Goal: Task Accomplishment & Management: Manage account settings

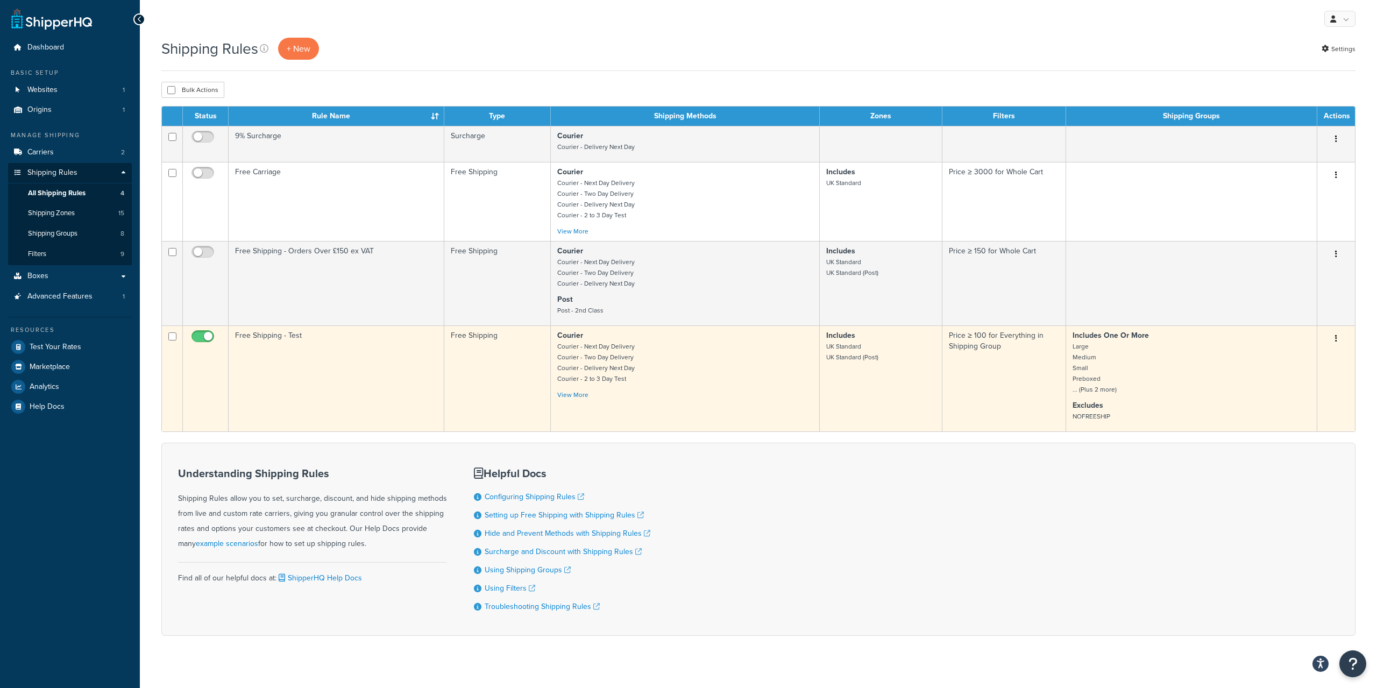
click at [1335, 338] on icon "button" at bounding box center [1336, 338] width 2 height 8
click at [1280, 361] on link "Edit" at bounding box center [1300, 359] width 85 height 22
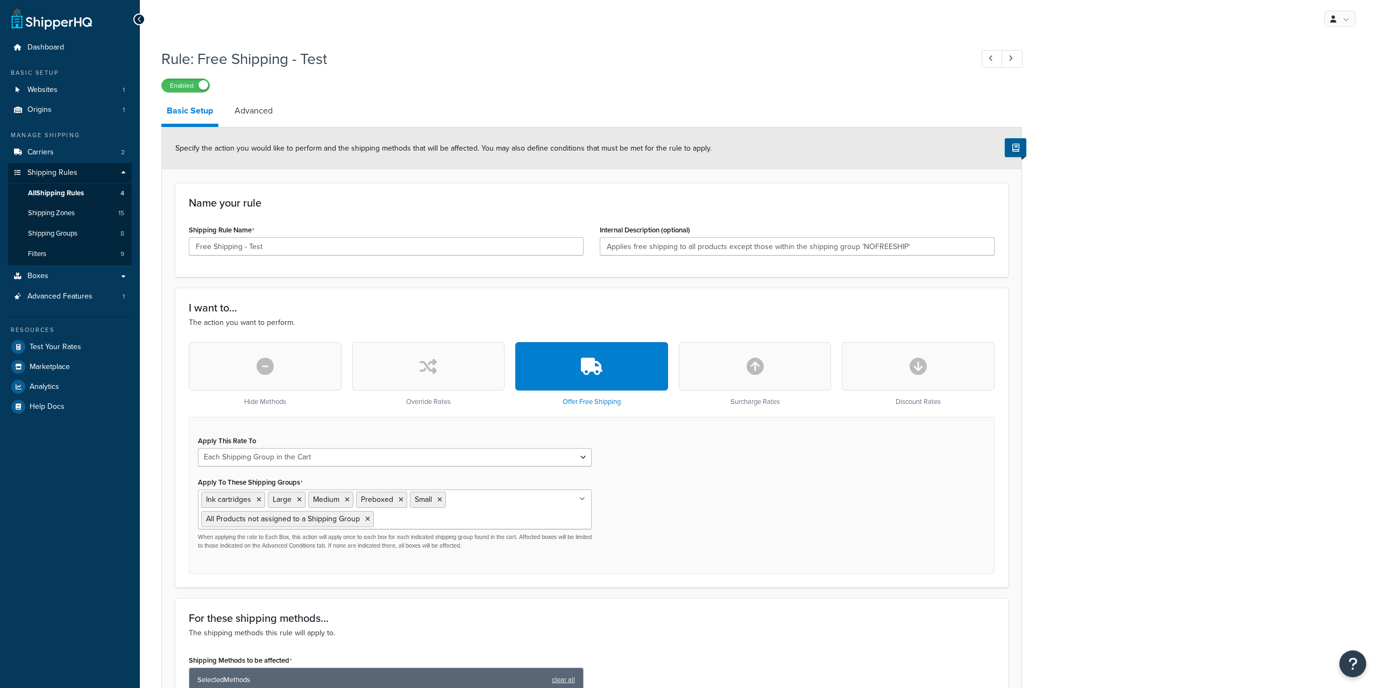
select select "SHIPPING_GROUP"
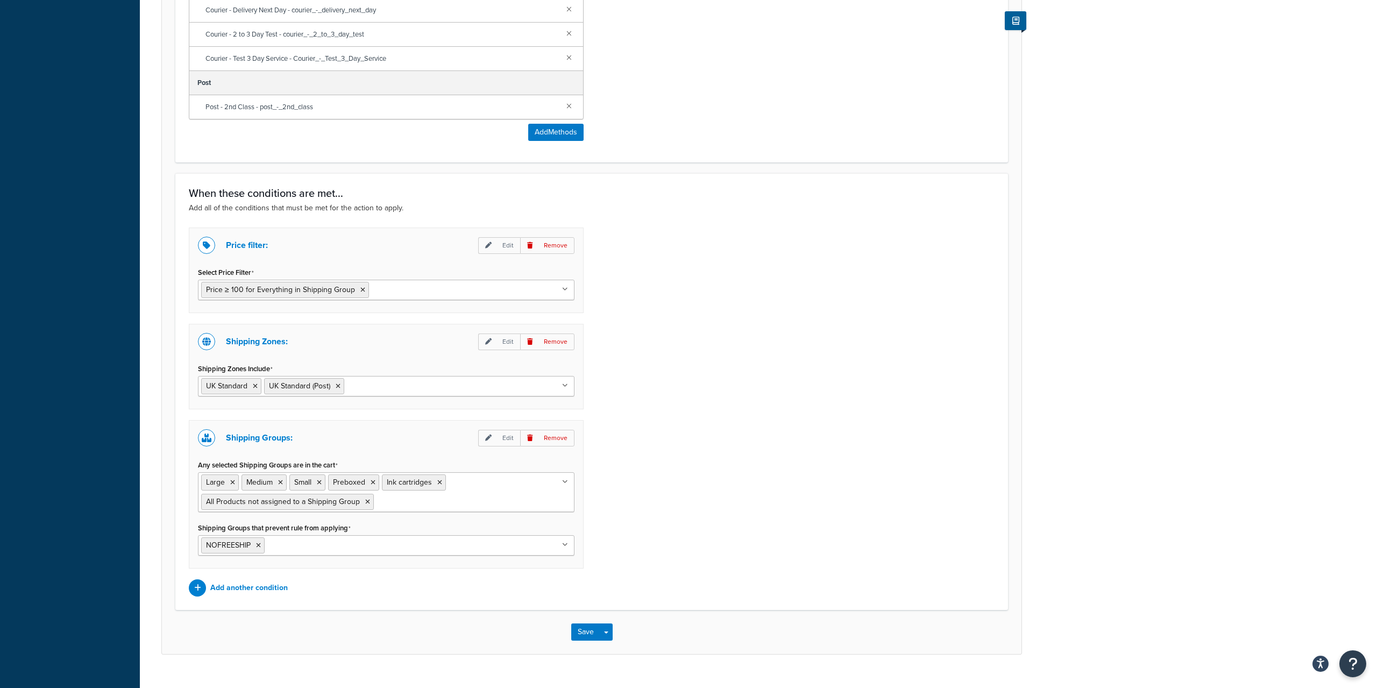
scroll to position [787, 0]
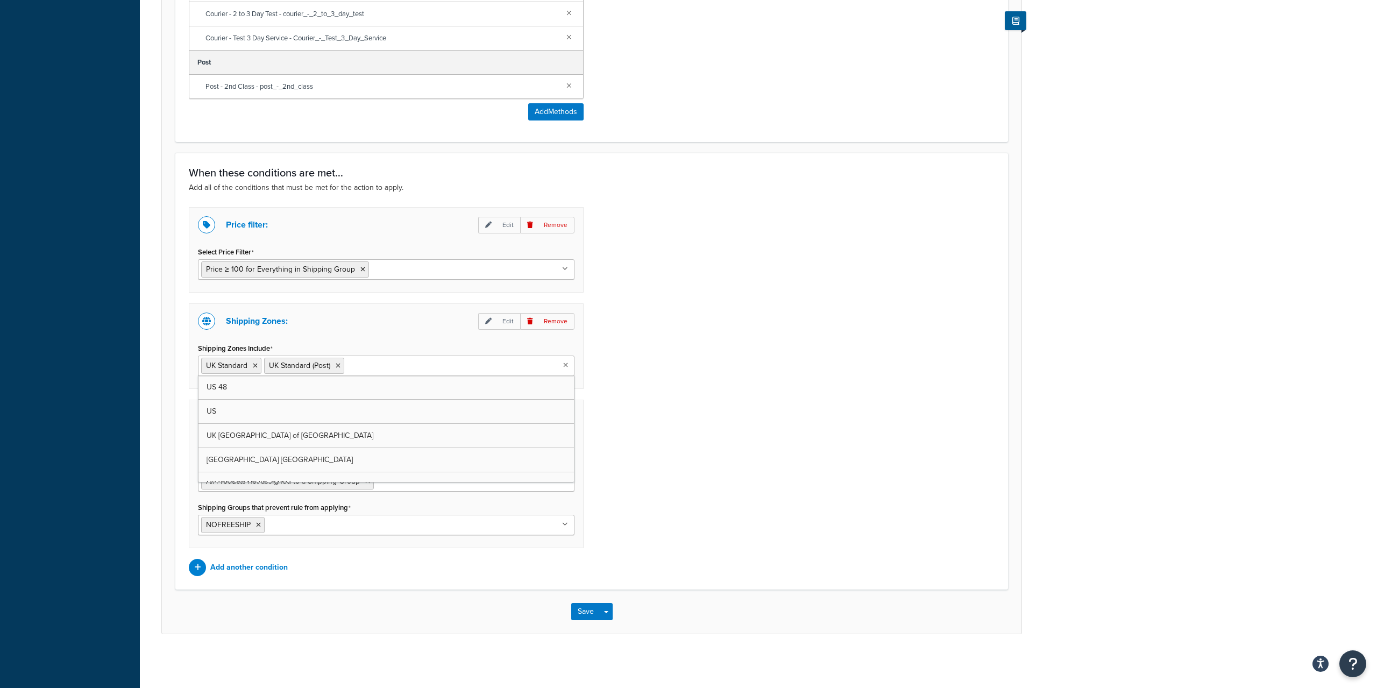
click at [566, 360] on ul "UK Standard UK Standard (Post)" at bounding box center [386, 365] width 376 height 20
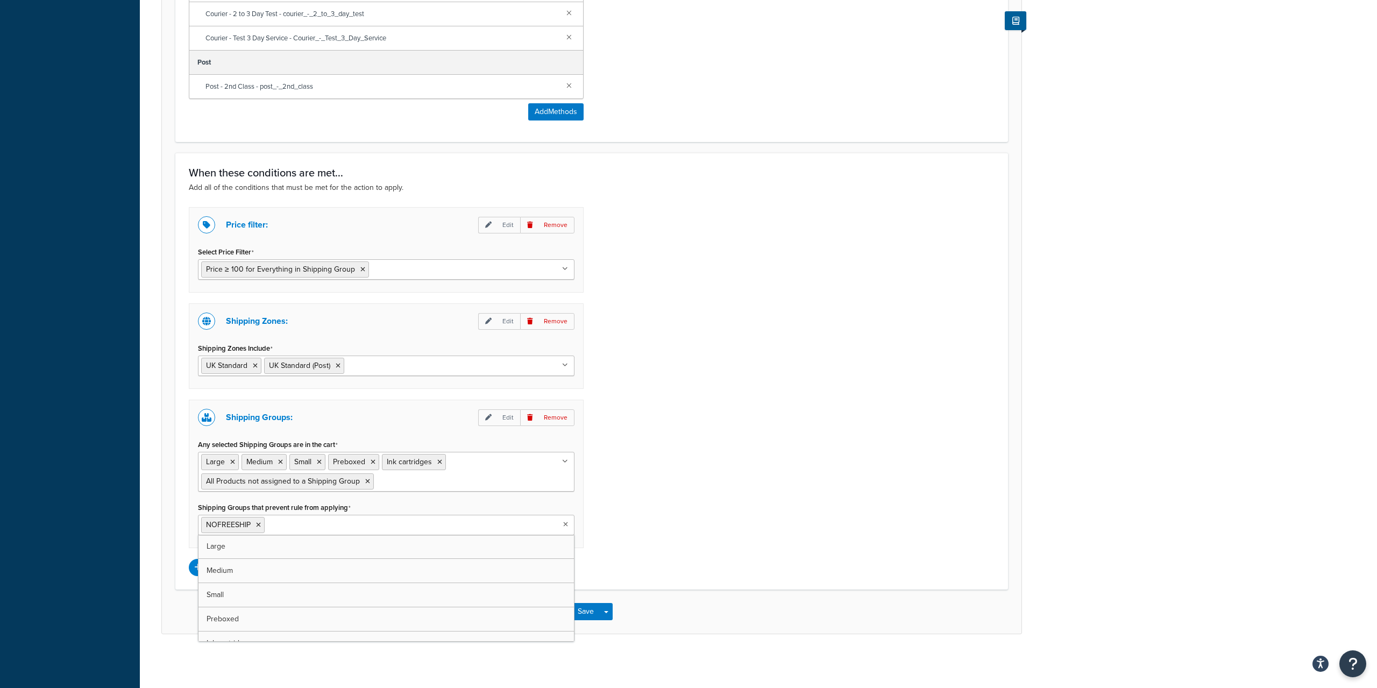
click at [373, 525] on ul "NOFREESHIP" at bounding box center [386, 525] width 376 height 20
click at [802, 505] on div "Price filter: Edit Remove Select Price Filter Price ≥ 100 for Everything in Shi…" at bounding box center [592, 391] width 822 height 369
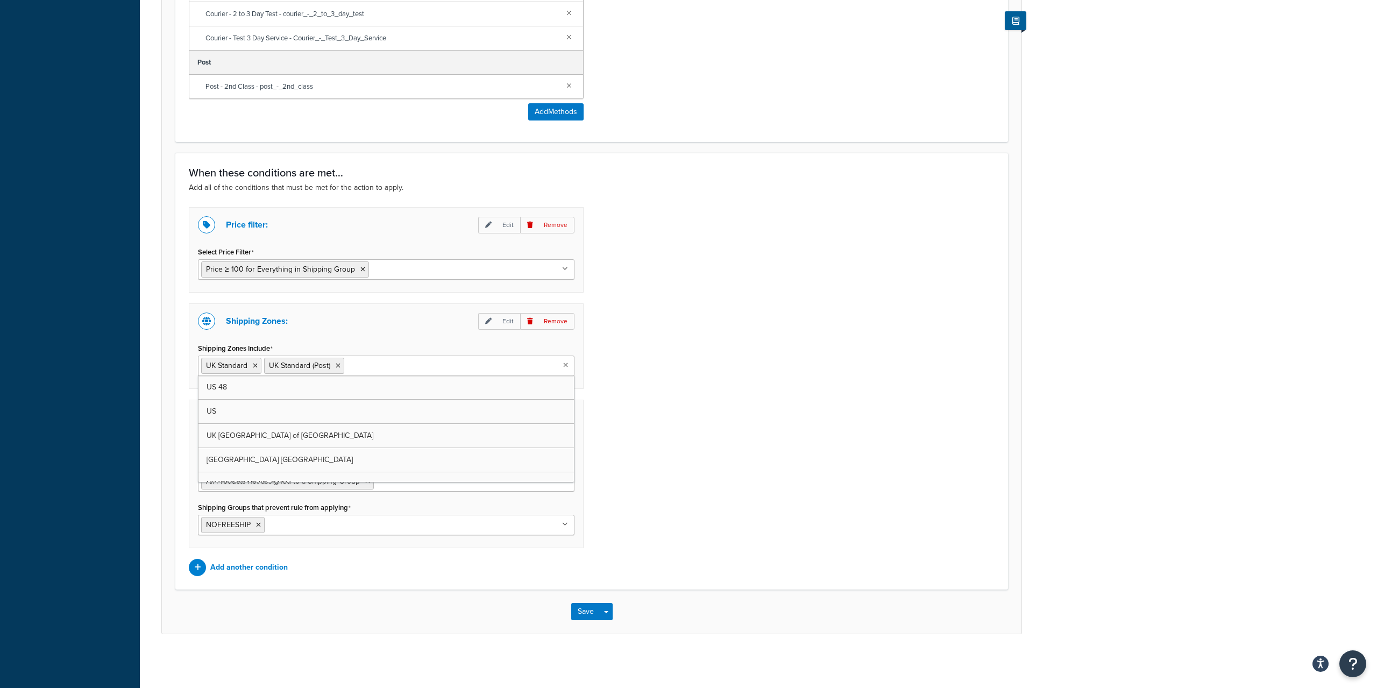
click at [569, 366] on ul "UK Standard UK Standard (Post)" at bounding box center [386, 365] width 376 height 20
click at [662, 329] on div "Price filter: Edit Remove Select Price Filter Price ≥ 100 for Everything in Shi…" at bounding box center [592, 391] width 822 height 369
click at [504, 319] on p "Edit" at bounding box center [499, 321] width 42 height 17
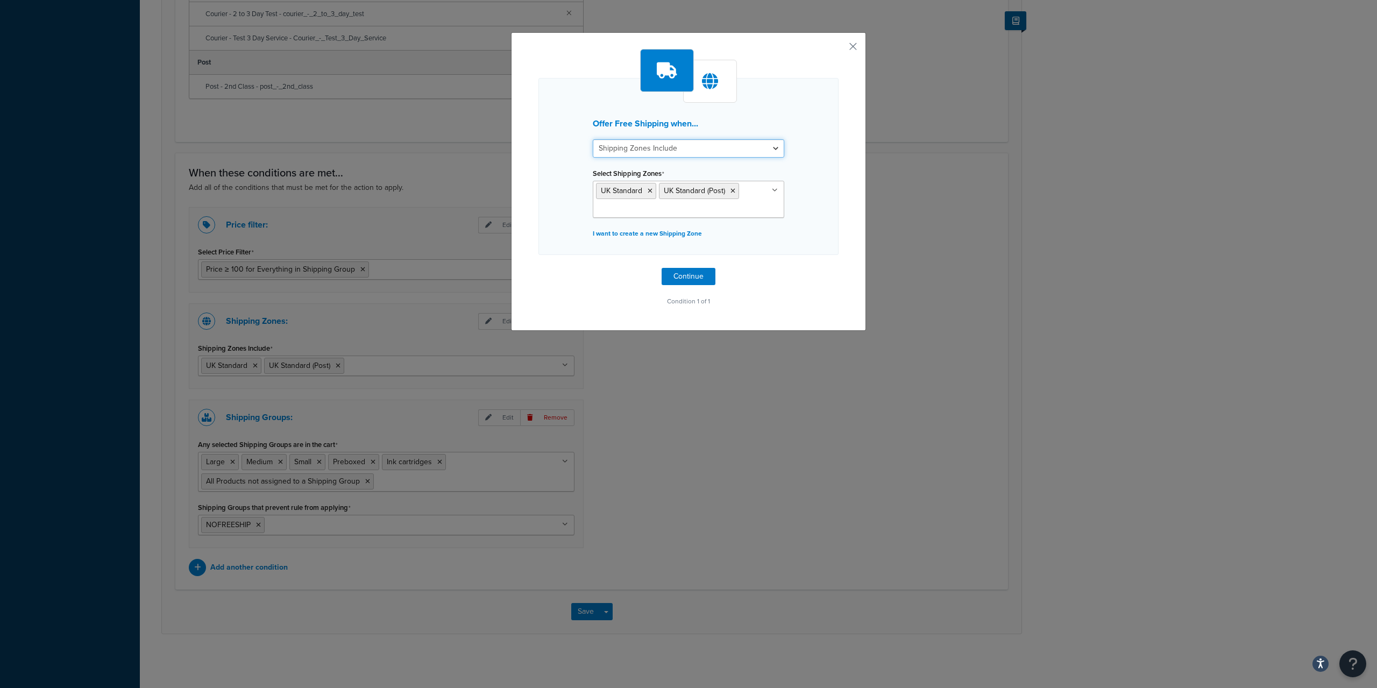
click at [593, 139] on select "Shipping Zones Include Shipping Zones Do Not Include" at bounding box center [688, 148] width 191 height 18
click at [762, 120] on h3 "Offer Free Shipping when..." at bounding box center [688, 124] width 191 height 10
click at [593, 139] on select "Shipping Zones Include Shipping Zones Do Not Include" at bounding box center [688, 148] width 191 height 18
click at [899, 140] on div "Offer Free Shipping when... Shipping Zones Include Shipping Zones Do Not Includ…" at bounding box center [688, 344] width 1377 height 688
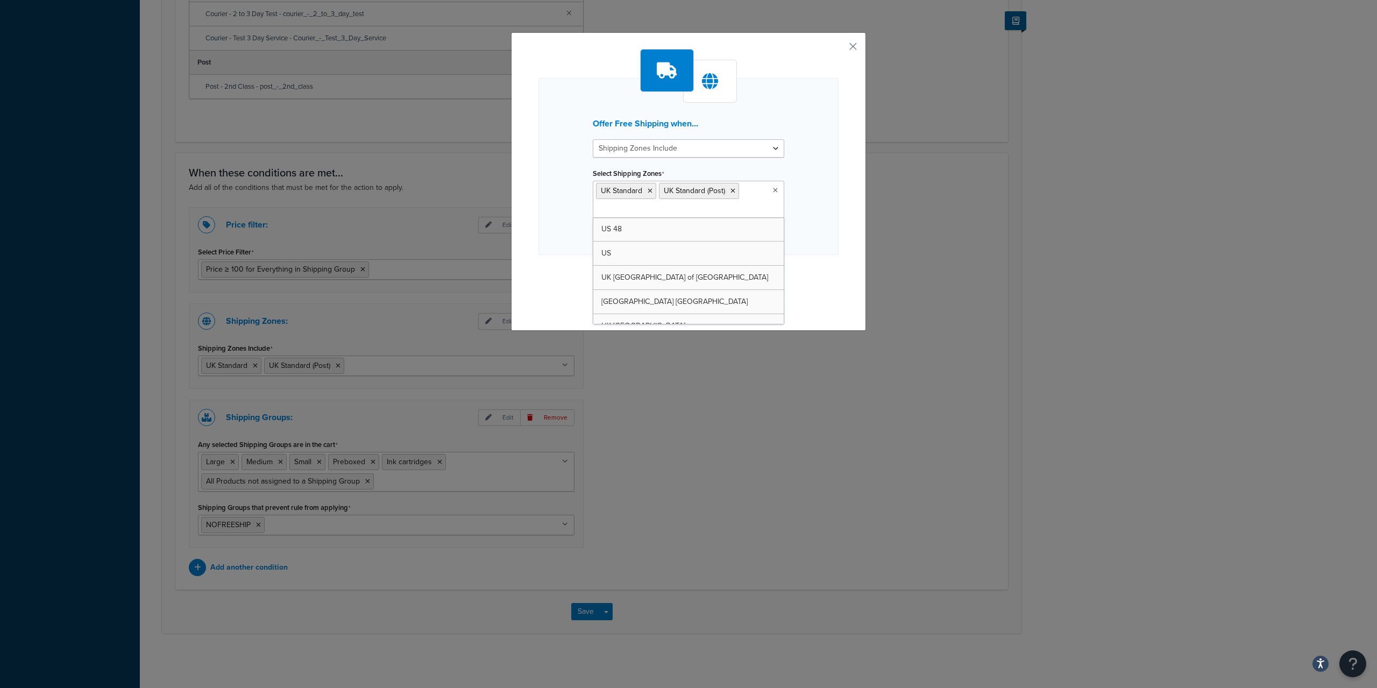
click at [750, 202] on ul "UK Standard UK Standard (Post)" at bounding box center [688, 199] width 191 height 37
click at [817, 222] on div "Offer Free Shipping when... Shipping Zones Include Shipping Zones Do Not Includ…" at bounding box center [688, 166] width 300 height 177
click at [763, 204] on ul "UK Standard UK Standard (Post)" at bounding box center [688, 199] width 191 height 37
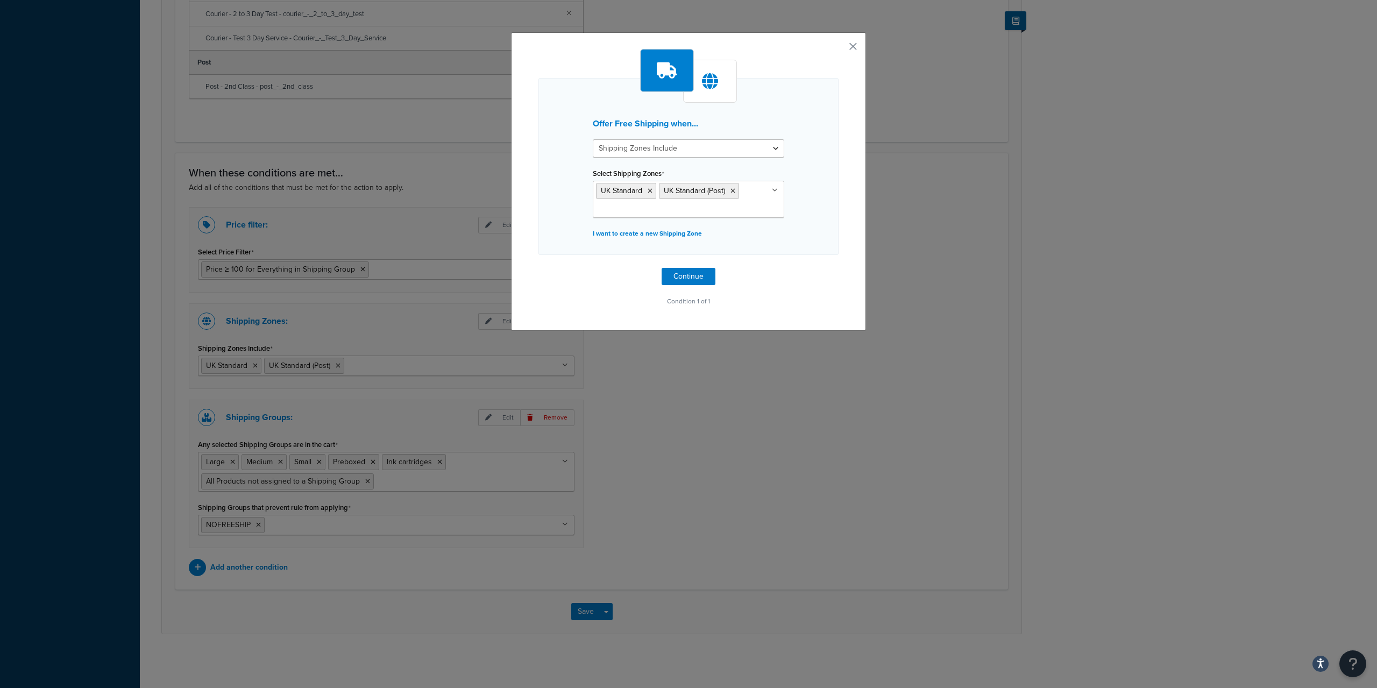
click at [838, 49] on button "button" at bounding box center [837, 50] width 3 height 3
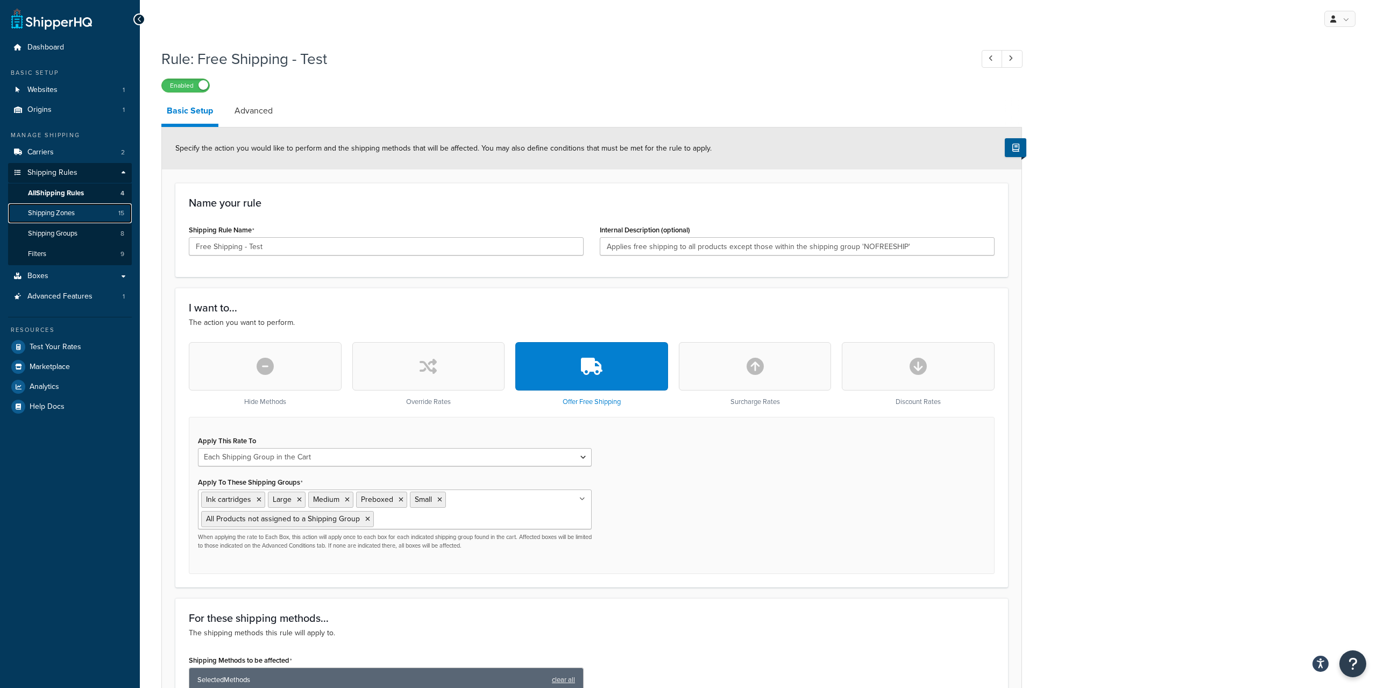
click at [64, 215] on span "Shipping Zones" at bounding box center [51, 213] width 47 height 9
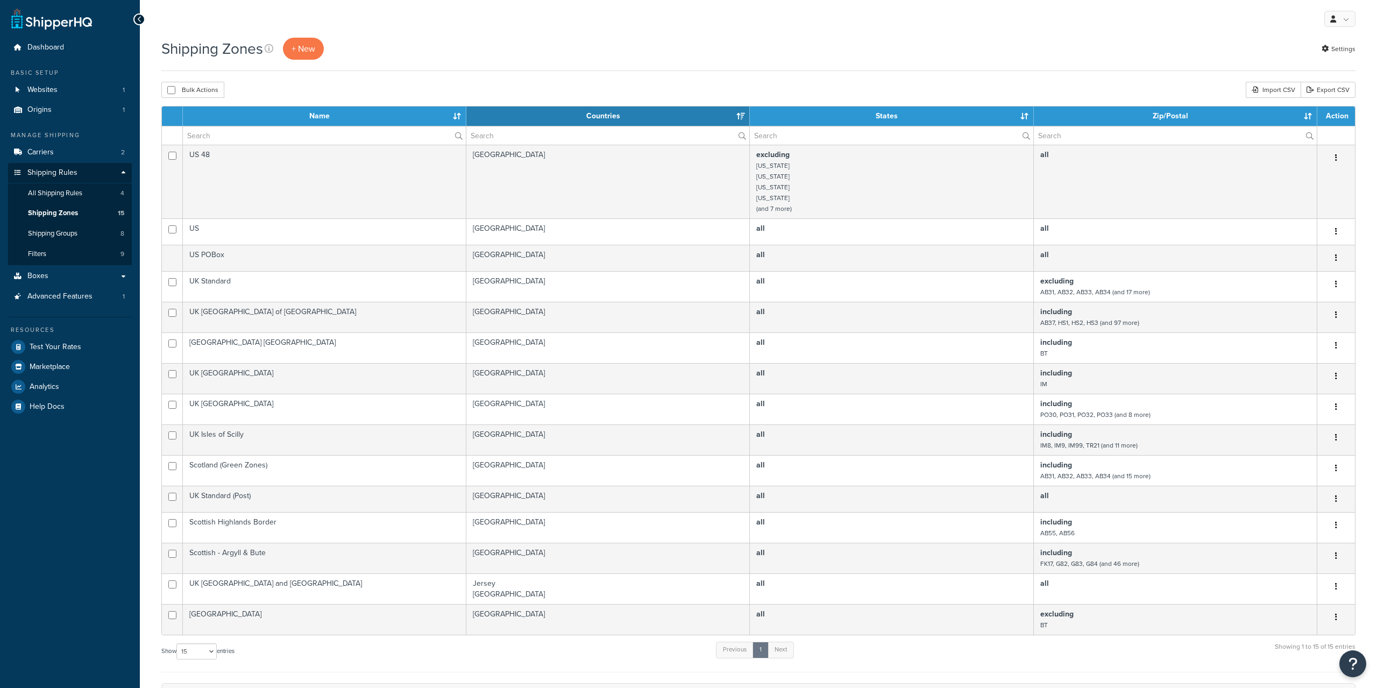
select select "15"
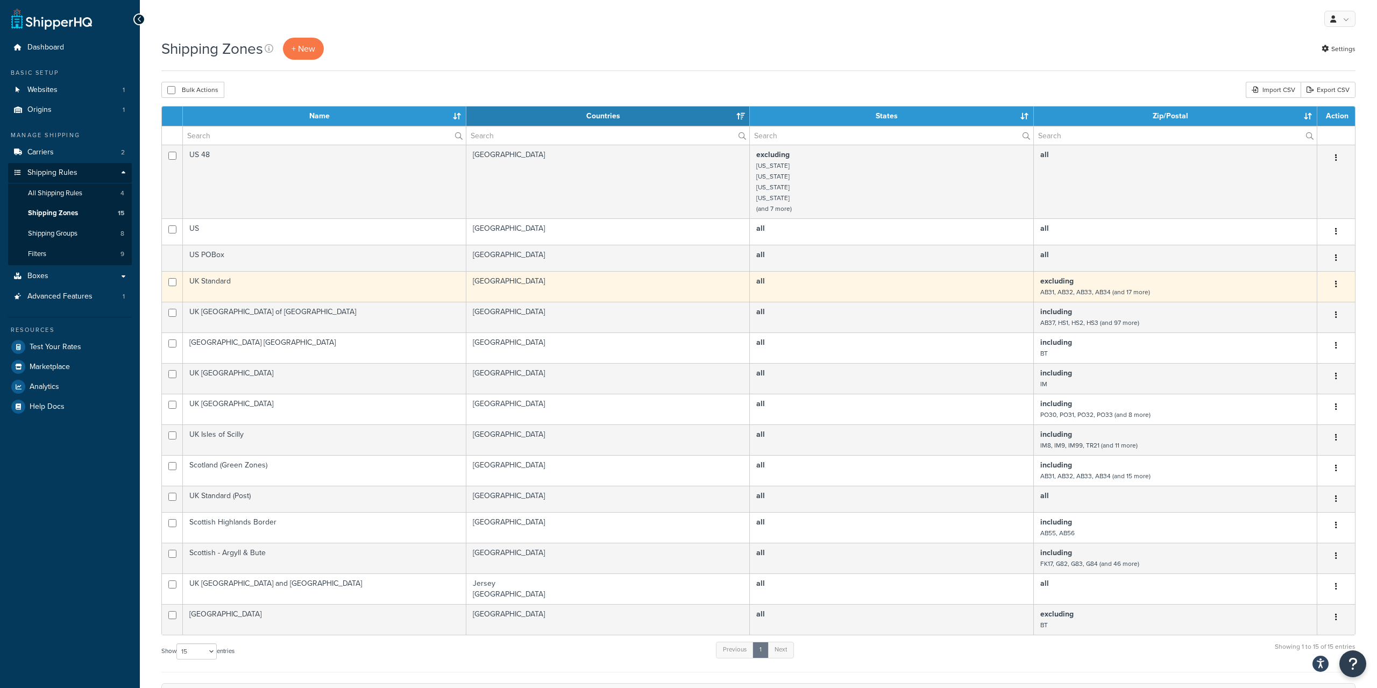
click at [1092, 283] on td "excluding AB31, AB32, AB33, AB34 (and 17 more)" at bounding box center [1174, 286] width 283 height 31
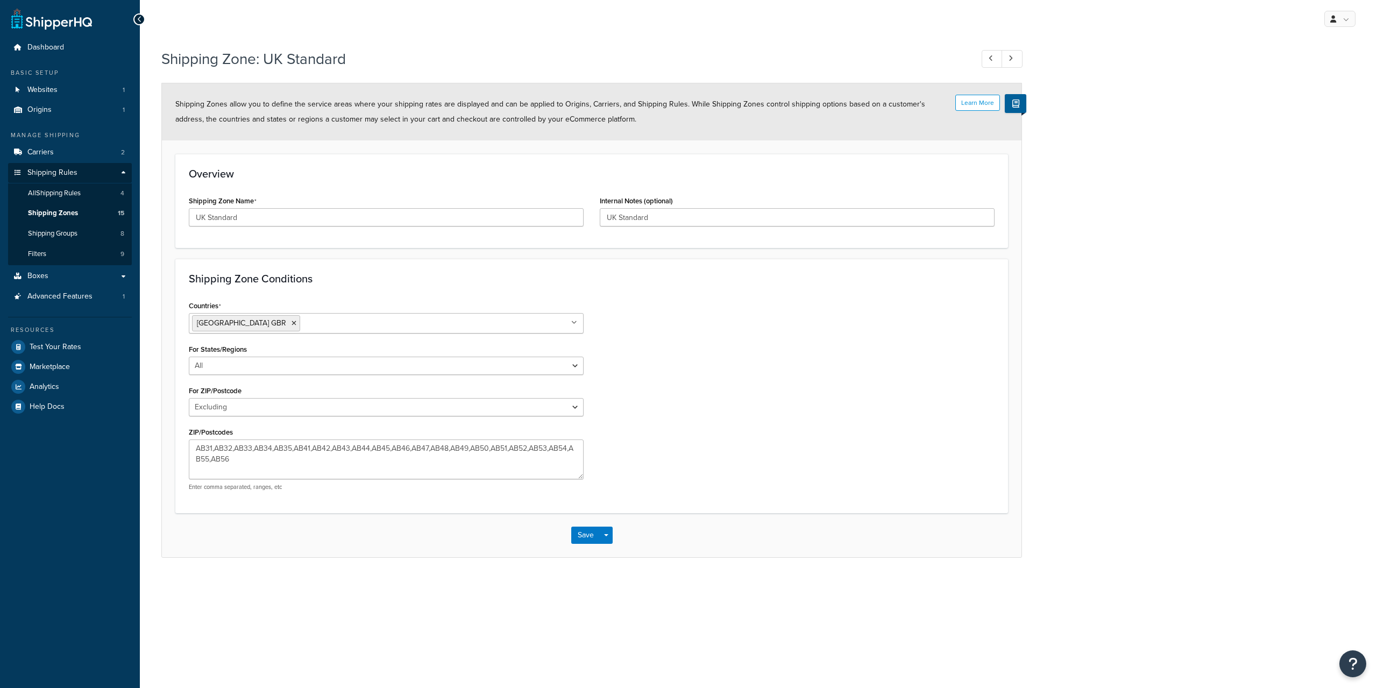
select select "excluding"
drag, startPoint x: 195, startPoint y: 449, endPoint x: 259, endPoint y: 467, distance: 65.9
click at [259, 467] on textarea "AB31,AB32,AB33,AB34,AB35,AB41,AB42,AB43,AB44,AB45,AB46,AB47,AB48,AB49,AB50,AB51…" at bounding box center [386, 459] width 395 height 40
drag, startPoint x: 273, startPoint y: 464, endPoint x: 191, endPoint y: 440, distance: 85.6
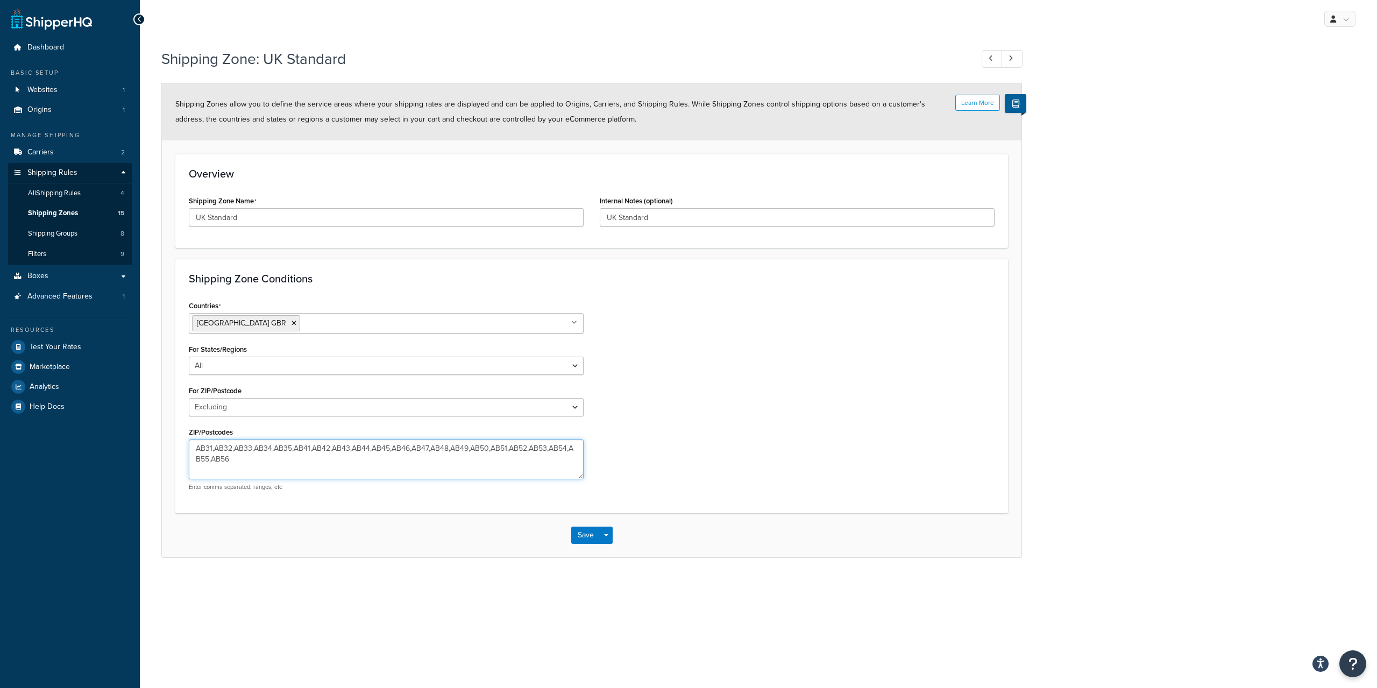
click at [191, 440] on textarea "AB31,AB32,AB33,AB34,AB35,AB41,AB42,AB43,AB44,AB45,AB46,AB47,AB48,AB49,AB50,AB51…" at bounding box center [386, 459] width 395 height 40
click at [215, 444] on textarea "AB31,AB32,AB33,AB34,AB35,AB41,AB42,AB43,AB44,AB45,AB46,AB47,AB48,AB49,AB50,AB51…" at bounding box center [386, 459] width 395 height 40
click at [101, 210] on link "Shipping Zones 15" at bounding box center [70, 213] width 124 height 20
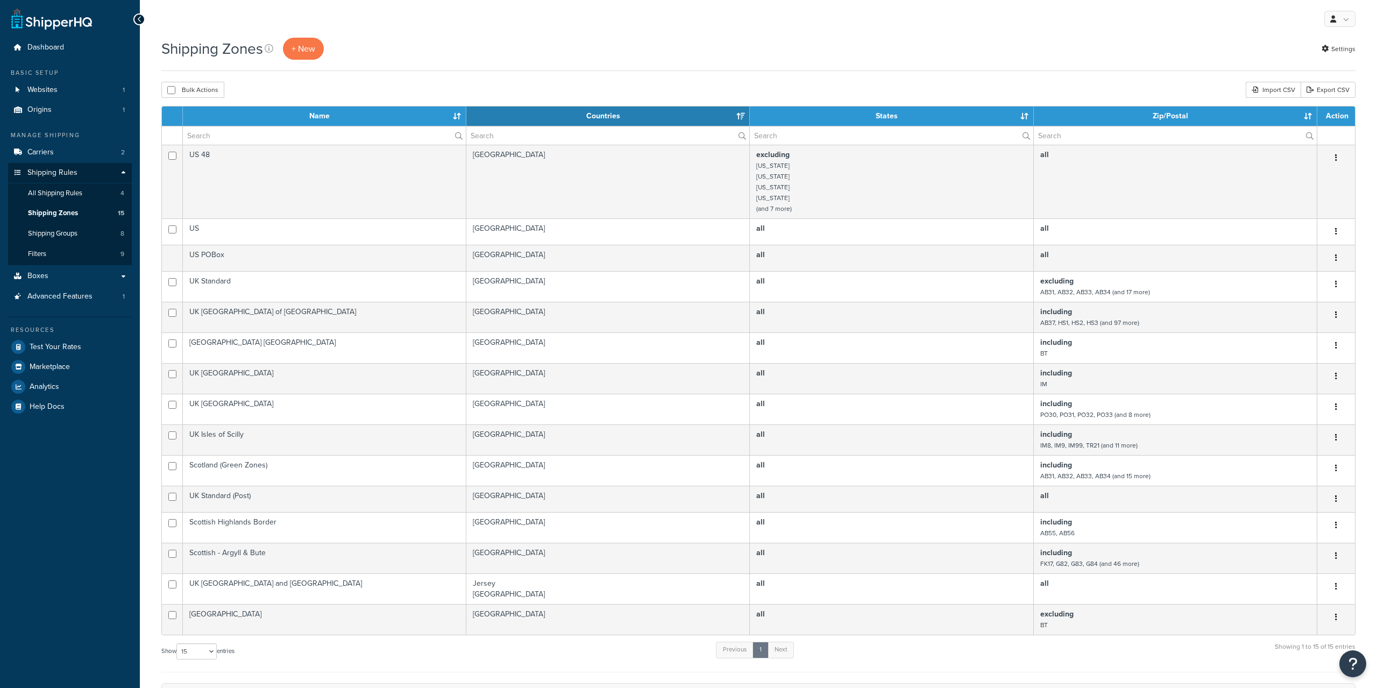
select select "15"
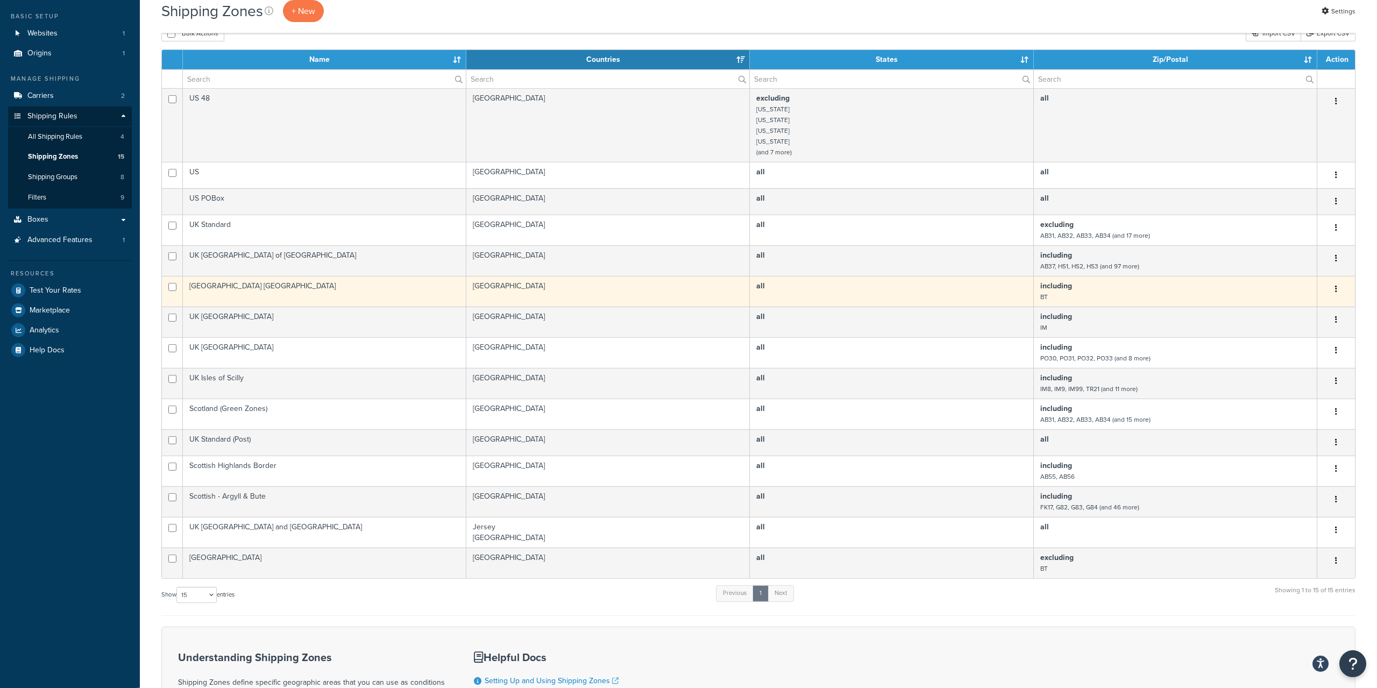
scroll to position [110, 0]
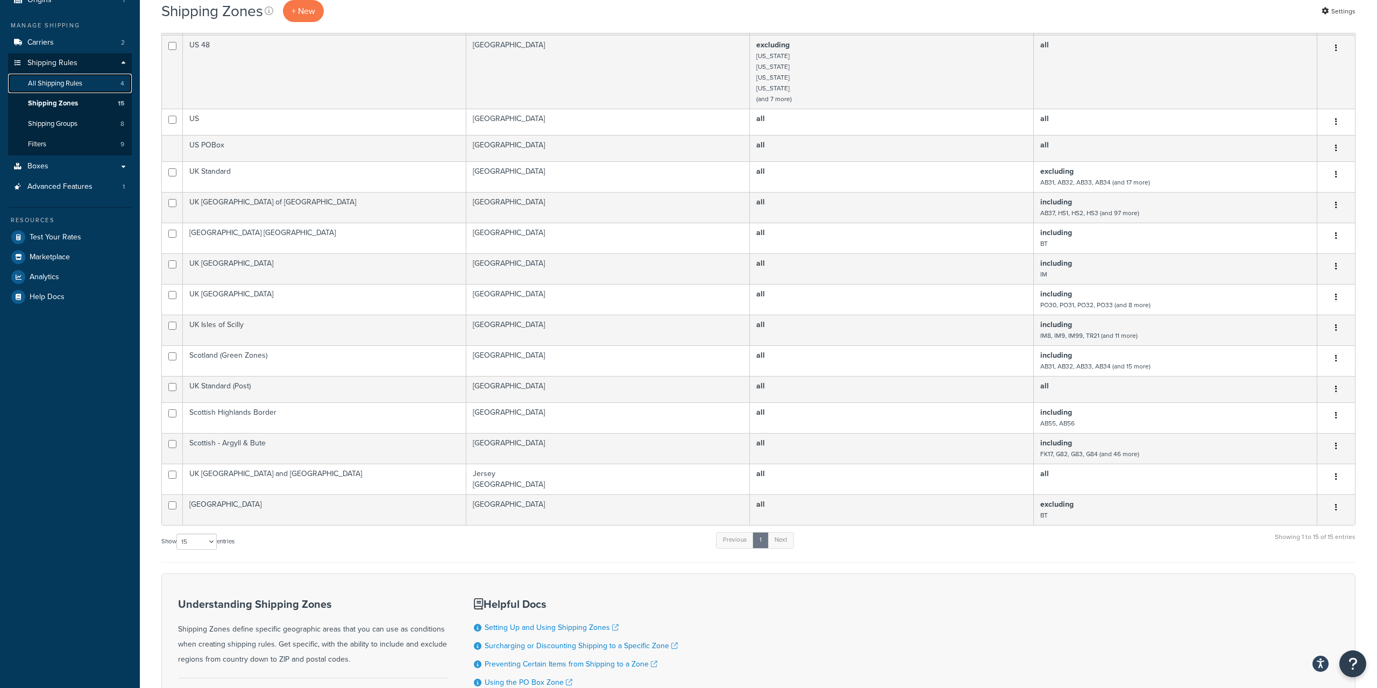
click at [75, 79] on span "All Shipping Rules" at bounding box center [55, 83] width 54 height 9
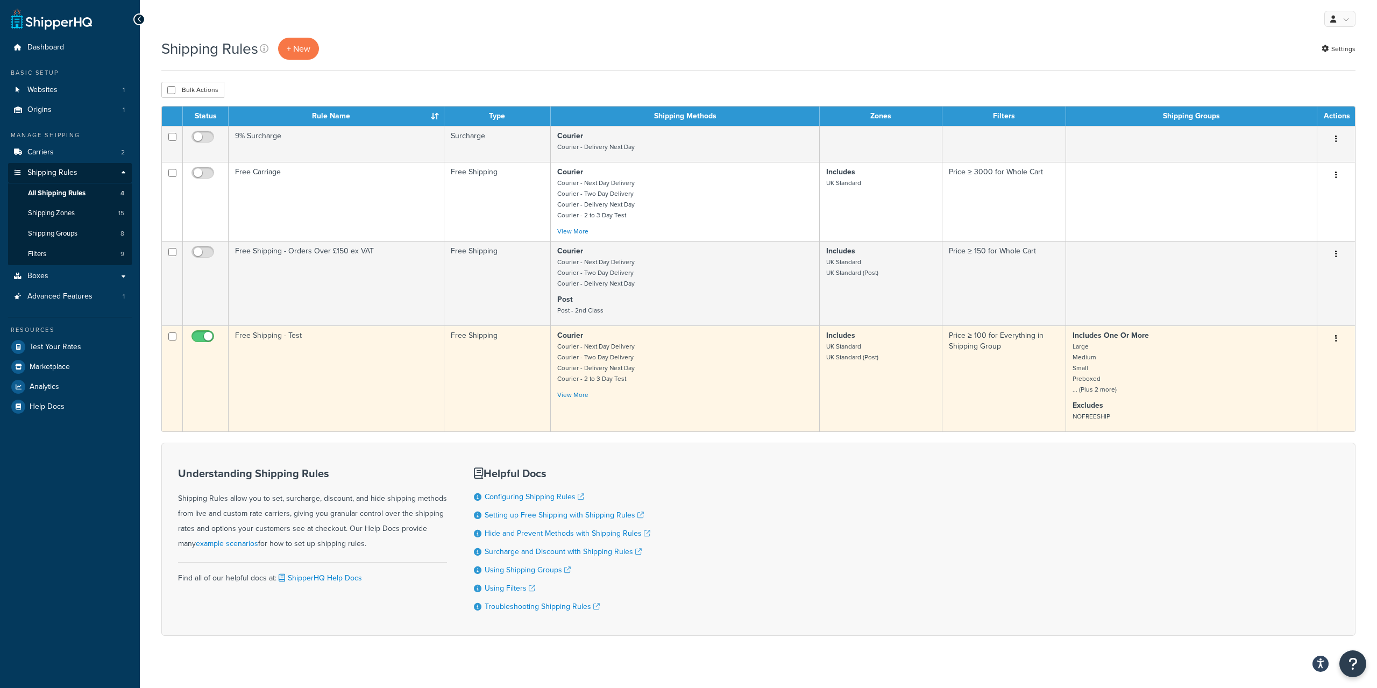
click at [1335, 338] on button "button" at bounding box center [1335, 338] width 15 height 17
click at [1289, 356] on link "Edit" at bounding box center [1300, 359] width 85 height 22
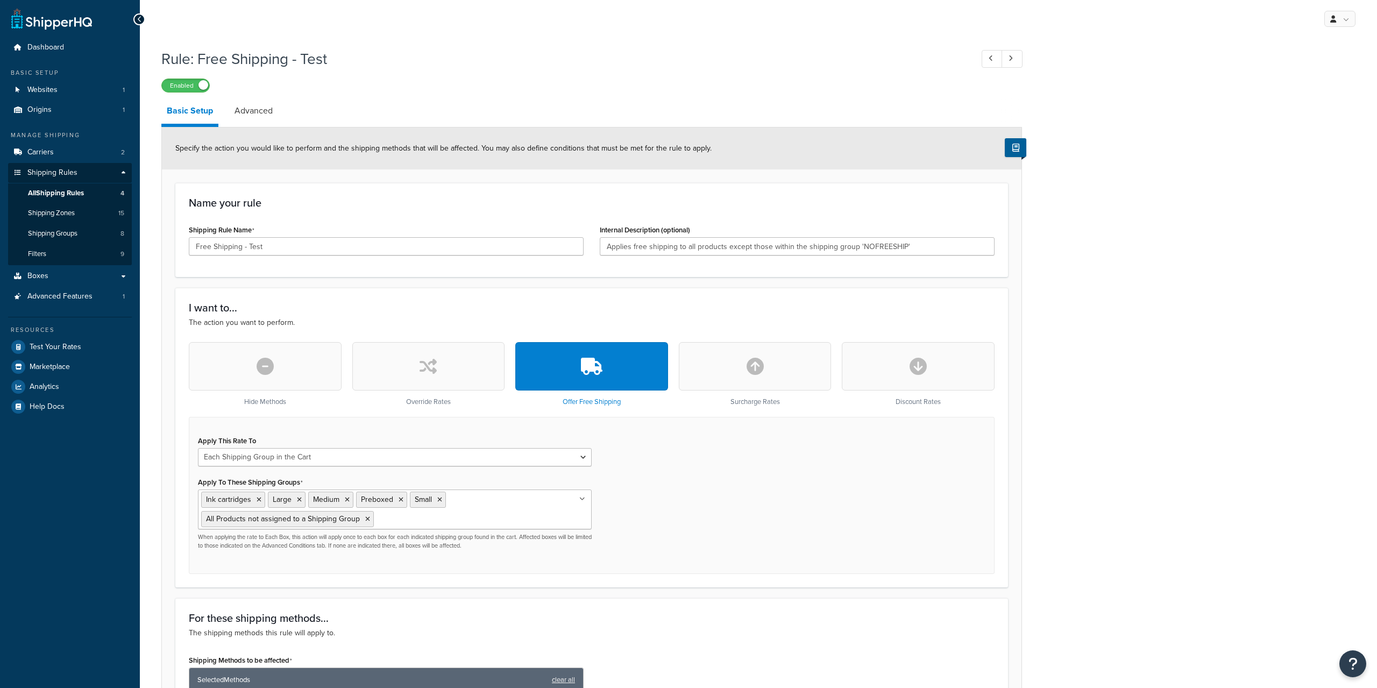
select select "SHIPPING_GROUP"
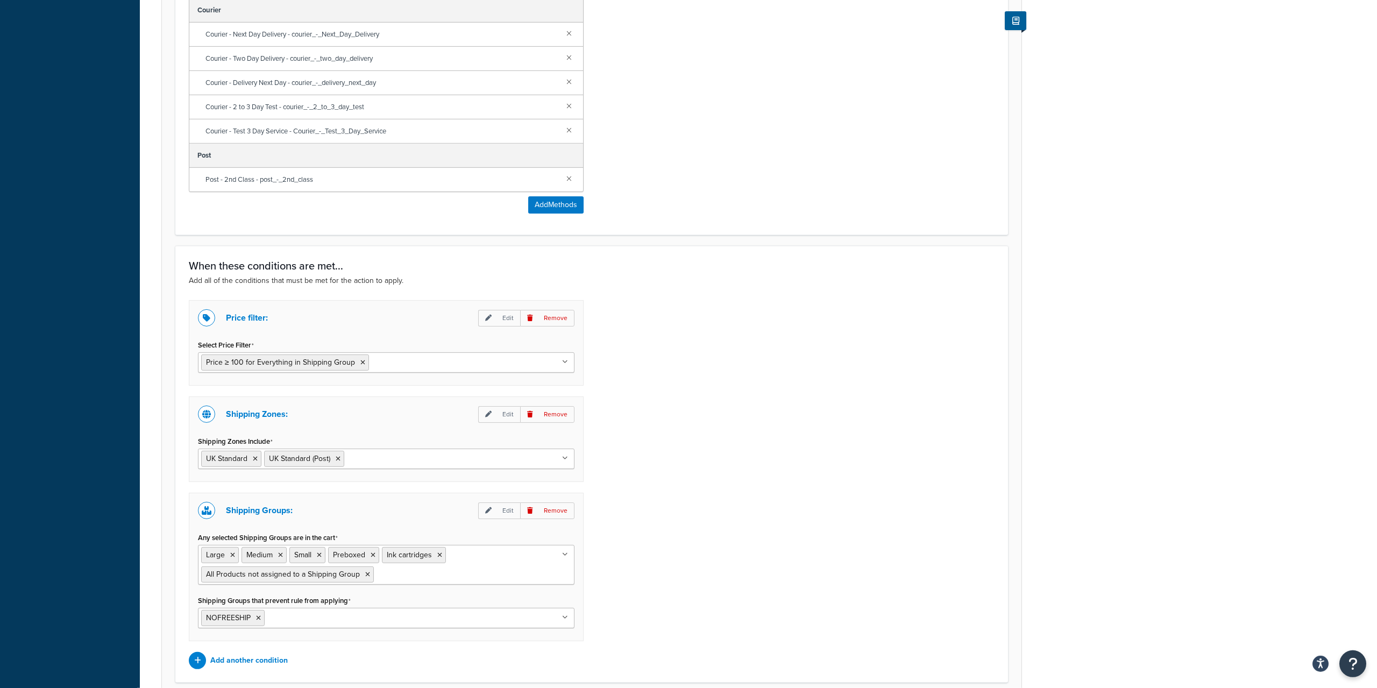
scroll to position [768, 0]
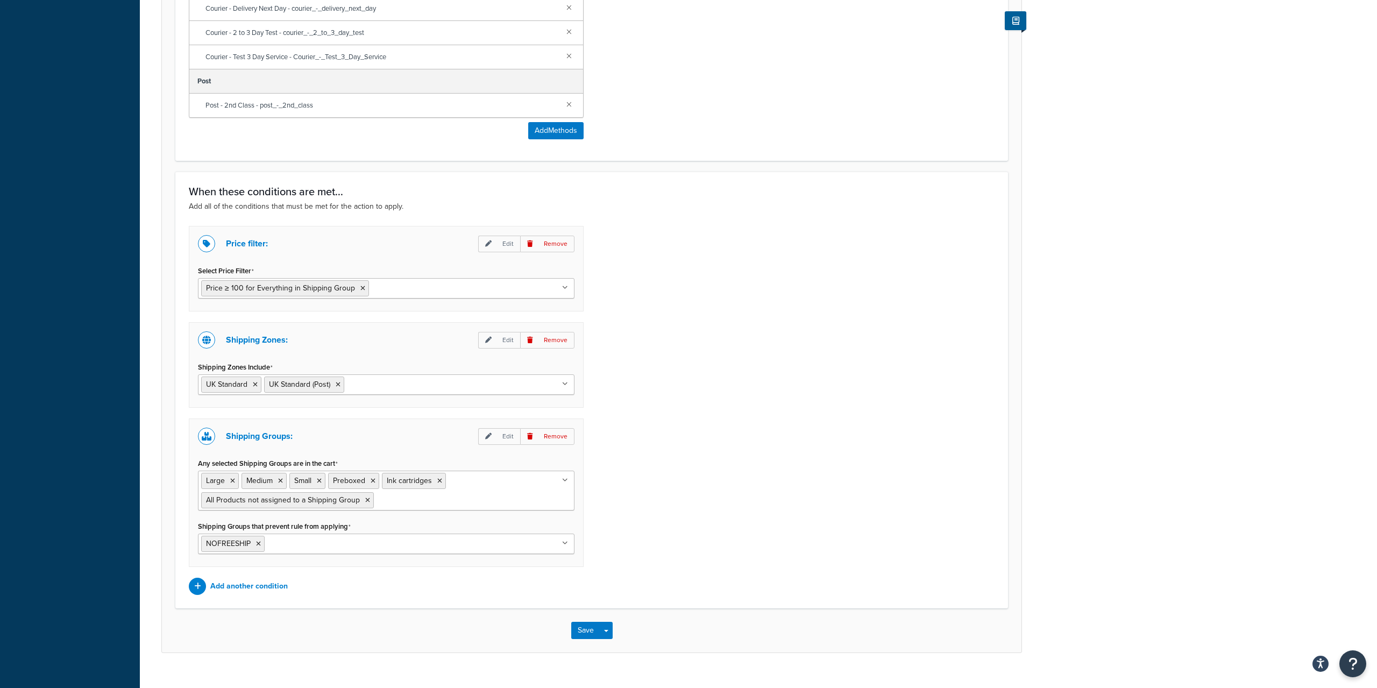
click at [800, 429] on div "Price filter: Edit Remove Select Price Filter Price ≥ 100 for Everything in Shi…" at bounding box center [592, 410] width 822 height 369
click at [507, 343] on p "Edit" at bounding box center [499, 340] width 42 height 17
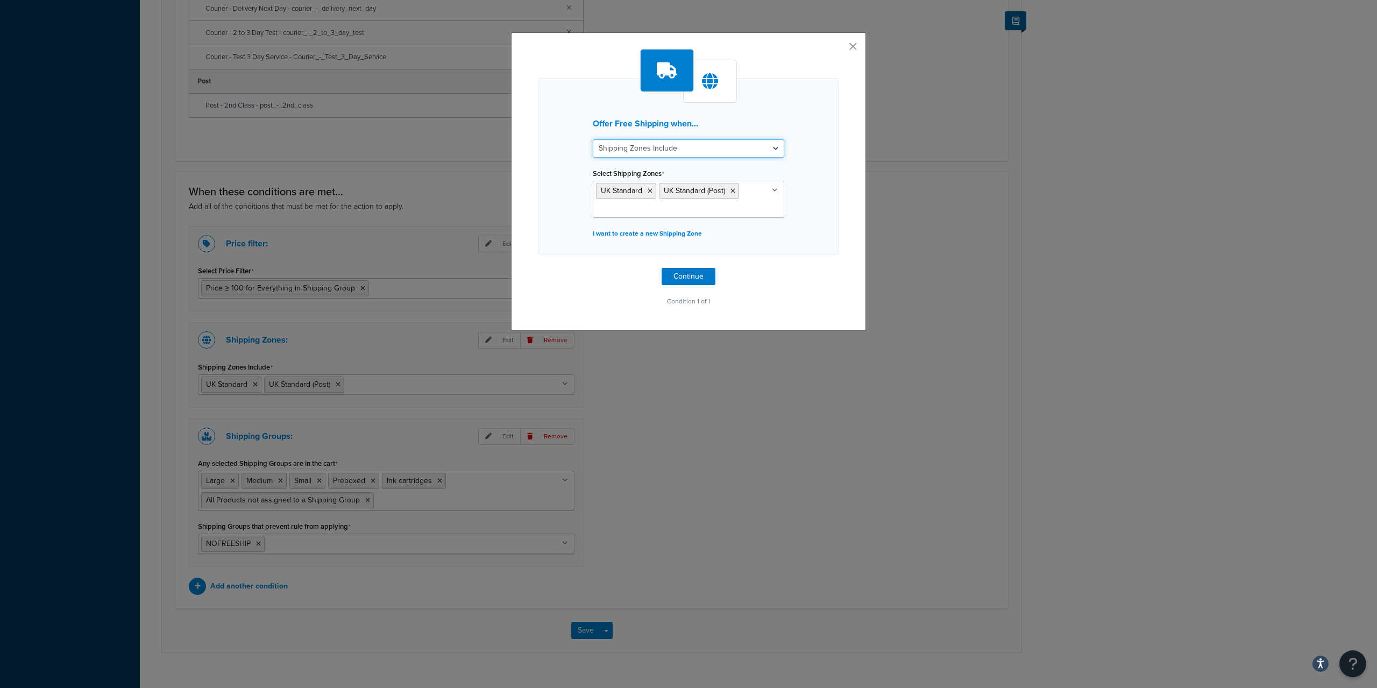
click at [593, 139] on select "Shipping Zones Include Shipping Zones Do Not Include" at bounding box center [688, 148] width 191 height 18
select select "exclude"
click option "Shipping Zones Do Not Include" at bounding box center [0, 0] width 0 height 0
click at [648, 190] on icon at bounding box center [649, 191] width 5 height 6
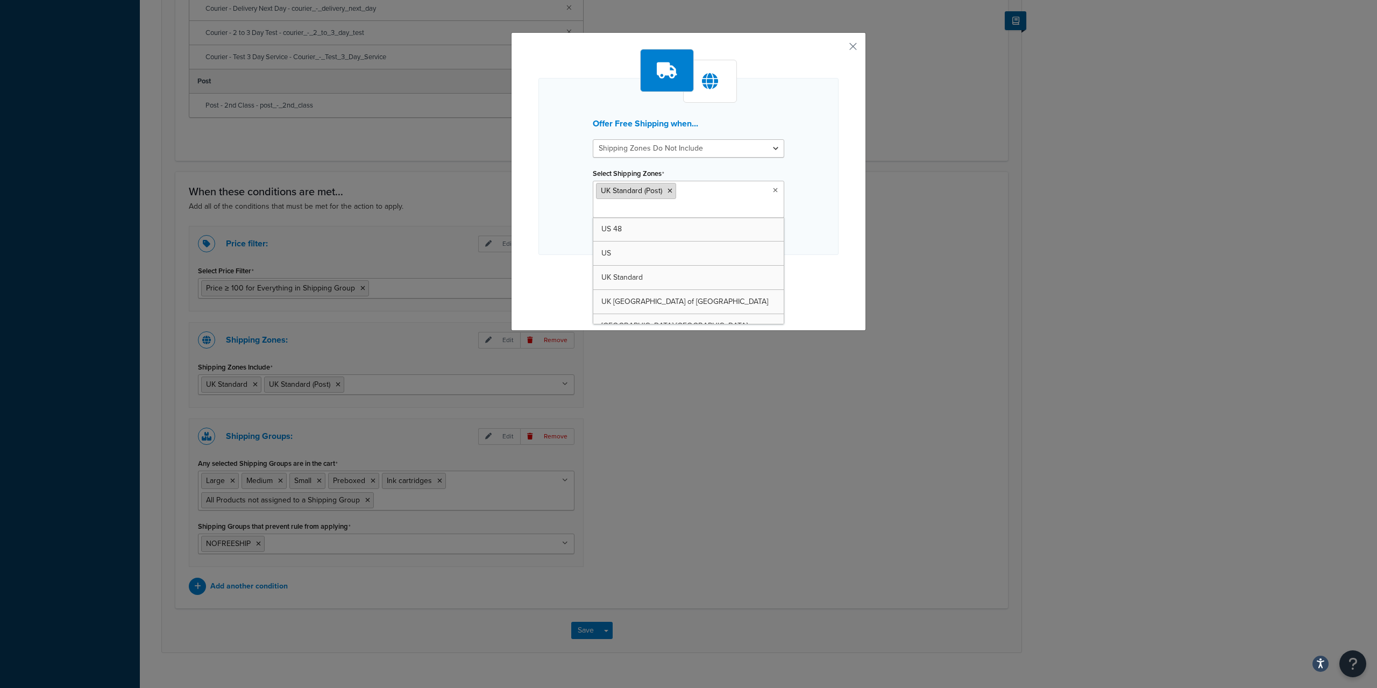
click at [667, 193] on li "UK Standard (Post)" at bounding box center [636, 191] width 80 height 16
click at [671, 193] on icon at bounding box center [669, 191] width 5 height 6
click at [721, 189] on icon at bounding box center [723, 191] width 5 height 6
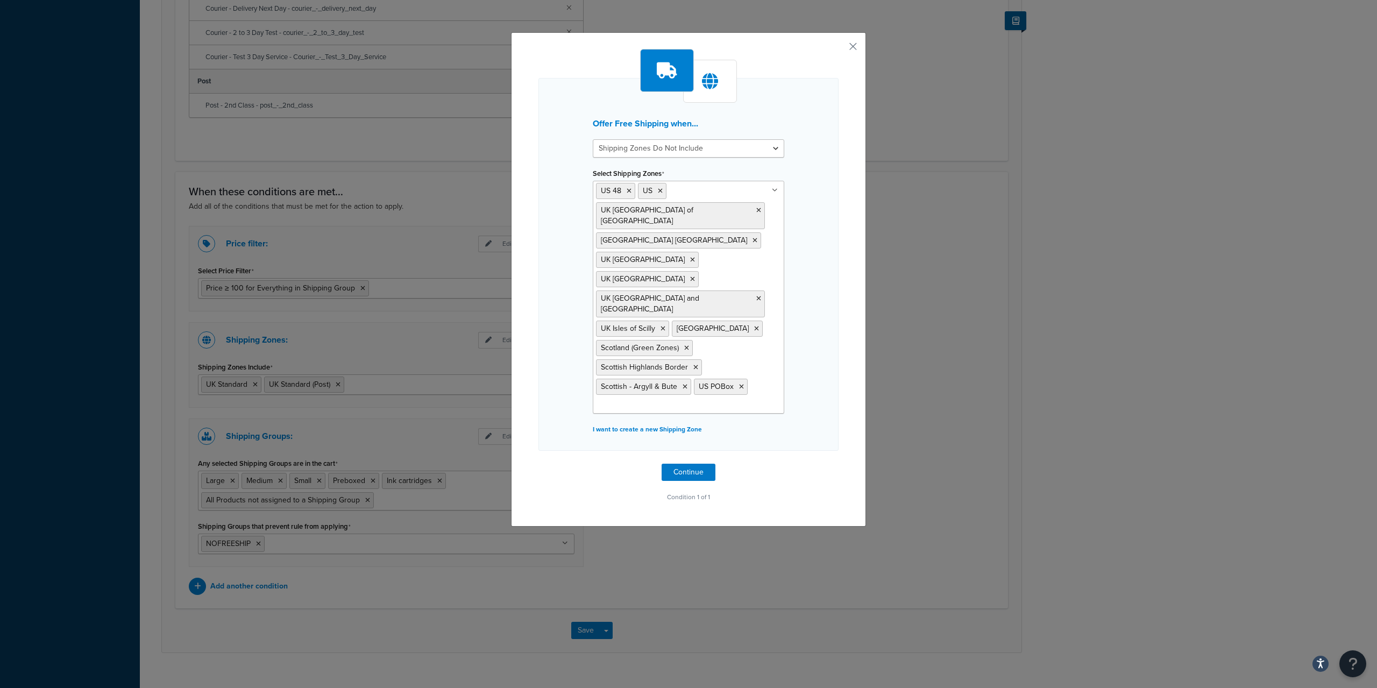
click at [842, 265] on div "Offer Free Shipping when... Shipping Zones Include Shipping Zones Do Not Includ…" at bounding box center [688, 279] width 355 height 494
drag, startPoint x: 552, startPoint y: 387, endPoint x: 761, endPoint y: 399, distance: 209.5
click at [760, 399] on div "Offer Free Shipping when... Shipping Zones Include Shipping Zones Do Not Includ…" at bounding box center [688, 264] width 300 height 373
click at [827, 383] on div "Offer Free Shipping when... Shipping Zones Include Shipping Zones Do Not Includ…" at bounding box center [688, 264] width 300 height 373
click at [690, 463] on button "Continue" at bounding box center [688, 471] width 54 height 17
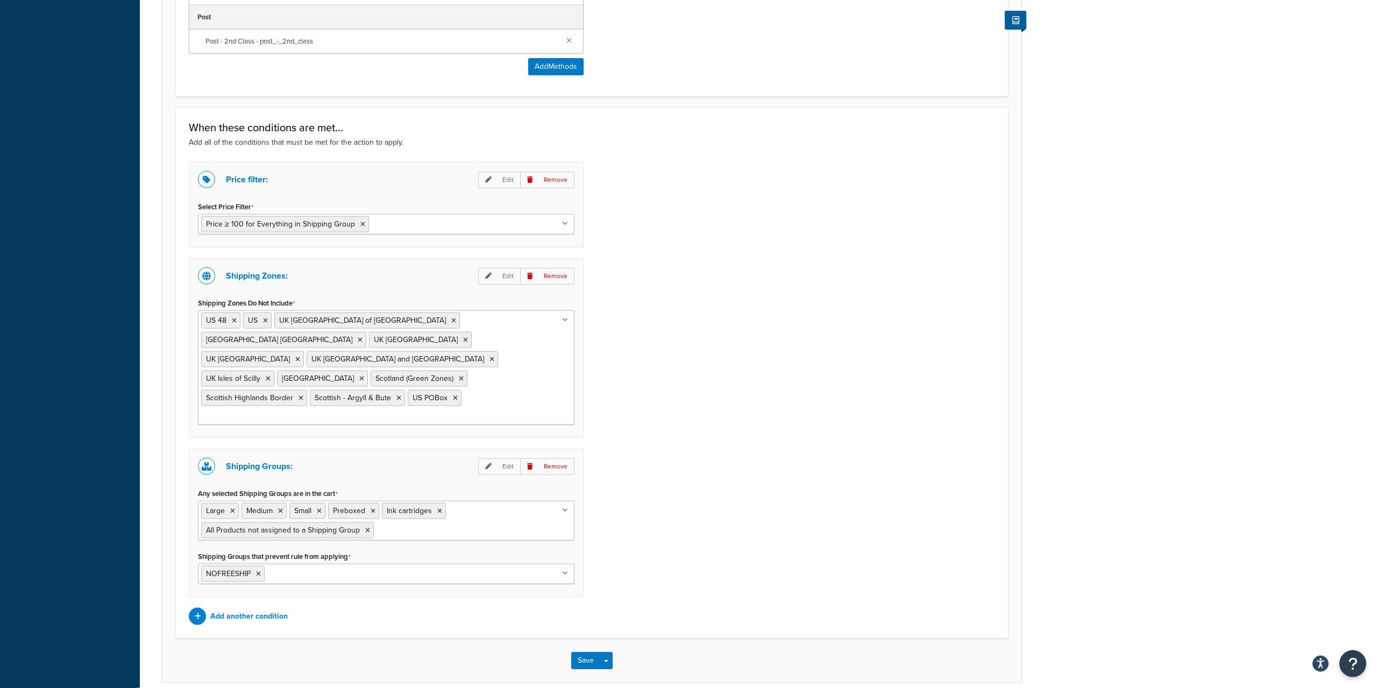
scroll to position [845, 0]
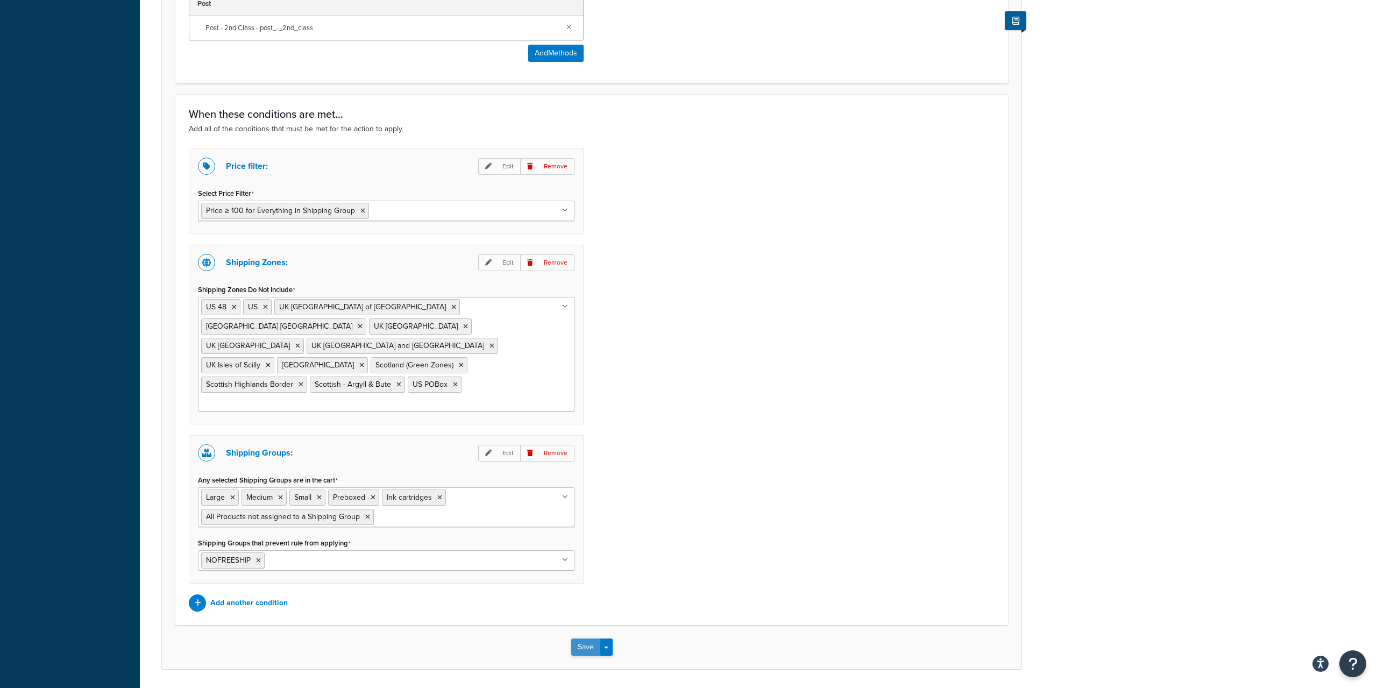
click at [589, 638] on button "Save" at bounding box center [585, 646] width 29 height 17
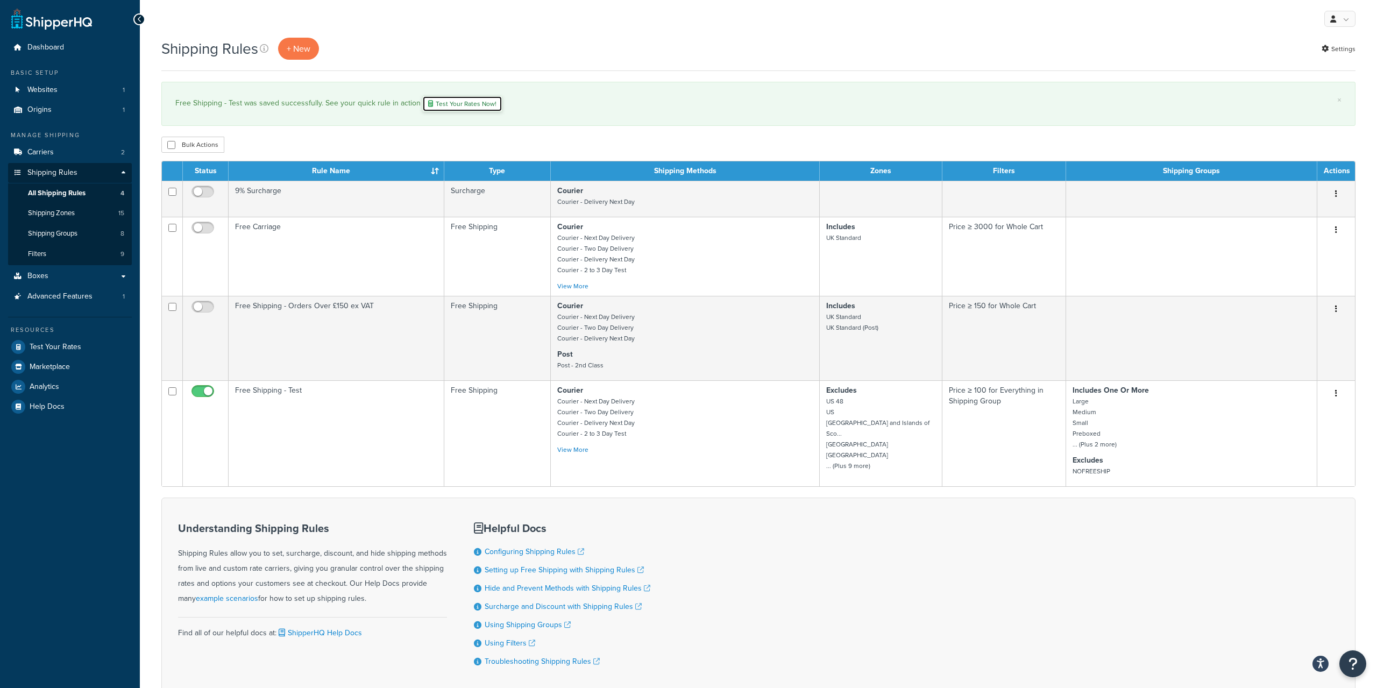
click at [472, 109] on link "Test Your Rates Now!" at bounding box center [462, 104] width 80 height 16
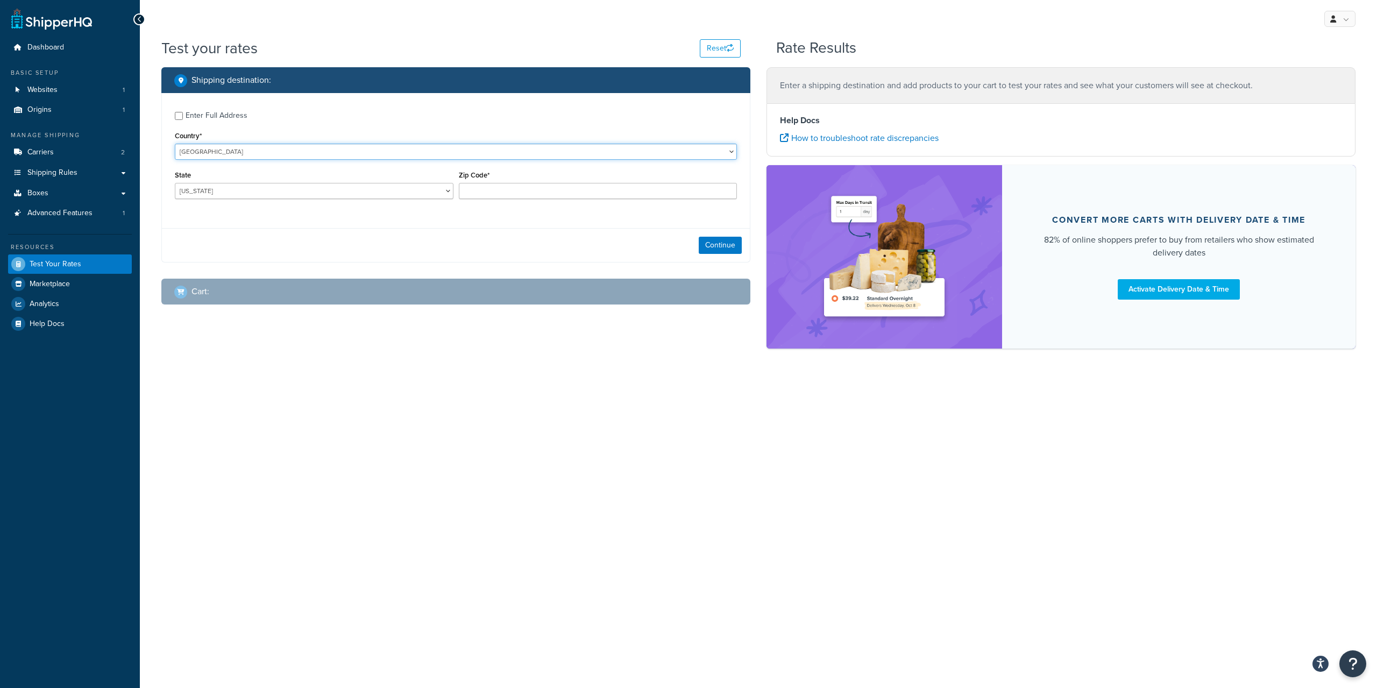
click at [175, 144] on select "[GEOGRAPHIC_DATA] [GEOGRAPHIC_DATA] [GEOGRAPHIC_DATA] [GEOGRAPHIC_DATA] [GEOGRA…" at bounding box center [456, 152] width 562 height 16
select select "GB"
click option "[GEOGRAPHIC_DATA]" at bounding box center [0, 0] width 0 height 0
type input "AL"
click at [175, 144] on select "[GEOGRAPHIC_DATA] [GEOGRAPHIC_DATA] [GEOGRAPHIC_DATA] [GEOGRAPHIC_DATA] [GEOGRA…" at bounding box center [456, 152] width 562 height 16
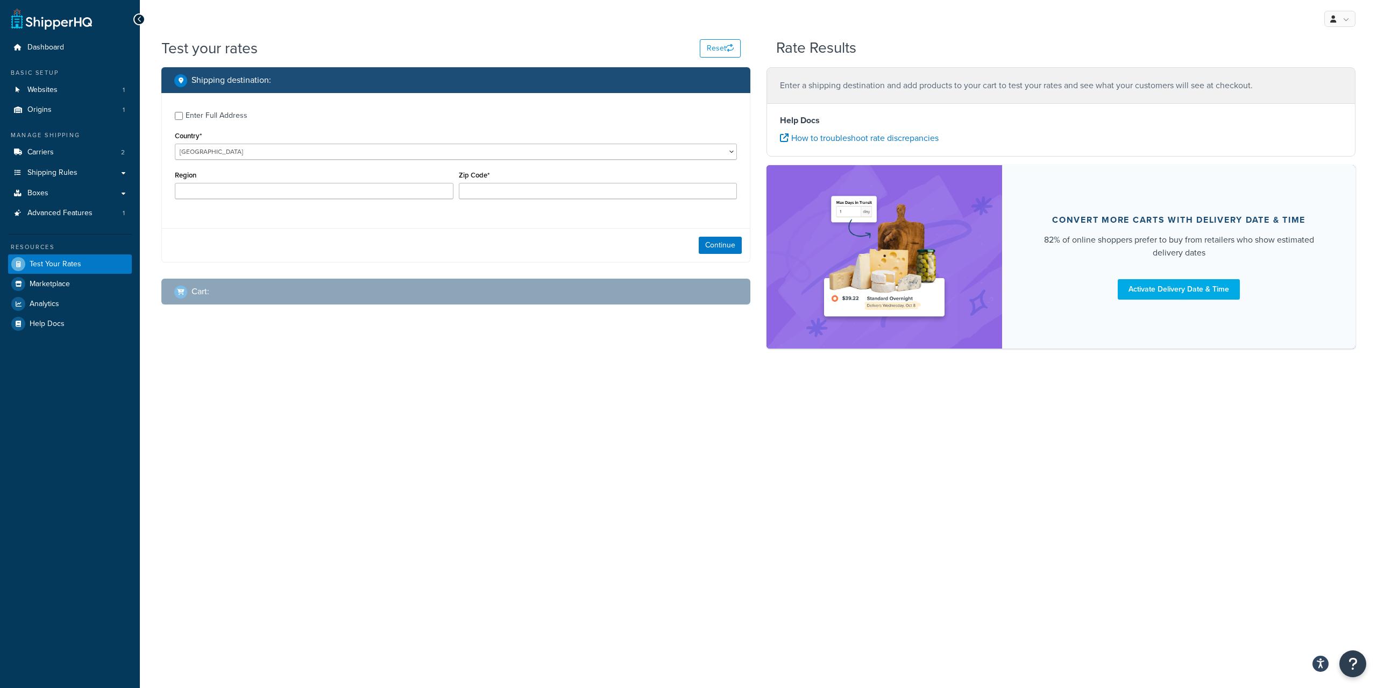
click at [284, 127] on div "Enter Full Address Country* United States United Kingdom Afghanistan Åland Isla…" at bounding box center [456, 156] width 588 height 127
click at [252, 195] on input "Region" at bounding box center [314, 191] width 279 height 16
click at [522, 189] on input "Zip Code*" at bounding box center [598, 191] width 279 height 16
type input "BT70 1DB"
click at [725, 245] on button "Continue" at bounding box center [719, 245] width 43 height 17
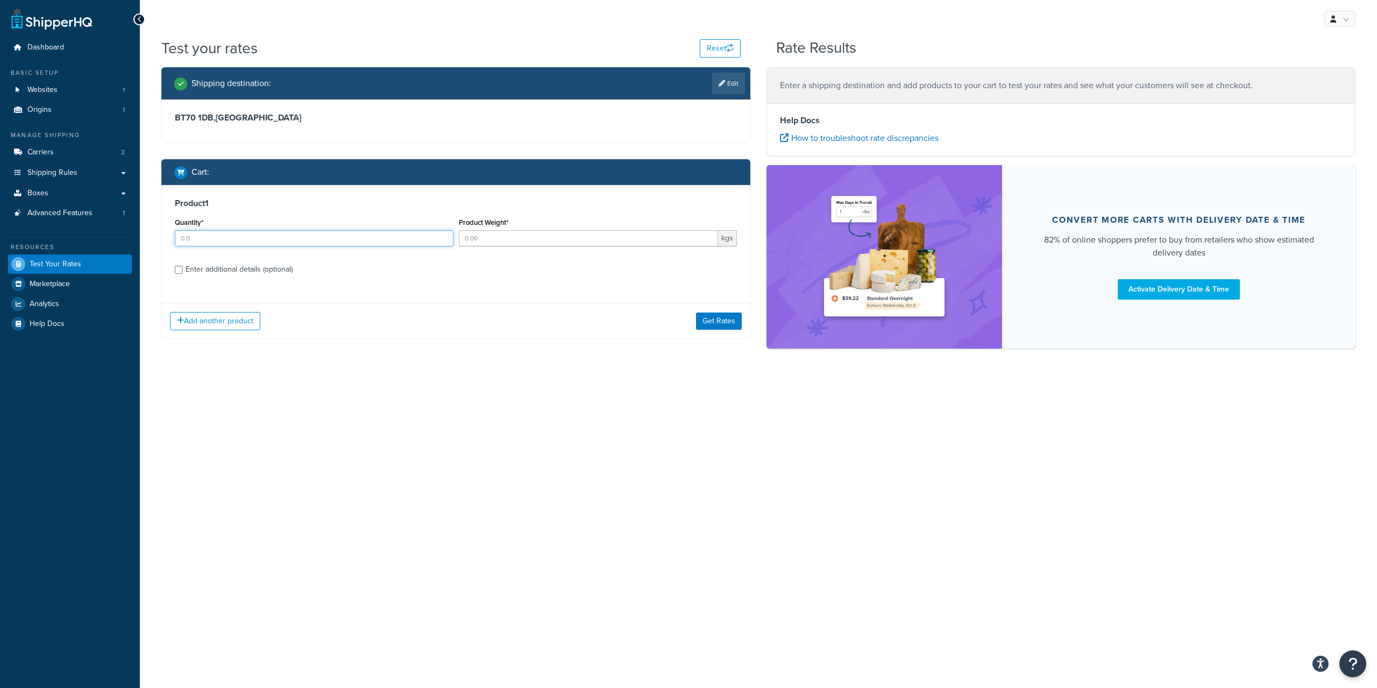
click at [388, 238] on input "Quantity*" at bounding box center [314, 238] width 279 height 16
drag, startPoint x: 388, startPoint y: 239, endPoint x: 77, endPoint y: 192, distance: 314.9
click at [175, 230] on input "Quantity*" at bounding box center [314, 238] width 279 height 16
type input "2"
type input "25"
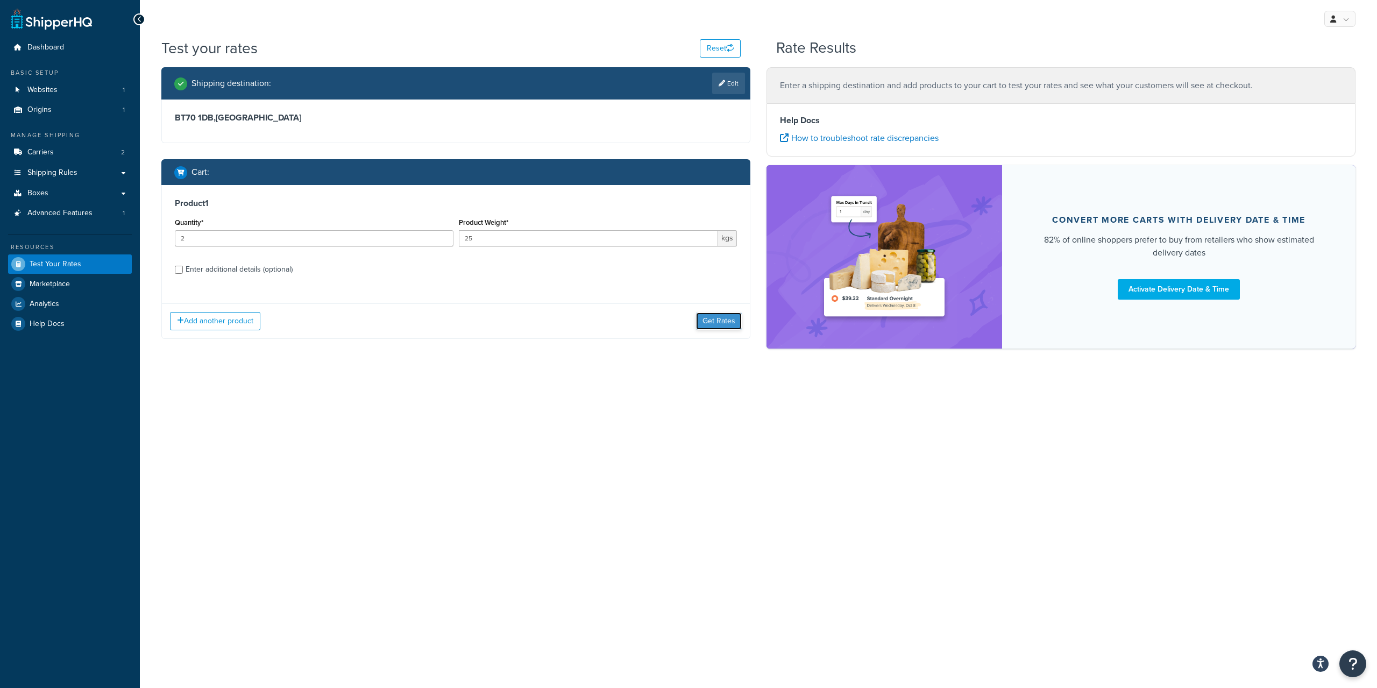
click at [718, 325] on button "Get Rates" at bounding box center [719, 320] width 46 height 17
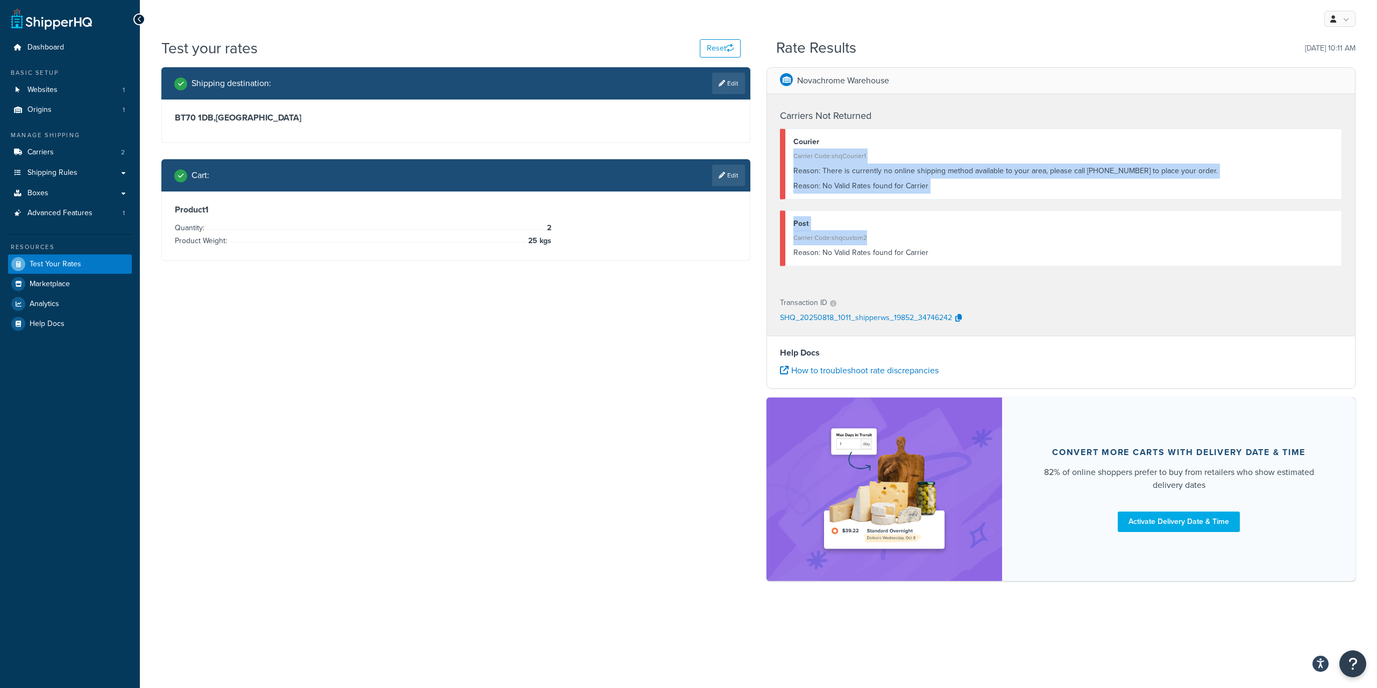
drag, startPoint x: 907, startPoint y: 143, endPoint x: 995, endPoint y: 247, distance: 136.2
click at [994, 247] on div "Carriers Not Returned Courier Carrier Code: shqCourier1 Reason: There is curren…" at bounding box center [1061, 190] width 588 height 192
click at [997, 248] on div "Reason: No Valid Rates found for Carrier" at bounding box center [1063, 252] width 540 height 15
drag, startPoint x: 997, startPoint y: 249, endPoint x: 808, endPoint y: 127, distance: 224.8
click at [817, 130] on div "Carriers Not Returned Courier Carrier Code: shqCourier1 Reason: There is curren…" at bounding box center [1061, 190] width 588 height 192
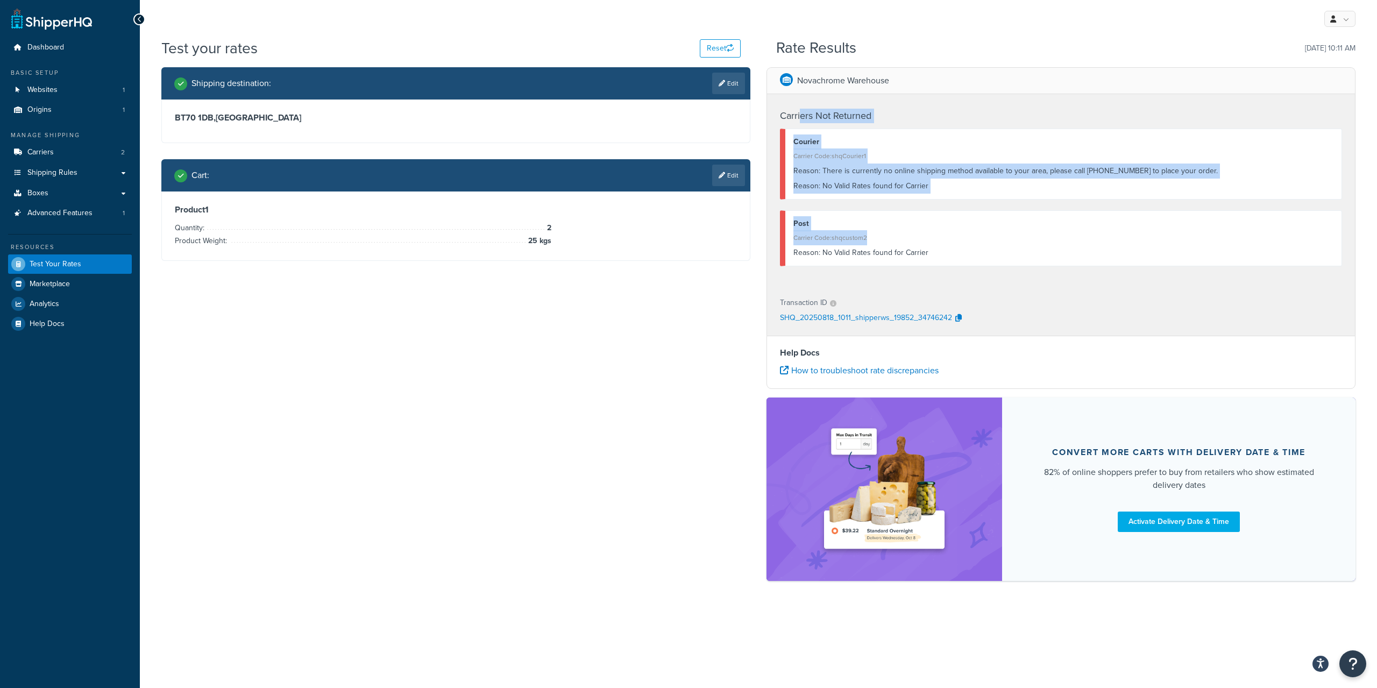
drag, startPoint x: 800, startPoint y: 126, endPoint x: 1011, endPoint y: 250, distance: 245.6
click at [1006, 245] on div "Carriers Not Returned Courier Carrier Code: shqCourier1 Reason: There is curren…" at bounding box center [1061, 190] width 588 height 192
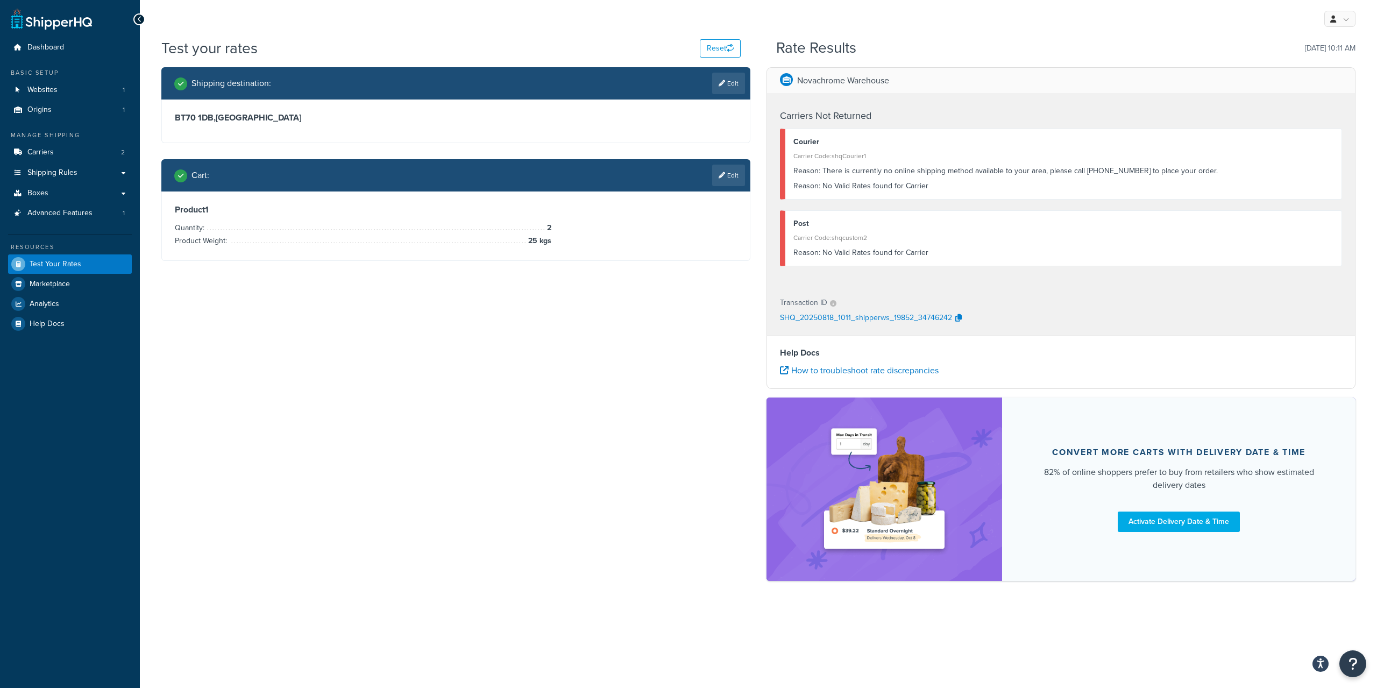
click at [1014, 261] on div "Post Carrier Code: shqcustom2 Reason: No Valid Rates found for Carrier" at bounding box center [1061, 238] width 562 height 56
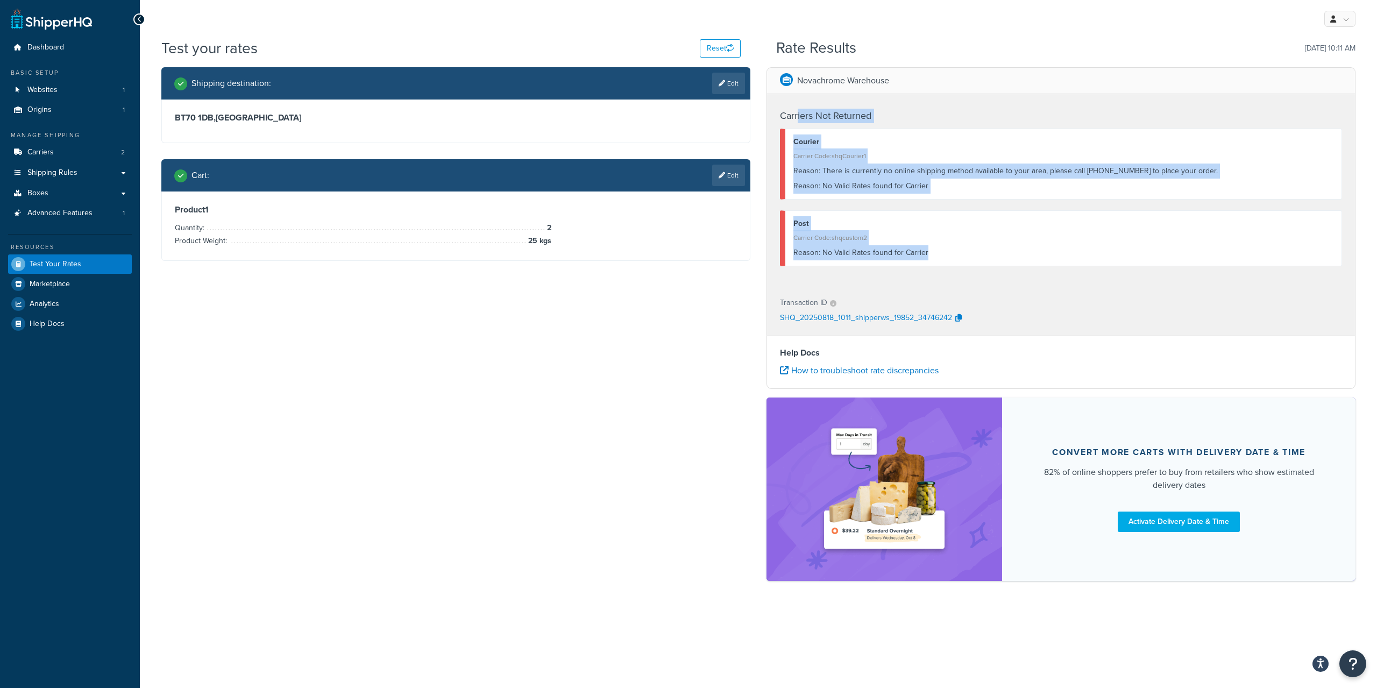
drag, startPoint x: 1018, startPoint y: 264, endPoint x: 789, endPoint y: 99, distance: 281.9
click at [789, 99] on div "Carriers Not Returned Courier Carrier Code: shqCourier1 Reason: There is curren…" at bounding box center [1061, 190] width 588 height 192
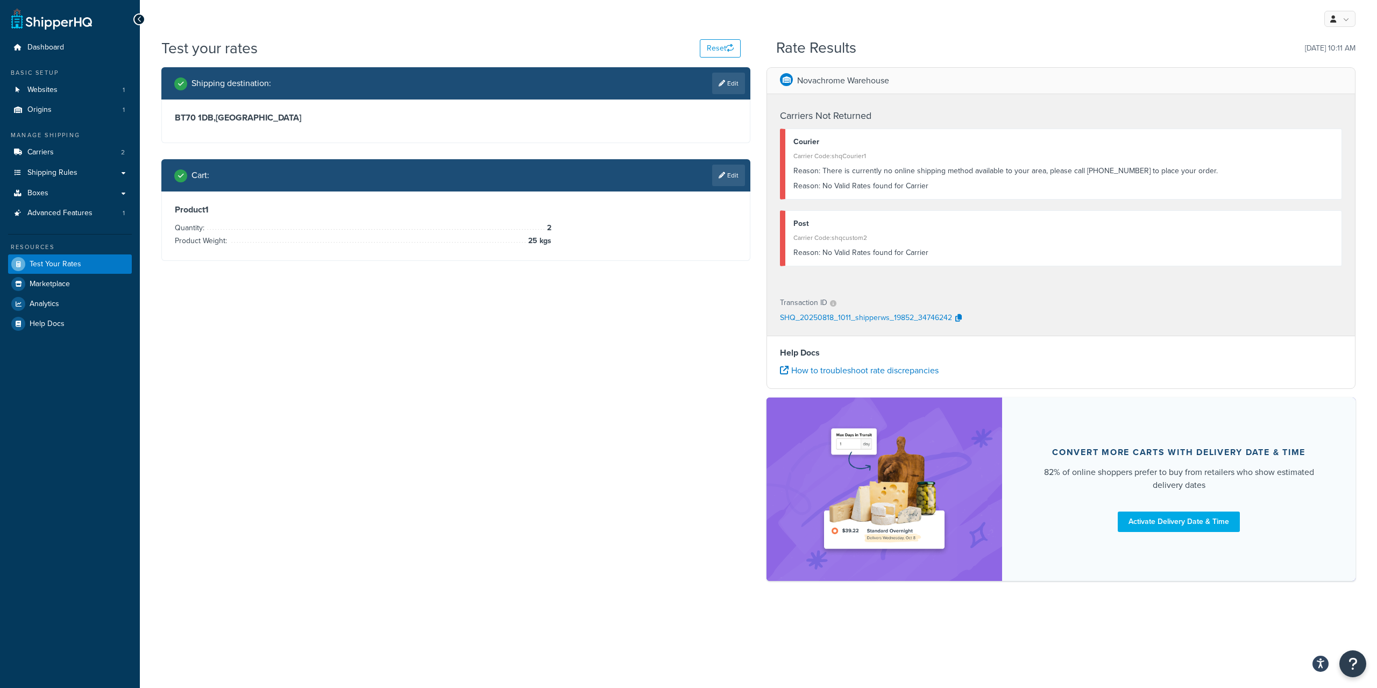
click at [789, 99] on div "Carriers Not Returned Courier Carrier Code: shqCourier1 Reason: There is curren…" at bounding box center [1061, 190] width 588 height 192
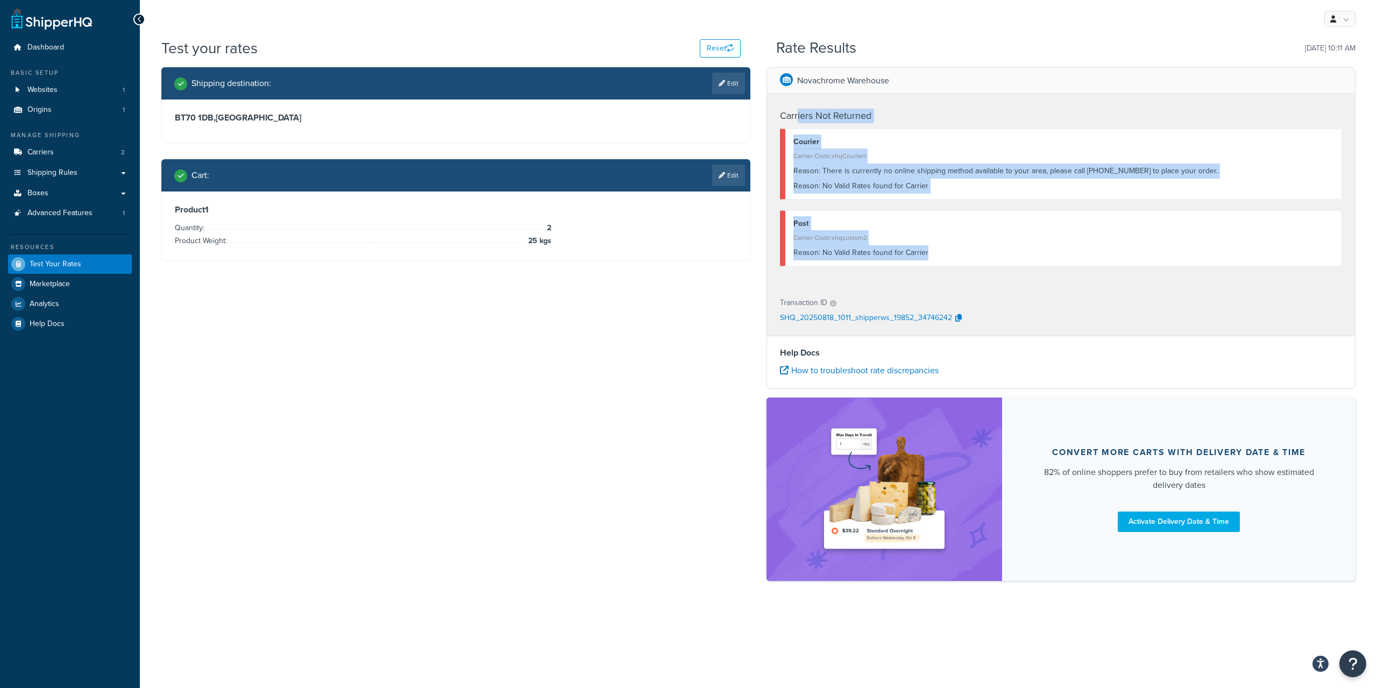
drag, startPoint x: 797, startPoint y: 99, endPoint x: 998, endPoint y: 250, distance: 251.5
click at [998, 250] on div "Carriers Not Returned Courier Carrier Code: shqCourier1 Reason: There is curren…" at bounding box center [1061, 190] width 588 height 192
click at [998, 250] on div "Reason: No Valid Rates found for Carrier" at bounding box center [1063, 252] width 540 height 15
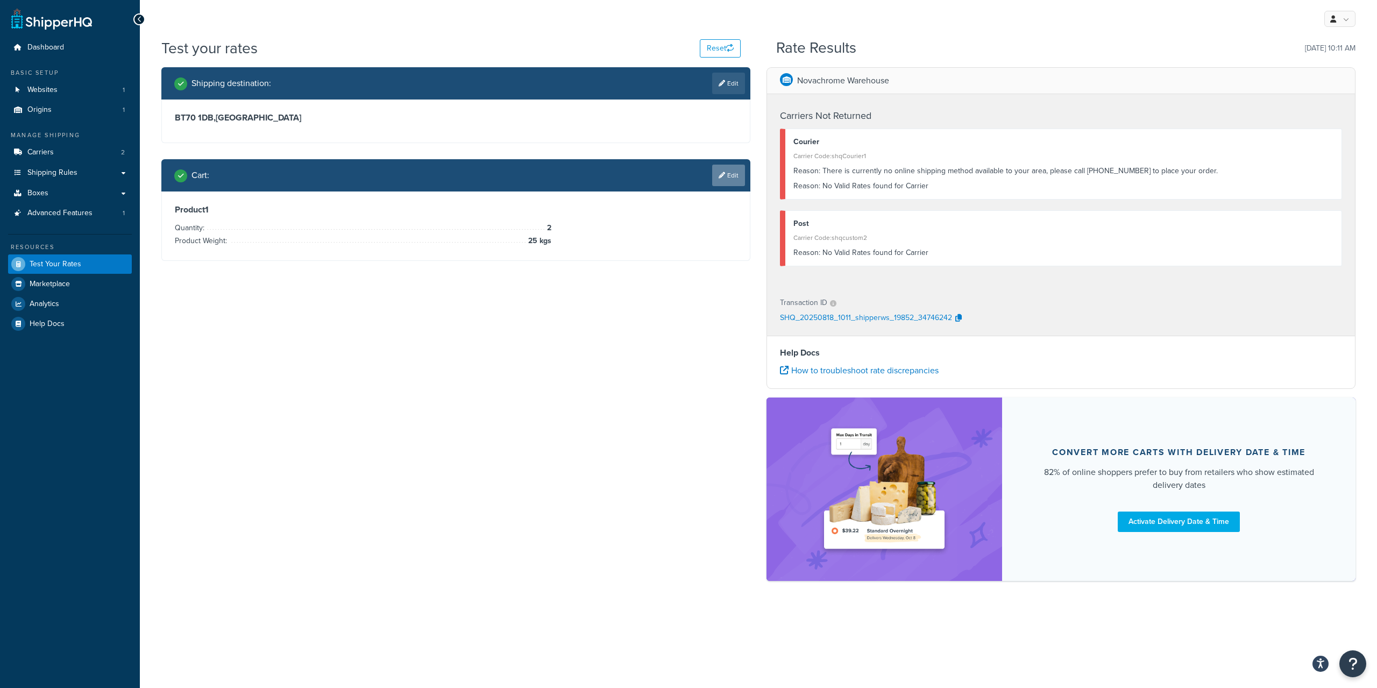
click at [733, 171] on link "Edit" at bounding box center [728, 176] width 33 height 22
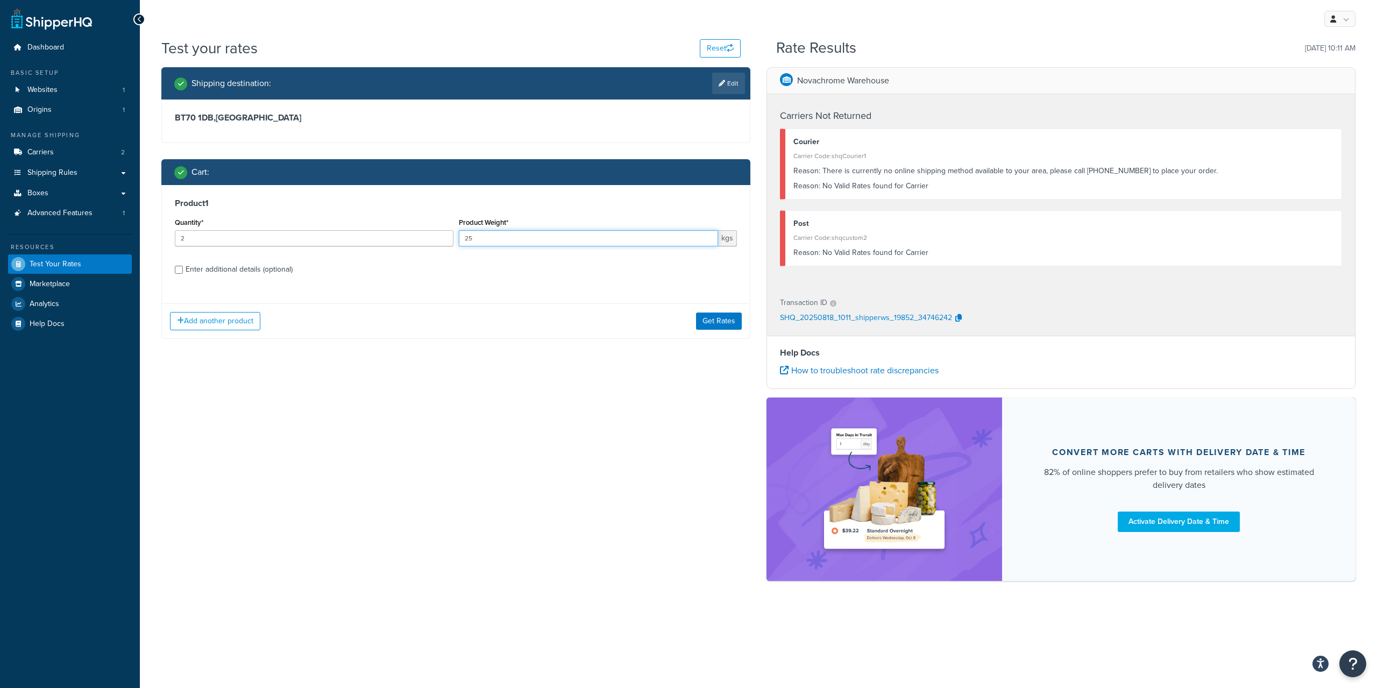
drag, startPoint x: 507, startPoint y: 239, endPoint x: 457, endPoint y: 230, distance: 50.9
click at [459, 230] on input "25" at bounding box center [589, 238] width 260 height 16
drag, startPoint x: 369, startPoint y: 234, endPoint x: 127, endPoint y: 216, distance: 242.6
click at [175, 230] on input "2" at bounding box center [314, 238] width 279 height 16
type input "1"
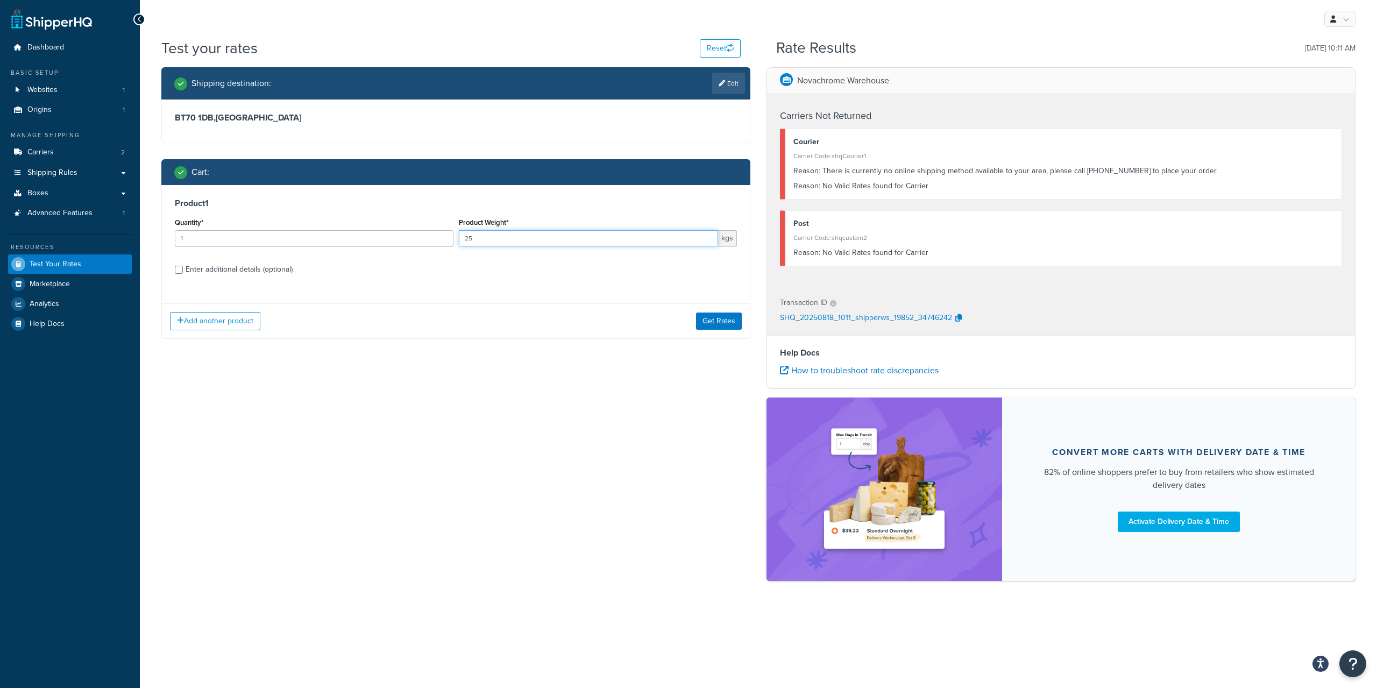
drag, startPoint x: 505, startPoint y: 236, endPoint x: 358, endPoint y: 218, distance: 147.8
click at [459, 230] on input "25" at bounding box center [589, 238] width 260 height 16
type input "10"
click at [722, 321] on button "Get Rates" at bounding box center [719, 320] width 46 height 17
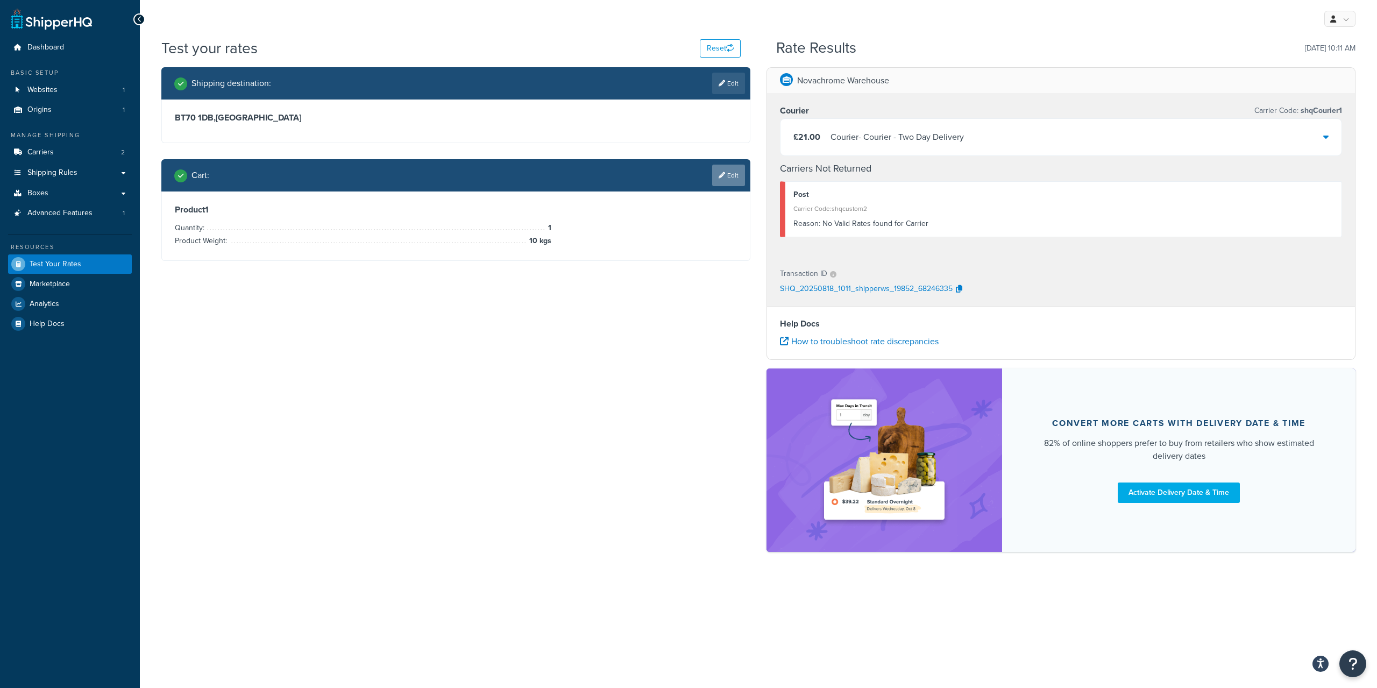
click at [723, 180] on link "Edit" at bounding box center [728, 176] width 33 height 22
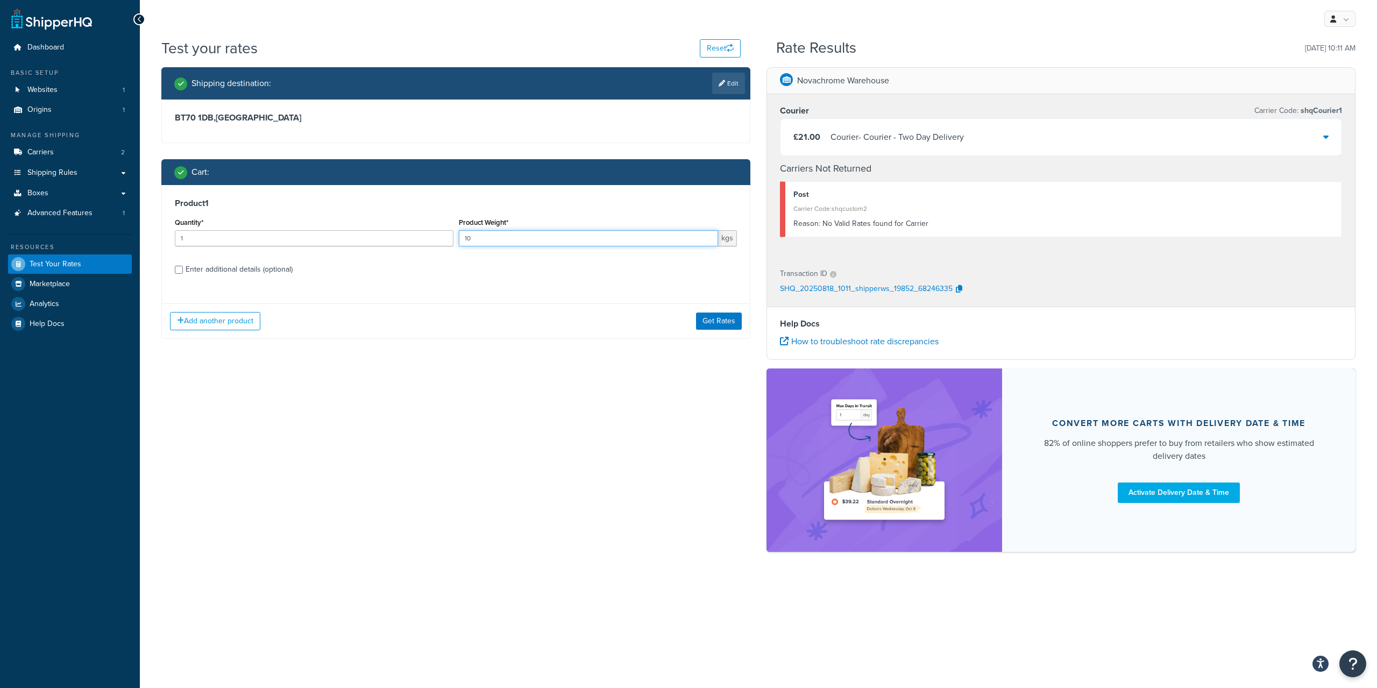
drag, startPoint x: 518, startPoint y: 238, endPoint x: 328, endPoint y: 229, distance: 190.1
click at [459, 230] on input "10" at bounding box center [589, 238] width 260 height 16
type input "20"
click at [702, 321] on button "Get Rates" at bounding box center [719, 320] width 46 height 17
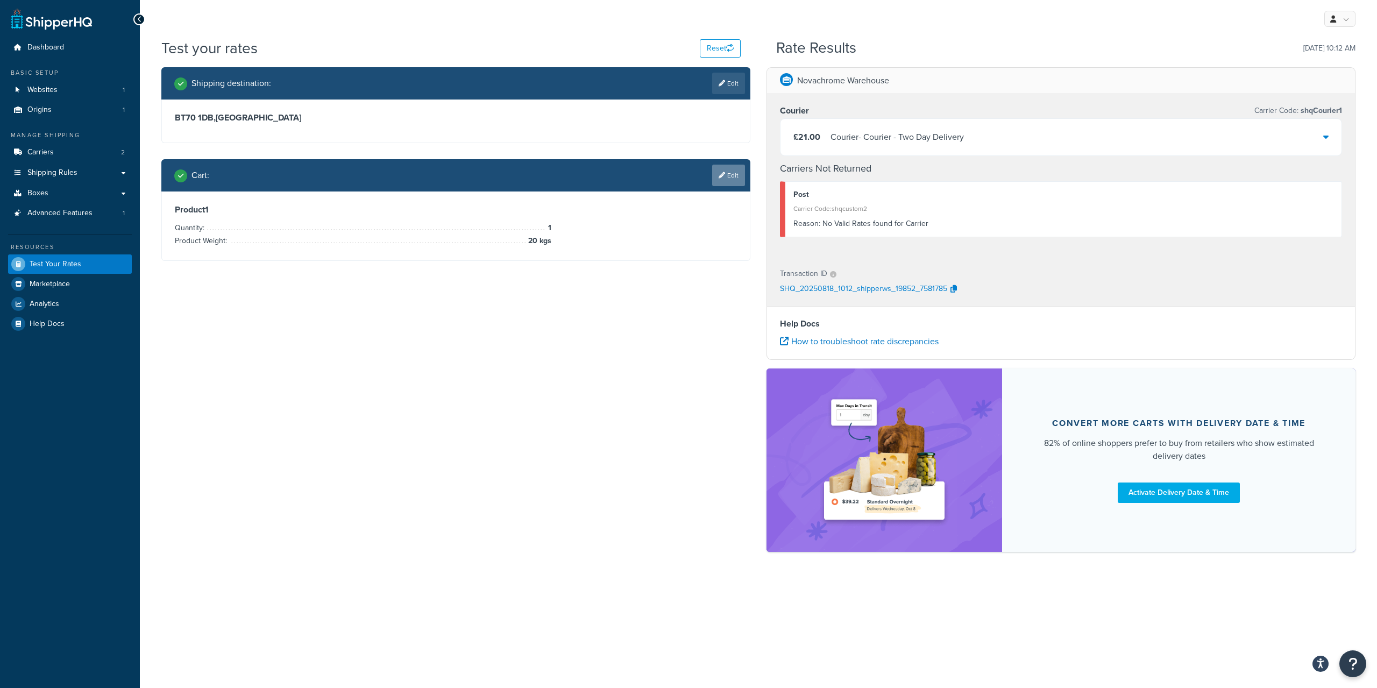
click at [732, 186] on link "Edit" at bounding box center [728, 176] width 33 height 22
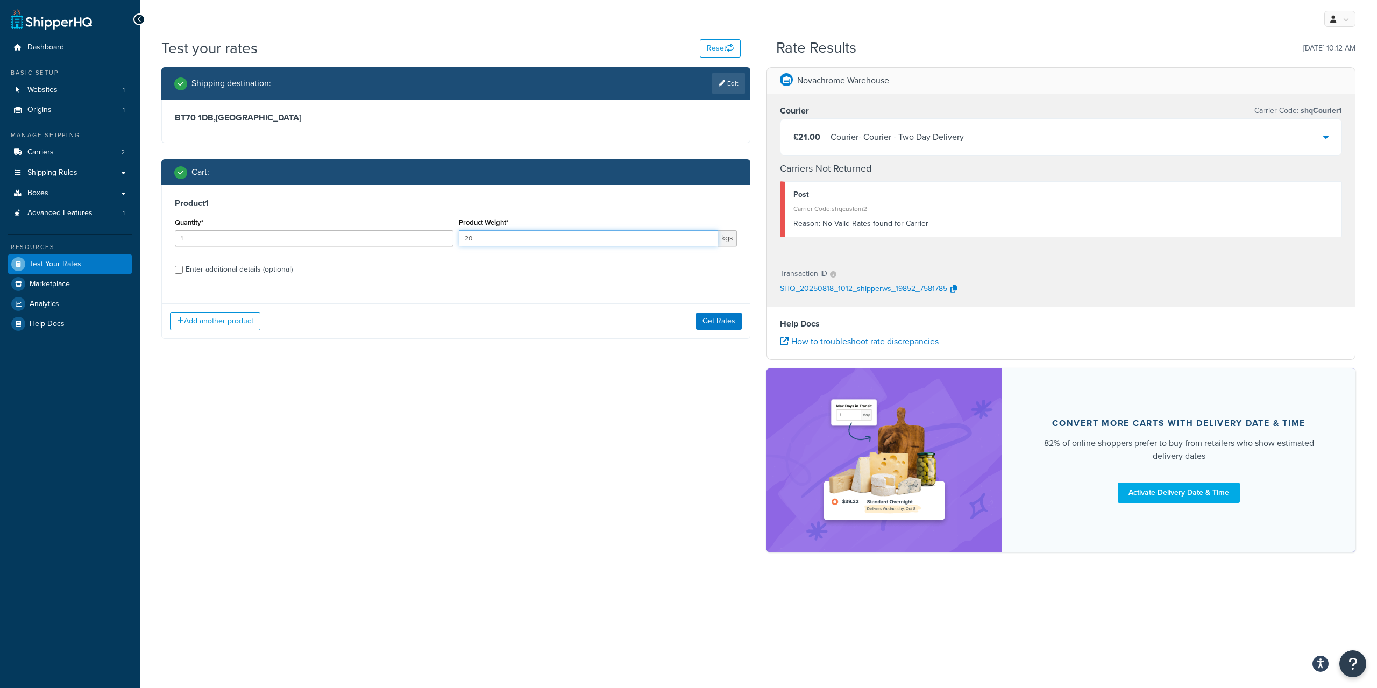
drag, startPoint x: 457, startPoint y: 237, endPoint x: 377, endPoint y: 232, distance: 79.2
click at [459, 232] on input "20" at bounding box center [589, 238] width 260 height 16
type input "29"
click at [708, 322] on button "Get Rates" at bounding box center [719, 320] width 46 height 17
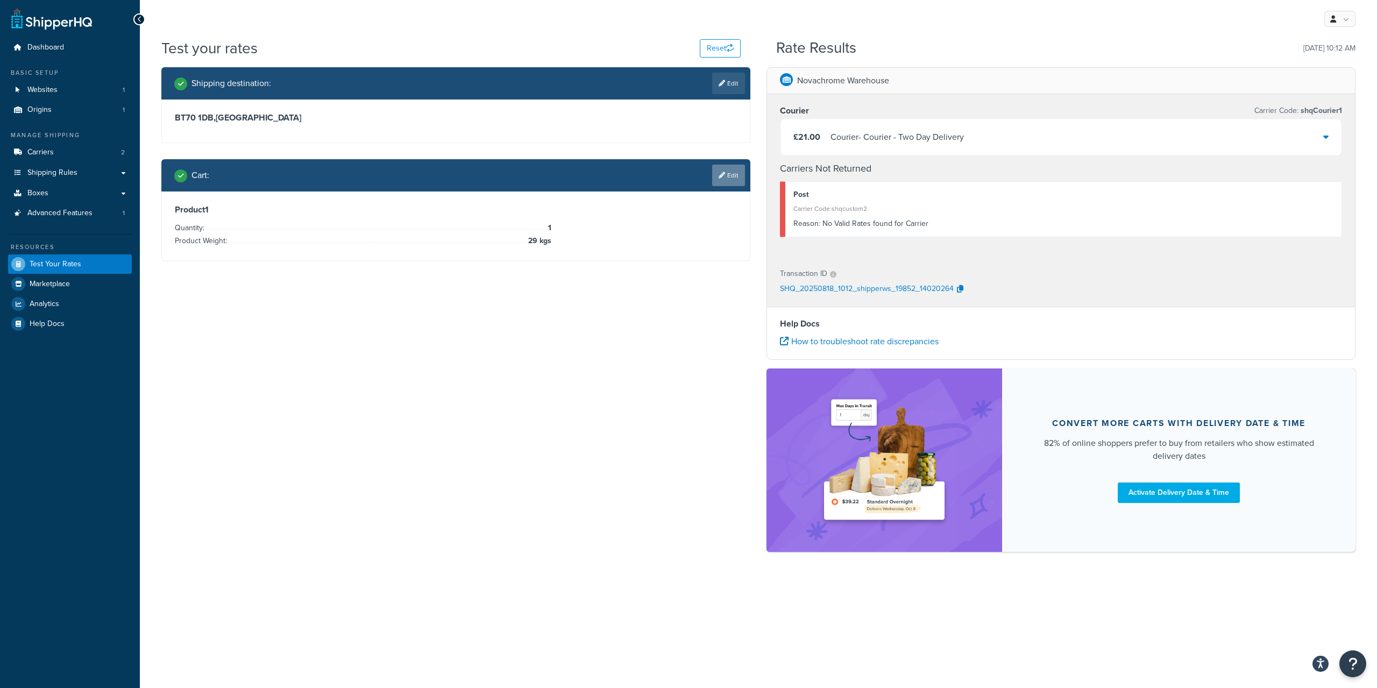
click at [720, 177] on icon at bounding box center [721, 175] width 6 height 6
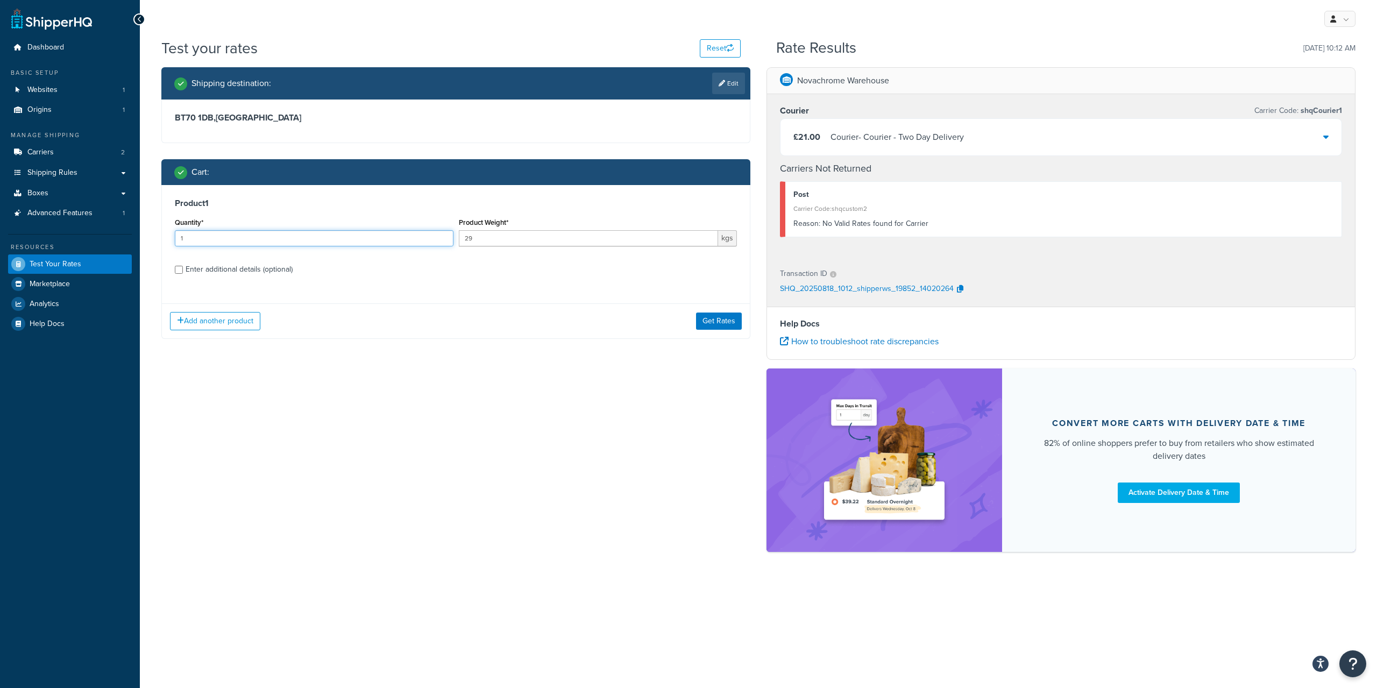
drag, startPoint x: 315, startPoint y: 240, endPoint x: 66, endPoint y: 227, distance: 249.3
click at [175, 230] on input "1" at bounding box center [314, 238] width 279 height 16
type input "2"
drag, startPoint x: 498, startPoint y: 236, endPoint x: 393, endPoint y: 211, distance: 108.1
click at [459, 230] on input "29" at bounding box center [589, 238] width 260 height 16
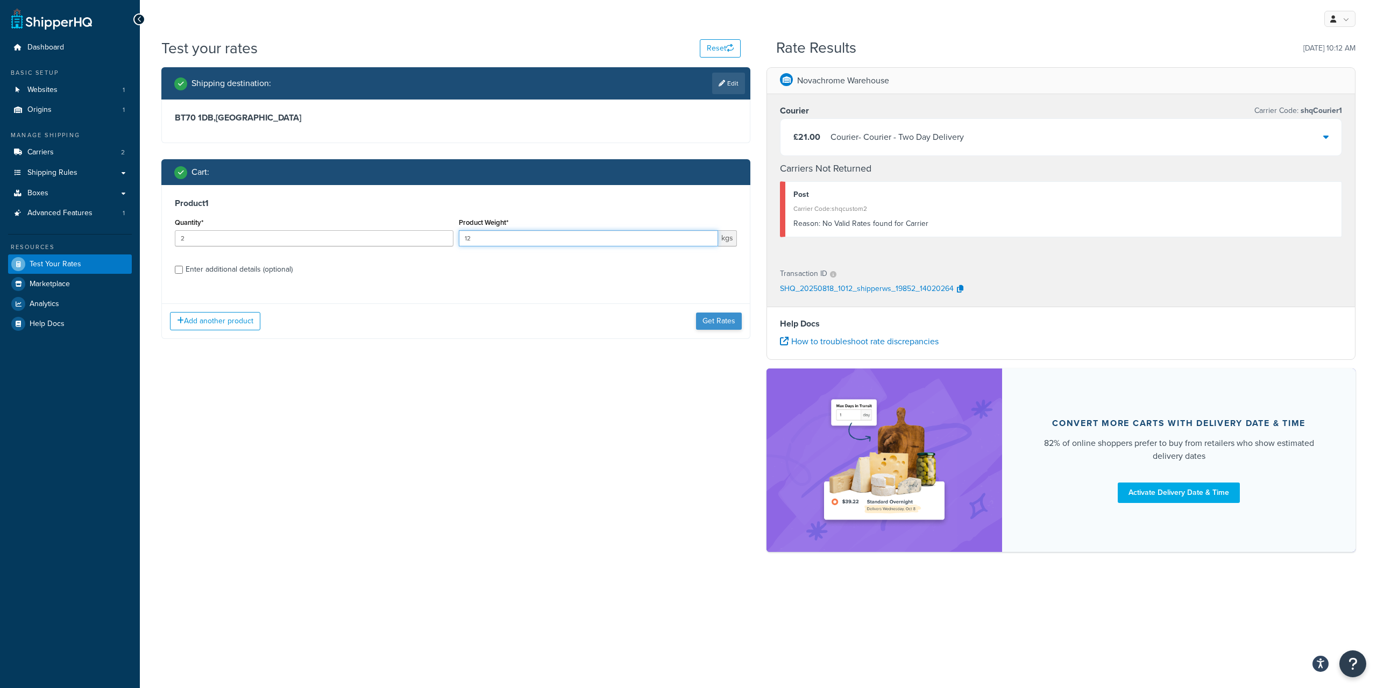
type input "12"
click at [705, 325] on button "Get Rates" at bounding box center [719, 320] width 46 height 17
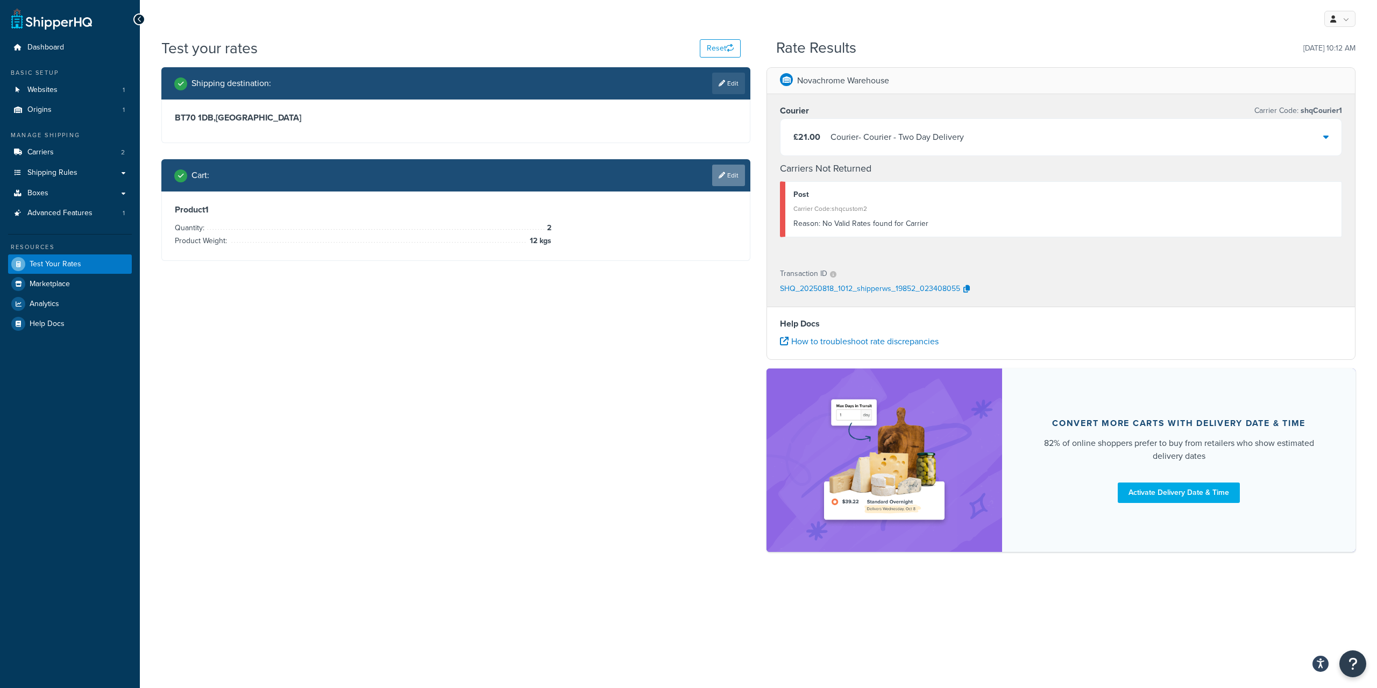
click at [714, 178] on link "Edit" at bounding box center [728, 176] width 33 height 22
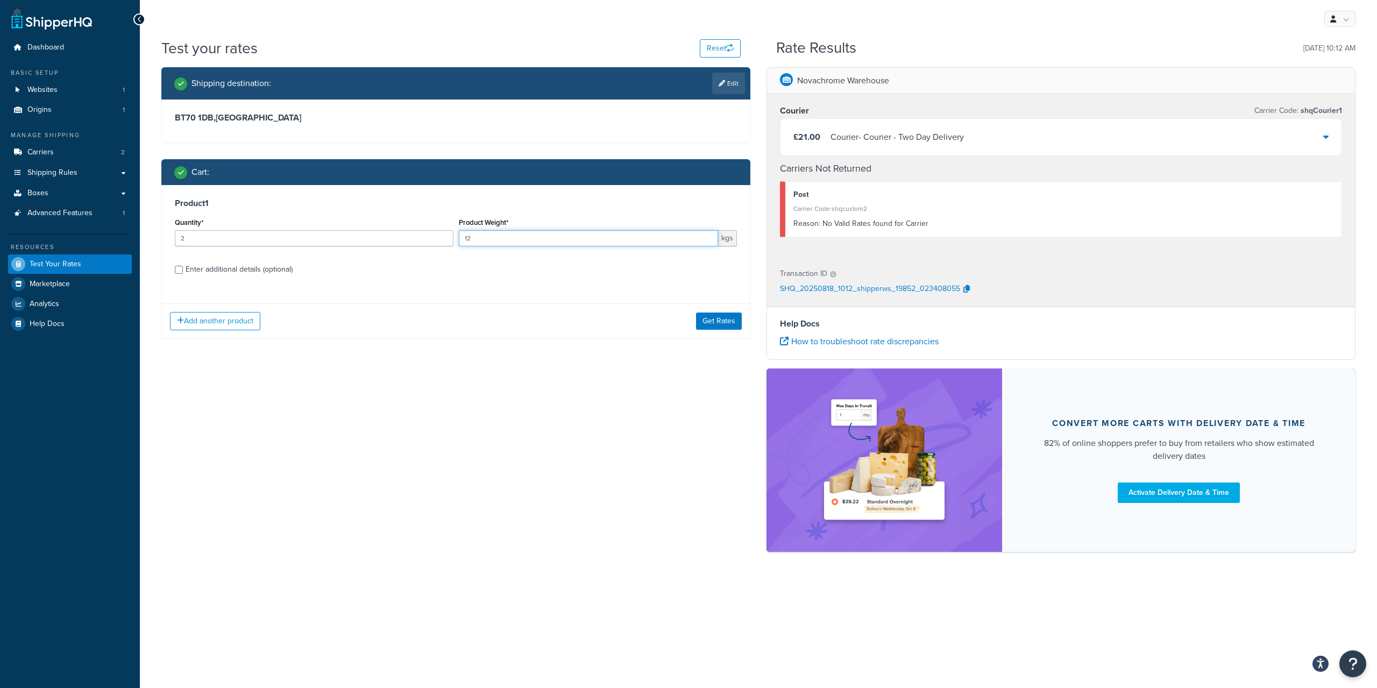
drag, startPoint x: 558, startPoint y: 234, endPoint x: 301, endPoint y: 210, distance: 257.6
click at [459, 230] on input "12" at bounding box center [589, 238] width 260 height 16
type input "25"
click at [722, 313] on button "Get Rates" at bounding box center [719, 320] width 46 height 17
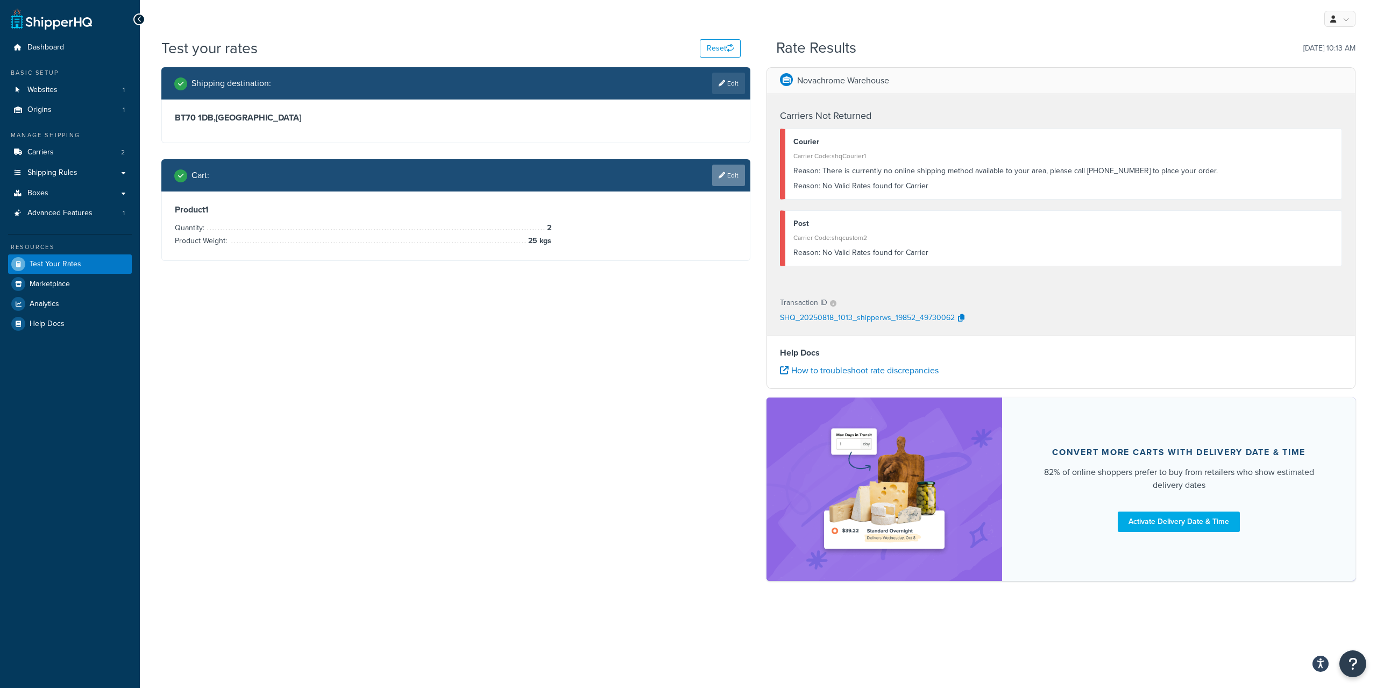
click at [730, 180] on link "Edit" at bounding box center [728, 176] width 33 height 22
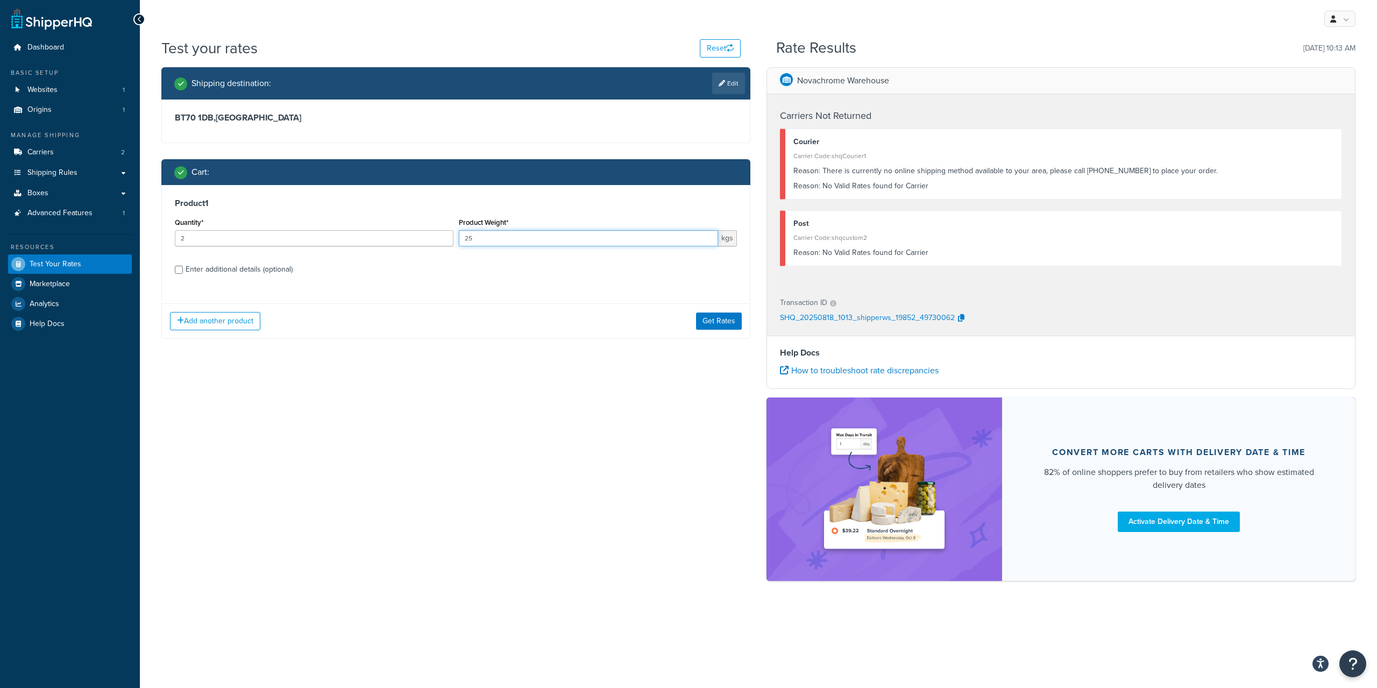
drag, startPoint x: 607, startPoint y: 241, endPoint x: 393, endPoint y: 220, distance: 215.6
click at [459, 230] on input "25" at bounding box center [589, 238] width 260 height 16
type input "19"
click at [730, 317] on button "Get Rates" at bounding box center [719, 320] width 46 height 17
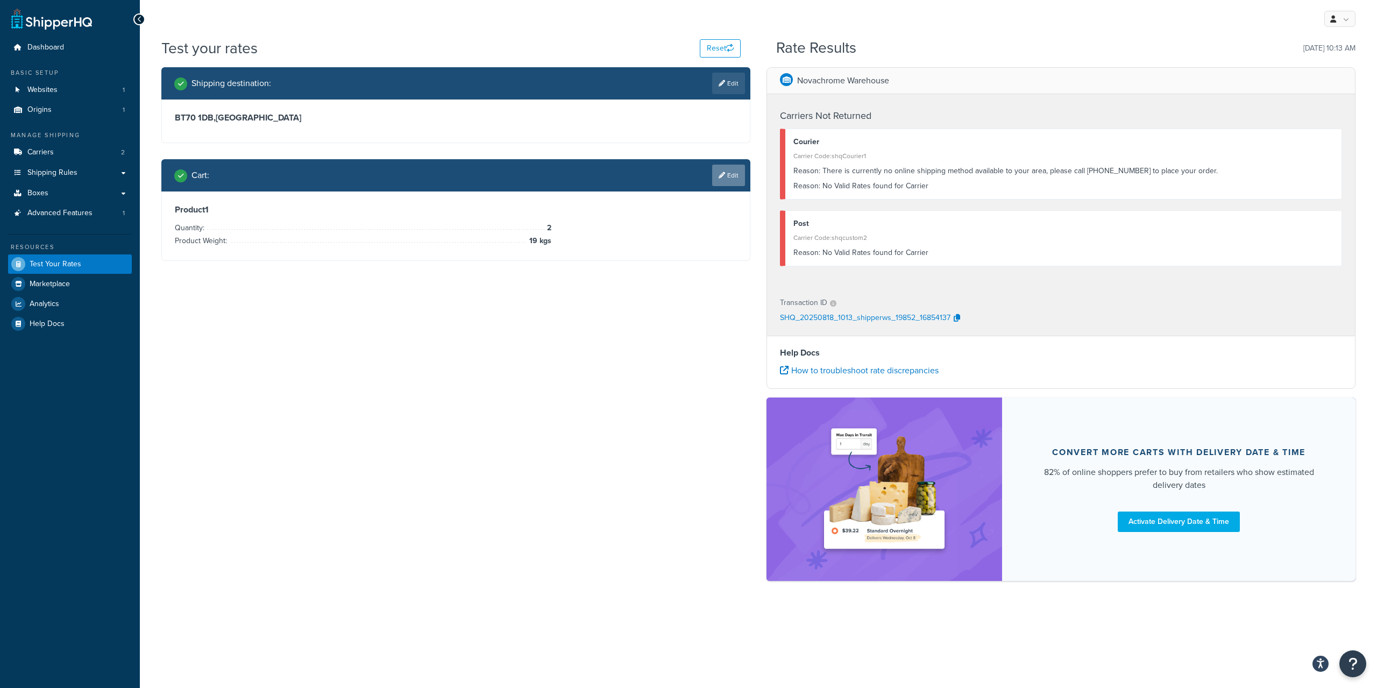
click at [725, 176] on link "Edit" at bounding box center [728, 176] width 33 height 22
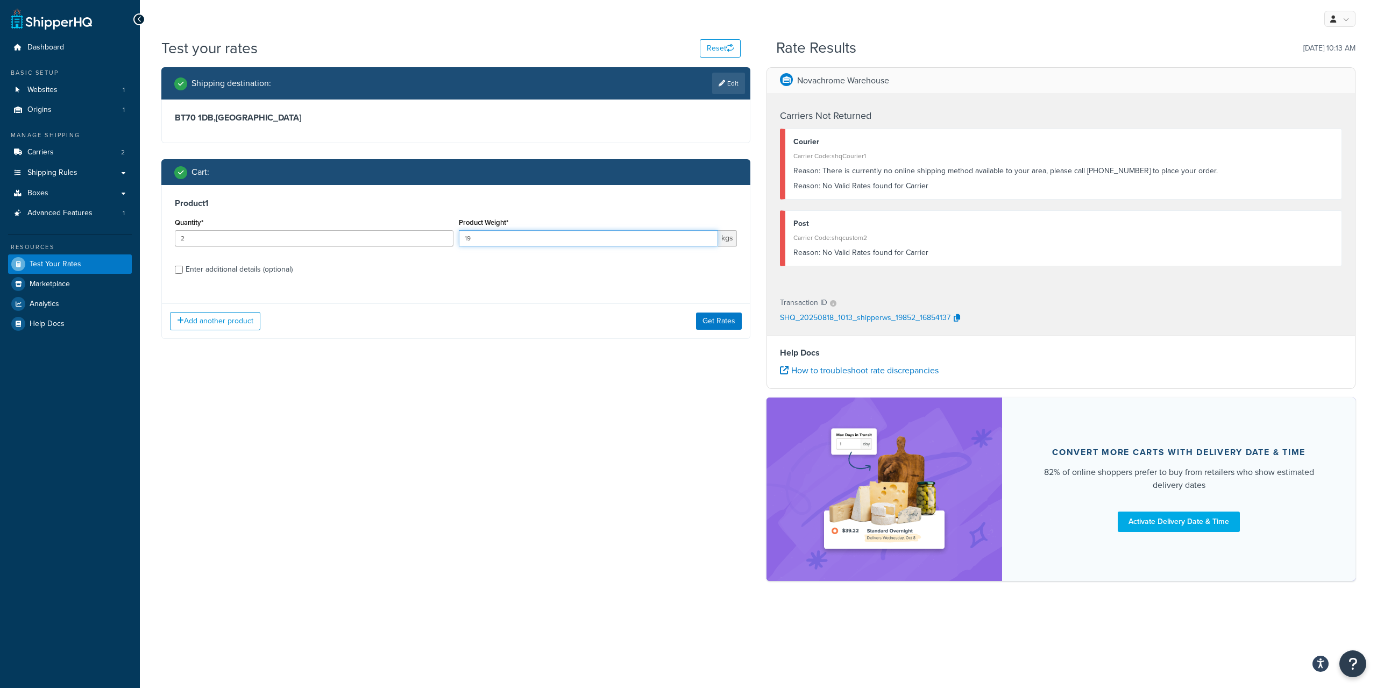
drag, startPoint x: 615, startPoint y: 238, endPoint x: 217, endPoint y: 189, distance: 401.4
click at [459, 230] on input "19" at bounding box center [589, 238] width 260 height 16
type input "15"
click at [703, 325] on button "Get Rates" at bounding box center [719, 320] width 46 height 17
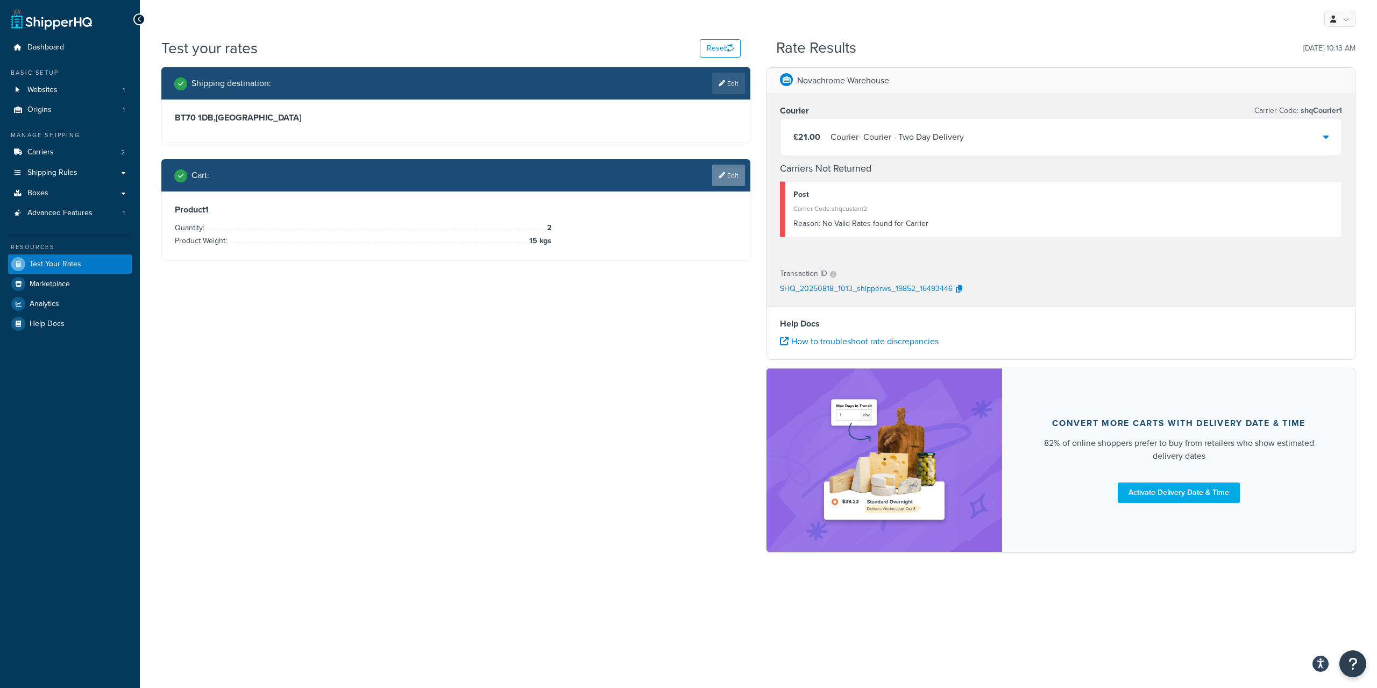
click at [724, 172] on link "Edit" at bounding box center [728, 176] width 33 height 22
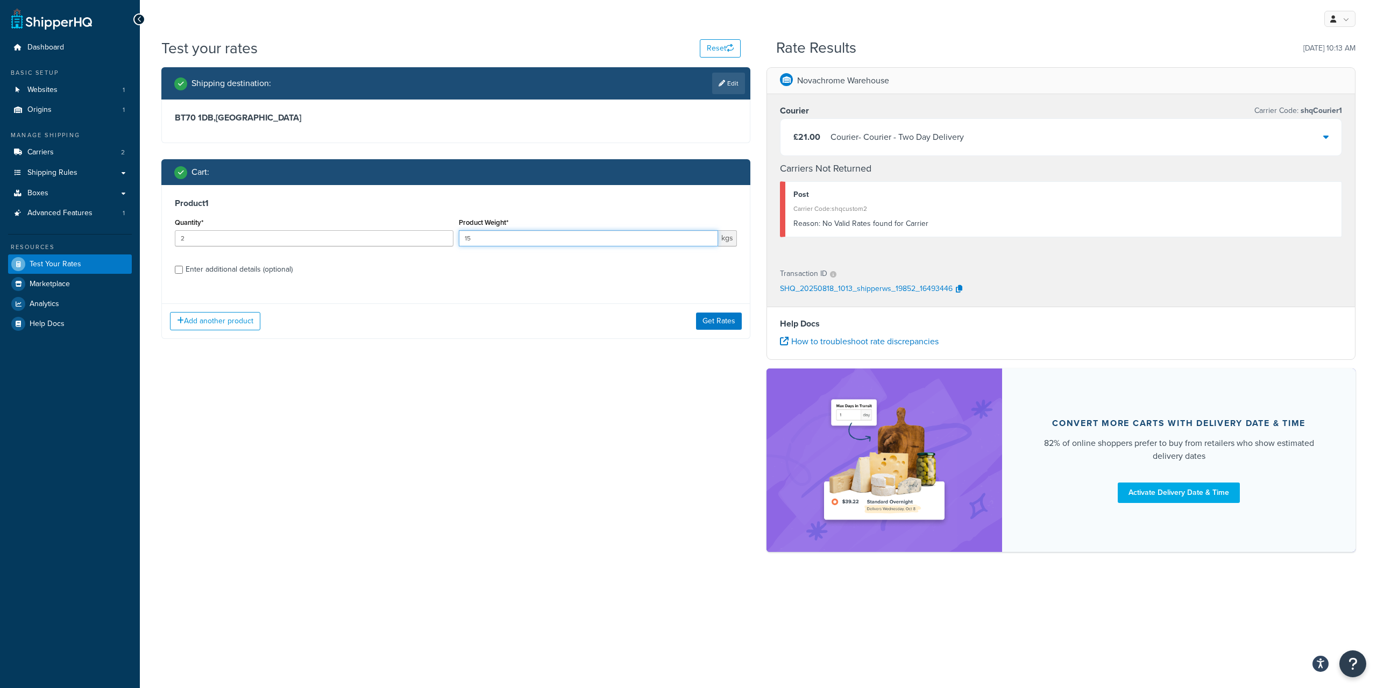
drag, startPoint x: 553, startPoint y: 235, endPoint x: 352, endPoint y: 219, distance: 201.7
click at [459, 230] on input "15" at bounding box center [589, 238] width 260 height 16
type input "16"
click at [704, 326] on button "Get Rates" at bounding box center [719, 320] width 46 height 17
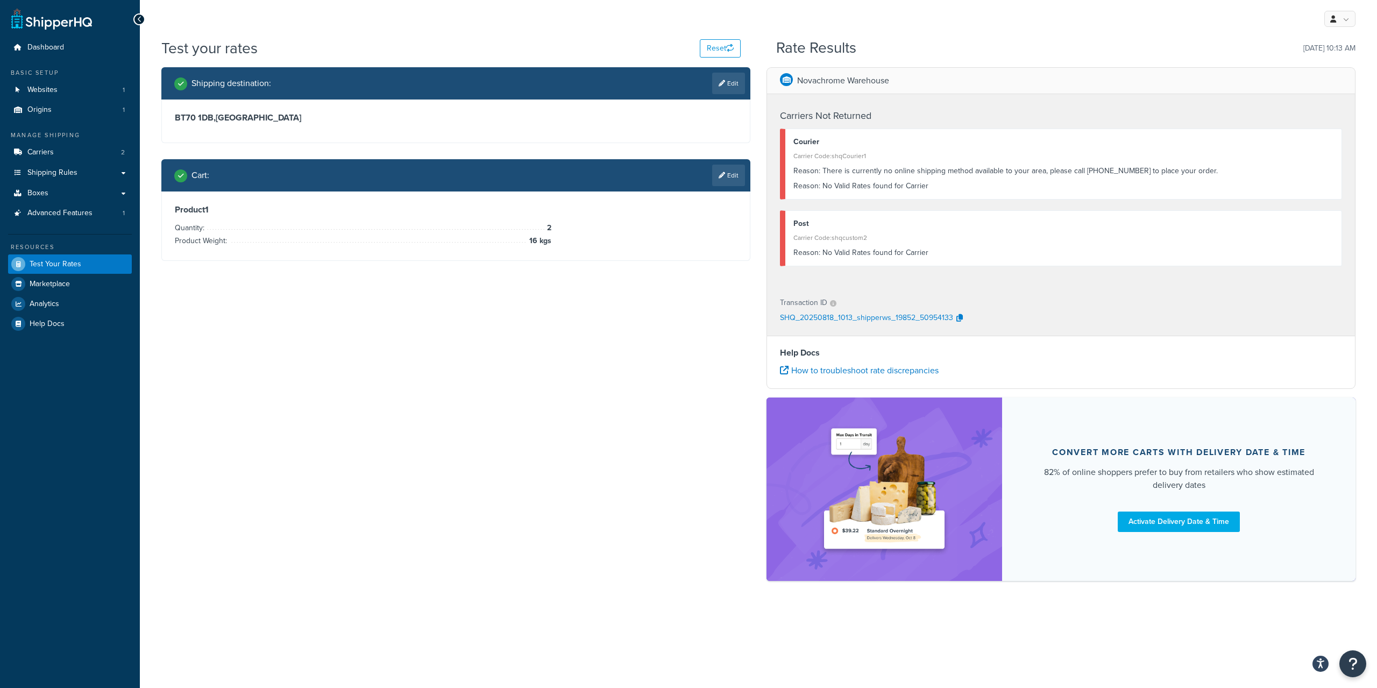
click at [467, 388] on div "Shipping destination : Edit BT70 1DB , United Kingdom Cart : Edit Product 1 Qua…" at bounding box center [758, 329] width 1210 height 524
click at [81, 159] on link "Carriers 2" at bounding box center [70, 152] width 124 height 20
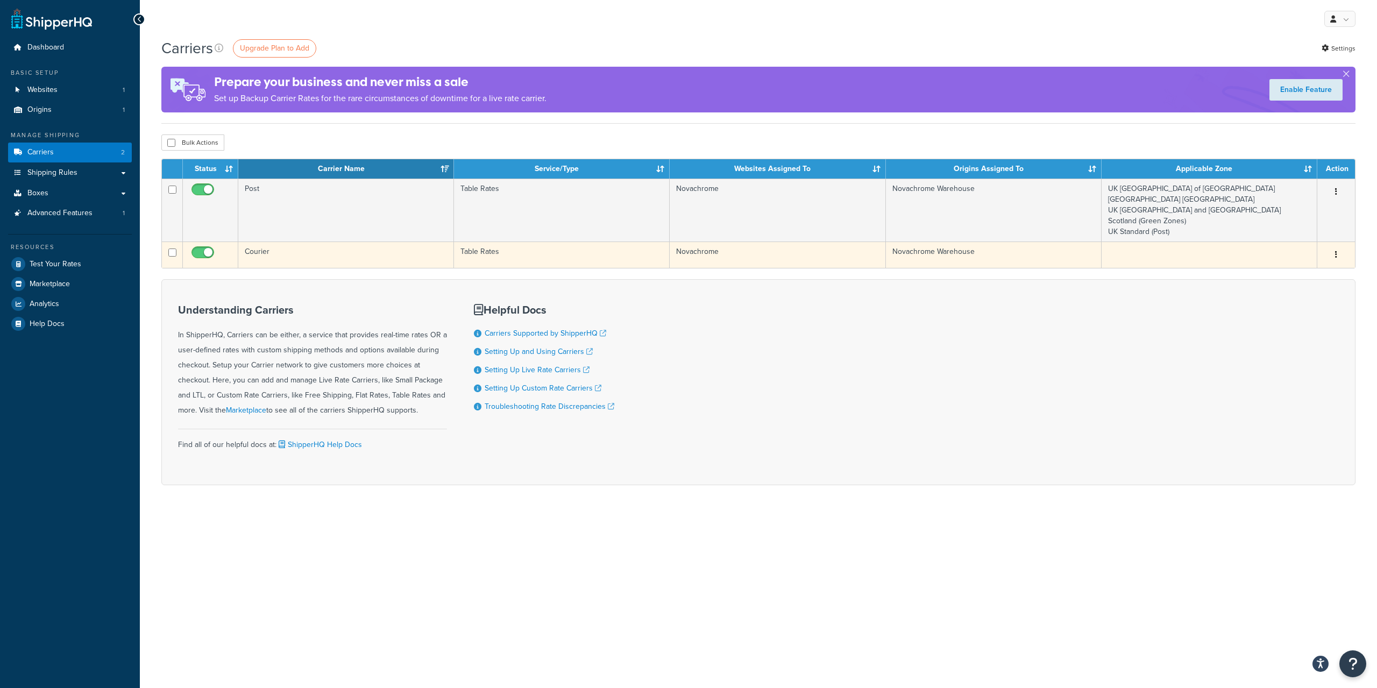
click at [712, 259] on td "Novachrome" at bounding box center [777, 254] width 216 height 26
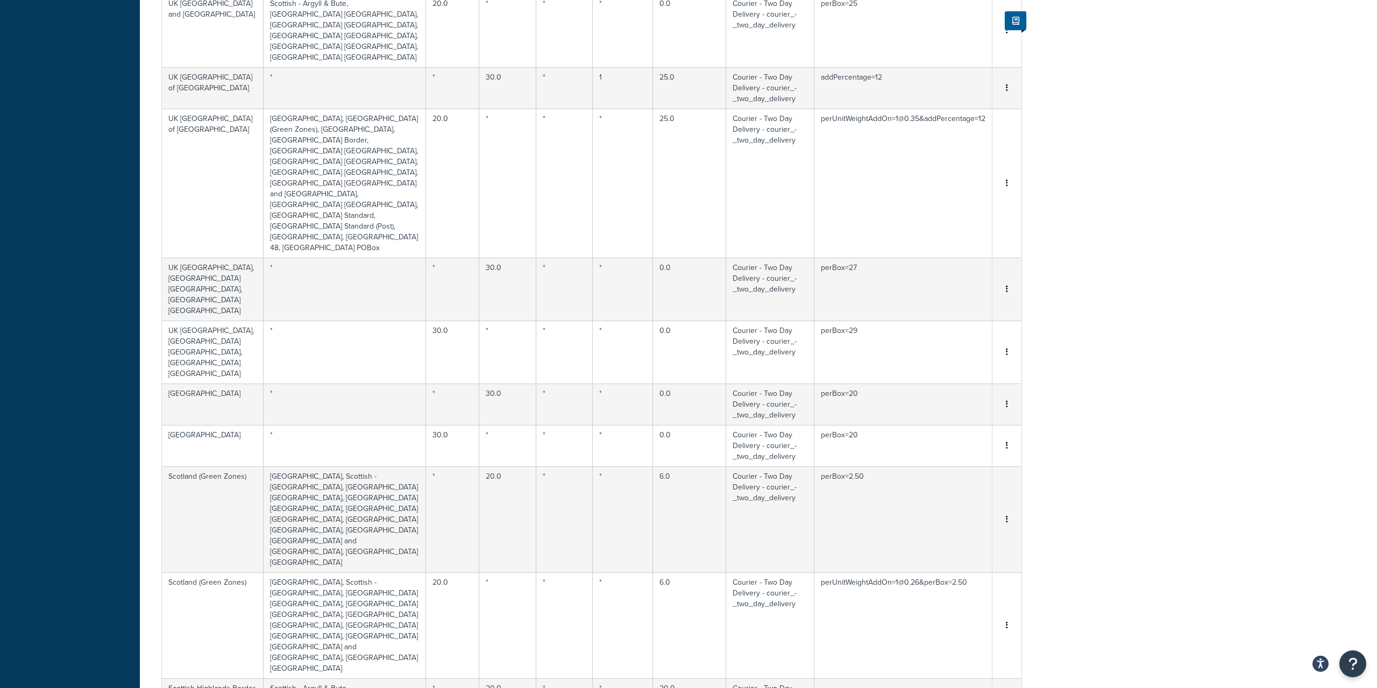
scroll to position [573, 0]
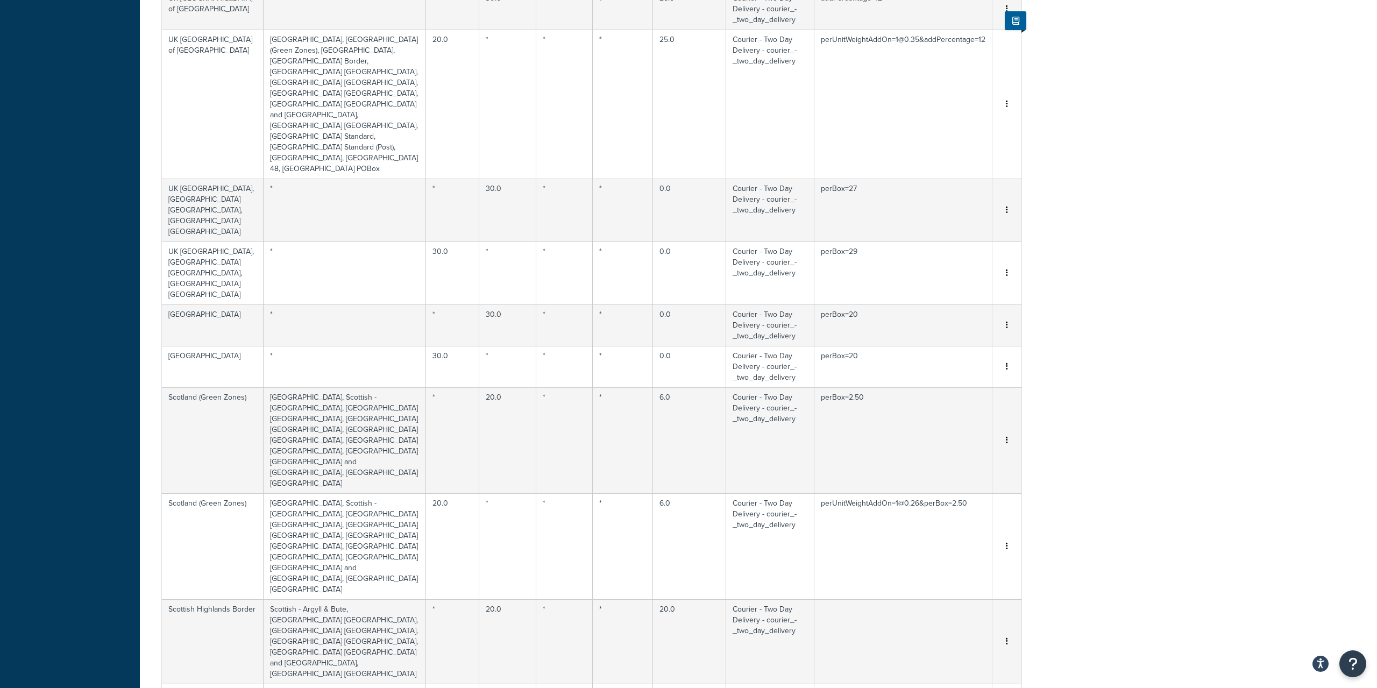
select select "50"
click option "50 rows" at bounding box center [0, 0] width 0 height 0
click at [1164, 562] on div "Carrier: Courier Enabled Table Rates Properties Methods Package Fees Advanced V…" at bounding box center [758, 371] width 1237 height 1803
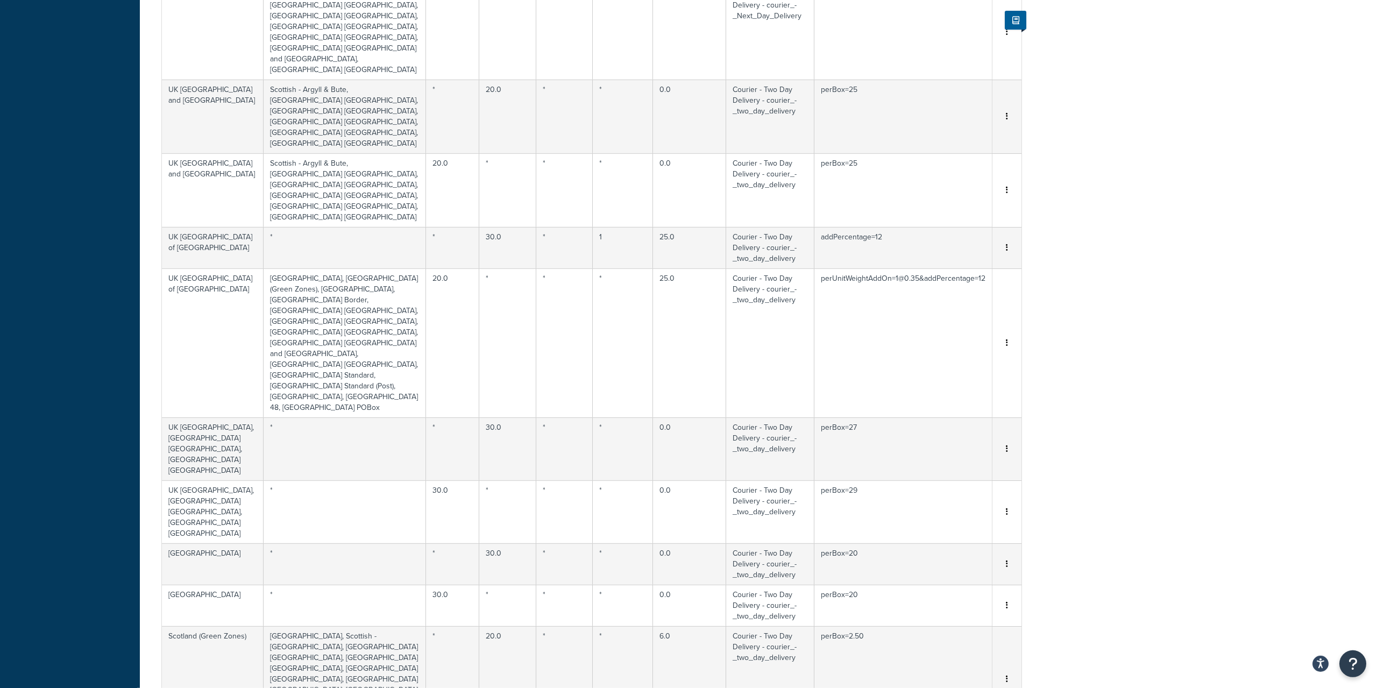
scroll to position [353, 0]
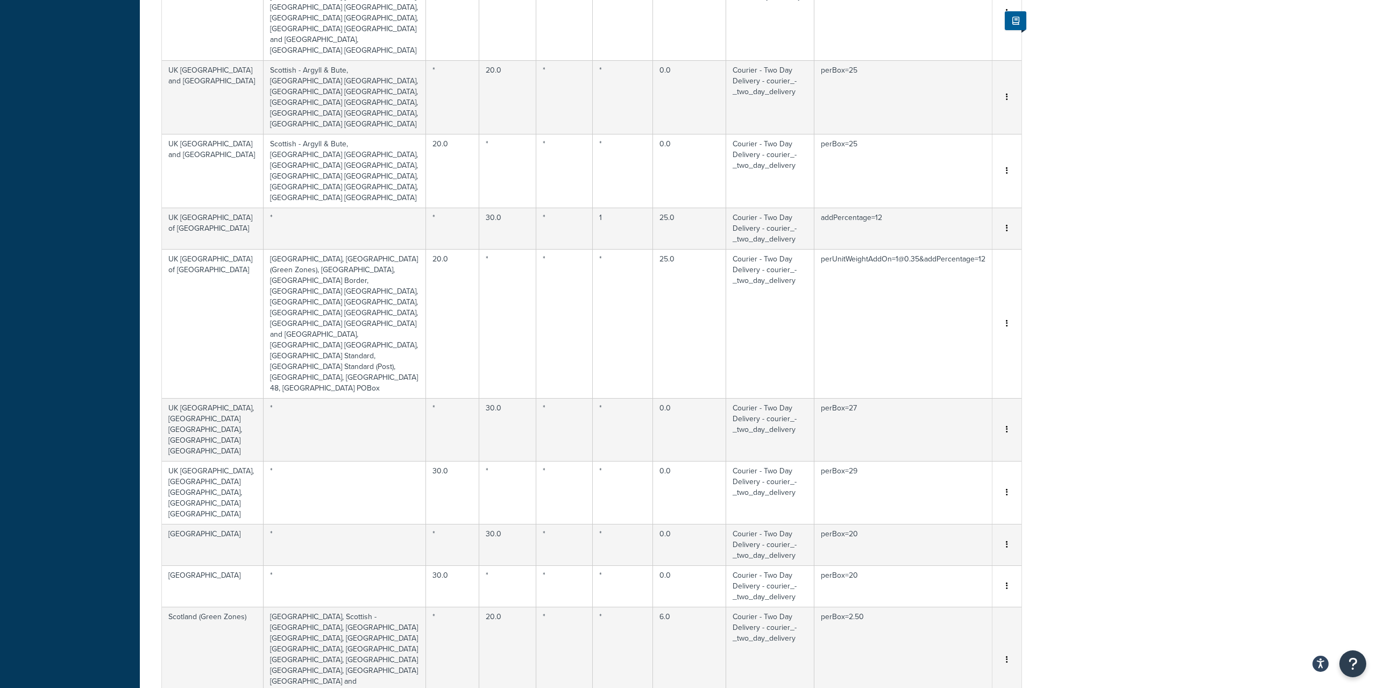
select select "18412"
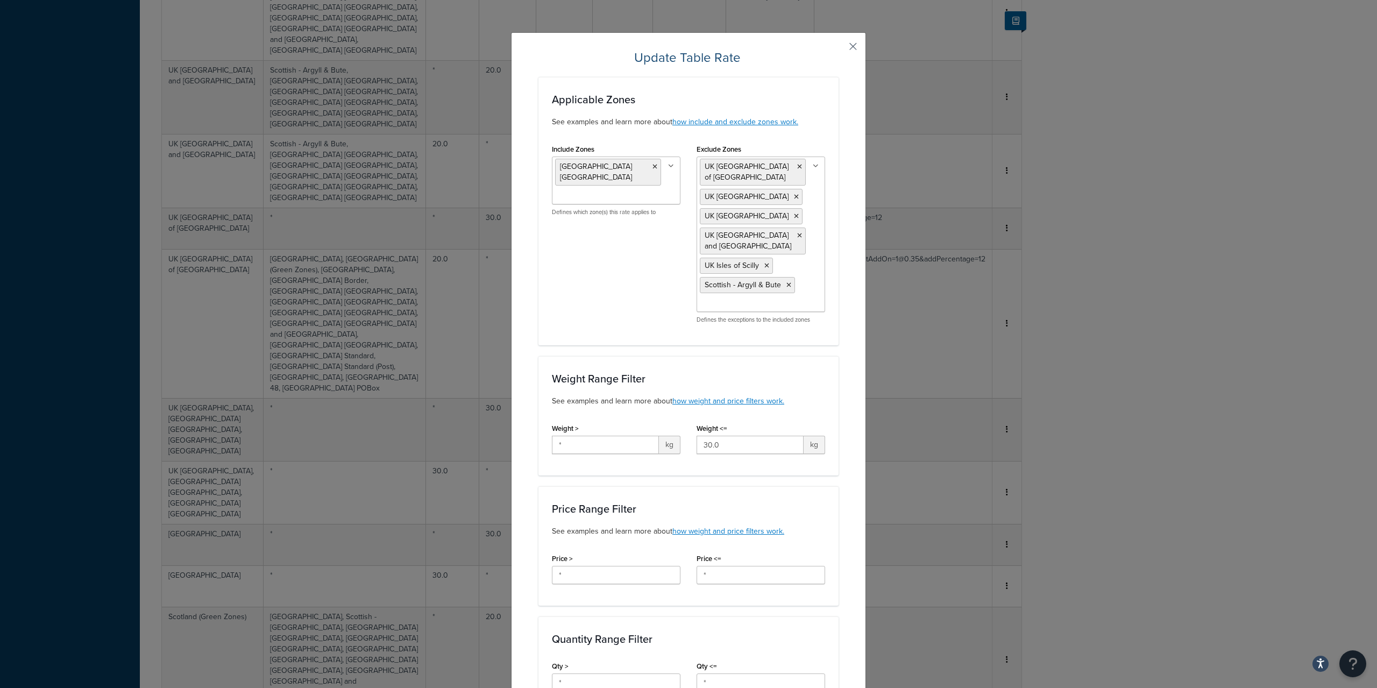
click at [838, 49] on button "button" at bounding box center [837, 50] width 3 height 3
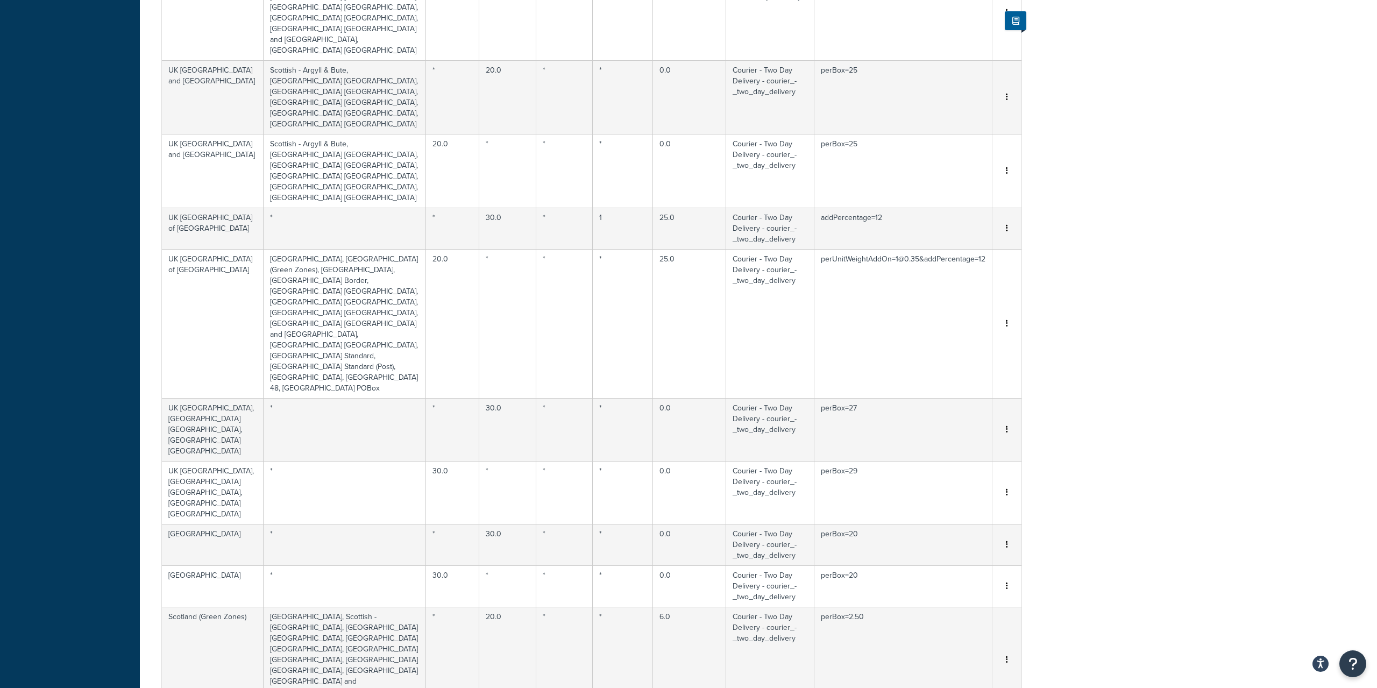
scroll to position [0, 0]
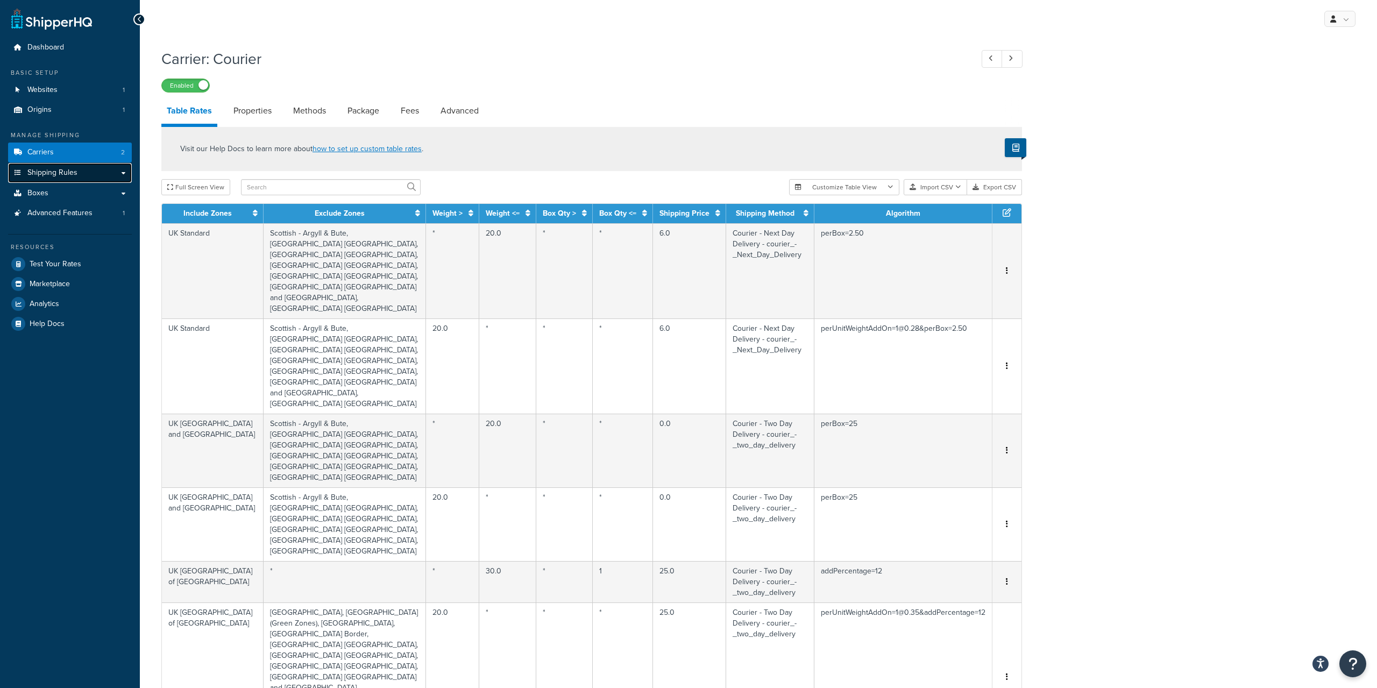
click at [123, 173] on link "Shipping Rules" at bounding box center [70, 173] width 124 height 20
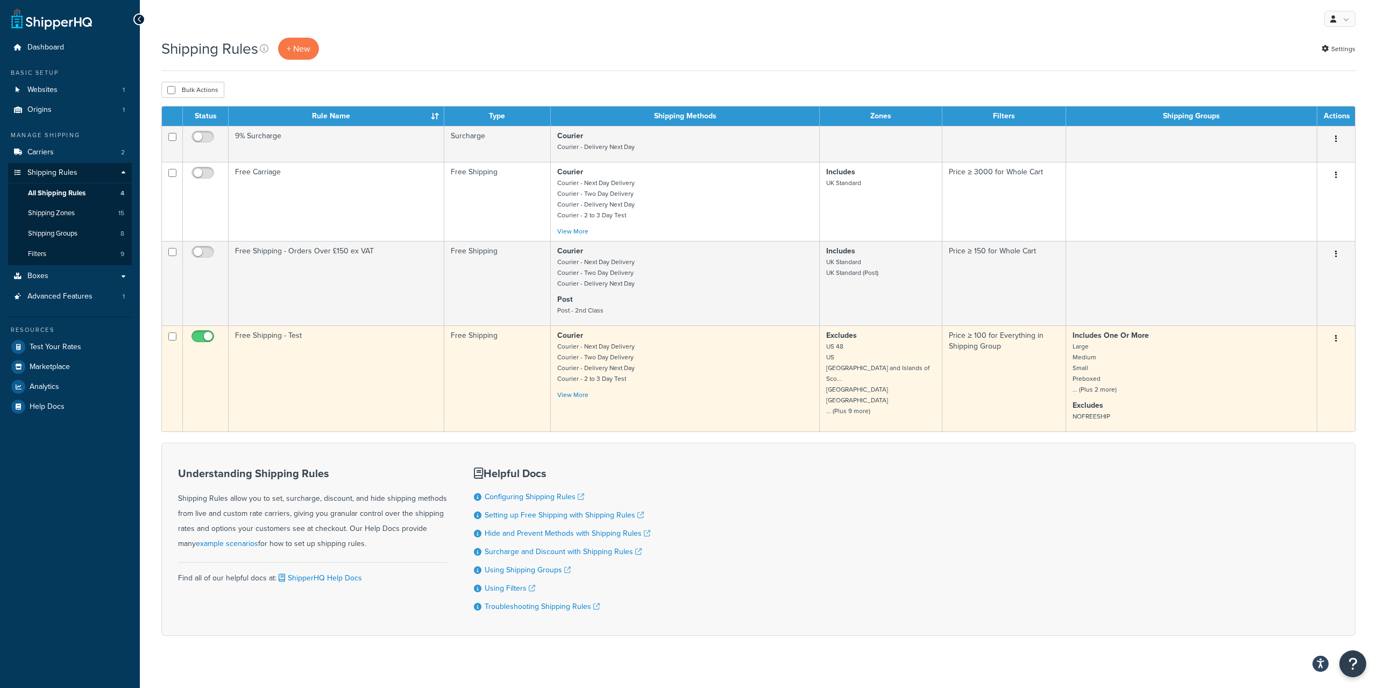
click at [1089, 366] on p "Includes One Or More Large Medium Small Preboxed ... (Plus 2 more)" at bounding box center [1191, 362] width 238 height 65
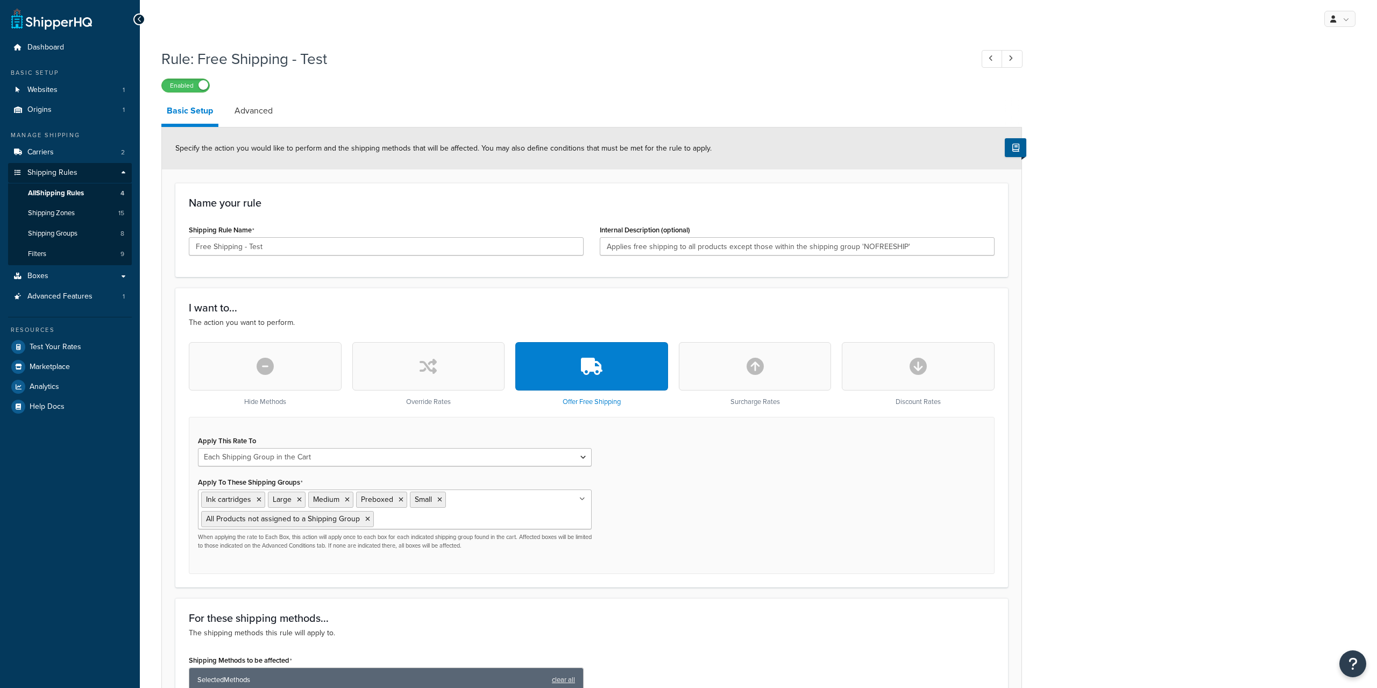
select select "SHIPPING_GROUP"
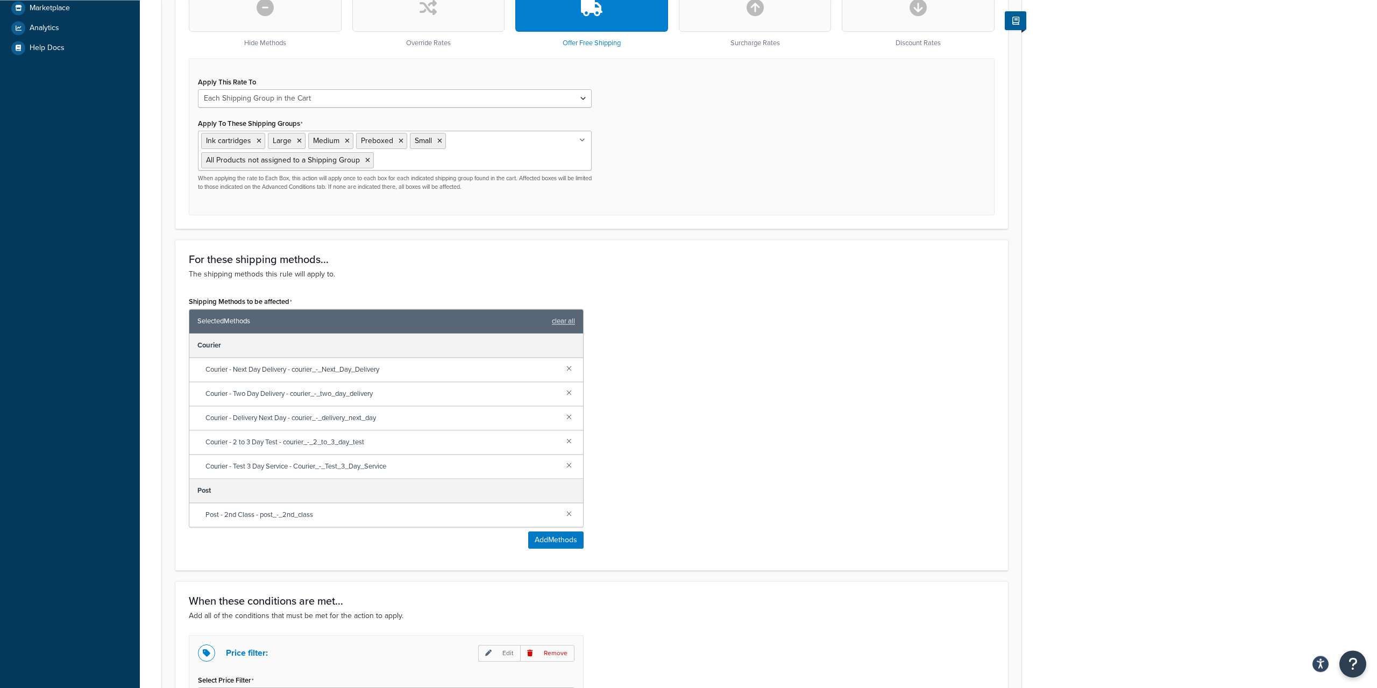
scroll to position [384, 0]
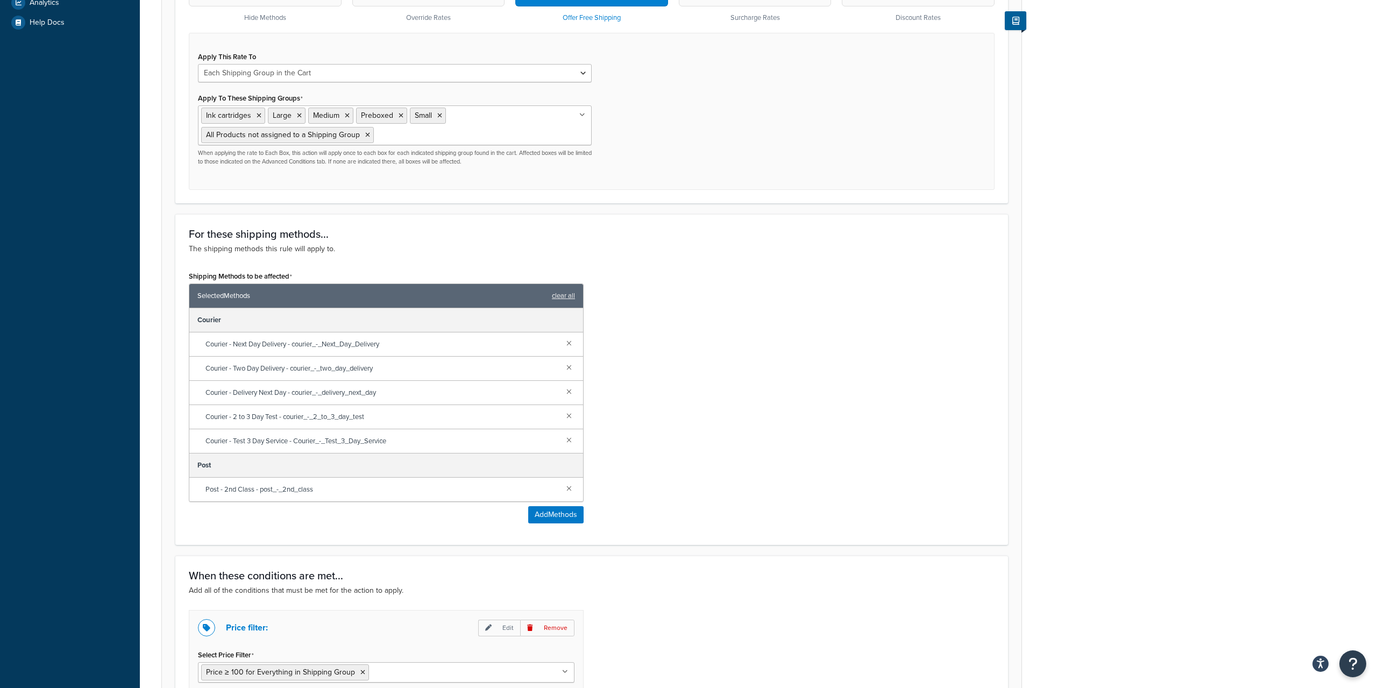
click at [559, 525] on div "Shipping Methods to be affected Selected Methods clear all Courier Courier - Ne…" at bounding box center [386, 399] width 411 height 263
click at [558, 512] on button "Add Methods" at bounding box center [555, 514] width 55 height 17
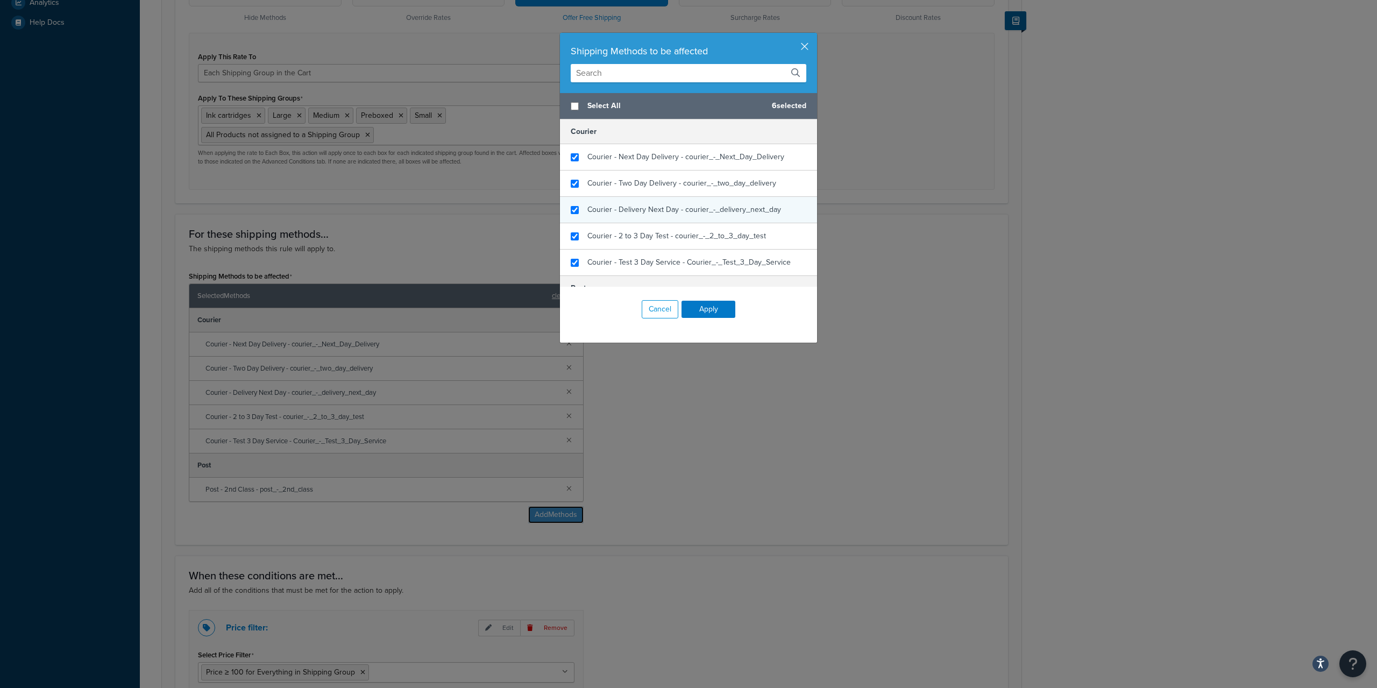
scroll to position [40, 0]
click at [655, 313] on button "Cancel" at bounding box center [659, 309] width 37 height 18
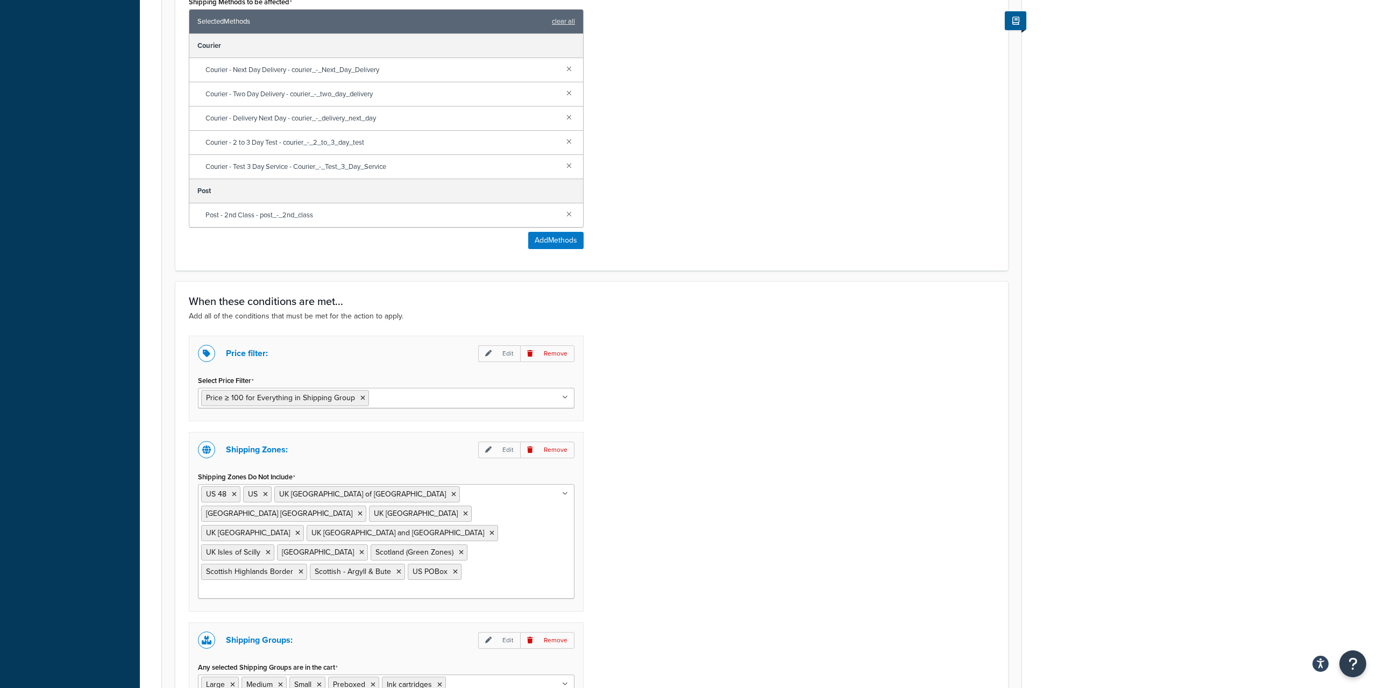
scroll to position [823, 0]
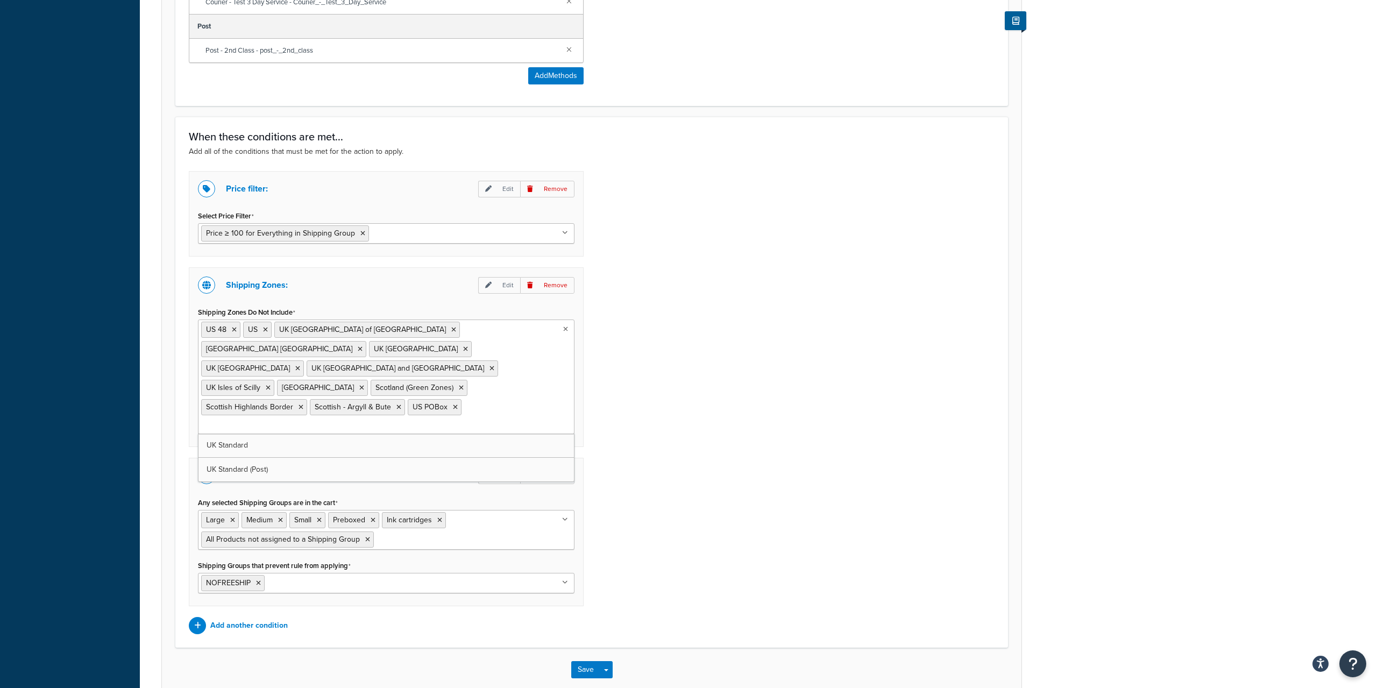
click at [383, 395] on ul "US 48 [GEOGRAPHIC_DATA] [GEOGRAPHIC_DATA] and Islands of [GEOGRAPHIC_DATA] [GEO…" at bounding box center [386, 376] width 376 height 115
click at [511, 288] on p "Edit" at bounding box center [499, 285] width 42 height 17
select select "exclude"
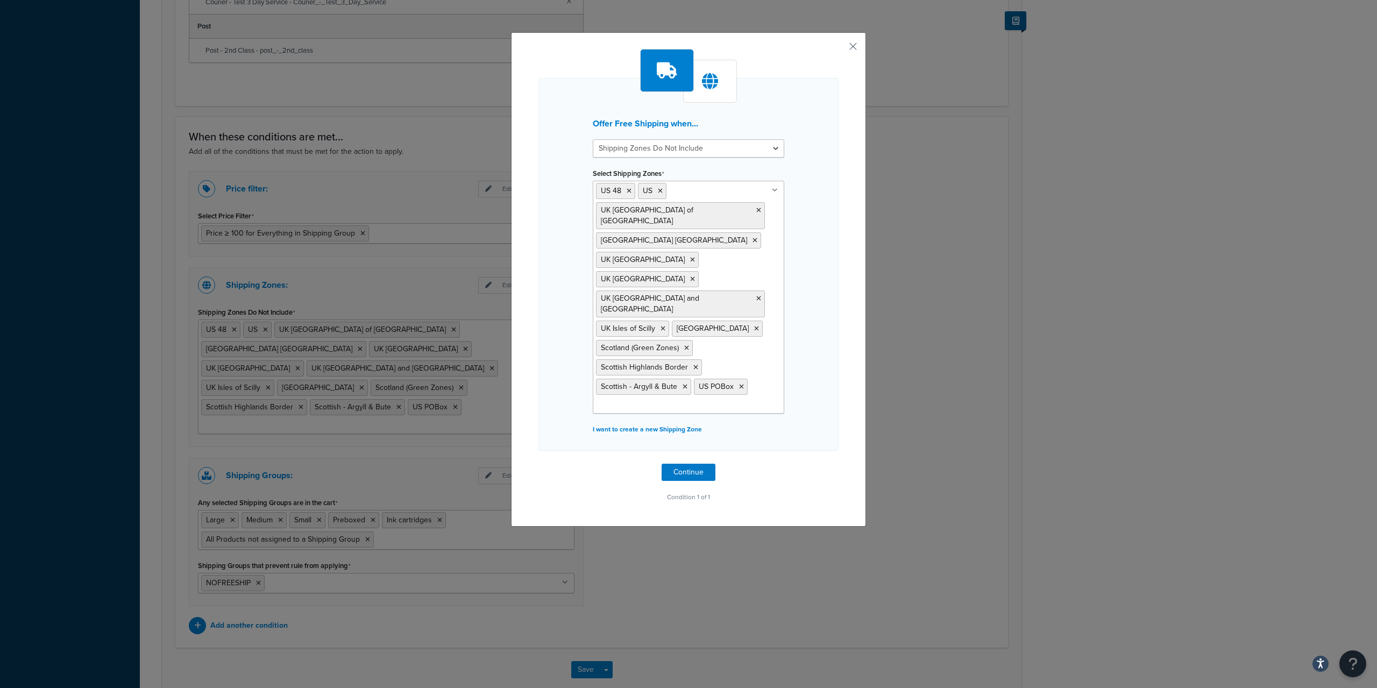
click at [774, 191] on icon at bounding box center [775, 190] width 6 height 6
click at [842, 307] on div "Offer Free Shipping when... Shipping Zones Include Shipping Zones Do Not Includ…" at bounding box center [688, 279] width 355 height 494
click at [838, 51] on button "button" at bounding box center [837, 50] width 3 height 3
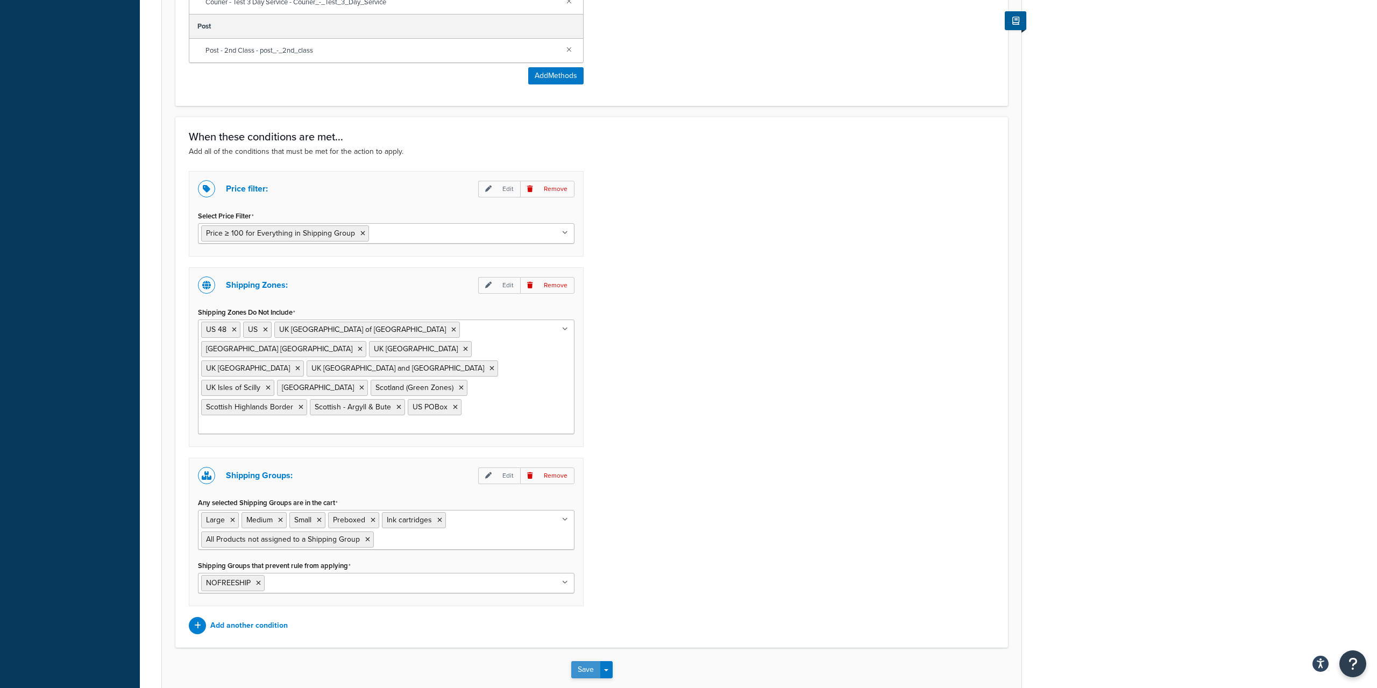
click at [583, 661] on button "Save" at bounding box center [585, 669] width 29 height 17
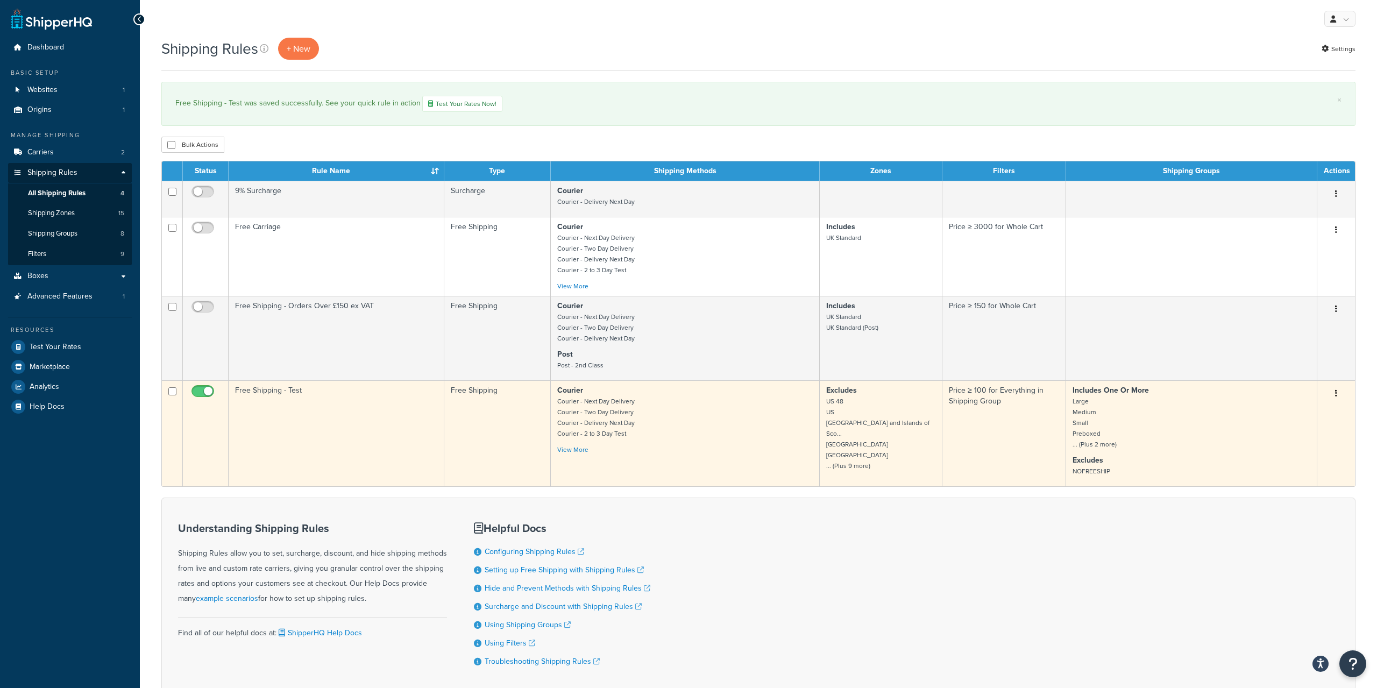
click at [880, 410] on p "Excludes US 48 [GEOGRAPHIC_DATA] [GEOGRAPHIC_DATA] and [GEOGRAPHIC_DATA]... UK …" at bounding box center [880, 428] width 109 height 86
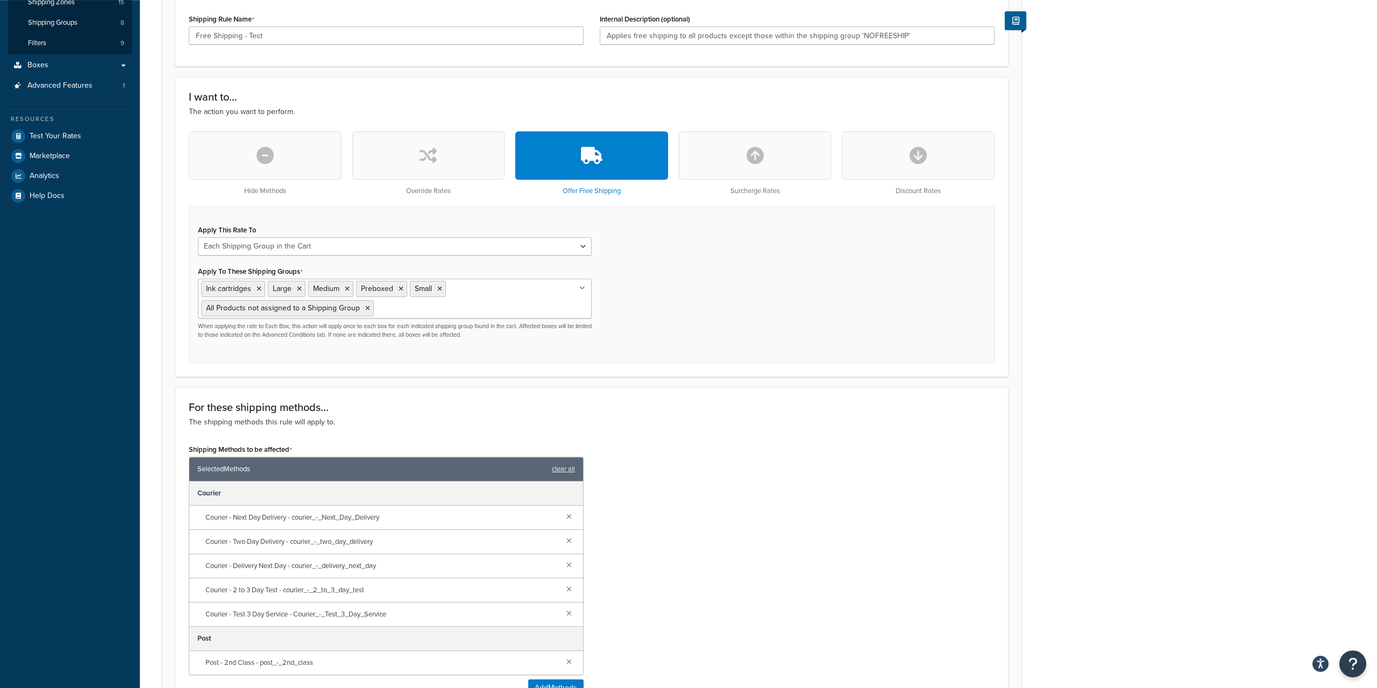
scroll to position [274, 0]
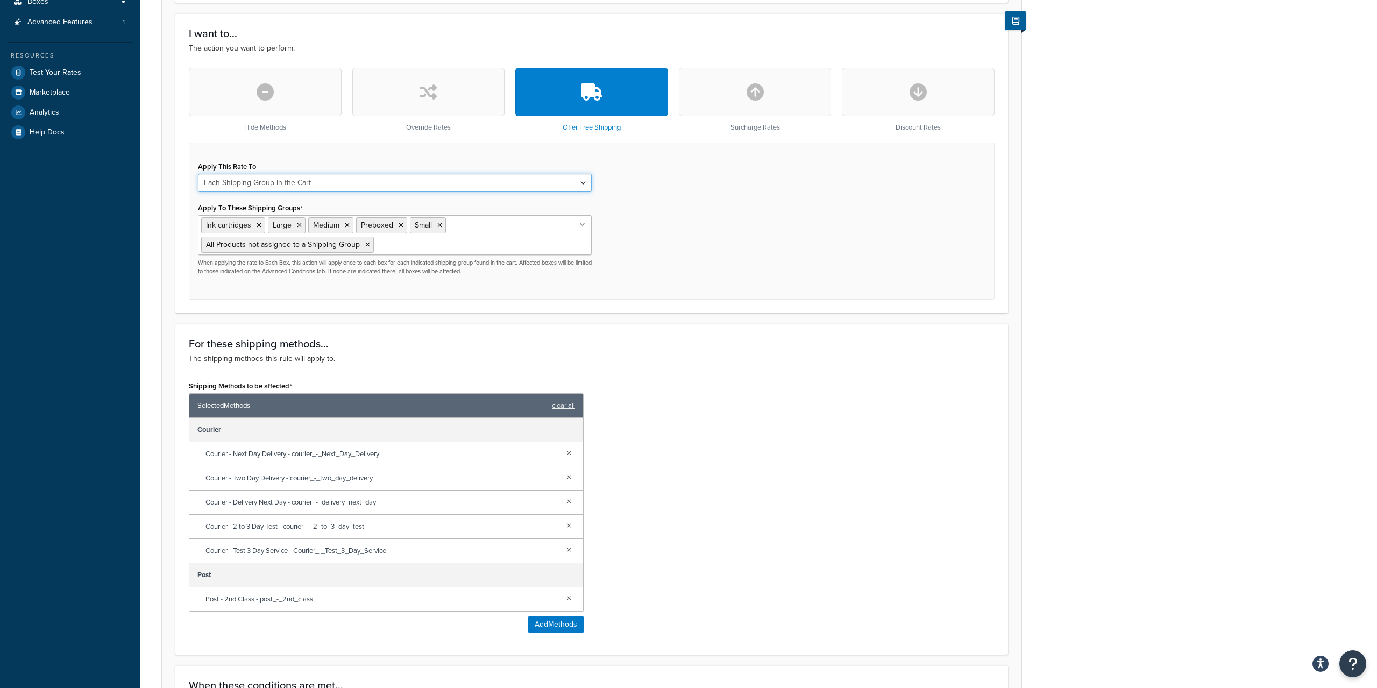
click at [198, 174] on select "Each Shipment in the Cart Each Shipping Group in the Cart Each Item within a Sh…" at bounding box center [395, 183] width 394 height 18
select select "CART"
click option "Each Shipment in the Cart" at bounding box center [0, 0] width 0 height 0
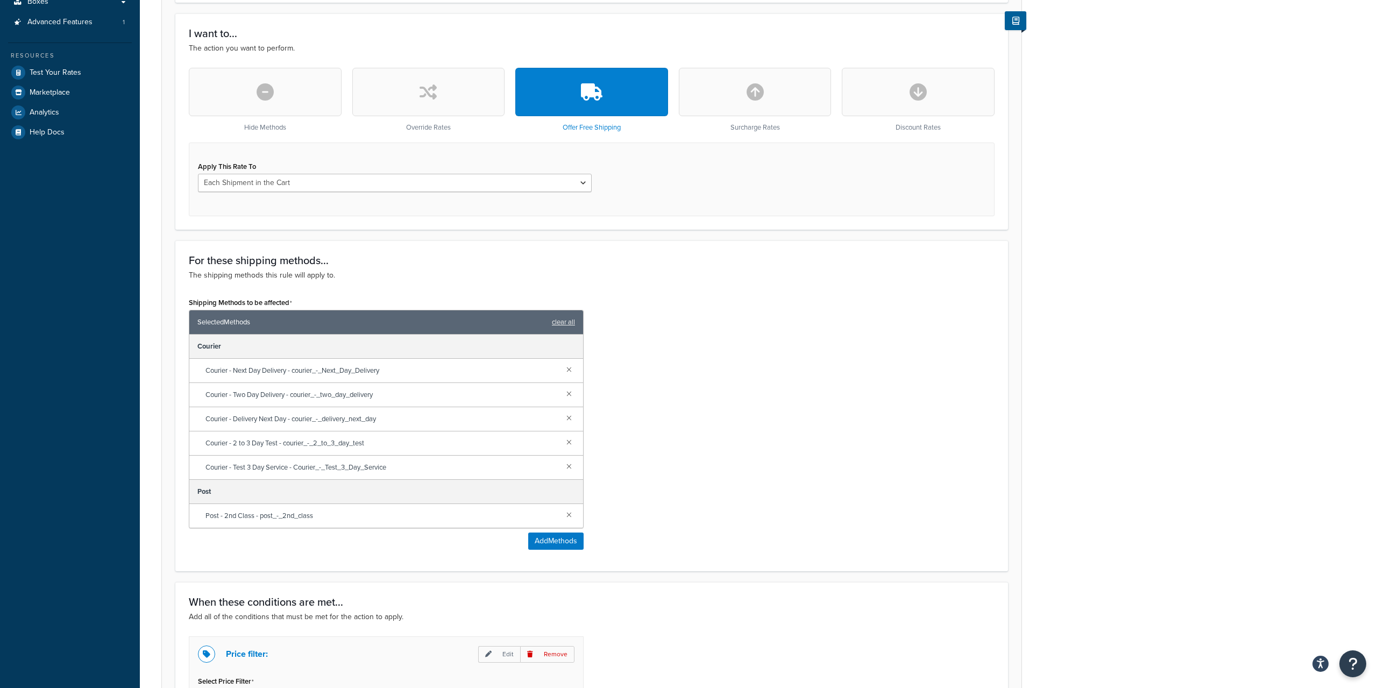
click at [695, 210] on div "Apply This Rate To Each Shipment in the Cart Each Shipping Group in the Cart Ea…" at bounding box center [591, 179] width 805 height 74
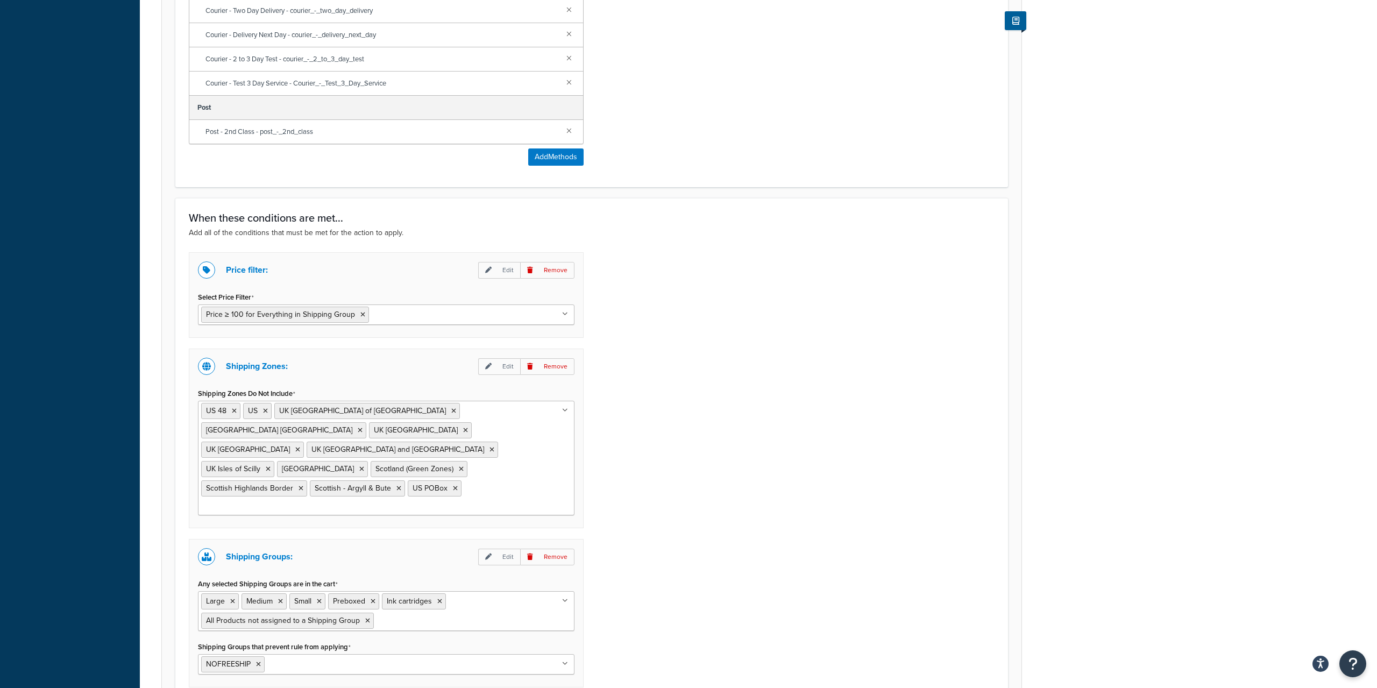
scroll to position [762, 0]
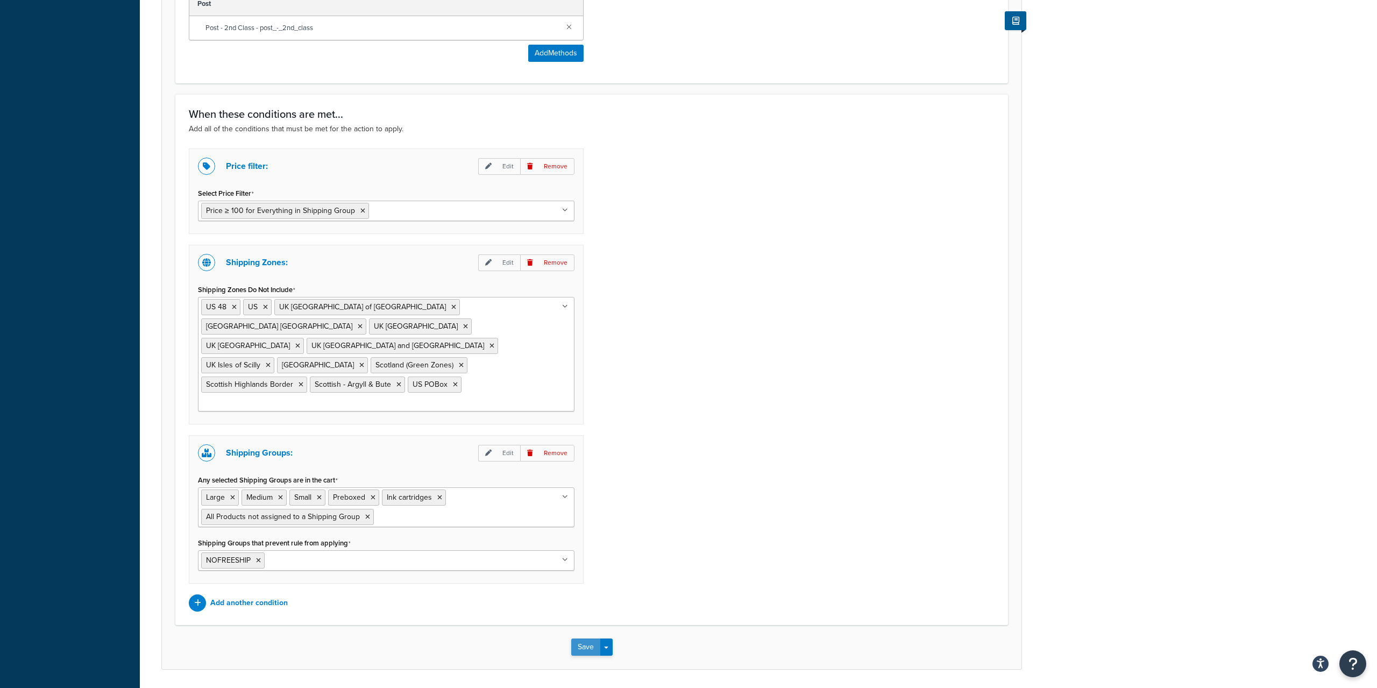
click at [589, 638] on button "Save" at bounding box center [585, 646] width 29 height 17
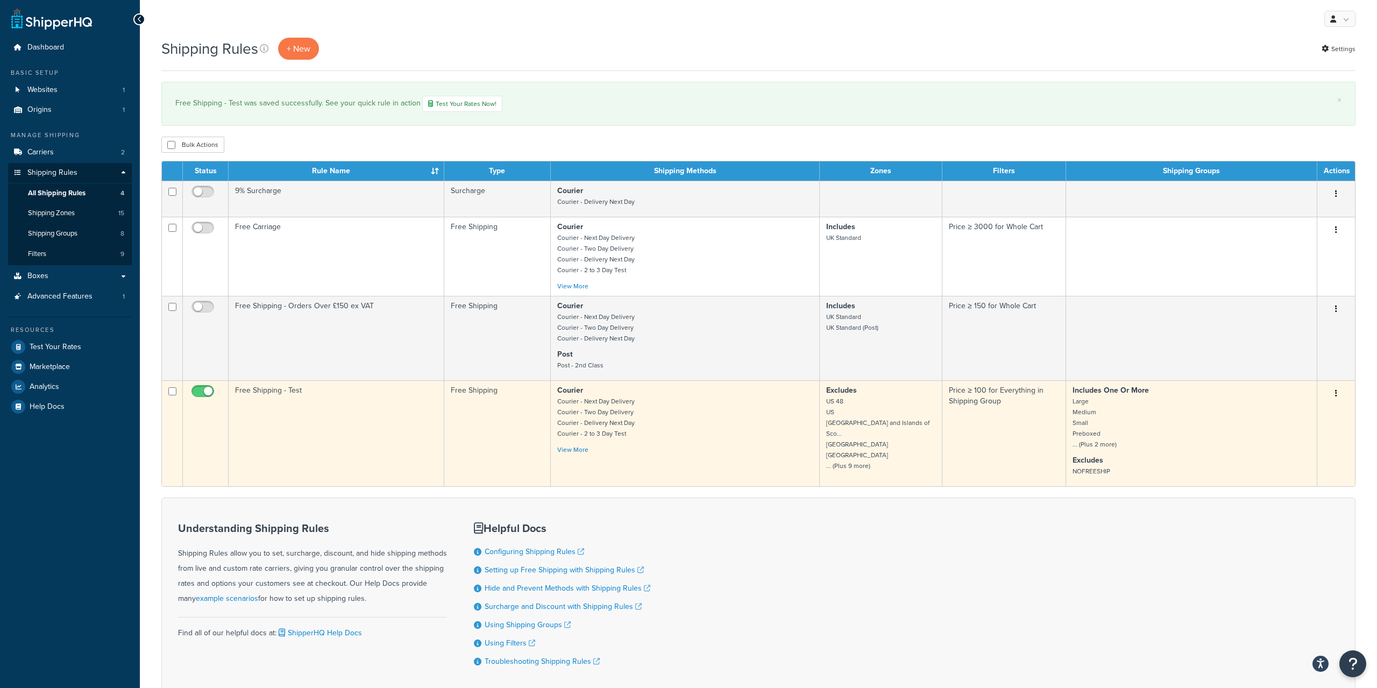
click at [649, 417] on p "Courier Courier - Next Day Delivery Courier - Two Day Delivery Courier - Delive…" at bounding box center [684, 412] width 255 height 54
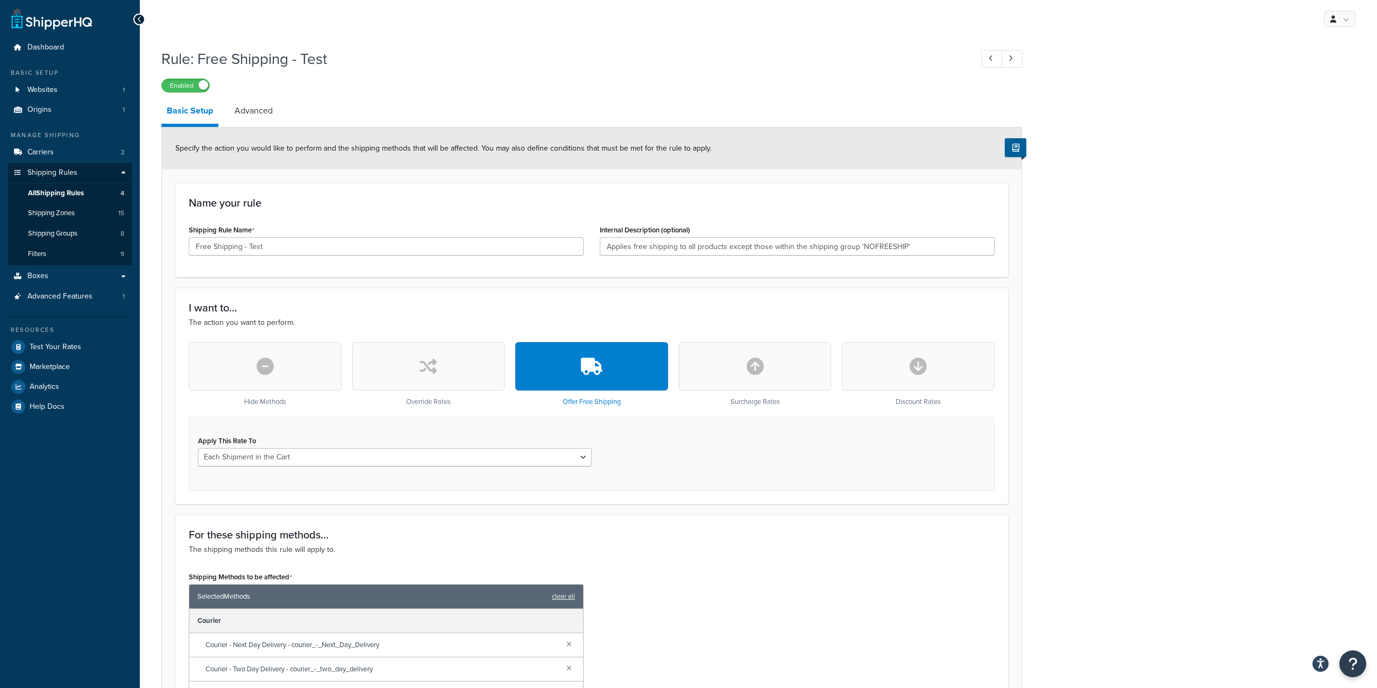
click at [426, 444] on div "Apply This Rate To Each Shipment in the Cart Each Shipping Group in the Cart Ea…" at bounding box center [395, 449] width 394 height 33
click at [198, 448] on select "Each Shipment in the Cart Each Shipping Group in the Cart Each Item within a Sh…" at bounding box center [395, 457] width 394 height 18
click option "Each Shipping Group in the Cart" at bounding box center [0, 0] width 0 height 0
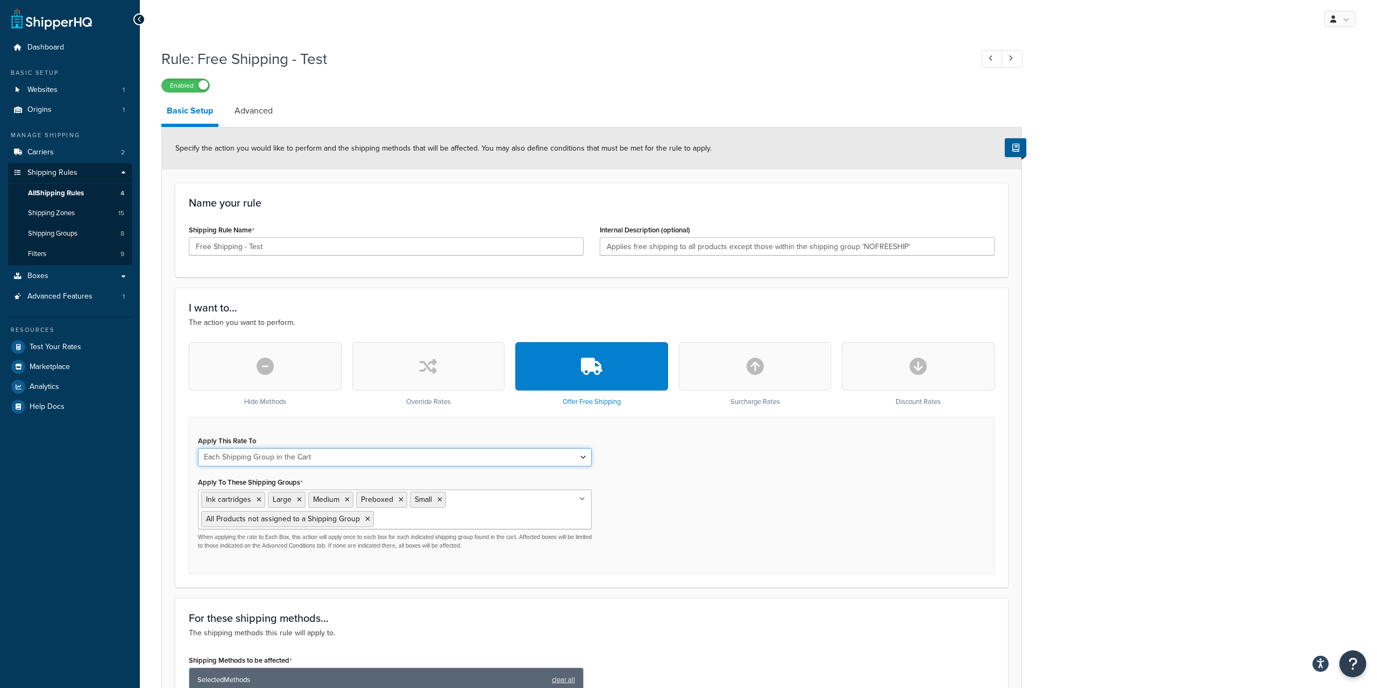
click at [198, 448] on select "Each Shipment in the Cart Each Shipping Group in the Cart Each Item within a Sh…" at bounding box center [395, 457] width 394 height 18
click option "Each Item within a Shipping Group" at bounding box center [0, 0] width 0 height 0
click at [198, 448] on select "Each Shipment in the Cart Each Shipping Group in the Cart Each Item within a Sh…" at bounding box center [395, 457] width 394 height 18
click option "Each Box per Each Shipping Group" at bounding box center [0, 0] width 0 height 0
click at [198, 448] on select "Each Shipment in the Cart Each Shipping Group in the Cart Each Item within a Sh…" at bounding box center [395, 457] width 394 height 18
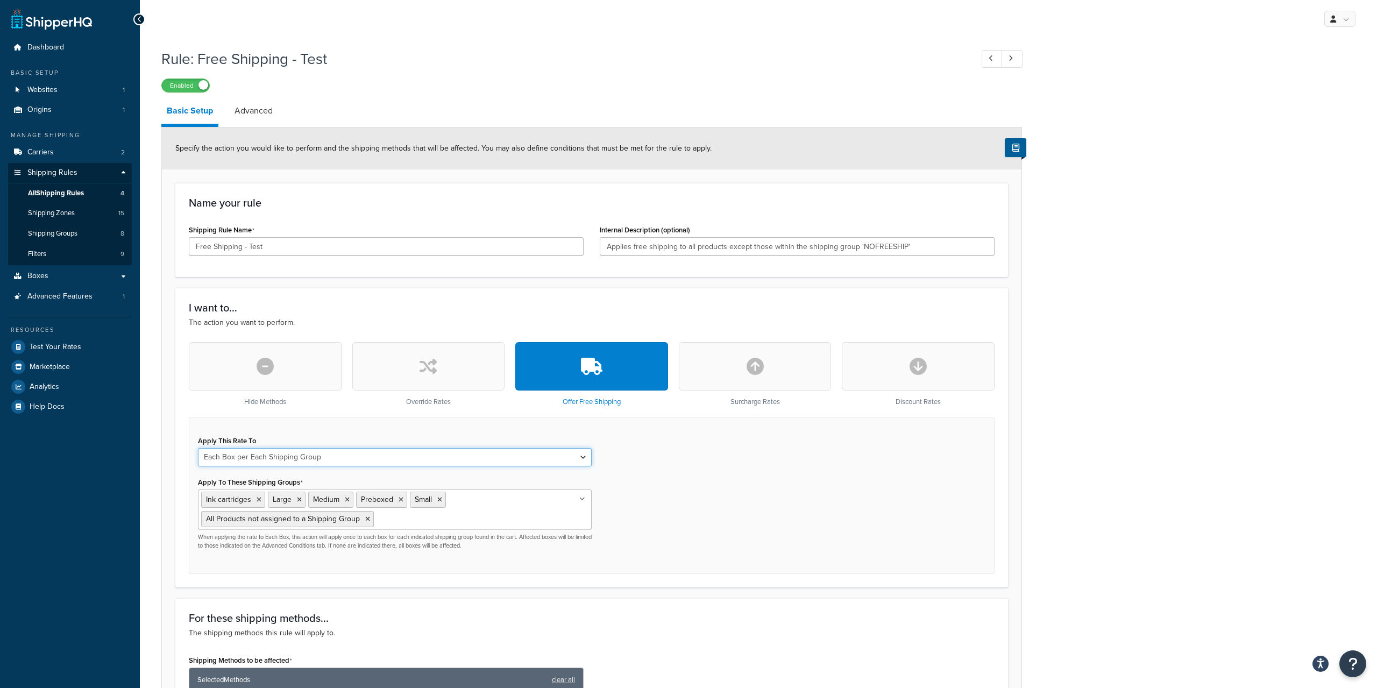
select select "SHIPPING_GROUP"
click option "Each Shipping Group in the Cart" at bounding box center [0, 0] width 0 height 0
drag, startPoint x: 504, startPoint y: 544, endPoint x: 331, endPoint y: 550, distance: 172.7
click at [331, 550] on p "When applying the rate to Each Box, this action will apply once to each box for…" at bounding box center [395, 541] width 394 height 17
drag, startPoint x: 209, startPoint y: 534, endPoint x: 555, endPoint y: 546, distance: 346.5
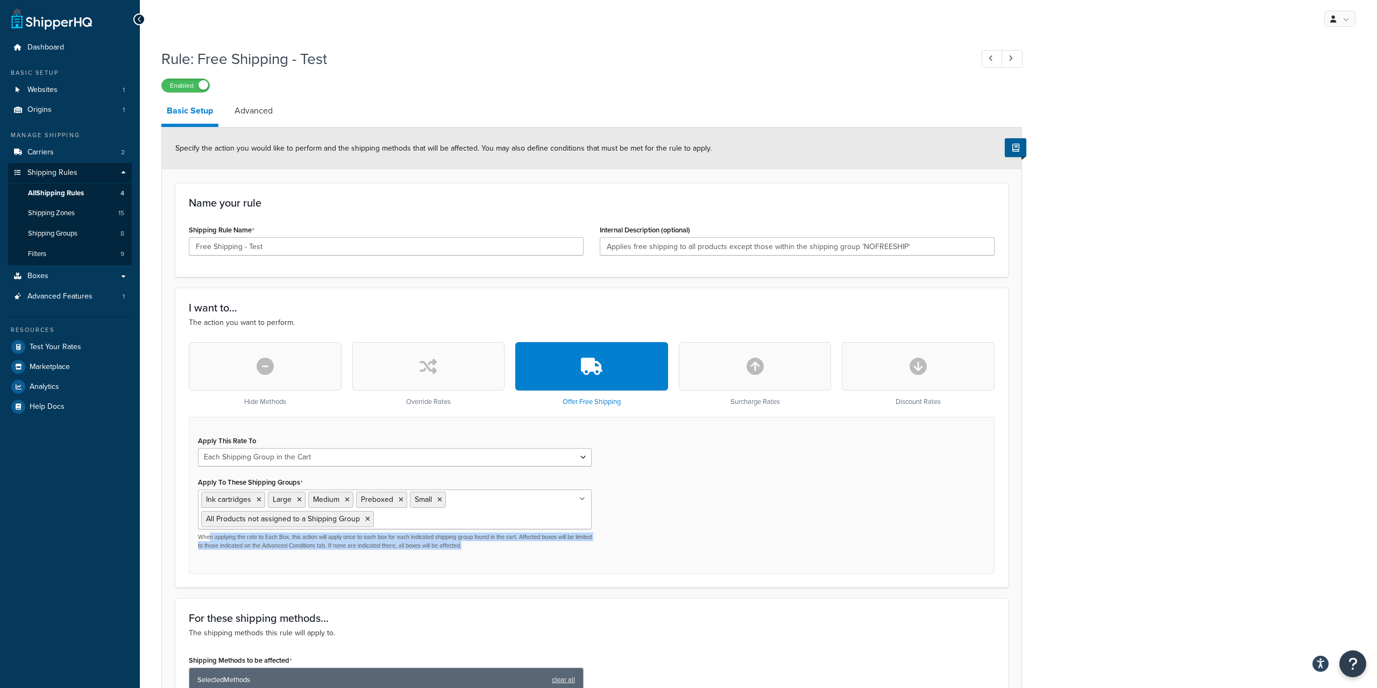
click at [555, 546] on p "When applying the rate to Each Box, this action will apply once to each box for…" at bounding box center [395, 541] width 394 height 17
click at [556, 546] on p "When applying the rate to Each Box, this action will apply once to each box for…" at bounding box center [395, 541] width 394 height 17
click at [243, 108] on link "Advanced" at bounding box center [253, 111] width 49 height 26
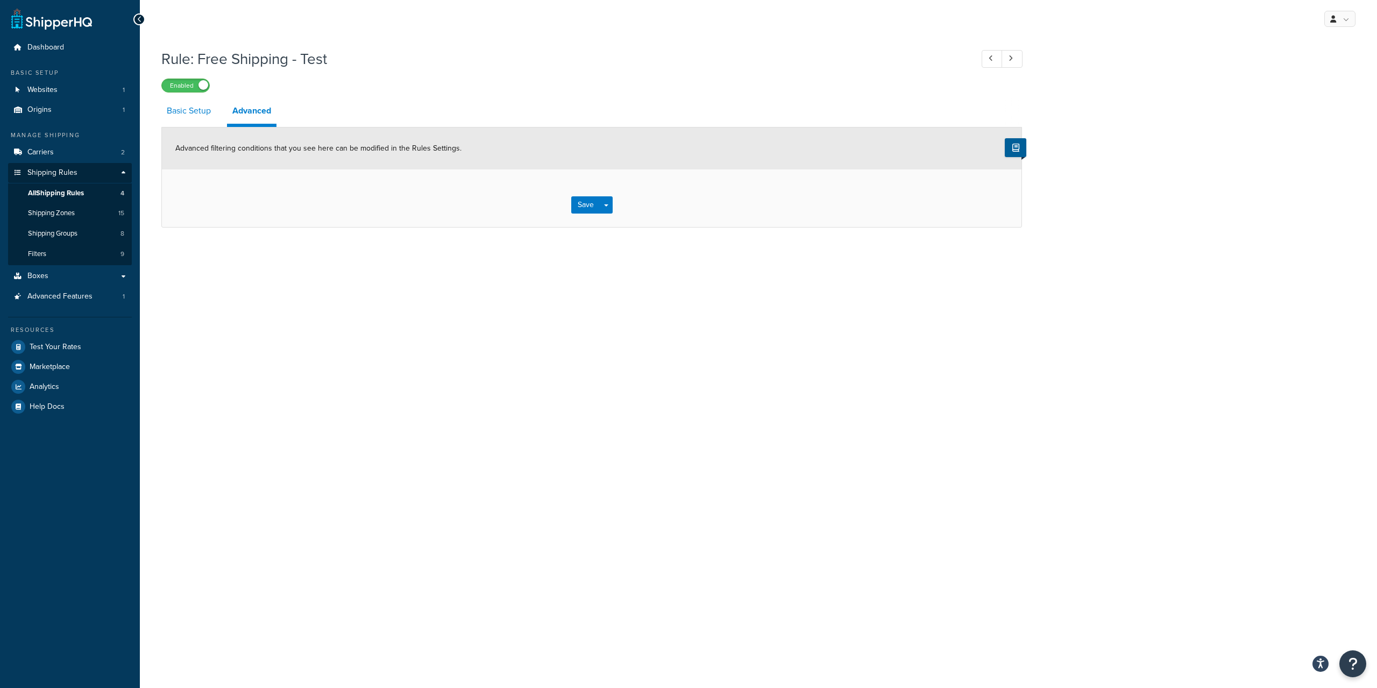
click at [173, 112] on link "Basic Setup" at bounding box center [188, 111] width 55 height 26
select select "SHIPPING_GROUP"
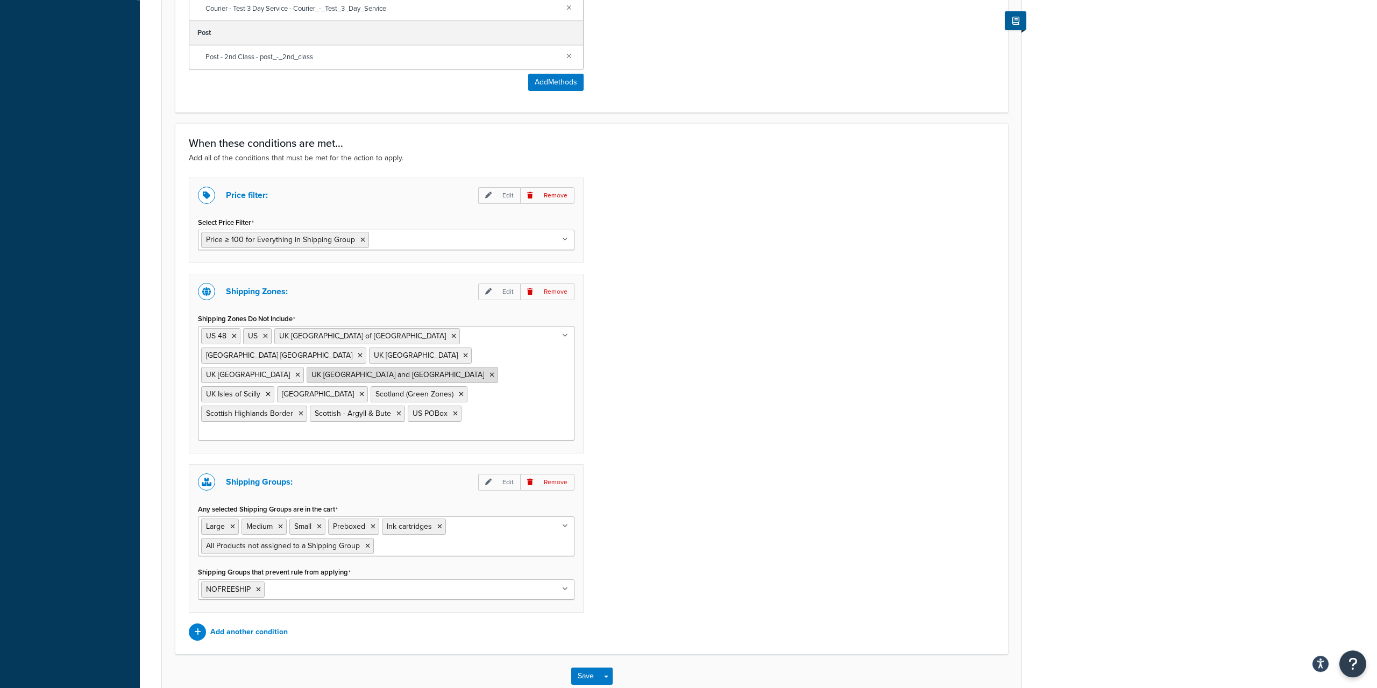
scroll to position [823, 0]
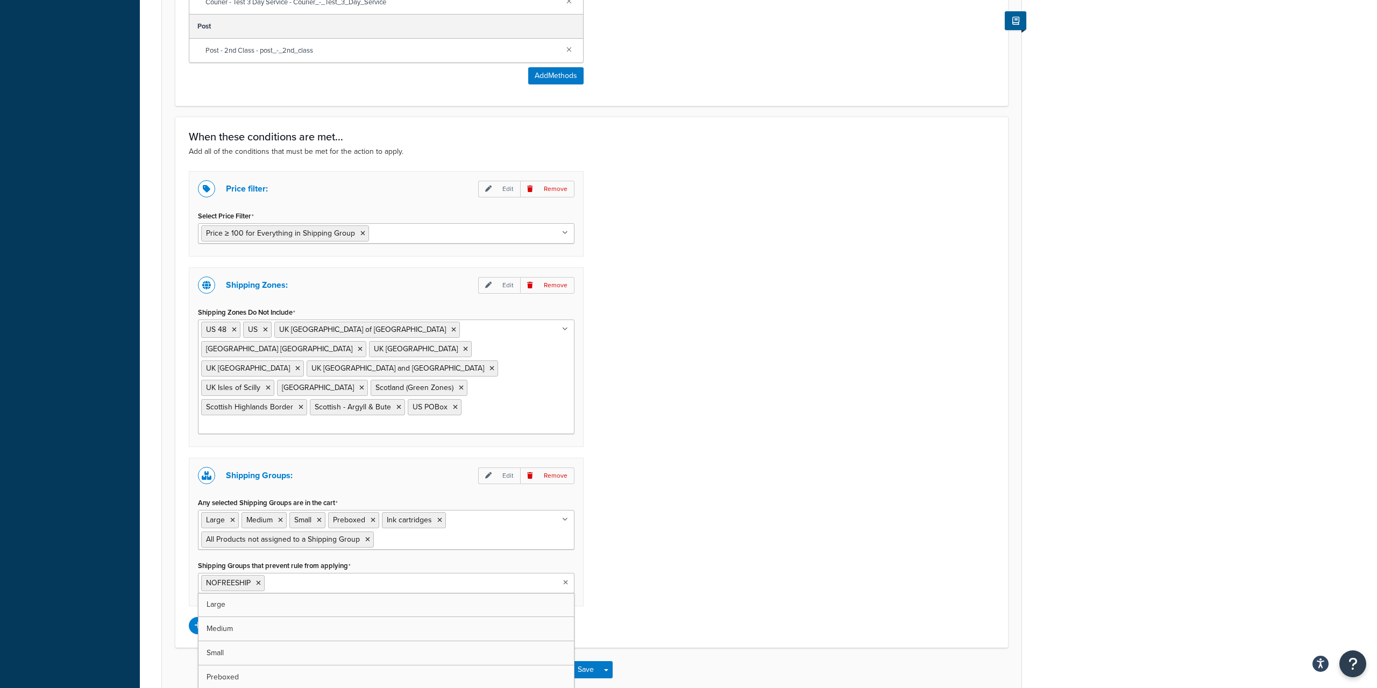
click at [562, 573] on ul "NOFREESHIP" at bounding box center [386, 583] width 376 height 20
click at [710, 452] on div "Price filter: Edit Remove Select Price Filter Price ≥ 100 for Everything in Shi…" at bounding box center [592, 402] width 822 height 463
click at [245, 618] on p "Add another condition" at bounding box center [248, 625] width 77 height 15
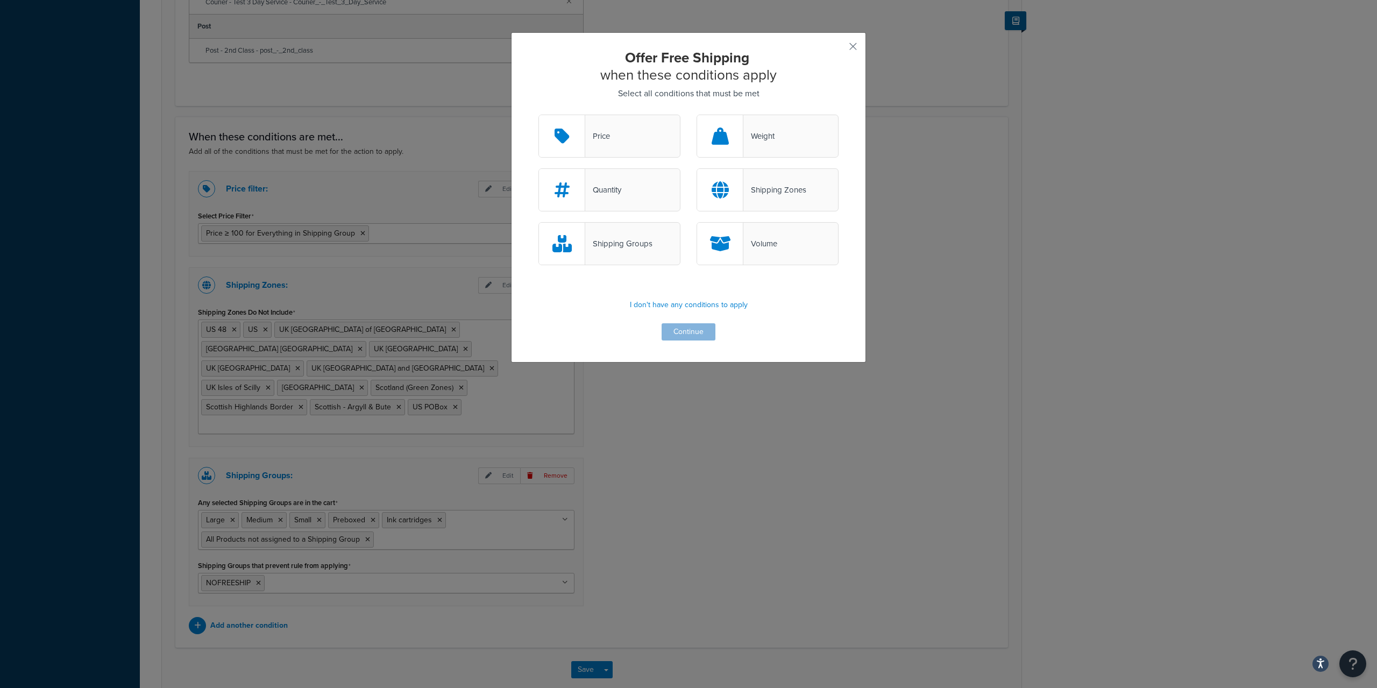
click at [766, 173] on div "Shipping Zones" at bounding box center [767, 189] width 142 height 43
click at [0, 0] on input "Shipping Zones" at bounding box center [0, 0] width 0 height 0
click at [684, 335] on button "Continue" at bounding box center [688, 331] width 54 height 17
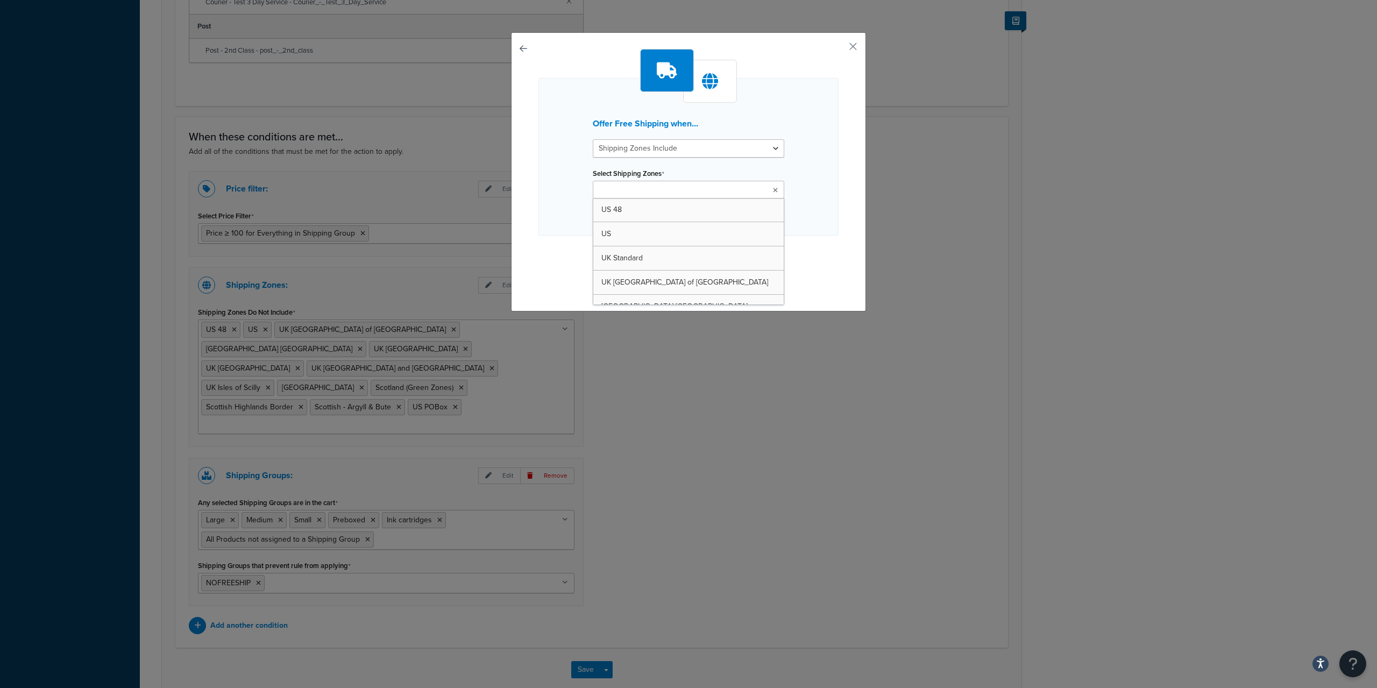
click at [669, 191] on input "Select Shipping Zones" at bounding box center [643, 190] width 95 height 12
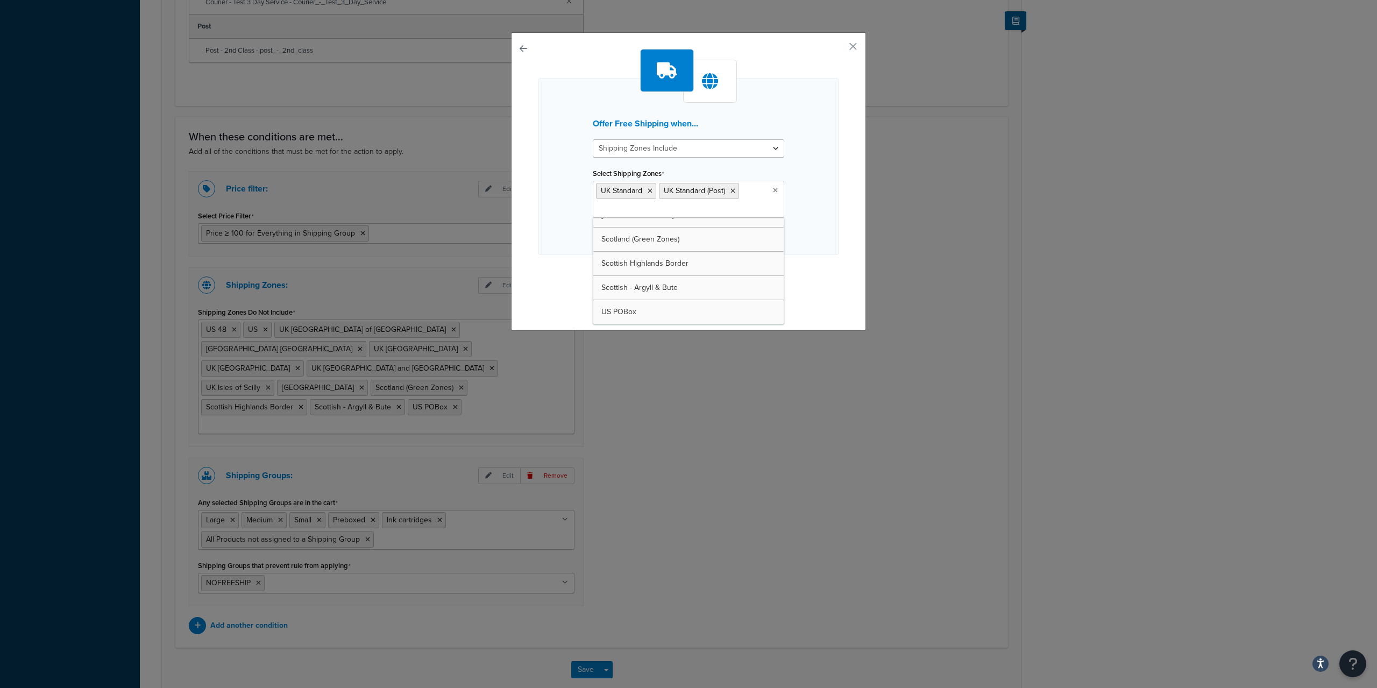
click at [820, 174] on div "Offer Free Shipping when... Shipping Zones Include Shipping Zones Do Not Includ…" at bounding box center [688, 166] width 300 height 177
click at [693, 273] on button "Continue" at bounding box center [688, 276] width 54 height 17
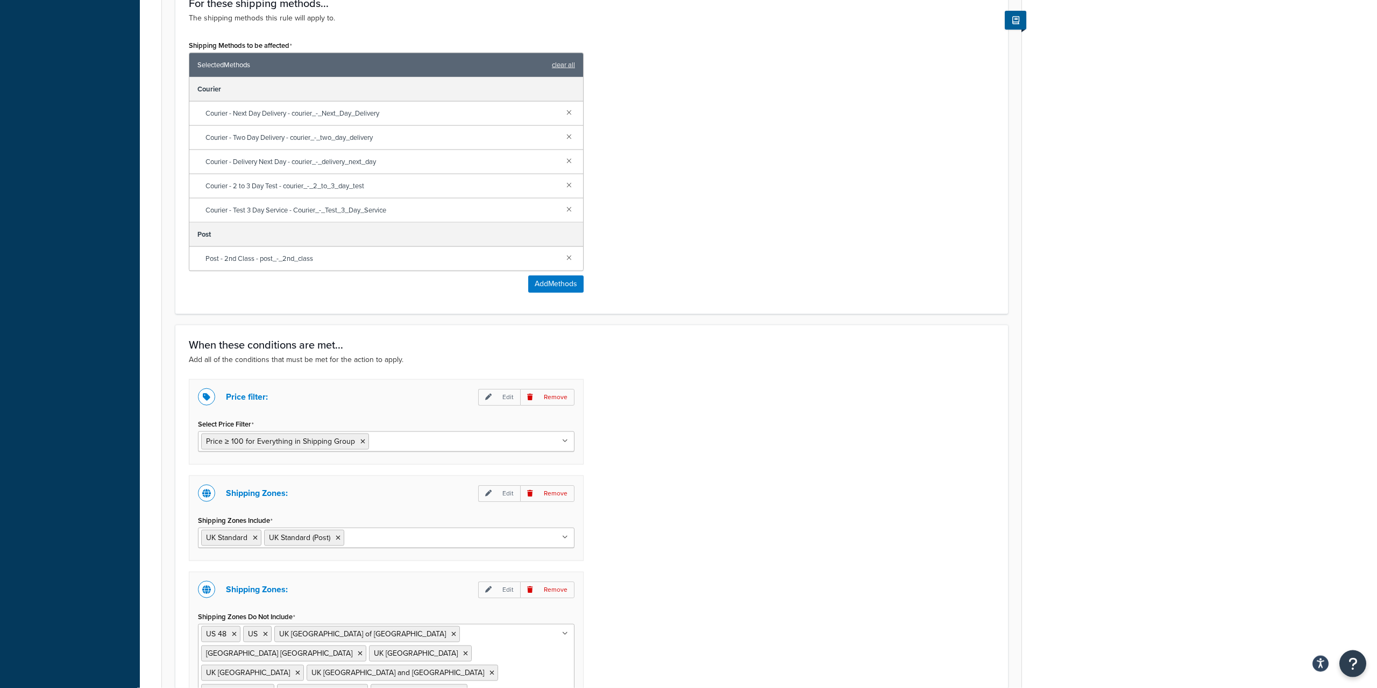
scroll to position [942, 0]
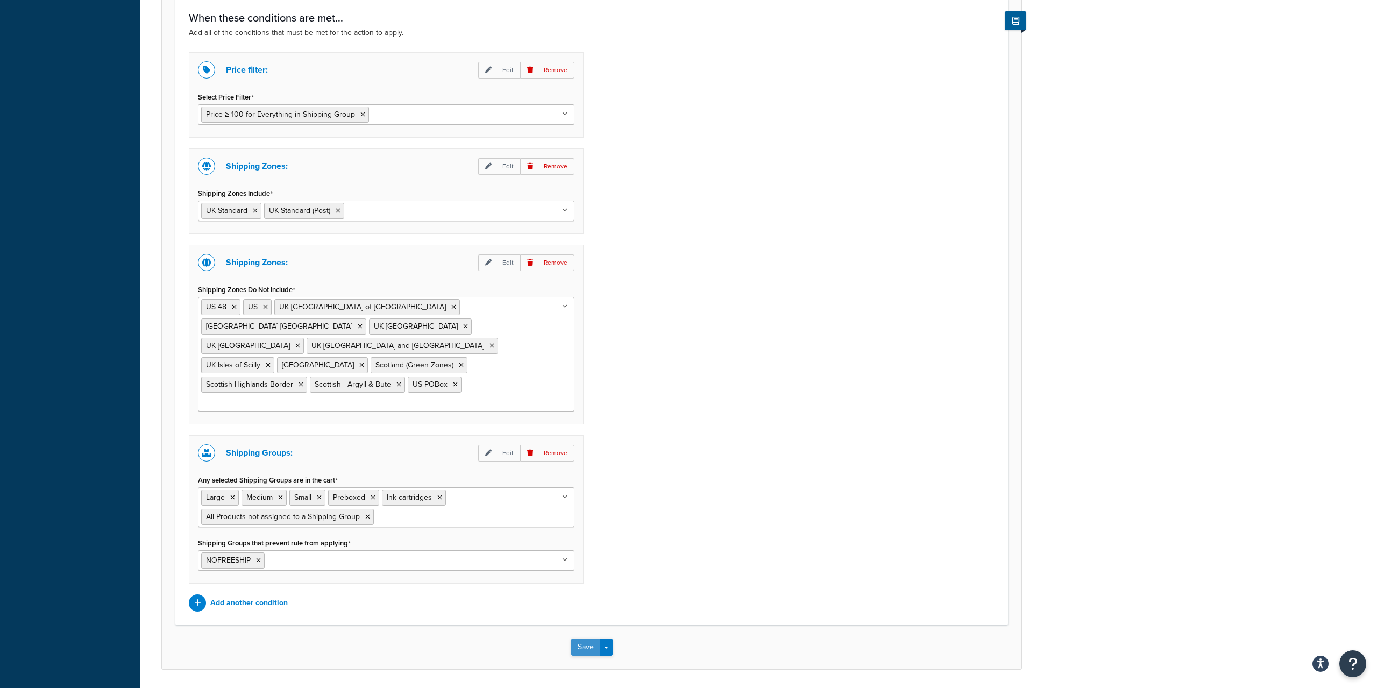
click at [585, 638] on button "Save" at bounding box center [585, 646] width 29 height 17
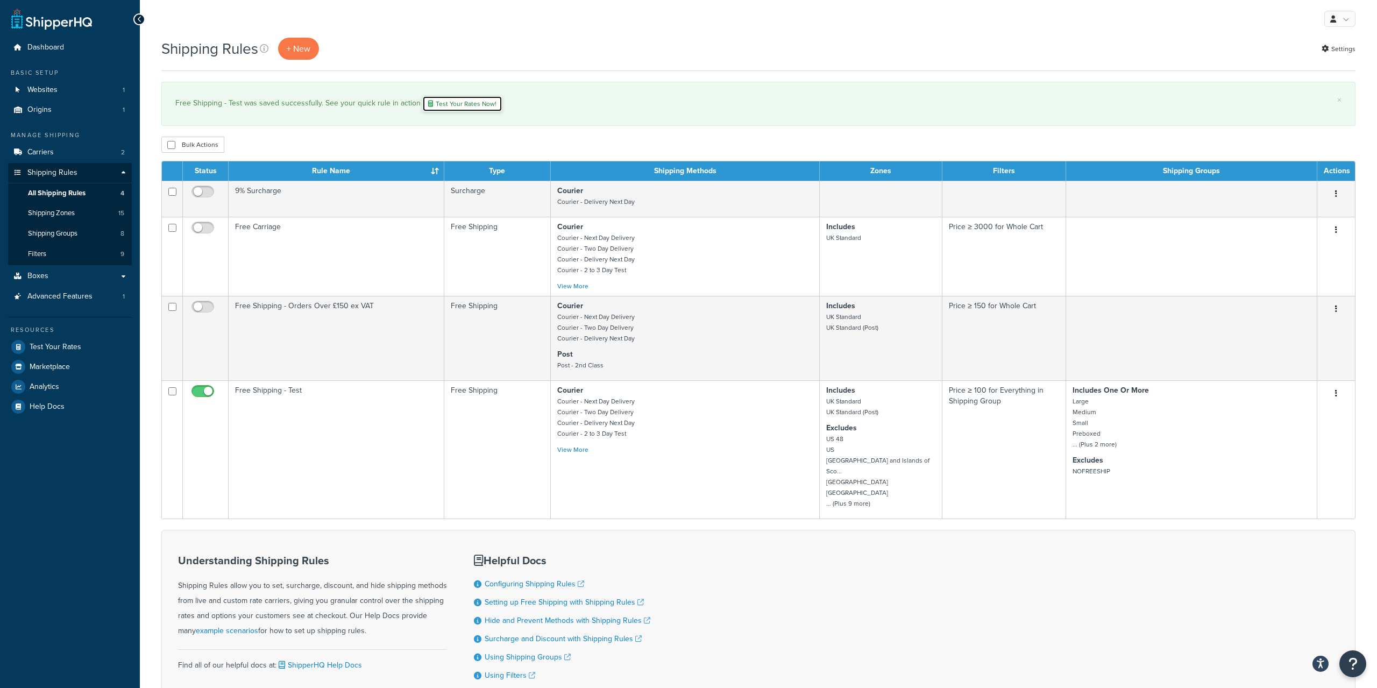
click at [475, 96] on link "Test Your Rates Now!" at bounding box center [462, 104] width 80 height 16
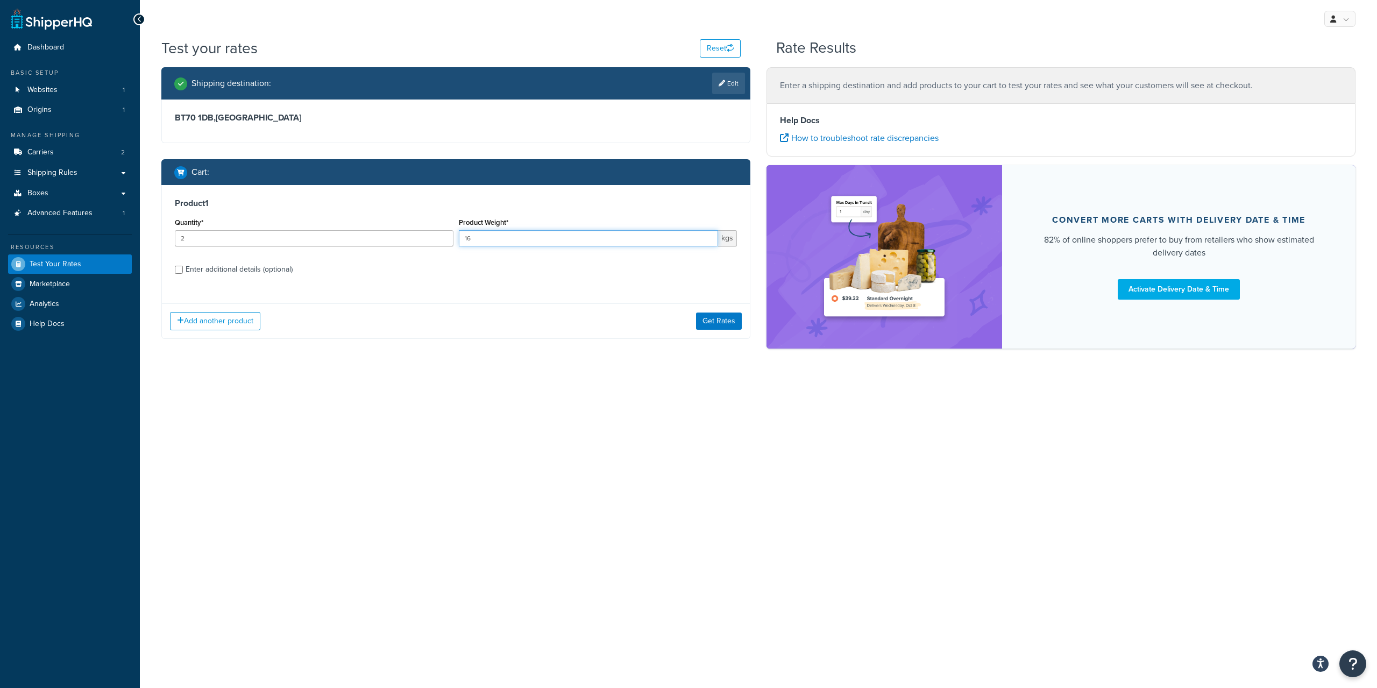
click at [508, 237] on input "16" at bounding box center [589, 238] width 260 height 16
click at [743, 94] on link "Edit" at bounding box center [728, 84] width 33 height 22
select select "GB"
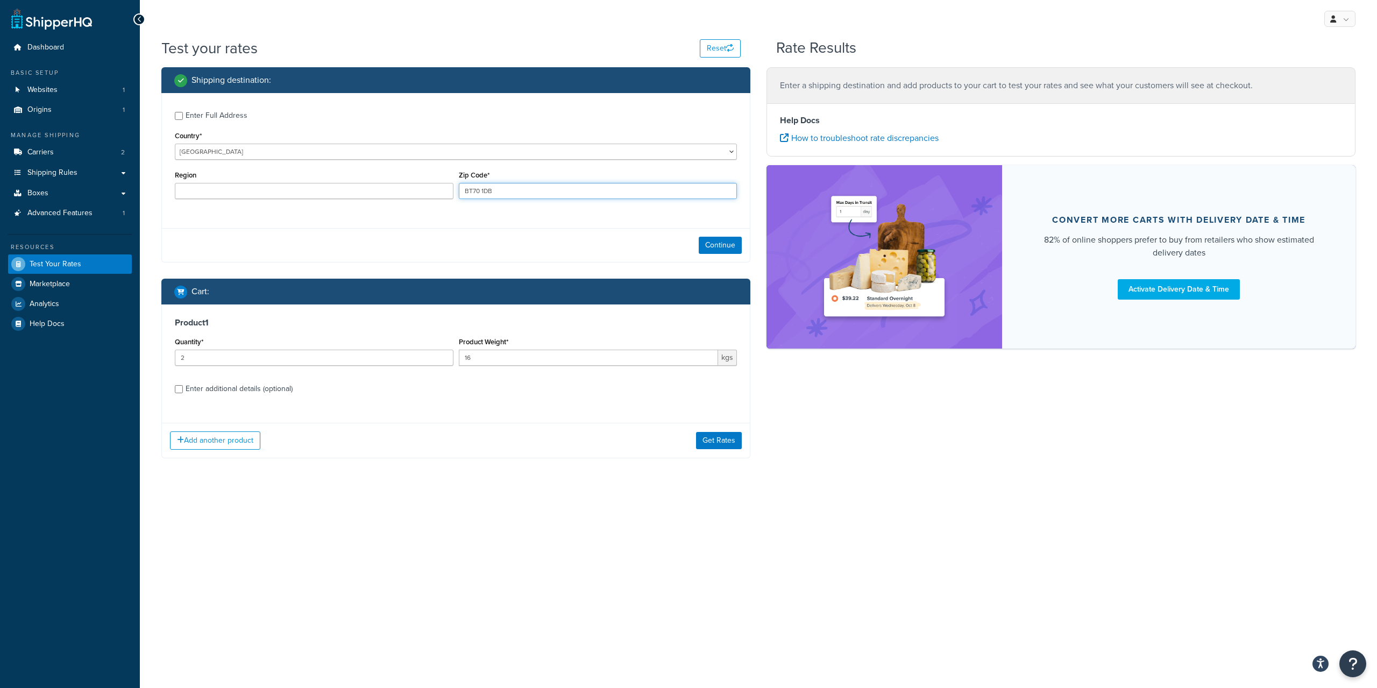
drag, startPoint x: 574, startPoint y: 187, endPoint x: 367, endPoint y: 191, distance: 207.0
click at [367, 191] on div "Region Zip Code* BT70 1DB" at bounding box center [455, 187] width 567 height 39
drag, startPoint x: 572, startPoint y: 185, endPoint x: 460, endPoint y: 187, distance: 111.3
click at [460, 187] on input "BT70 1DB" at bounding box center [598, 191] width 279 height 16
type input "BN2 8RJ"
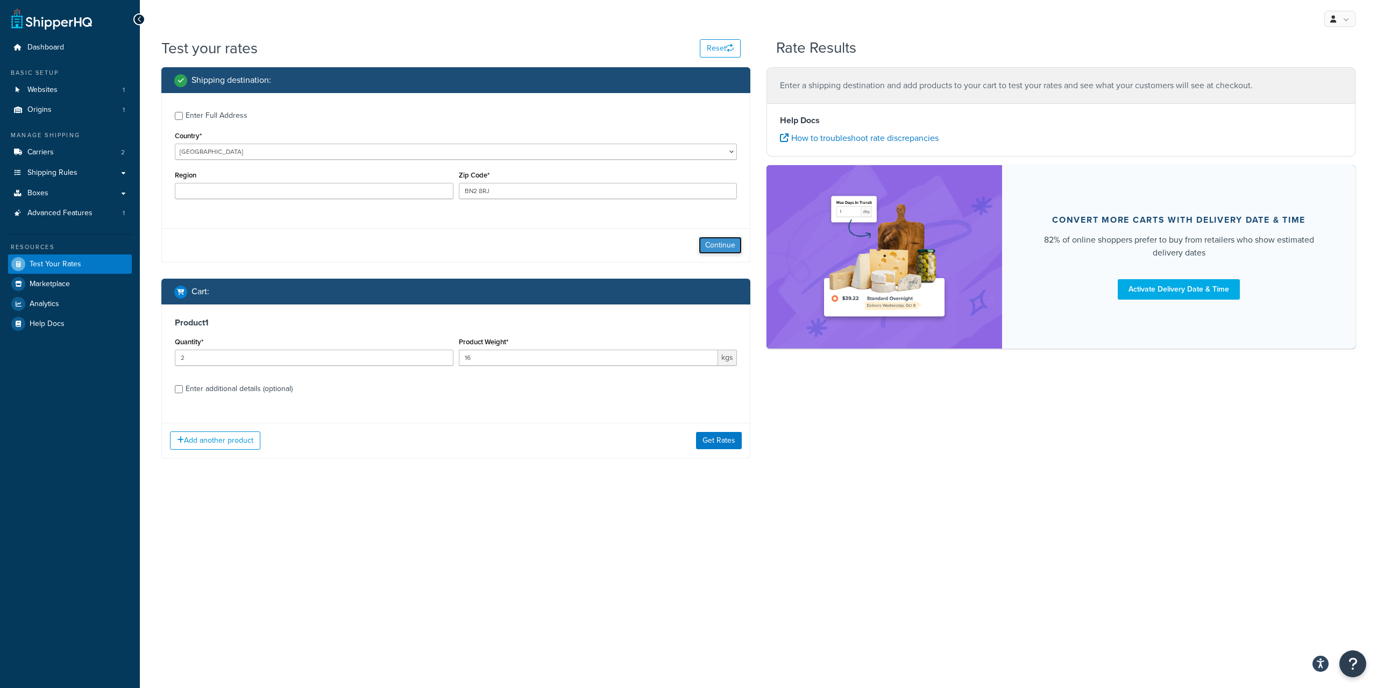
click at [728, 246] on button "Continue" at bounding box center [719, 245] width 43 height 17
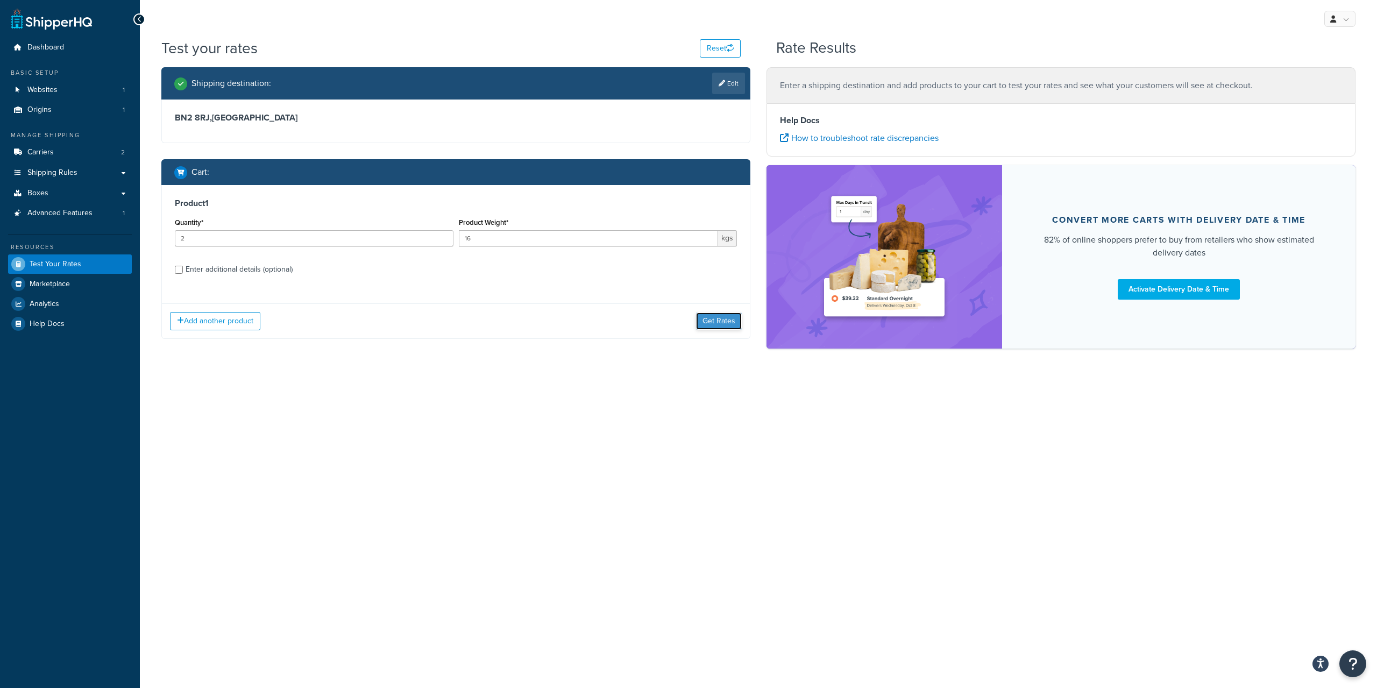
click at [707, 316] on button "Get Rates" at bounding box center [719, 320] width 46 height 17
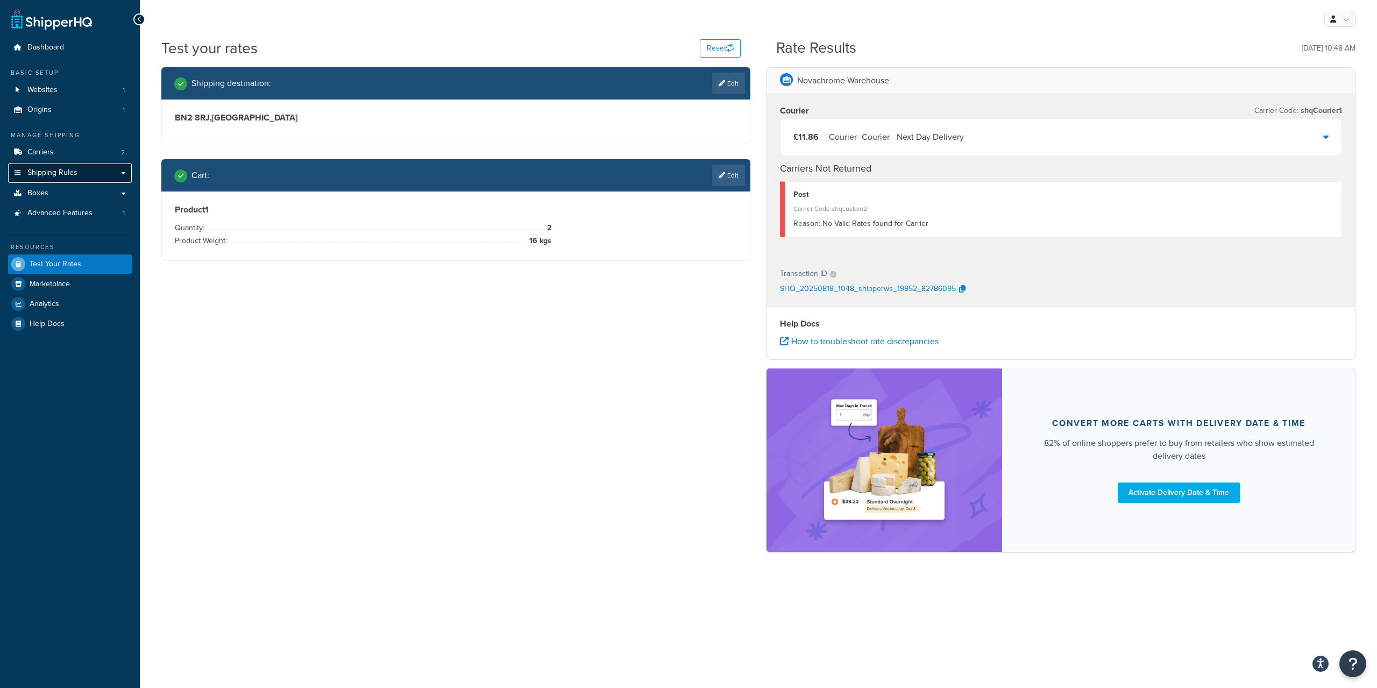
click at [47, 173] on span "Shipping Rules" at bounding box center [52, 172] width 50 height 9
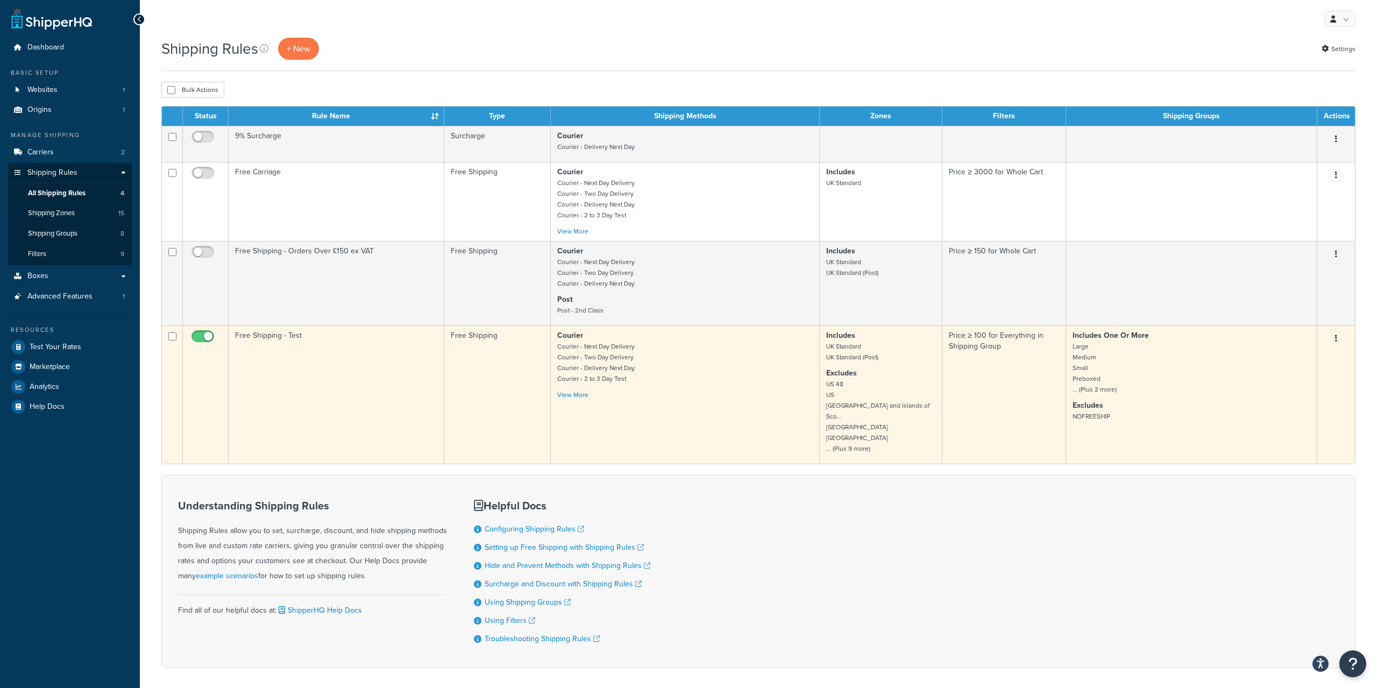
click at [314, 368] on td "Free Shipping - Test" at bounding box center [337, 394] width 216 height 138
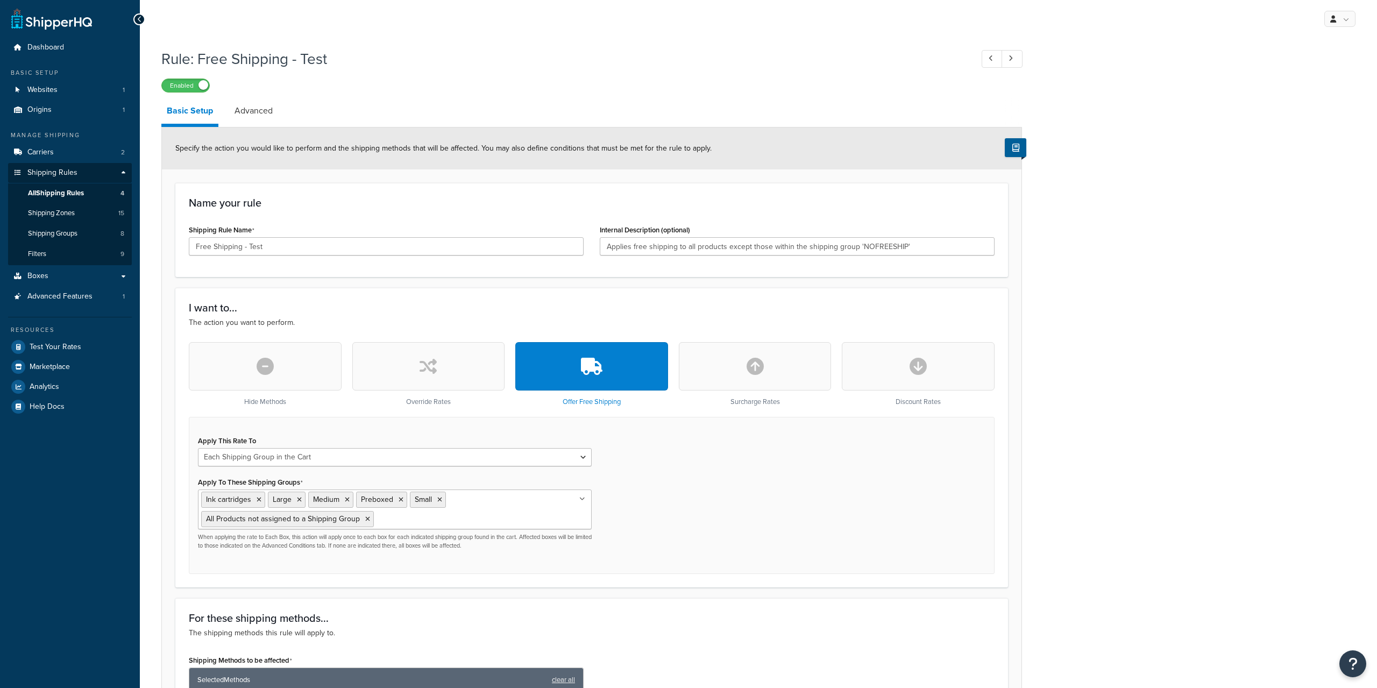
select select "SHIPPING_GROUP"
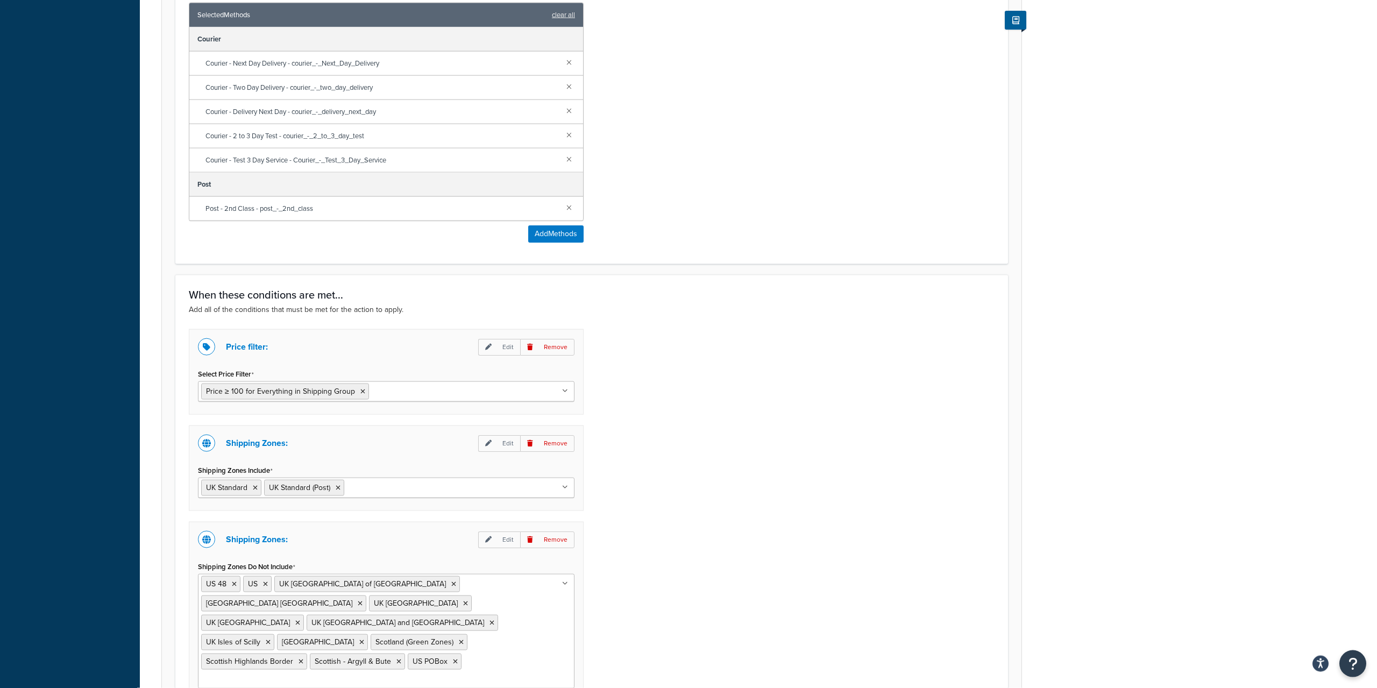
scroll to position [823, 0]
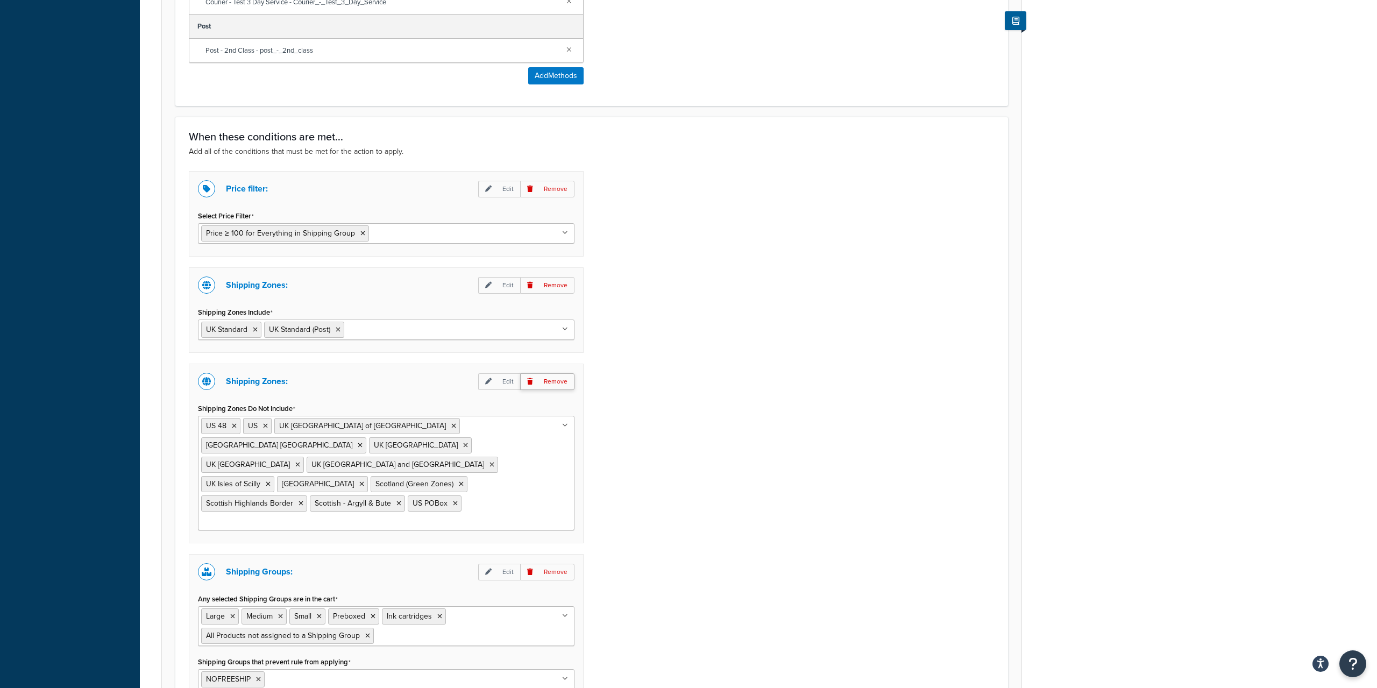
click at [559, 379] on p "Remove" at bounding box center [547, 381] width 54 height 17
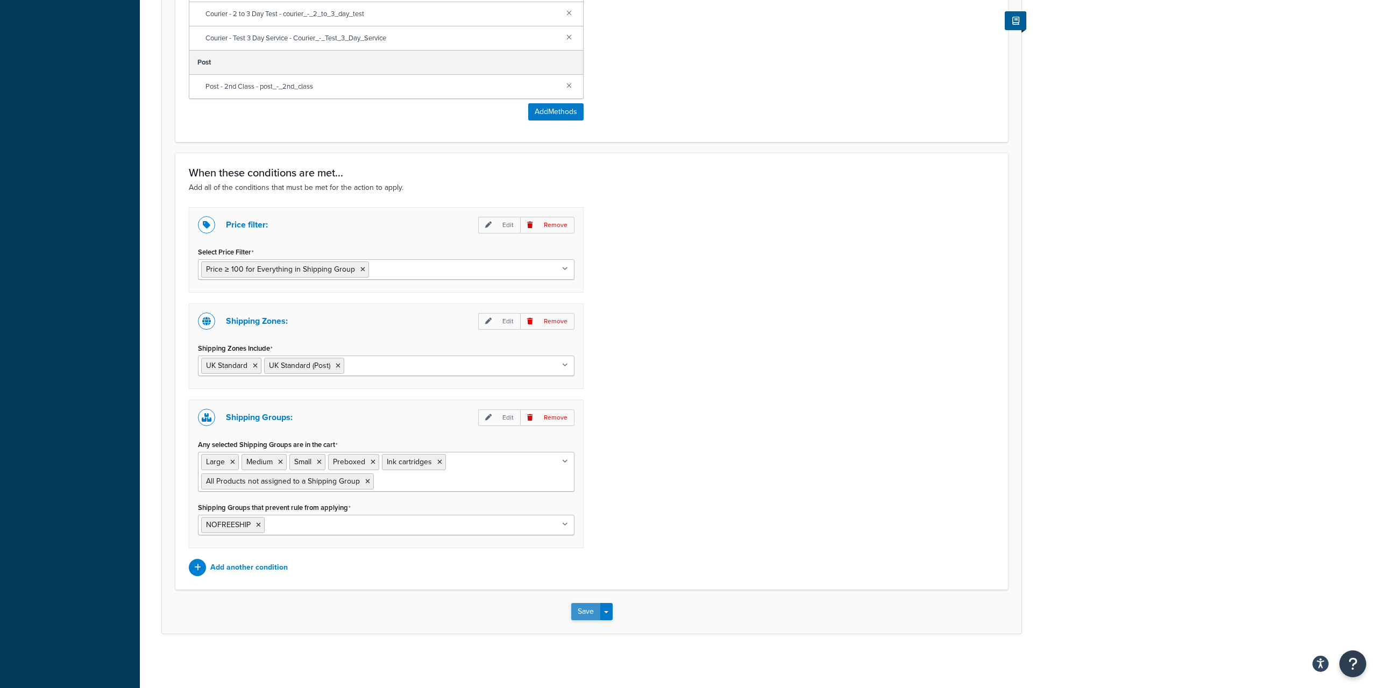
click at [578, 606] on button "Save" at bounding box center [585, 611] width 29 height 17
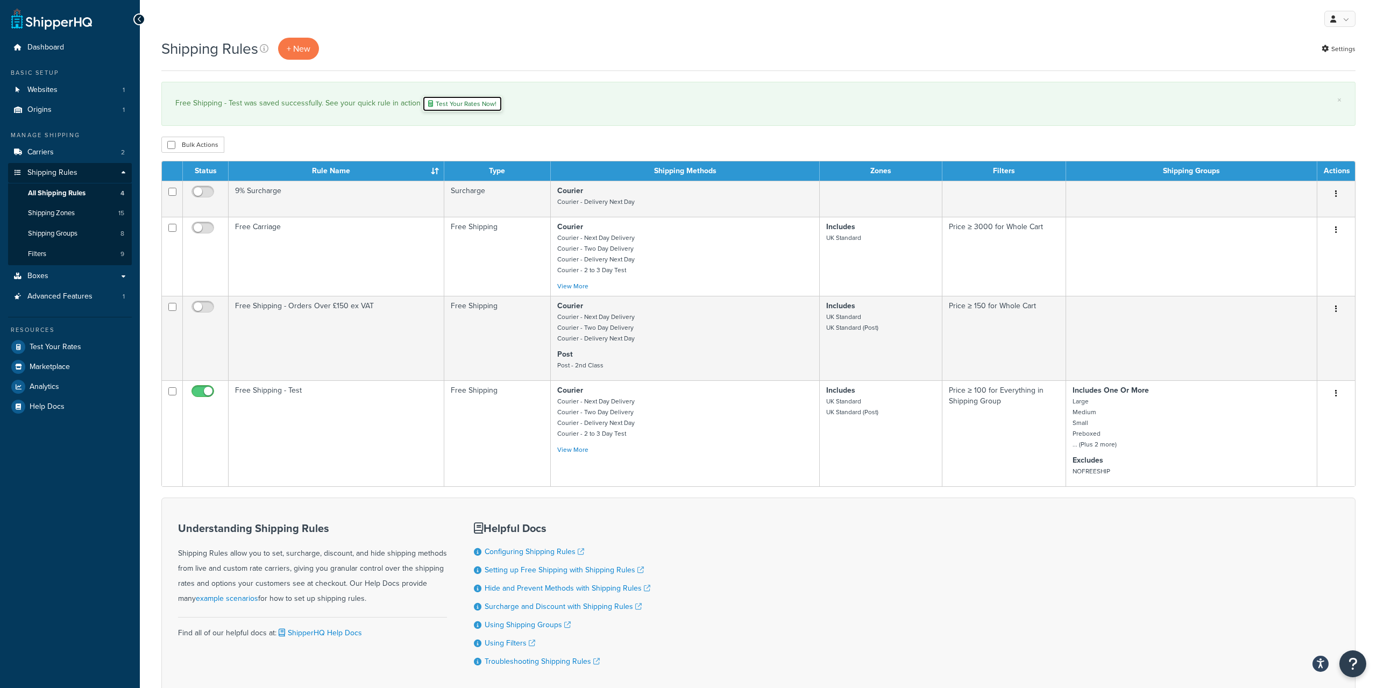
click at [454, 104] on link "Test Your Rates Now!" at bounding box center [462, 104] width 80 height 16
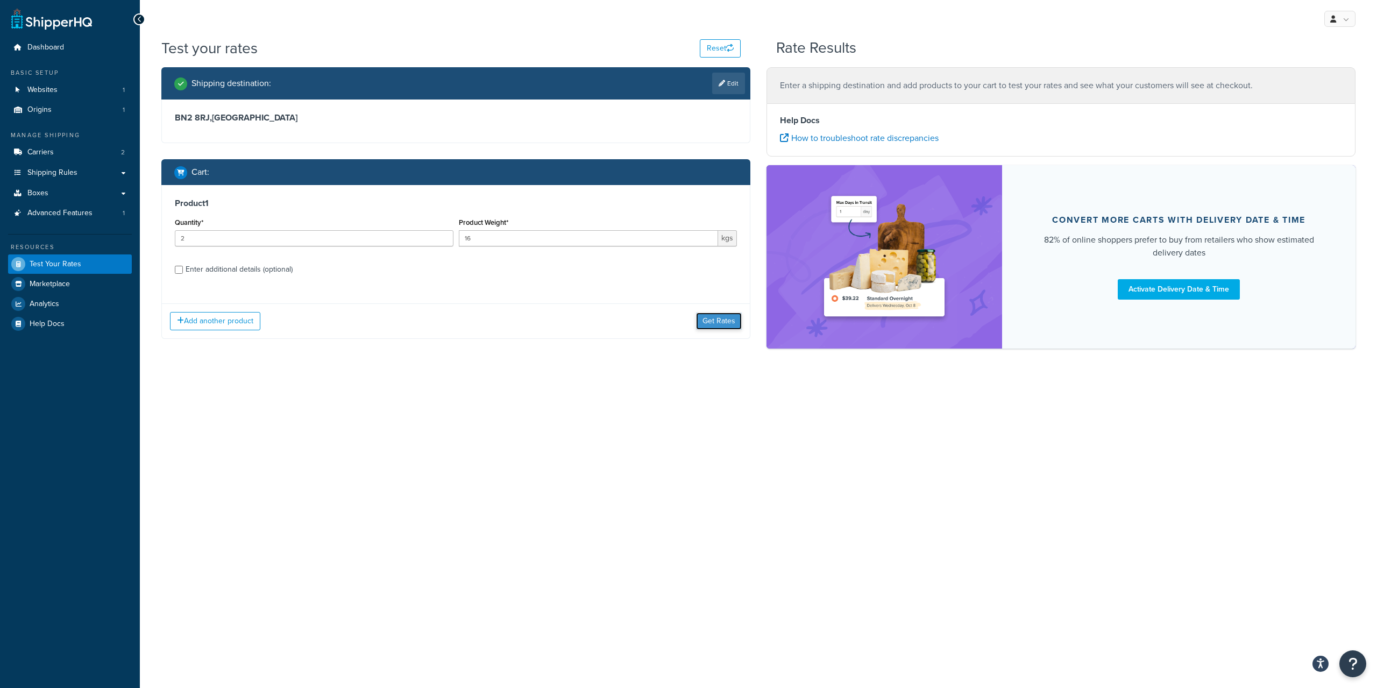
click at [722, 320] on button "Get Rates" at bounding box center [719, 320] width 46 height 17
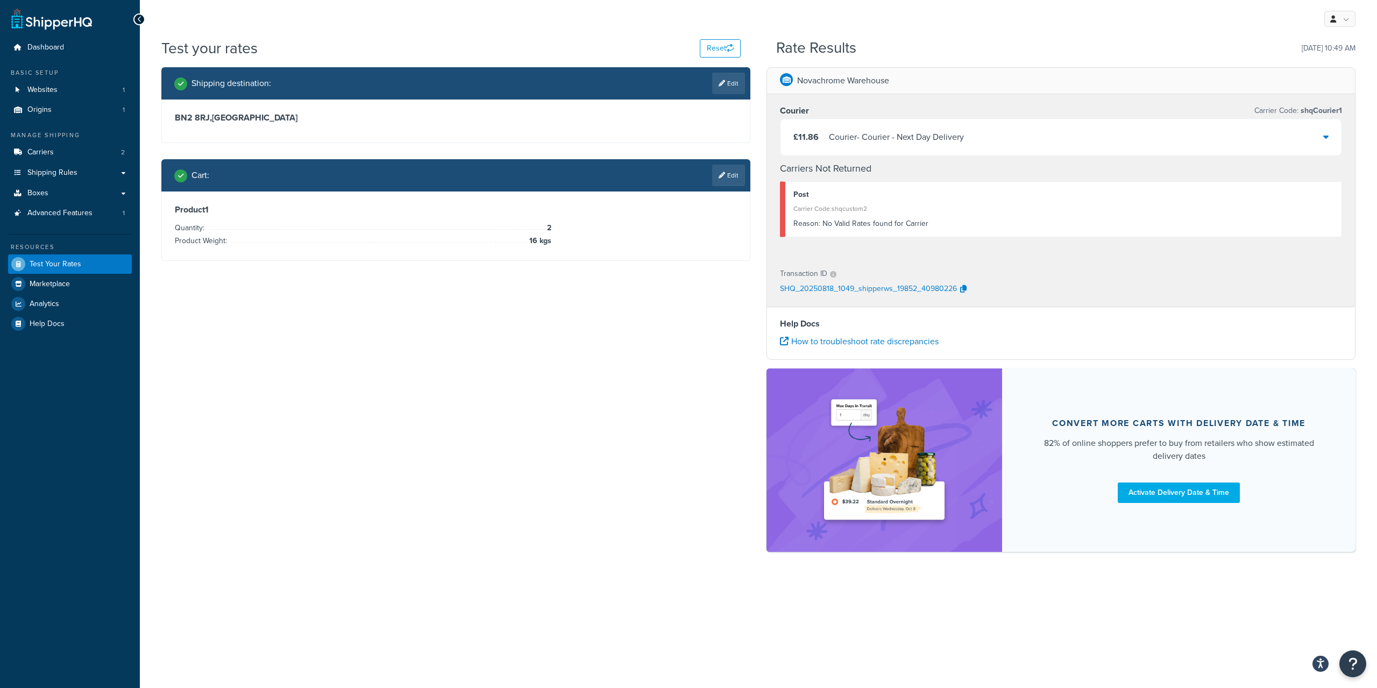
click at [1067, 90] on div "Novachrome Warehouse" at bounding box center [1061, 81] width 588 height 26
click at [1099, 49] on div "Rate Results [DATE] 10:49 AM" at bounding box center [1065, 48] width 579 height 17
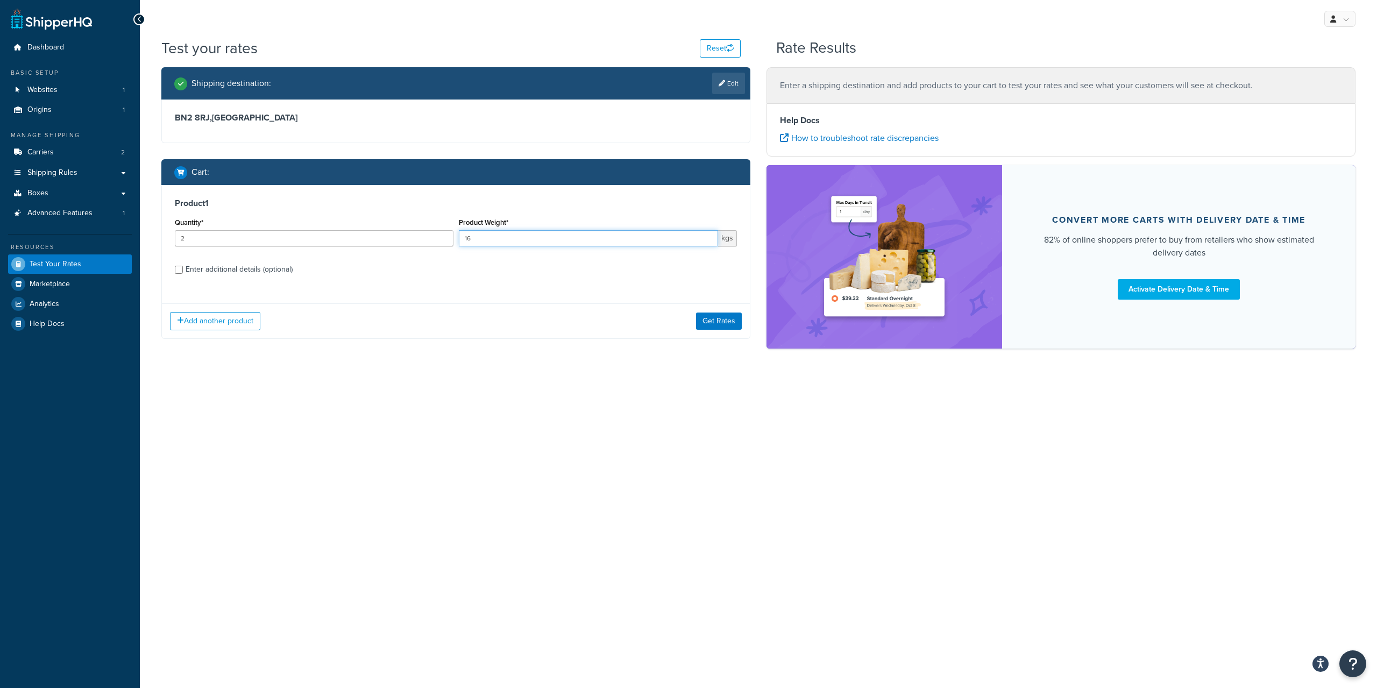
drag, startPoint x: 526, startPoint y: 239, endPoint x: 408, endPoint y: 236, distance: 118.9
click at [459, 236] on input "16" at bounding box center [589, 238] width 260 height 16
type input "8"
type input "1"
click at [441, 240] on input "1" at bounding box center [314, 238] width 279 height 16
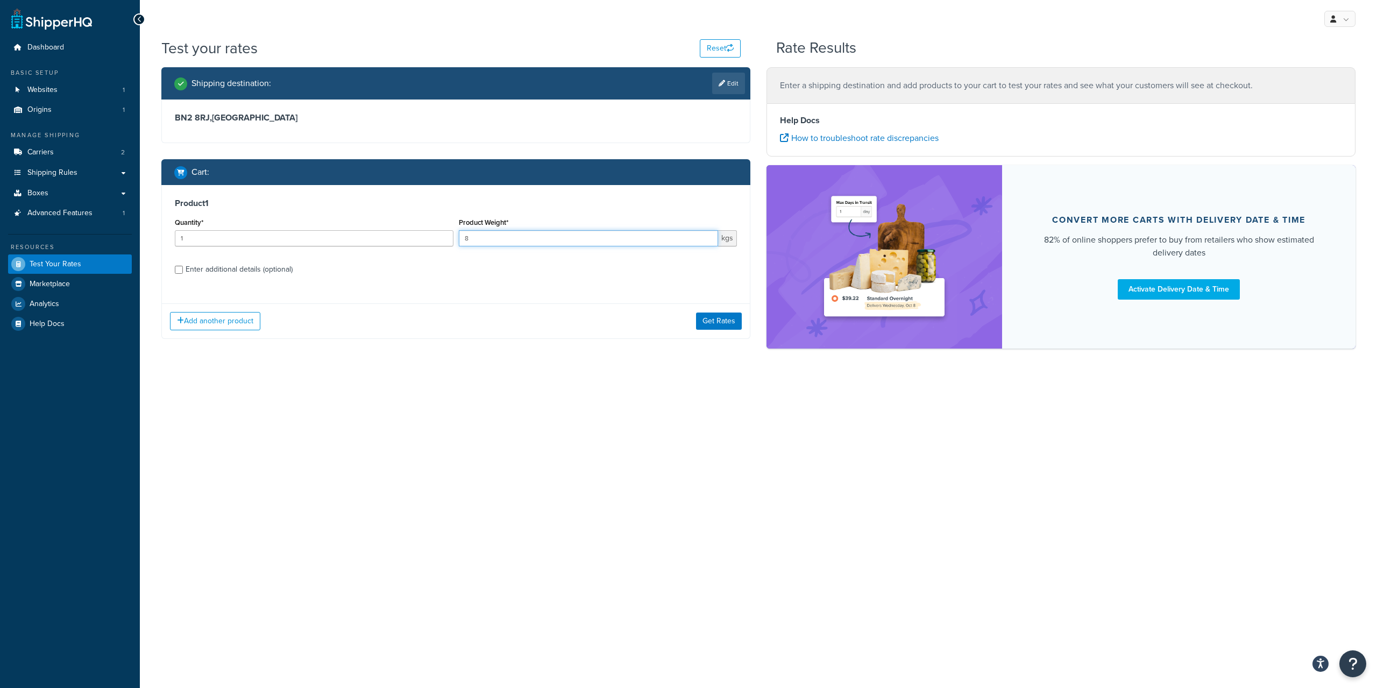
type input "8"
click at [696, 329] on div "Add another product Get Rates" at bounding box center [456, 320] width 588 height 35
click at [718, 325] on button "Get Rates" at bounding box center [719, 320] width 46 height 17
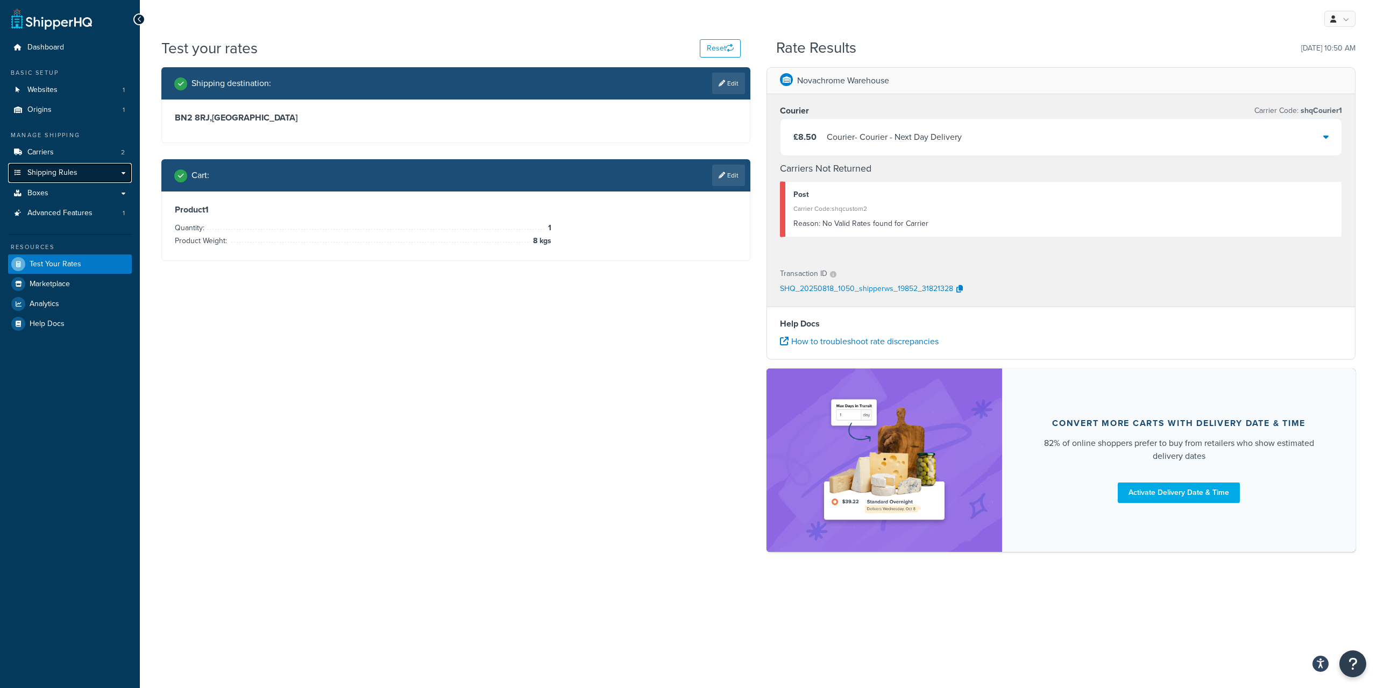
click at [79, 168] on link "Shipping Rules" at bounding box center [70, 173] width 124 height 20
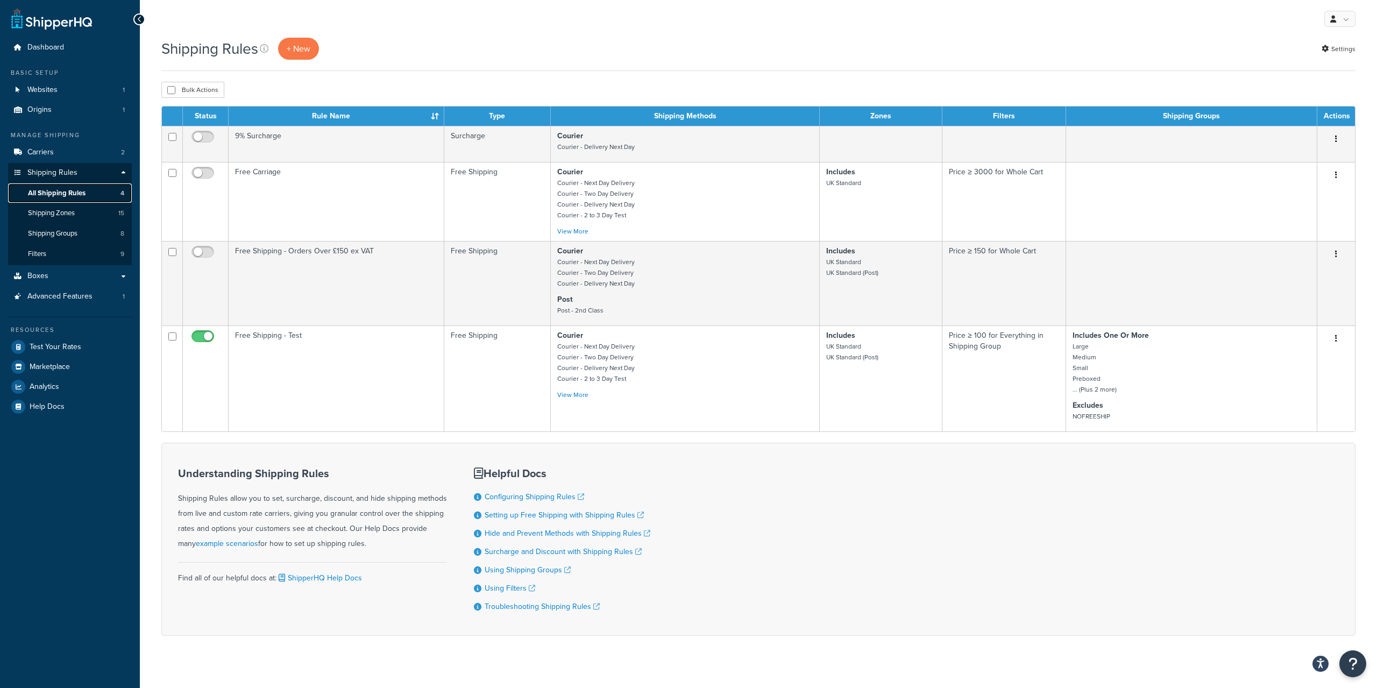
click at [72, 194] on span "All Shipping Rules" at bounding box center [57, 193] width 58 height 9
click at [45, 346] on span "Test Your Rates" at bounding box center [56, 347] width 52 height 9
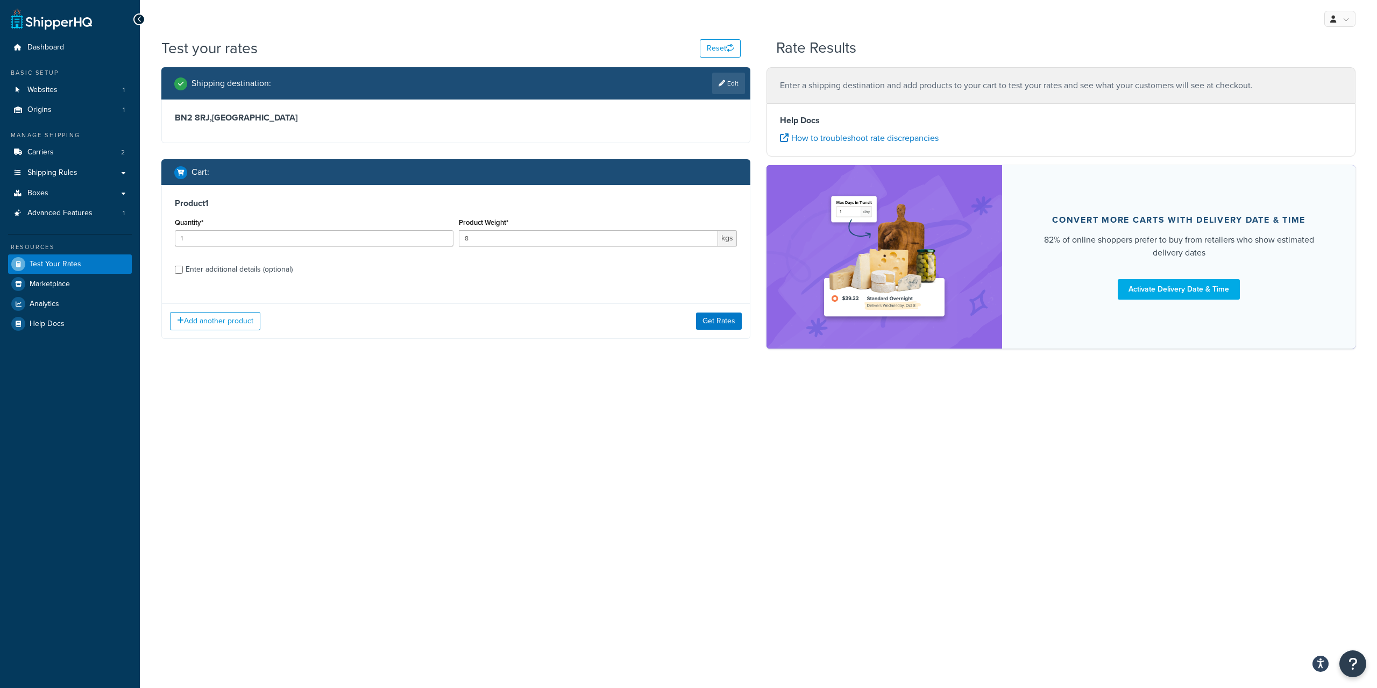
click at [254, 270] on div "Enter additional details (optional)" at bounding box center [239, 269] width 107 height 15
click at [183, 270] on input "Enter additional details (optional)" at bounding box center [179, 270] width 8 height 8
checkbox input "true"
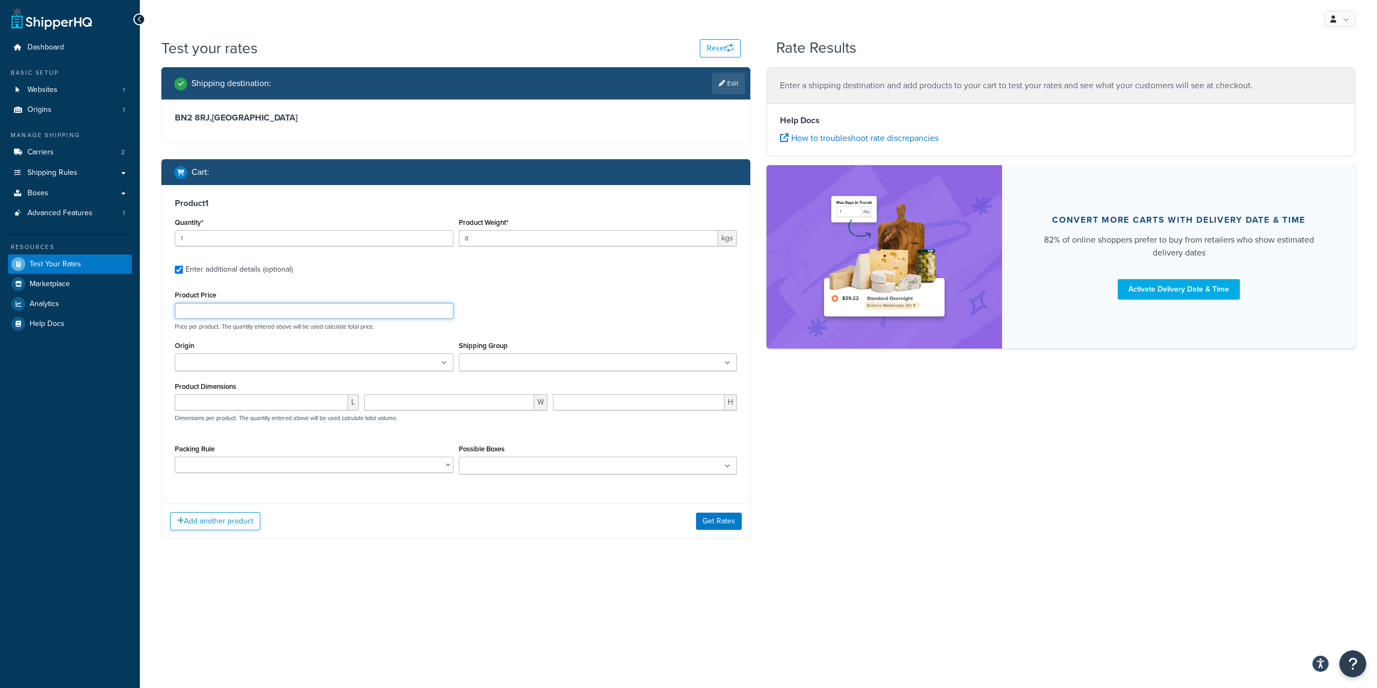
click at [319, 315] on input "Product Price" at bounding box center [314, 311] width 279 height 16
type input "150"
click at [732, 520] on button "Get Rates" at bounding box center [719, 520] width 46 height 17
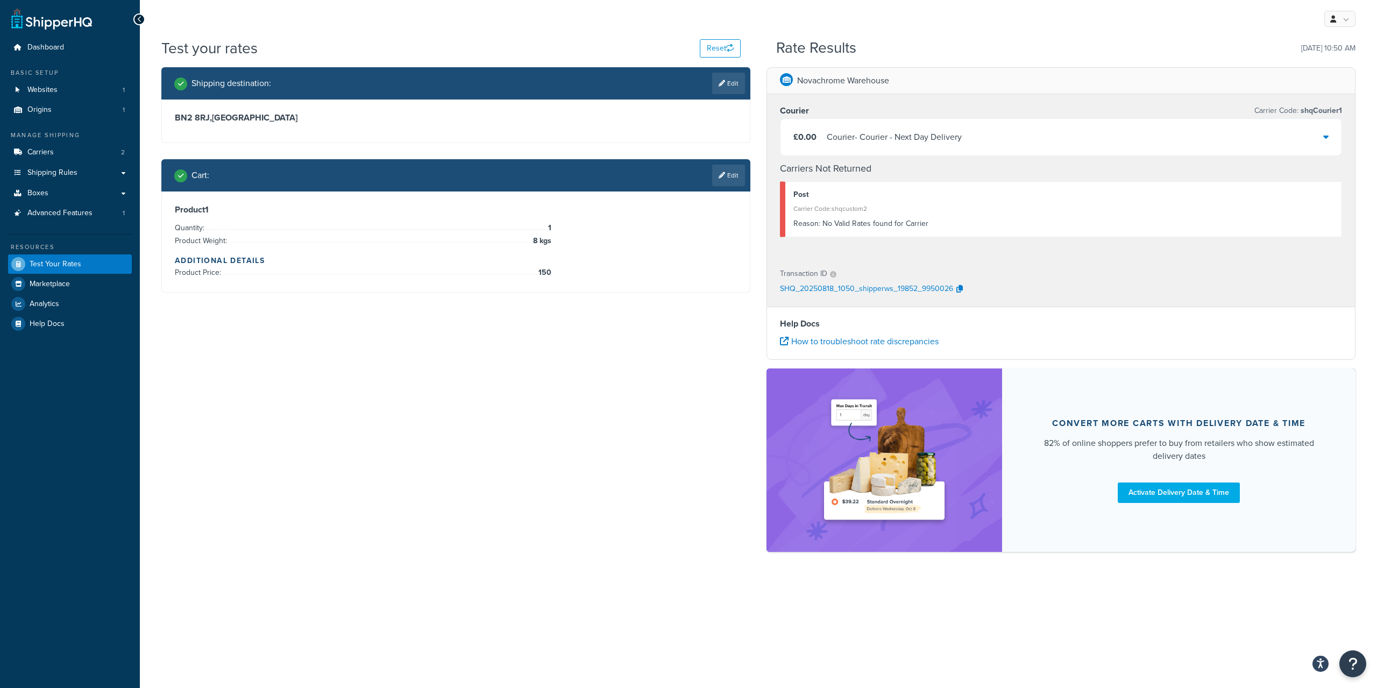
click at [459, 236] on li "Product Weight: 8 kgs" at bounding box center [363, 240] width 376 height 13
click at [729, 179] on link "Edit" at bounding box center [728, 176] width 33 height 22
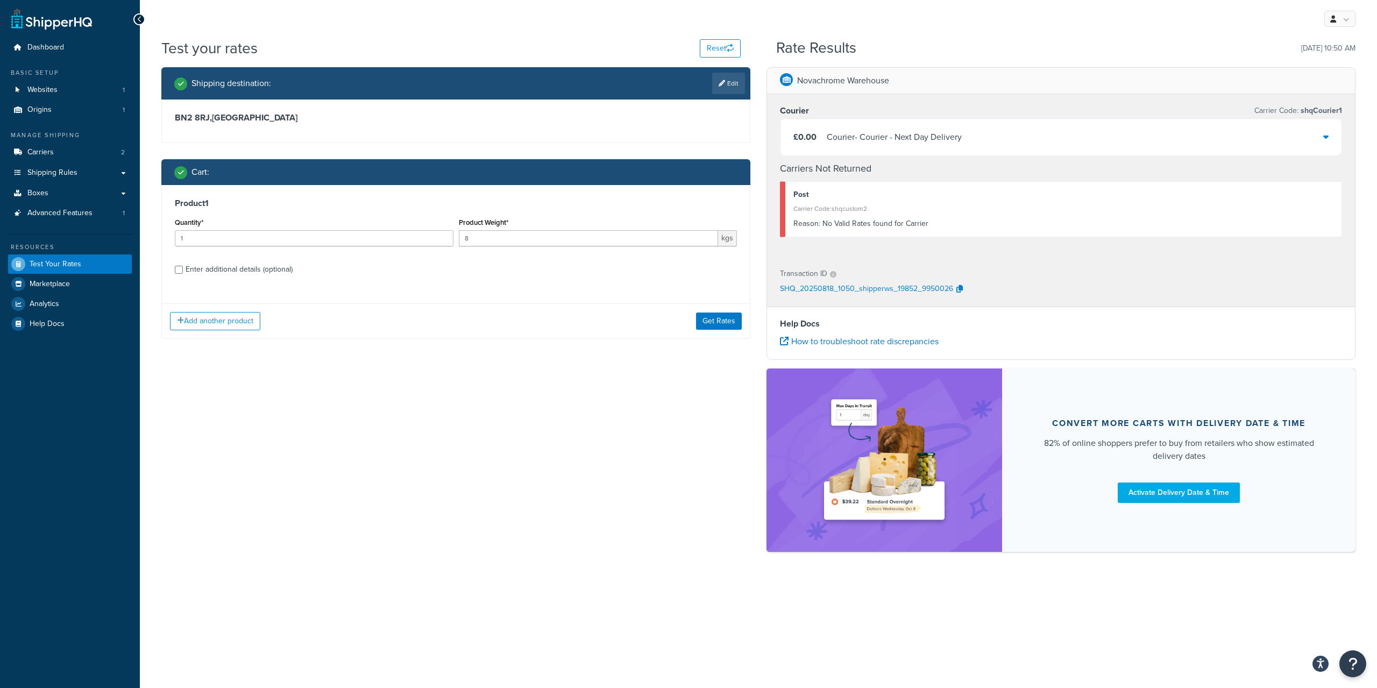
click at [252, 269] on div "Enter additional details (optional)" at bounding box center [239, 269] width 107 height 15
click at [183, 269] on input "Enter additional details (optional)" at bounding box center [179, 270] width 8 height 8
checkbox input "true"
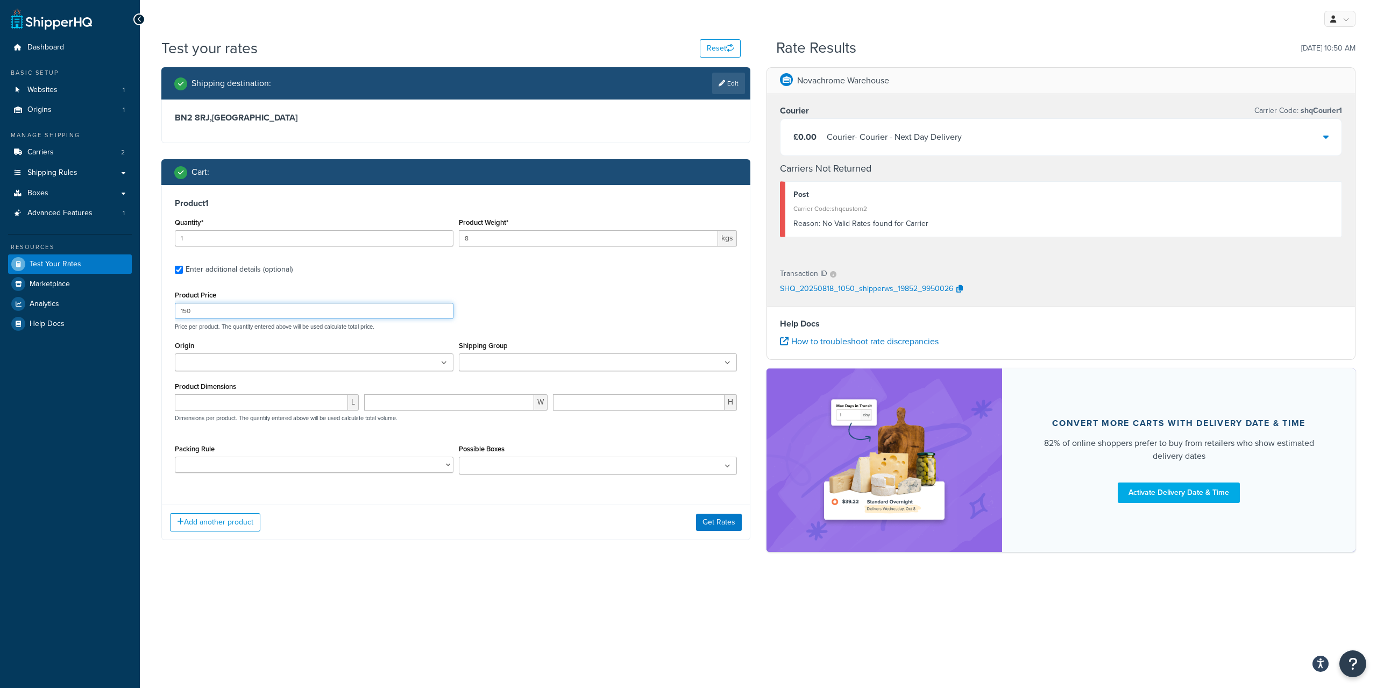
drag, startPoint x: 252, startPoint y: 311, endPoint x: 101, endPoint y: 308, distance: 150.6
click at [175, 308] on input "150" at bounding box center [314, 311] width 279 height 16
type input "100"
click at [704, 516] on button "Get Rates" at bounding box center [719, 520] width 46 height 17
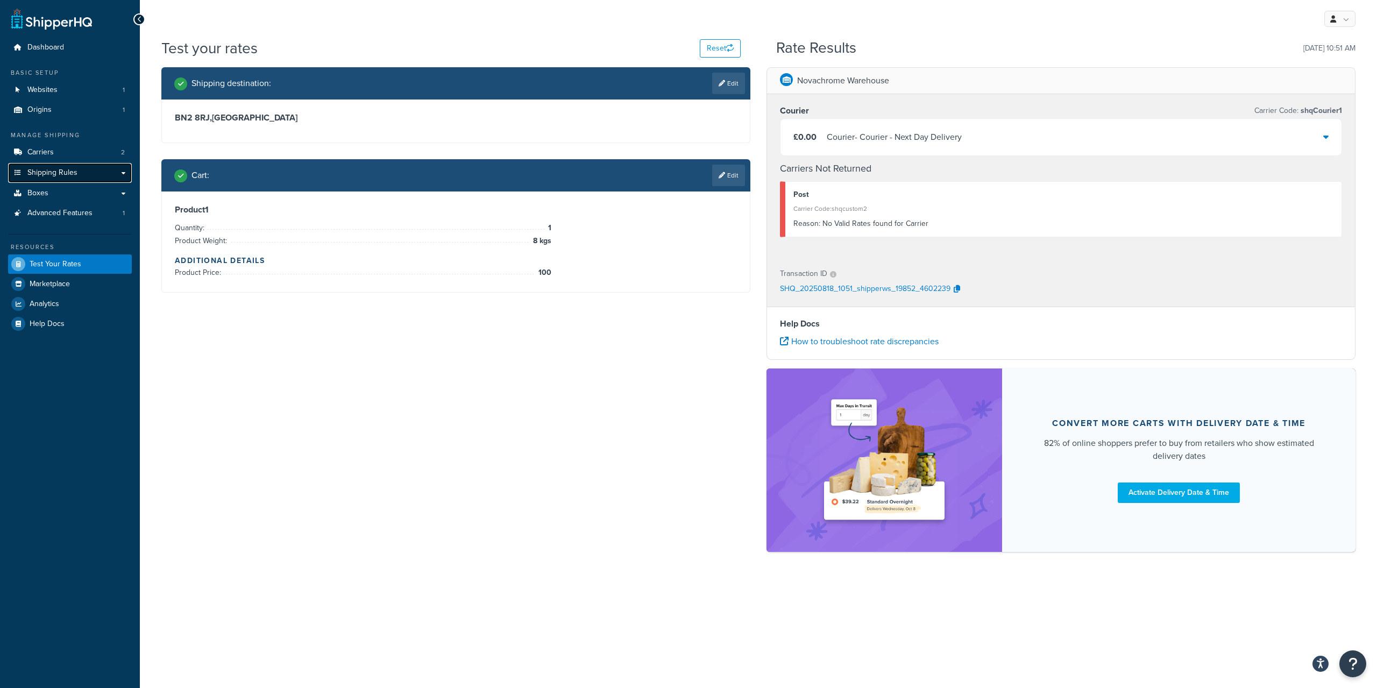
click at [56, 173] on span "Shipping Rules" at bounding box center [52, 172] width 50 height 9
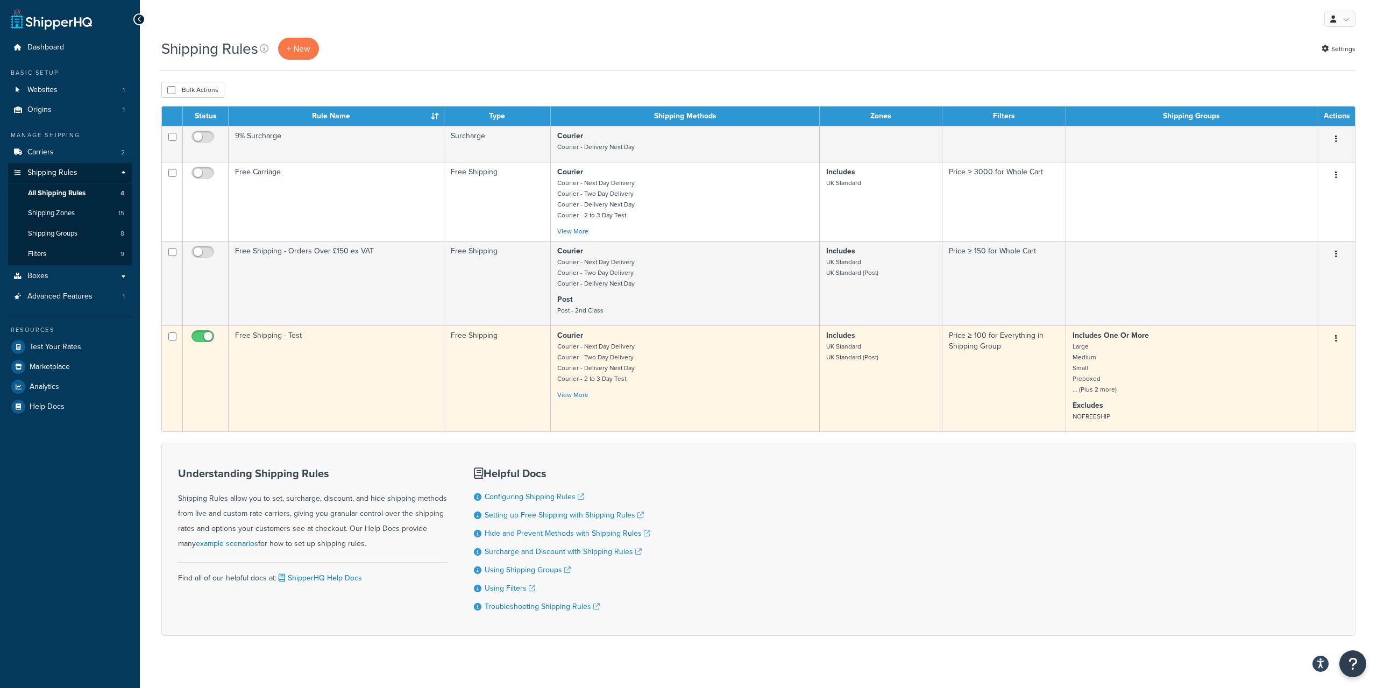
click at [393, 390] on td "Free Shipping - Test" at bounding box center [337, 378] width 216 height 106
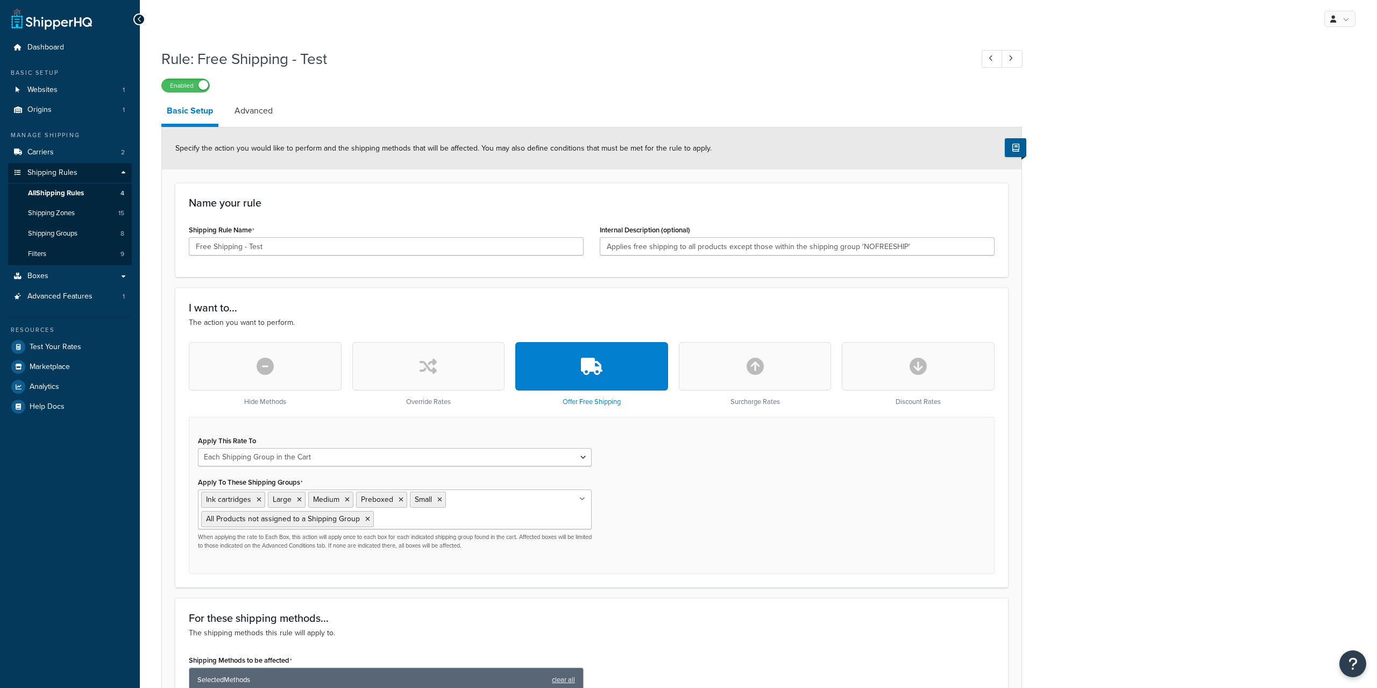
select select "SHIPPING_GROUP"
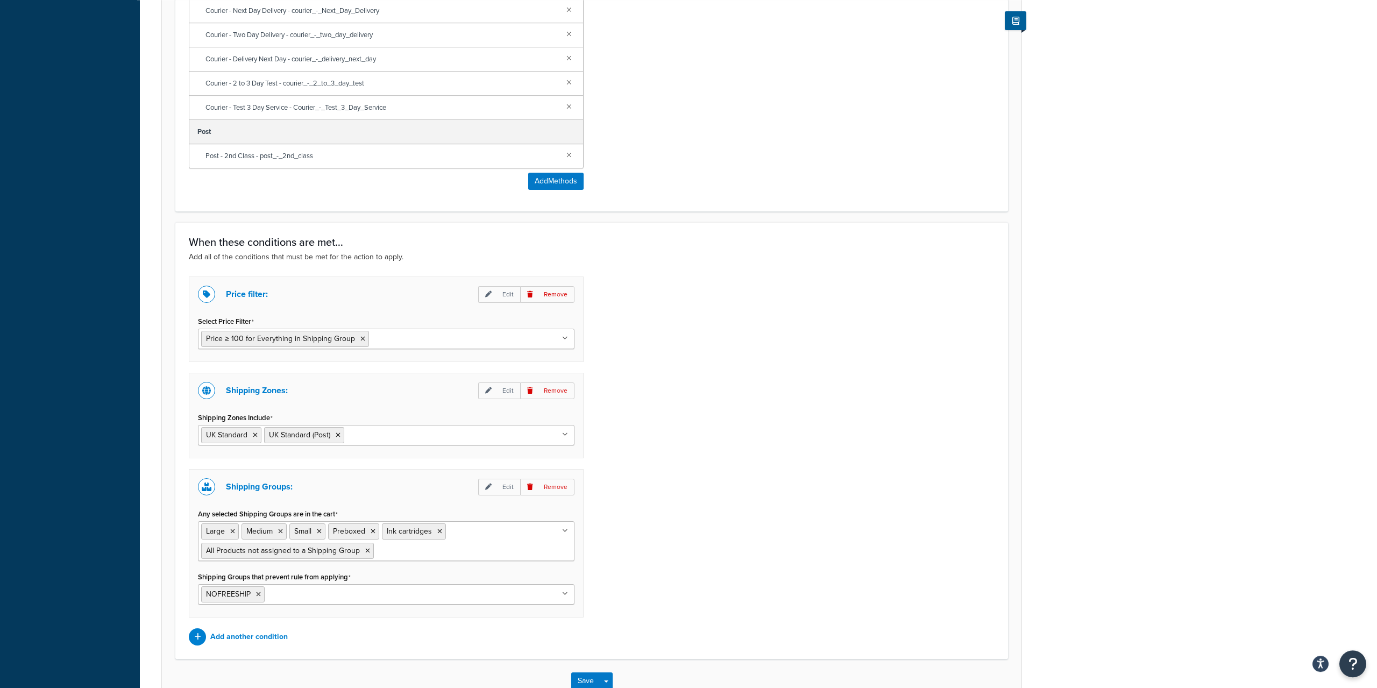
scroll to position [787, 0]
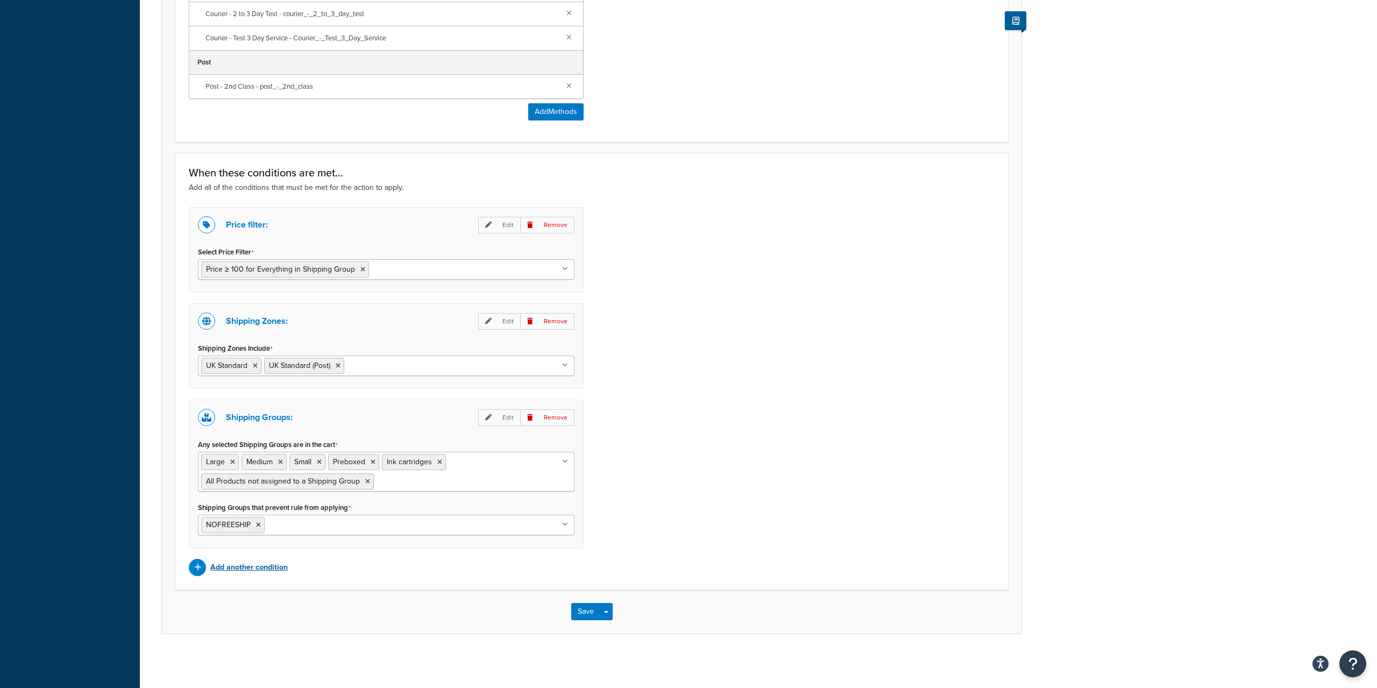
click at [267, 566] on p "Add another condition" at bounding box center [248, 567] width 77 height 15
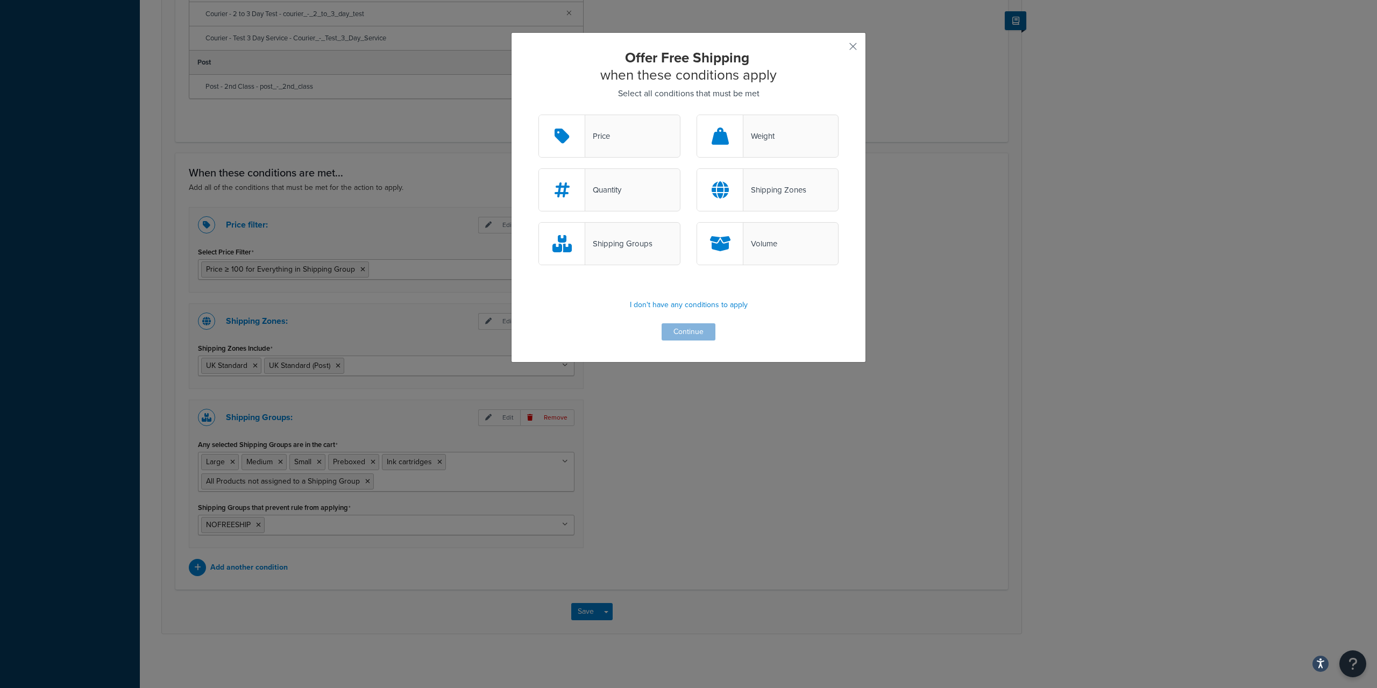
click at [789, 182] on div "Shipping Zones" at bounding box center [767, 189] width 142 height 43
click at [0, 0] on input "Shipping Zones" at bounding box center [0, 0] width 0 height 0
click at [689, 336] on button "Continue" at bounding box center [688, 331] width 54 height 17
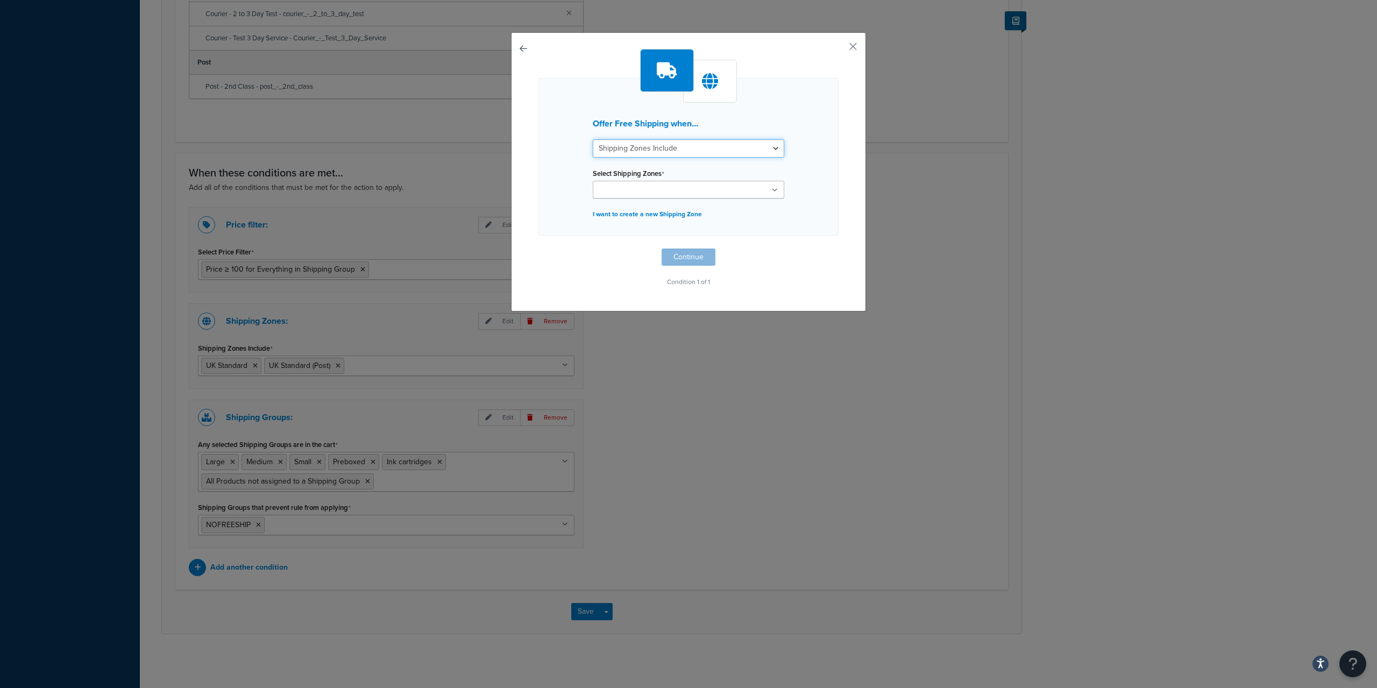
click at [593, 139] on select "Shipping Zones Include Shipping Zones Do Not Include" at bounding box center [688, 148] width 191 height 18
select select "exclude"
click option "Shipping Zones Do Not Include" at bounding box center [0, 0] width 0 height 0
click at [696, 198] on ul at bounding box center [688, 190] width 191 height 18
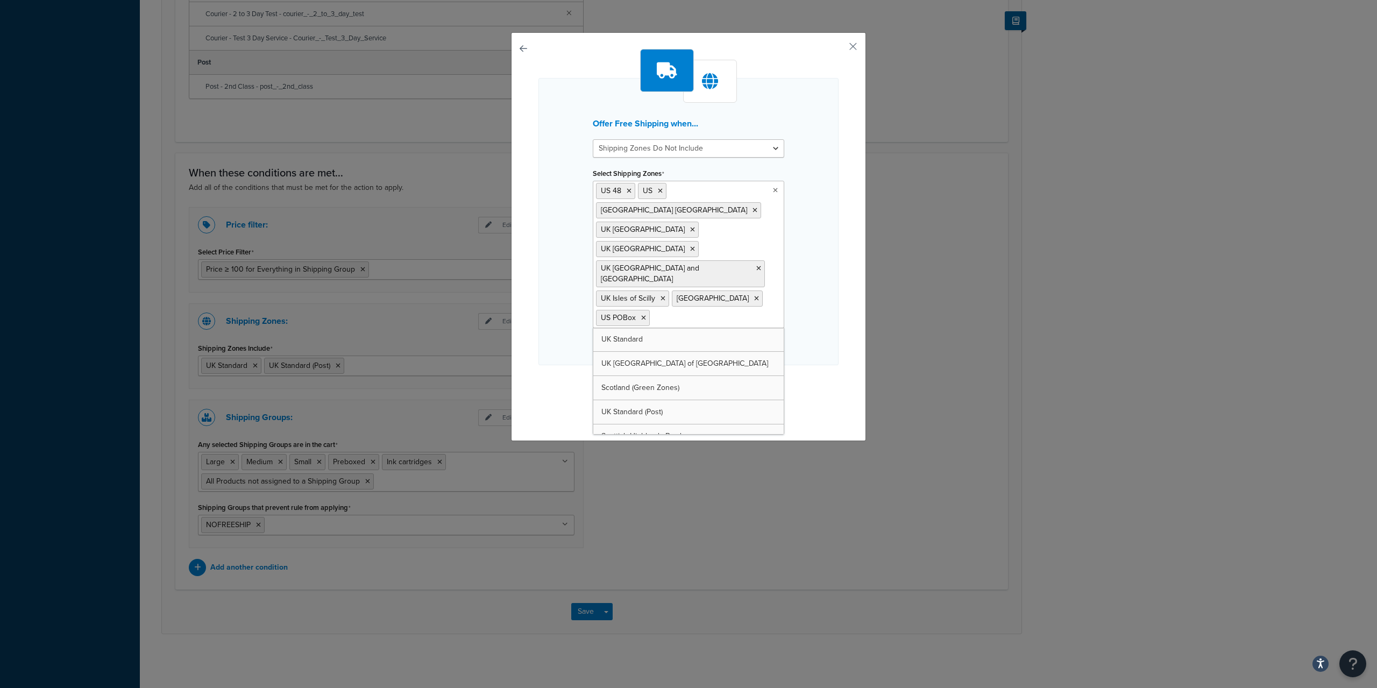
click at [844, 201] on div "Offer Free Shipping when... Shipping Zones Include Shipping Zones Do Not Includ…" at bounding box center [688, 236] width 355 height 409
click at [687, 378] on button "Continue" at bounding box center [688, 386] width 54 height 17
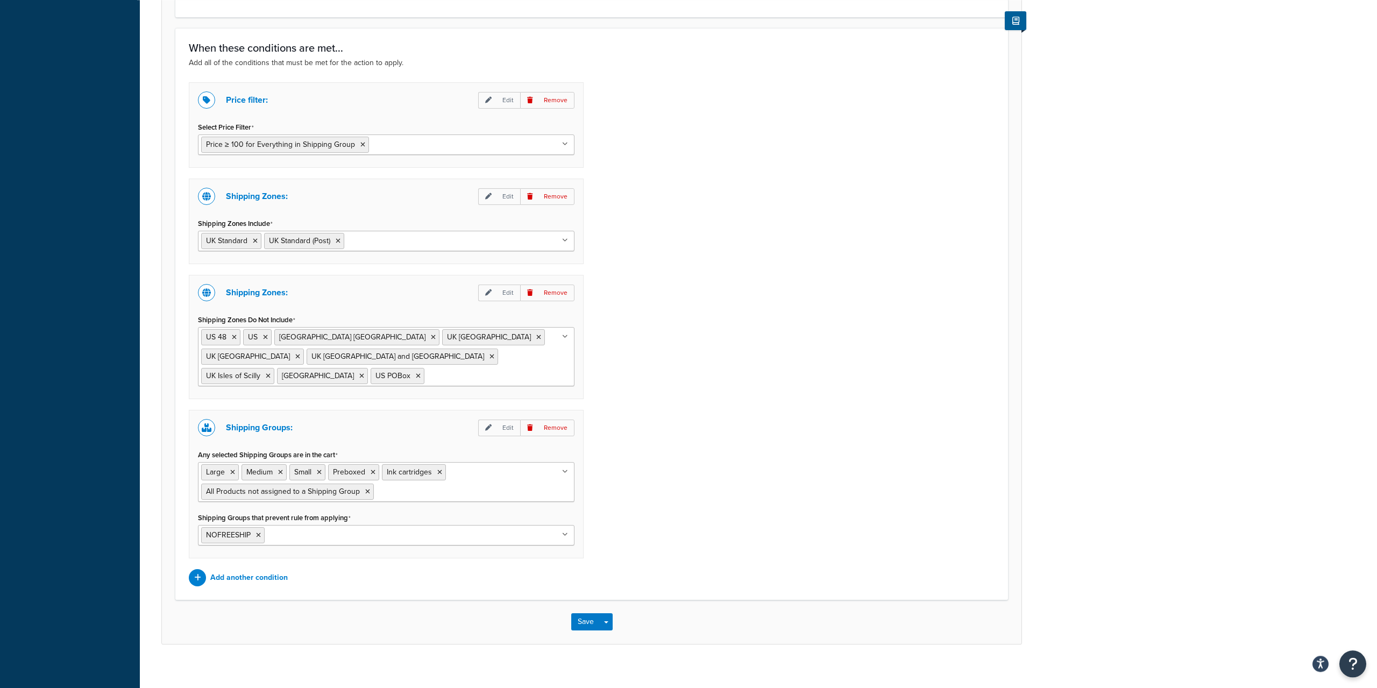
scroll to position [920, 0]
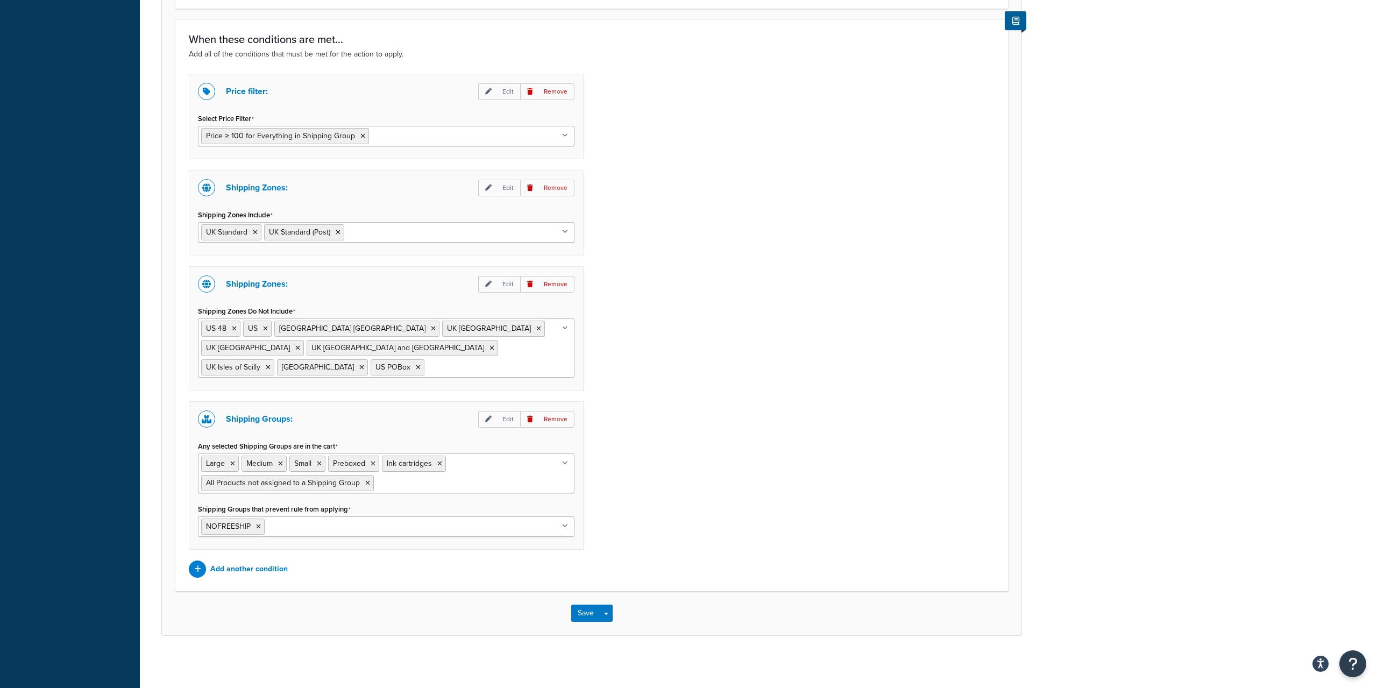
click at [583, 621] on div "Save Save Dropdown Save and Edit Save and Duplicate Save and Create New" at bounding box center [591, 613] width 859 height 44
click at [583, 614] on button "Save" at bounding box center [585, 612] width 29 height 17
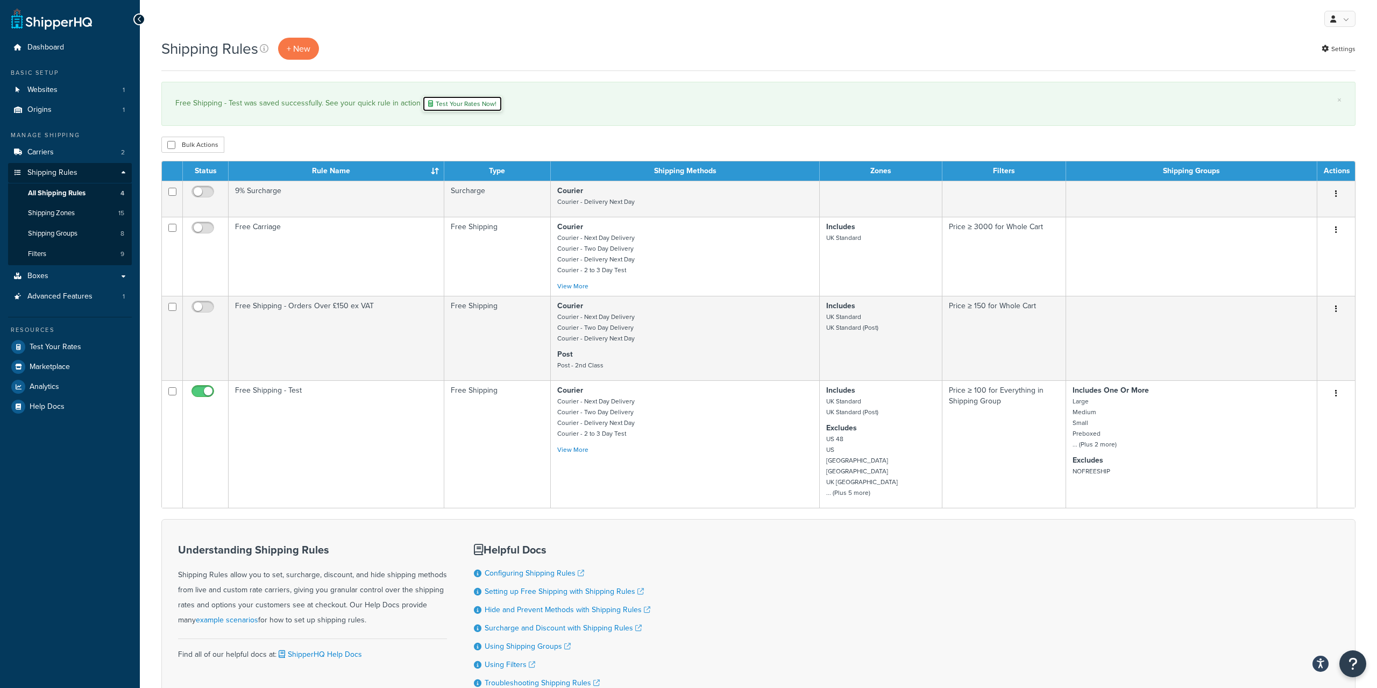
click at [471, 99] on link "Test Your Rates Now!" at bounding box center [462, 104] width 80 height 16
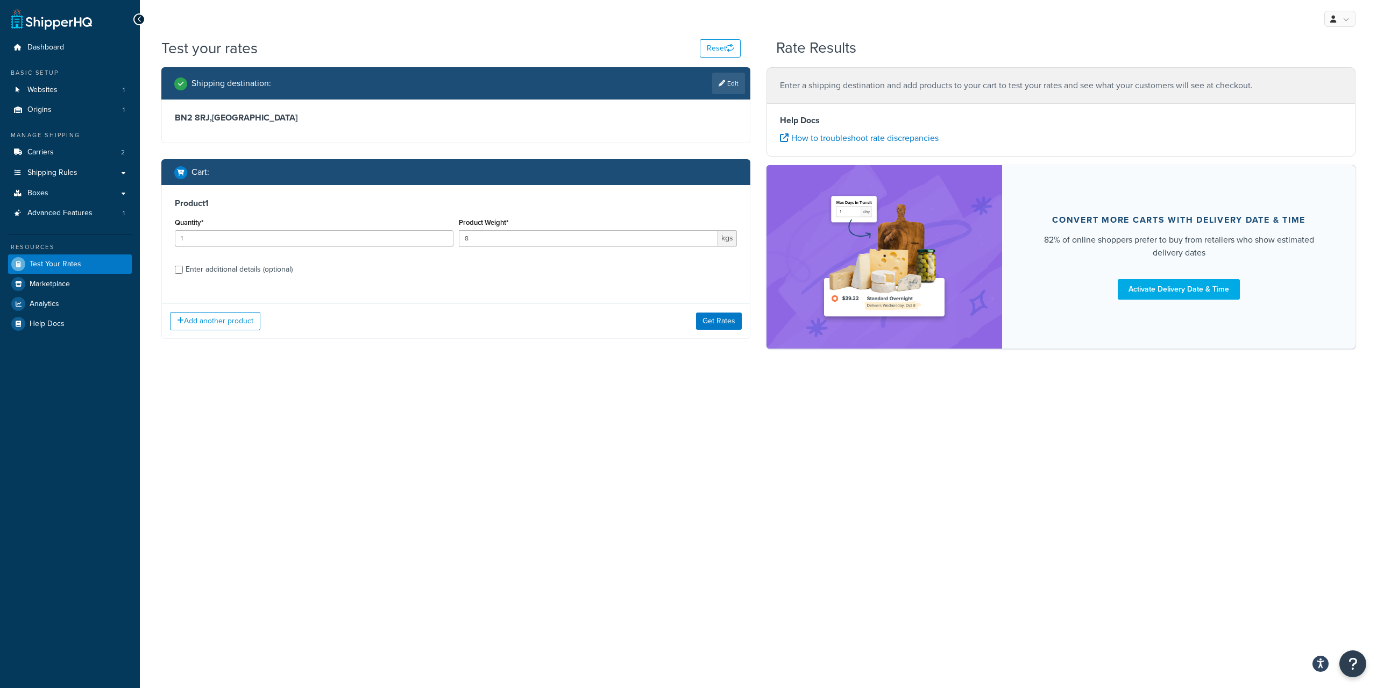
click at [230, 269] on div "Enter additional details (optional)" at bounding box center [239, 269] width 107 height 15
click at [183, 269] on input "Enter additional details (optional)" at bounding box center [179, 270] width 8 height 8
checkbox input "true"
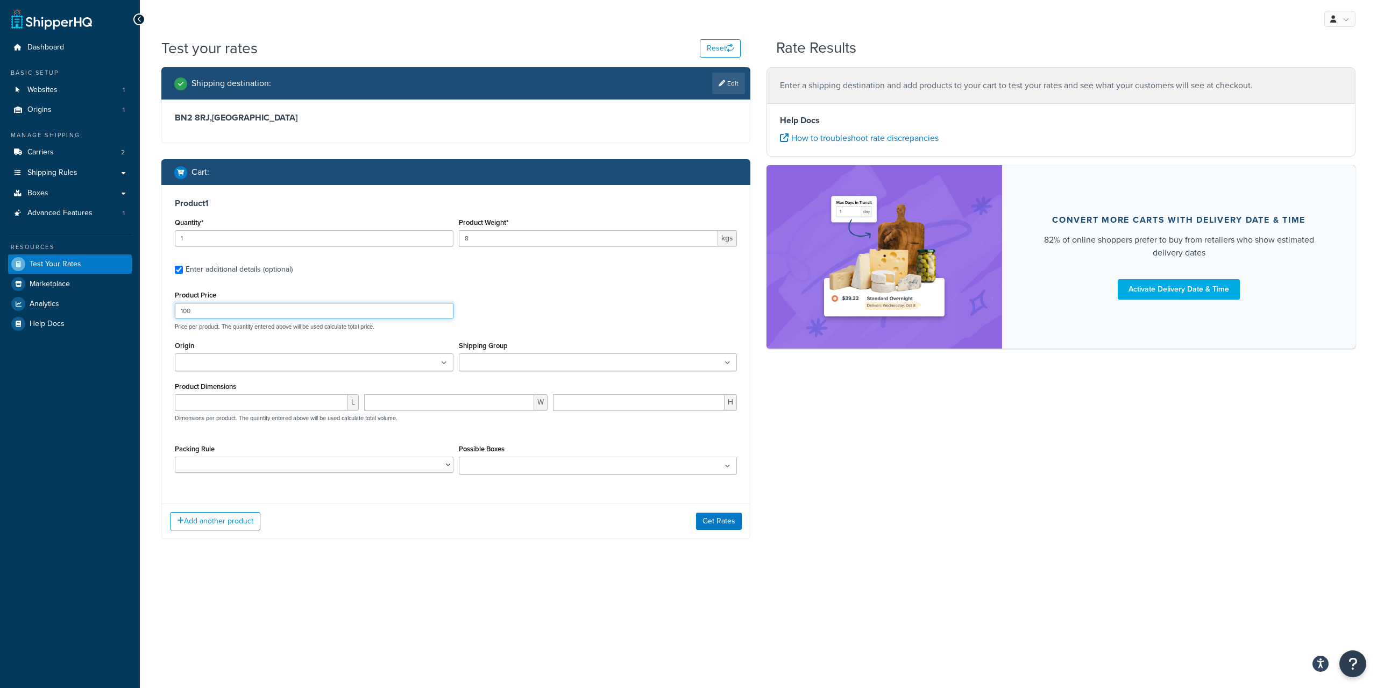
drag, startPoint x: 245, startPoint y: 310, endPoint x: 163, endPoint y: 310, distance: 81.7
click at [175, 310] on input "100" at bounding box center [314, 311] width 279 height 16
type input "110"
click at [722, 527] on button "Get Rates" at bounding box center [719, 520] width 46 height 17
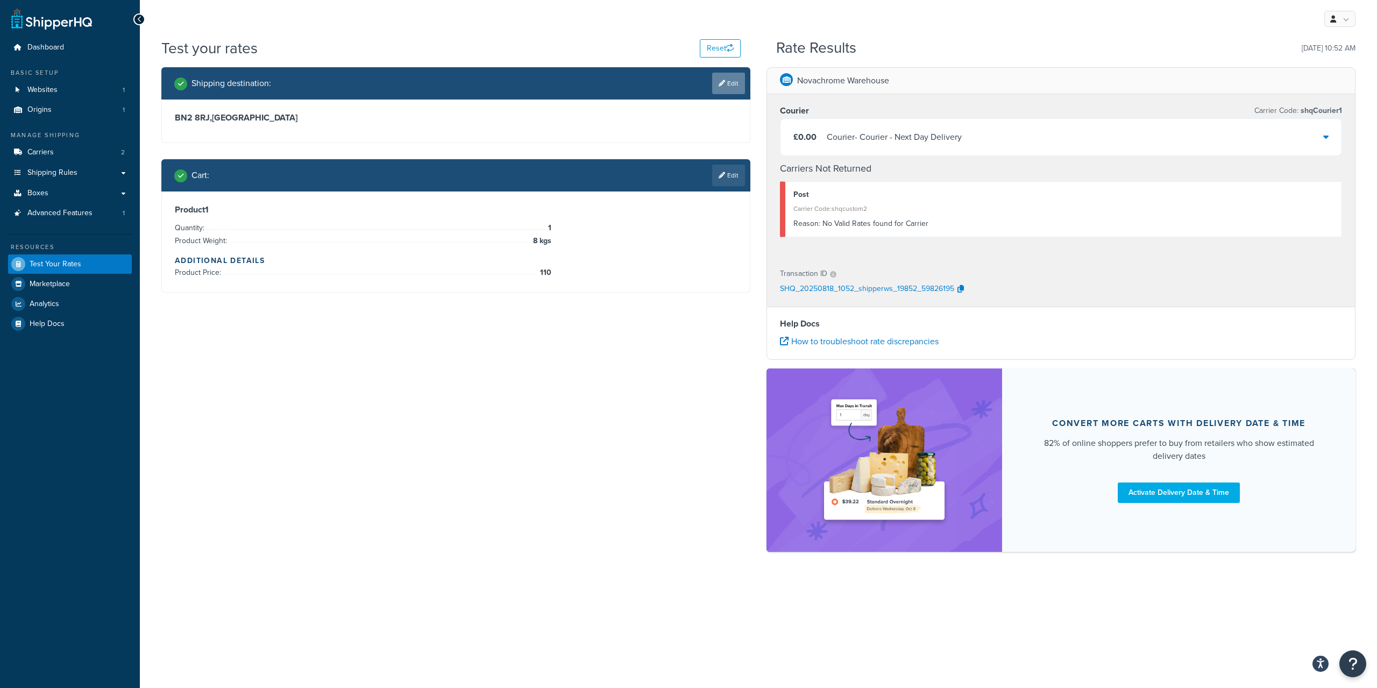
click at [728, 80] on link "Edit" at bounding box center [728, 84] width 33 height 22
select select "GB"
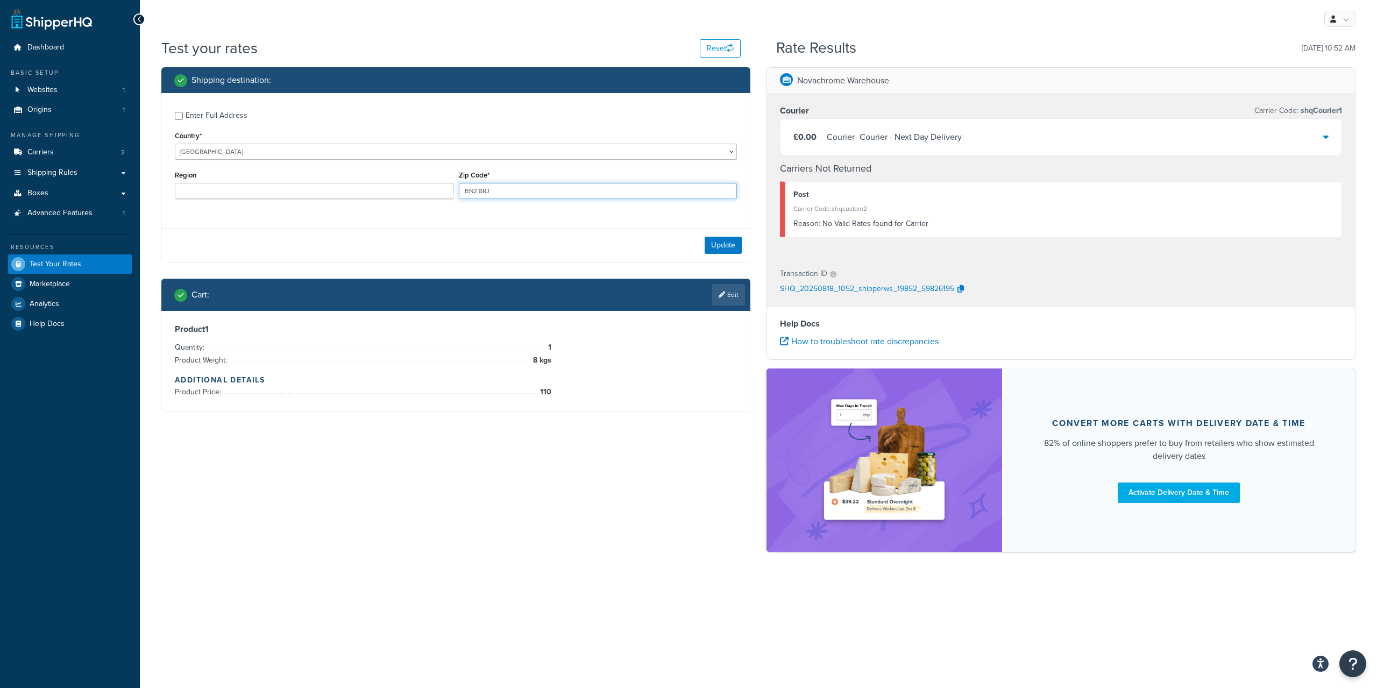
drag, startPoint x: 516, startPoint y: 187, endPoint x: 398, endPoint y: 184, distance: 117.2
click at [398, 184] on div "Region Zip Code* BN2 8RJ" at bounding box center [455, 187] width 567 height 39
drag, startPoint x: 518, startPoint y: 190, endPoint x: 454, endPoint y: 191, distance: 64.0
click at [459, 191] on input "BN2 8RJ" at bounding box center [598, 191] width 279 height 16
type input "BT70 8RJ"
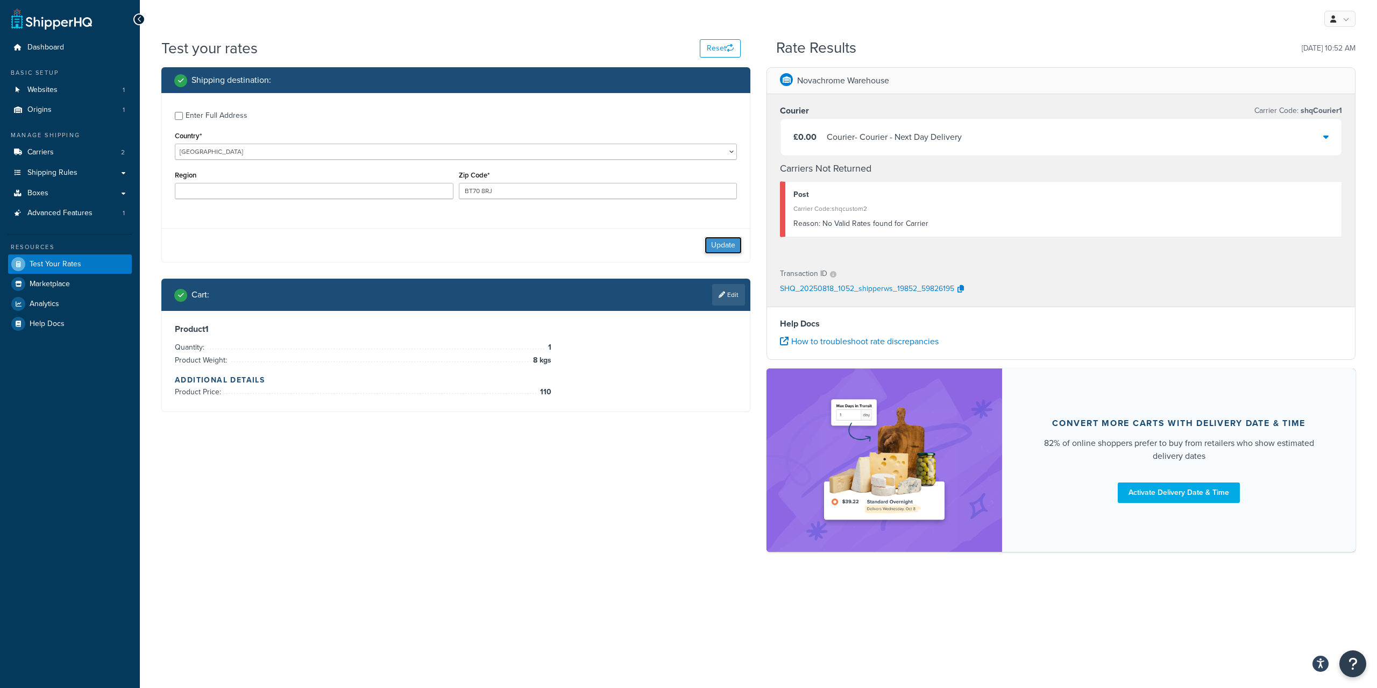
click at [715, 245] on button "Update" at bounding box center [722, 245] width 37 height 17
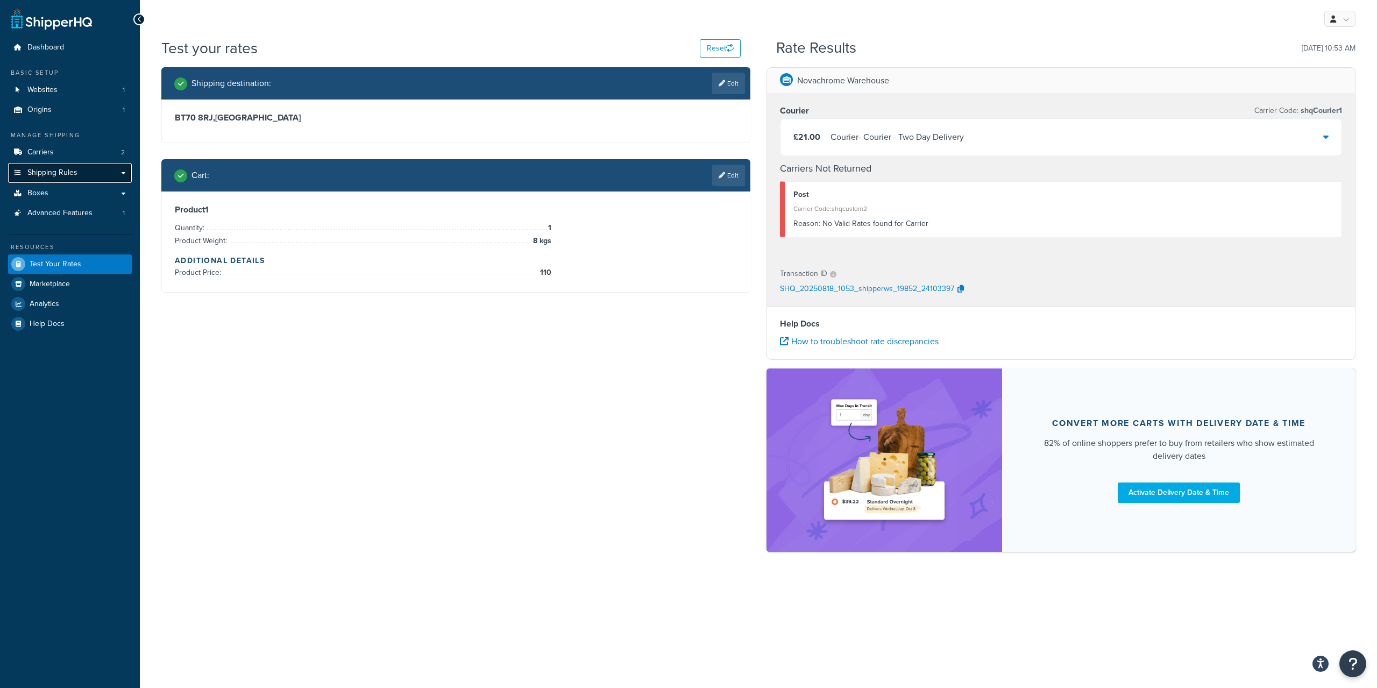
click at [78, 172] on link "Shipping Rules" at bounding box center [70, 173] width 124 height 20
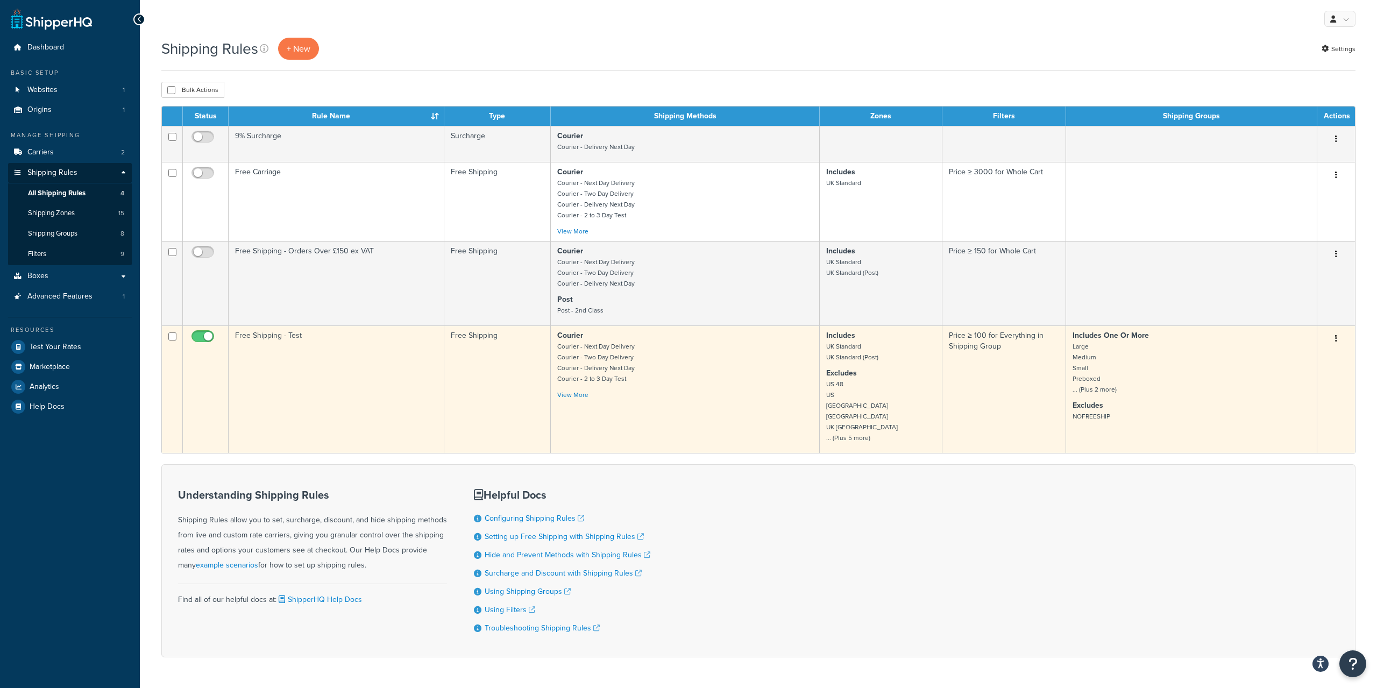
click at [340, 375] on td "Free Shipping - Test" at bounding box center [337, 388] width 216 height 127
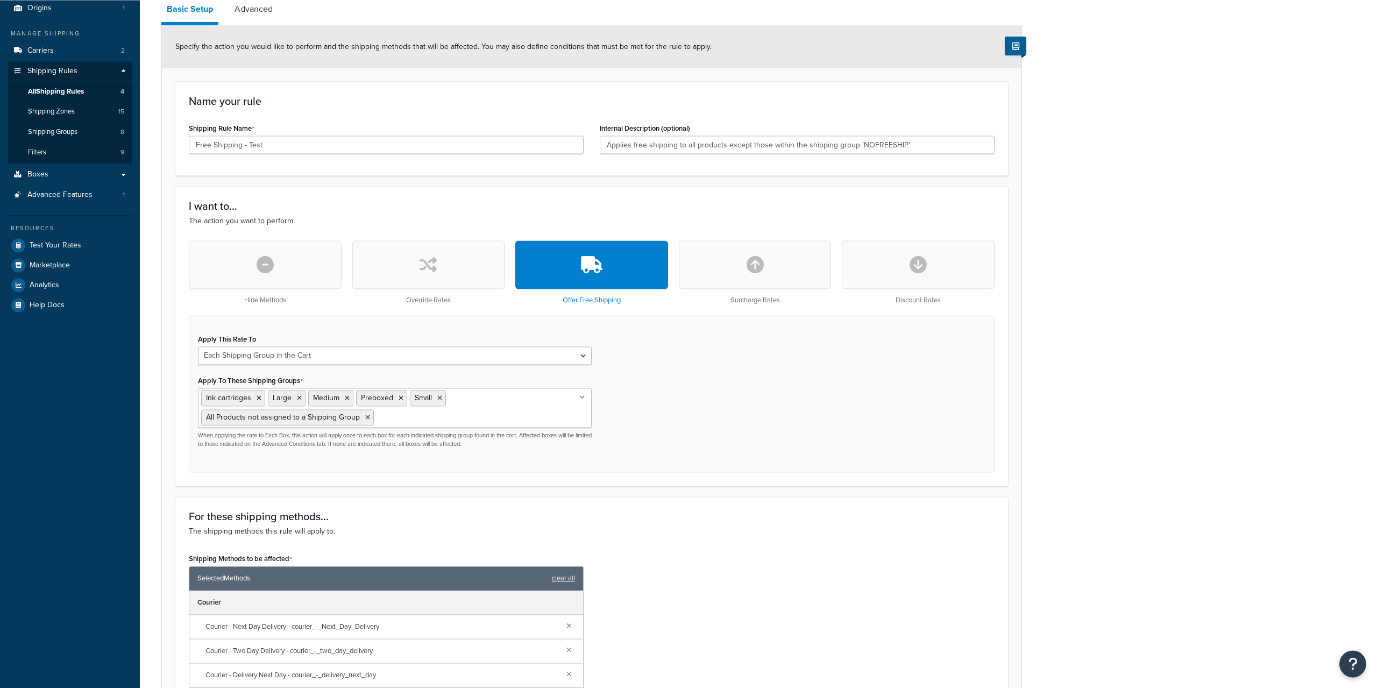
scroll to position [110, 0]
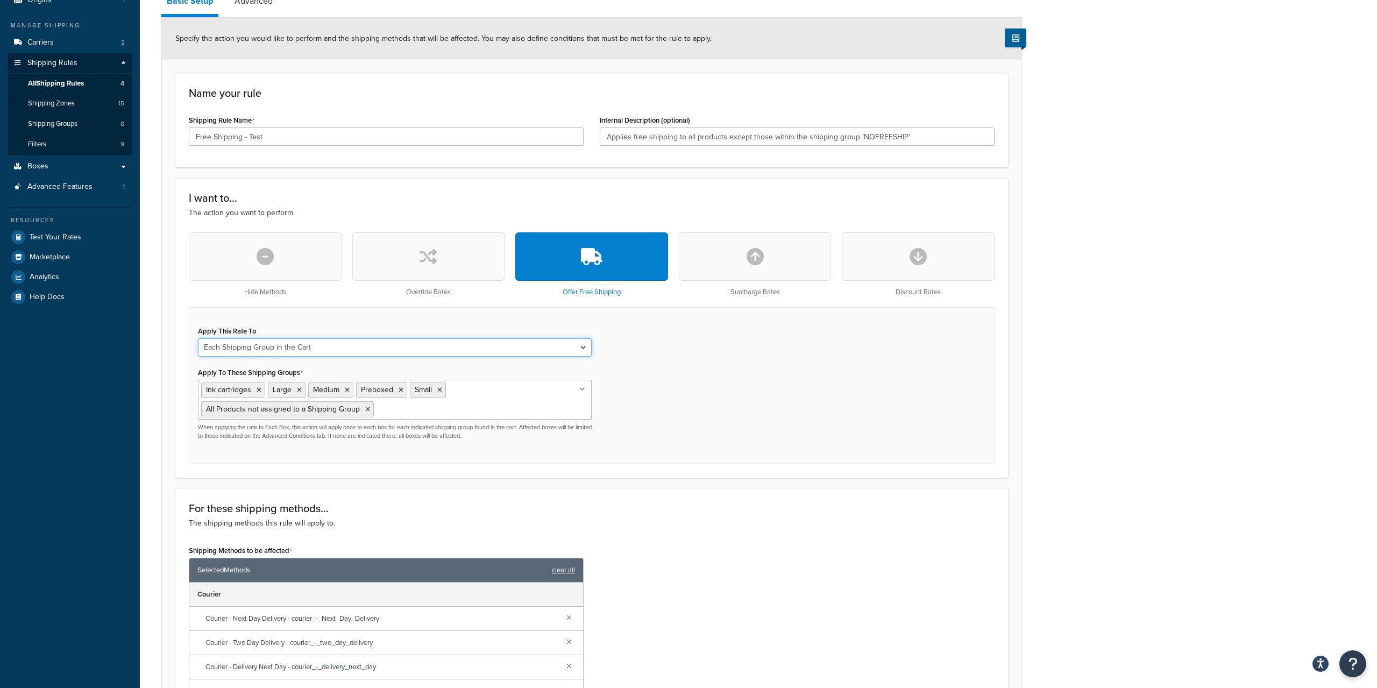
click at [198, 338] on select "Each Shipment in the Cart Each Shipping Group in the Cart Each Item within a Sh…" at bounding box center [395, 347] width 394 height 18
select select "CART"
click option "Each Shipment in the Cart" at bounding box center [0, 0] width 0 height 0
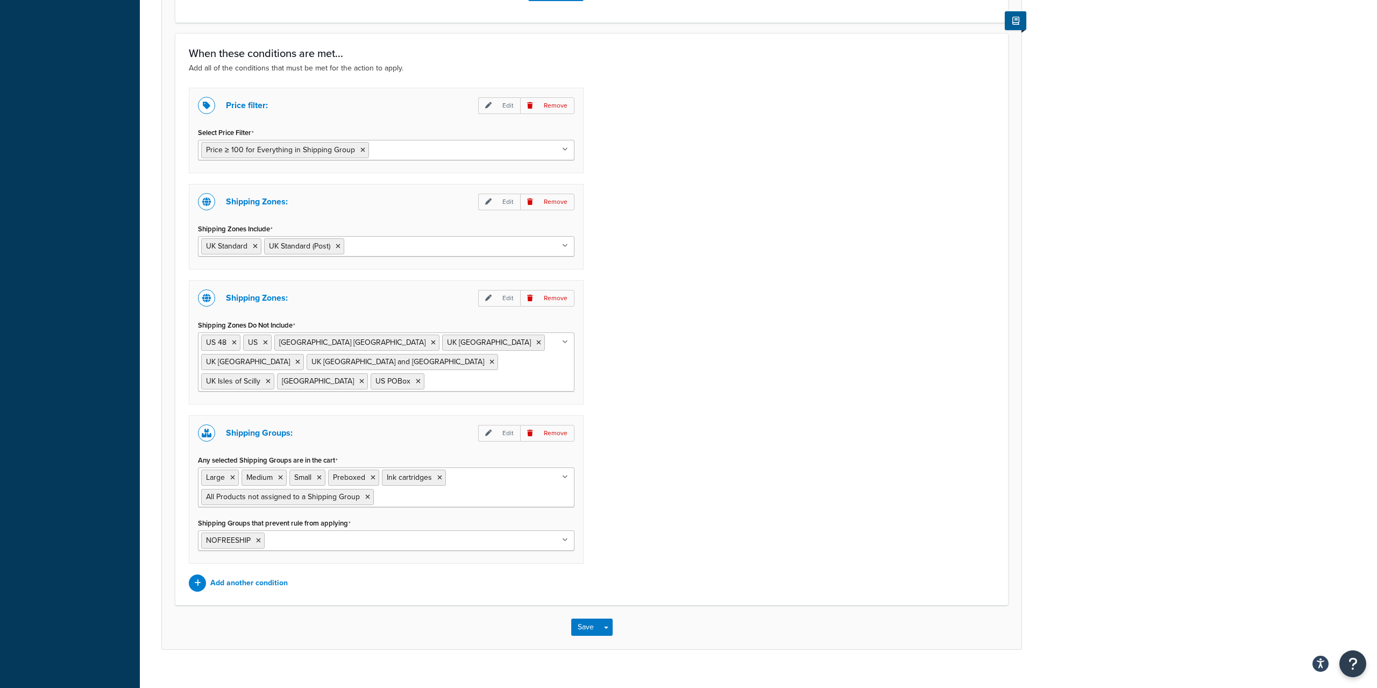
scroll to position [837, 0]
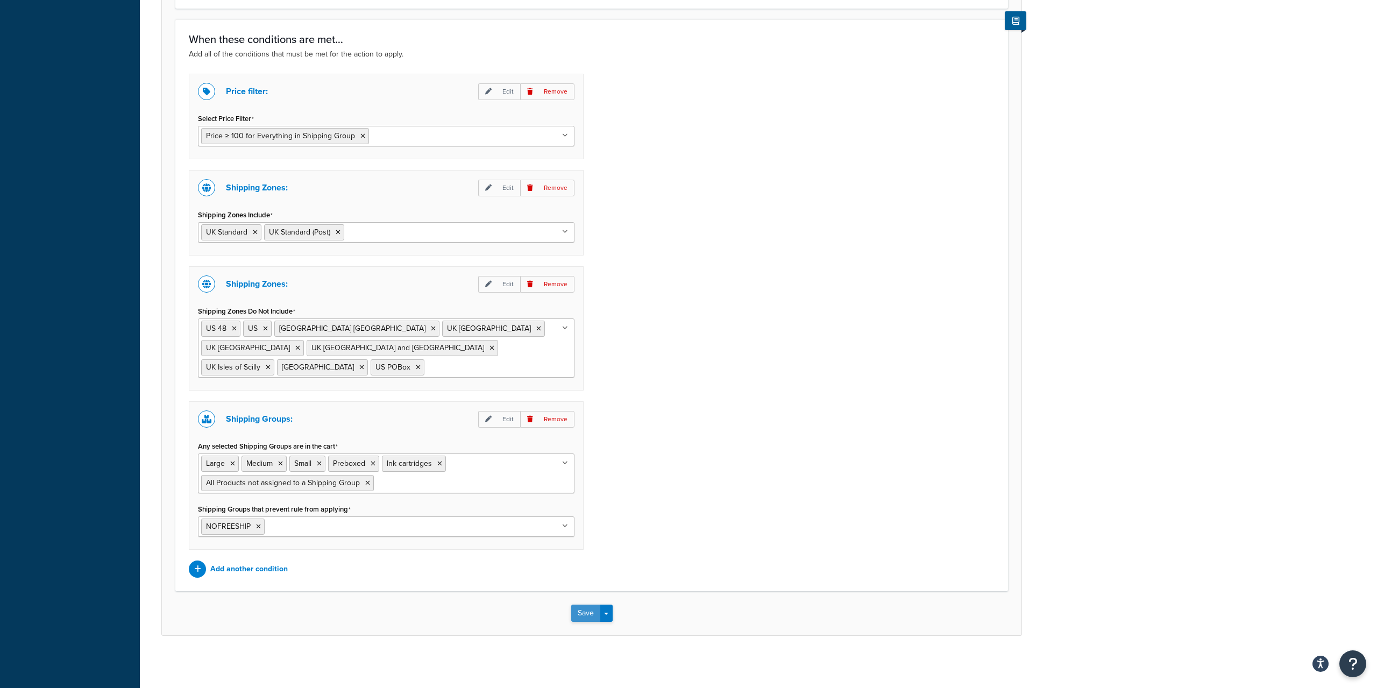
click at [586, 611] on button "Save" at bounding box center [585, 612] width 29 height 17
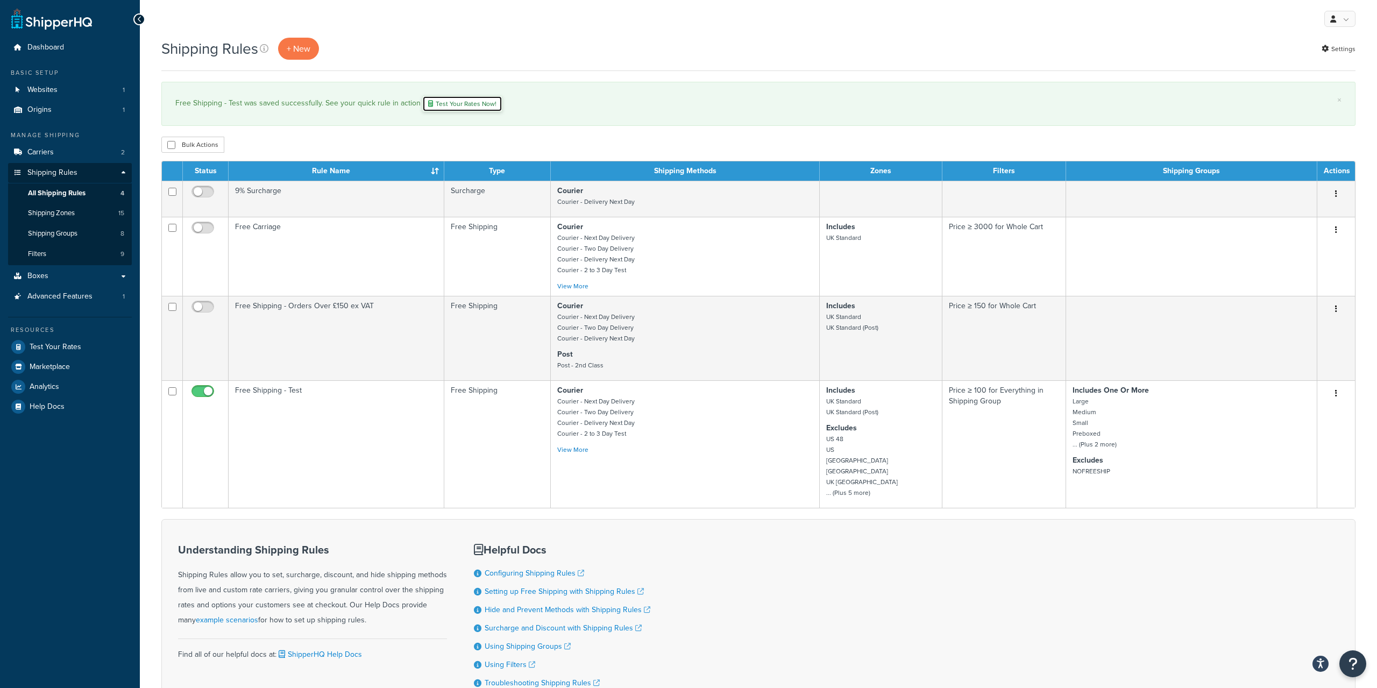
click at [445, 108] on link "Test Your Rates Now!" at bounding box center [462, 104] width 80 height 16
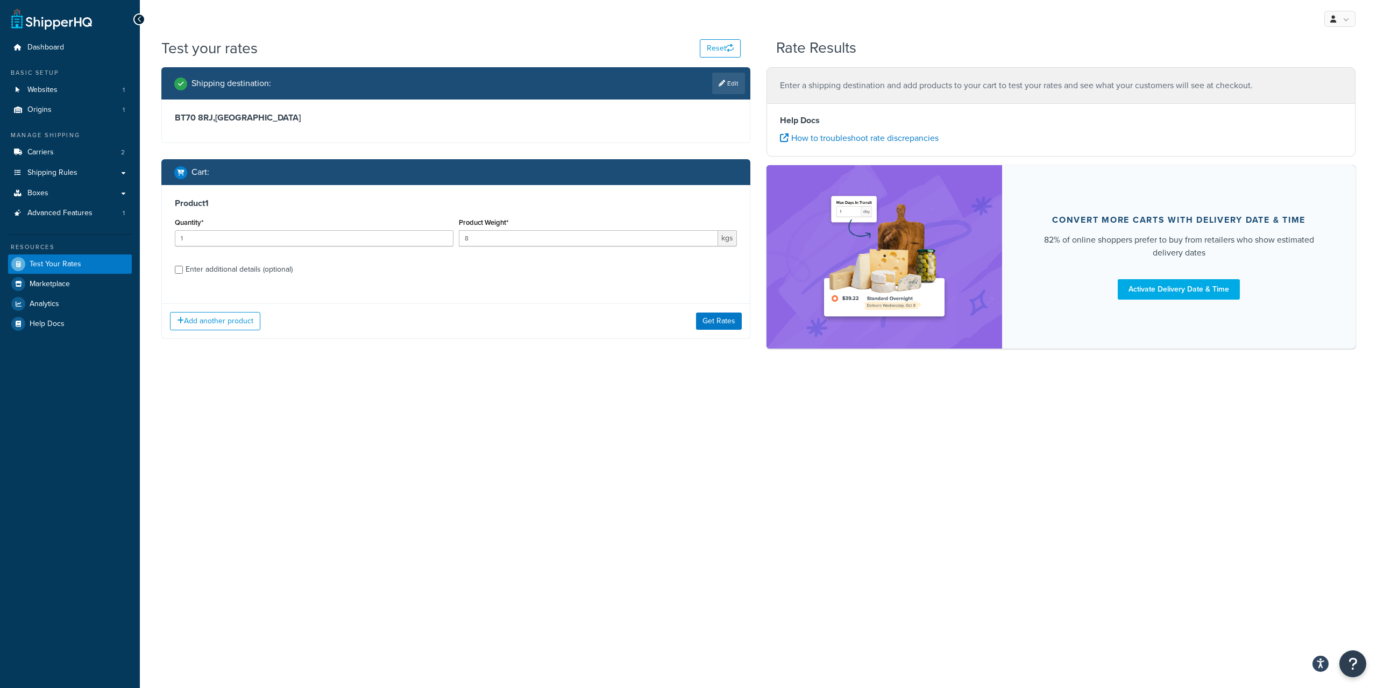
click at [254, 265] on div "Enter additional details (optional)" at bounding box center [239, 269] width 107 height 15
click at [183, 266] on input "Enter additional details (optional)" at bounding box center [179, 270] width 8 height 8
checkbox input "true"
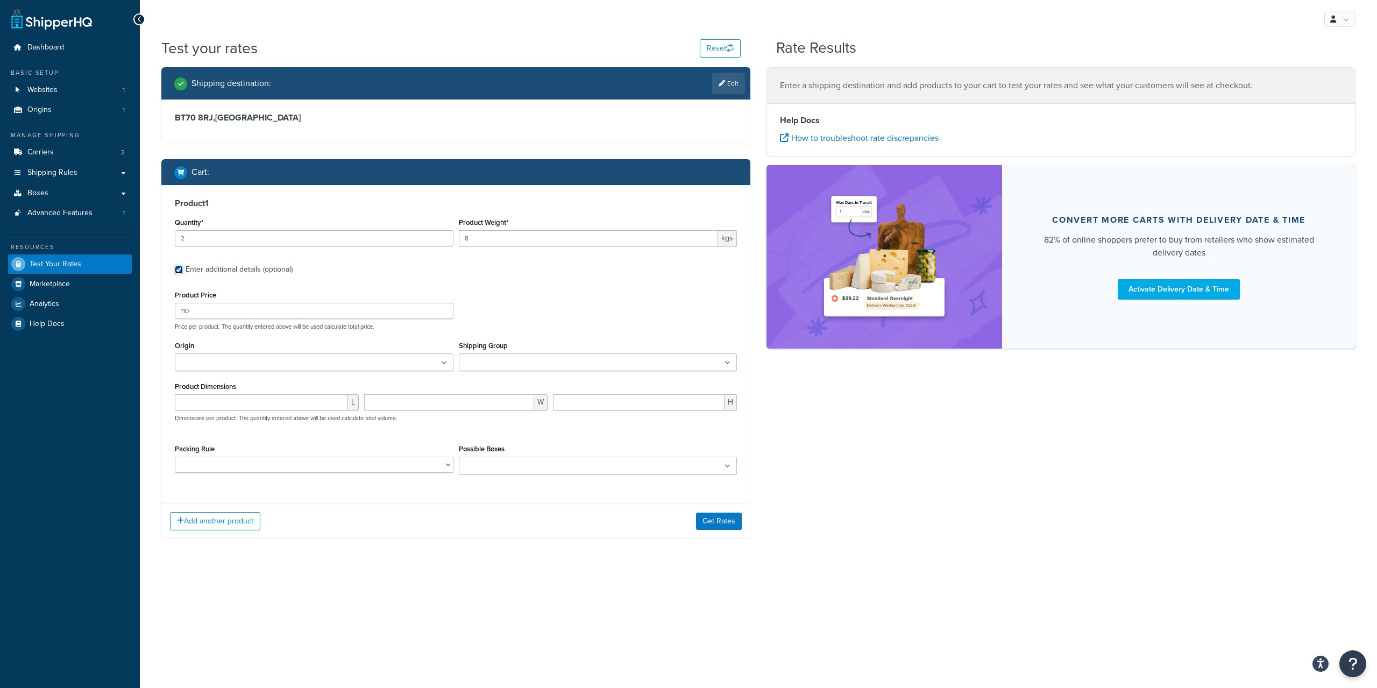
click at [441, 234] on input "2" at bounding box center [314, 238] width 279 height 16
click at [441, 234] on input "3" at bounding box center [314, 238] width 279 height 16
type input "4"
click at [441, 234] on input "4" at bounding box center [314, 238] width 279 height 16
click at [540, 470] on input "Possible Boxes" at bounding box center [509, 466] width 95 height 12
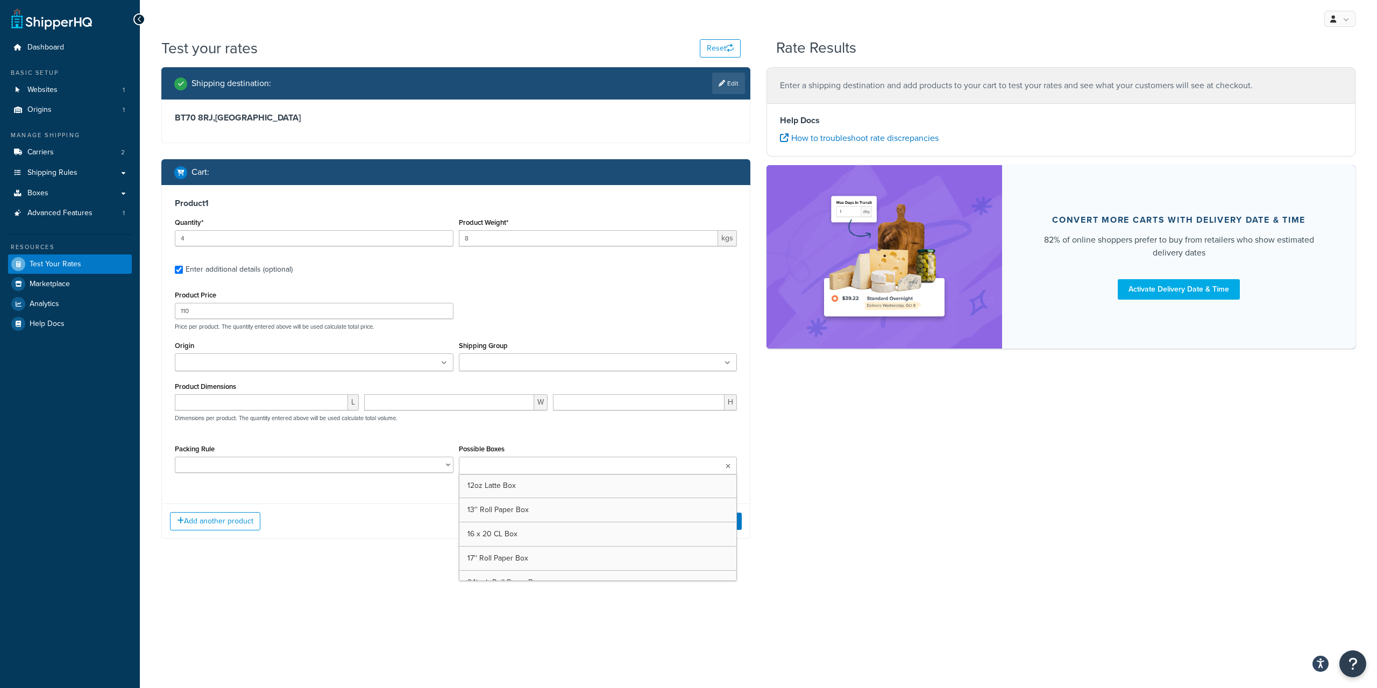
click at [678, 465] on ul at bounding box center [598, 466] width 279 height 18
click at [175, 457] on select "gp1 gp2 gp3 Novachrome Products" at bounding box center [314, 465] width 279 height 16
click at [416, 460] on select "gp1 gp2 gp3 Novachrome Products" at bounding box center [314, 465] width 279 height 16
click at [444, 367] on ul at bounding box center [314, 362] width 279 height 18
drag, startPoint x: 400, startPoint y: 381, endPoint x: 508, endPoint y: 375, distance: 108.8
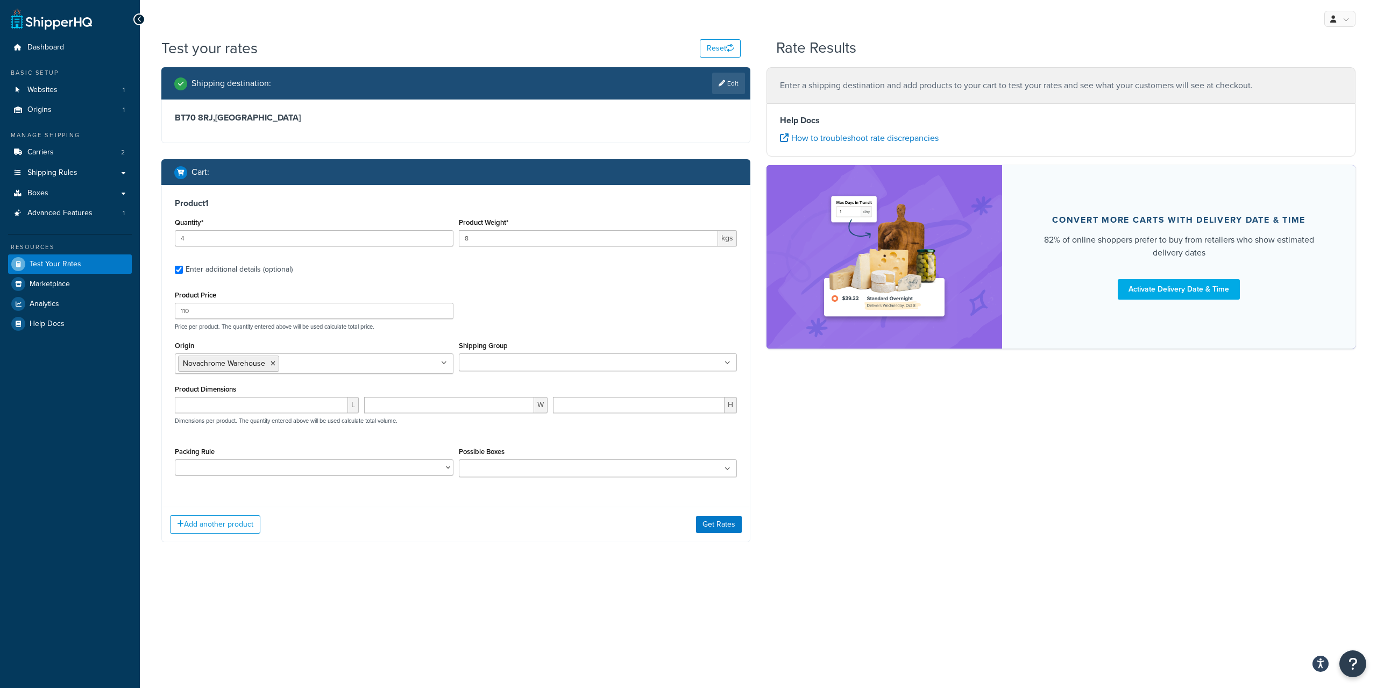
click at [557, 368] on input "Shipping Group" at bounding box center [509, 363] width 95 height 12
click at [371, 388] on div "Product Dimensions L W H Dimensions per product. The quantity entered above wil…" at bounding box center [456, 409] width 562 height 54
click at [726, 466] on icon at bounding box center [727, 469] width 5 height 6
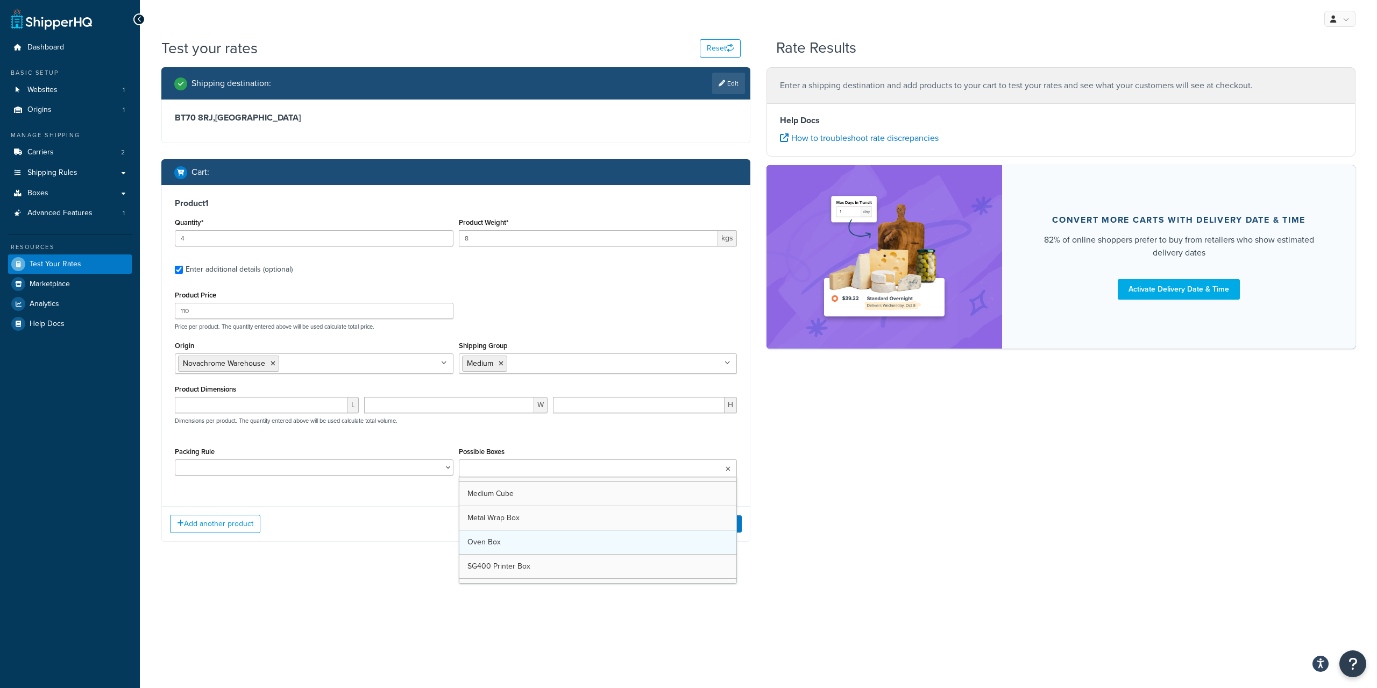
scroll to position [474, 0]
click at [574, 429] on div "L W H Dimensions per product. The quantity entered above will be used calculate…" at bounding box center [455, 416] width 567 height 39
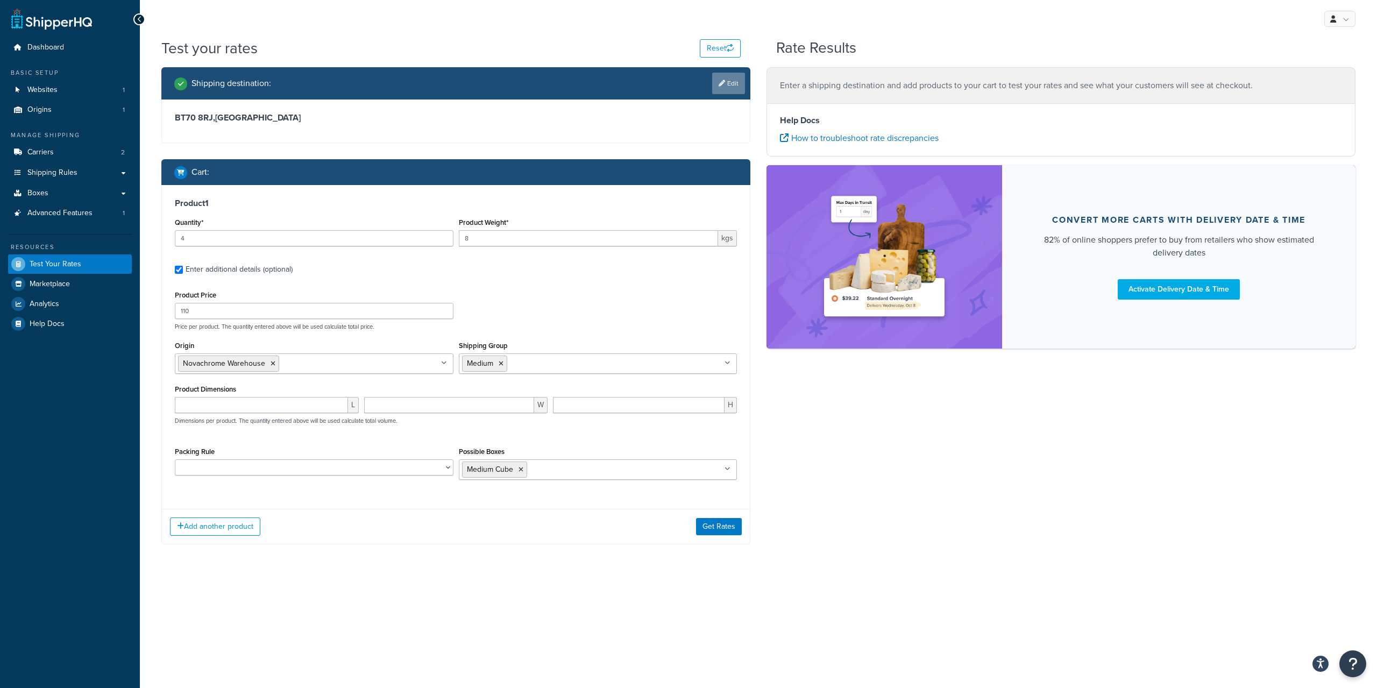
click at [732, 84] on link "Edit" at bounding box center [728, 84] width 33 height 22
select select "GB"
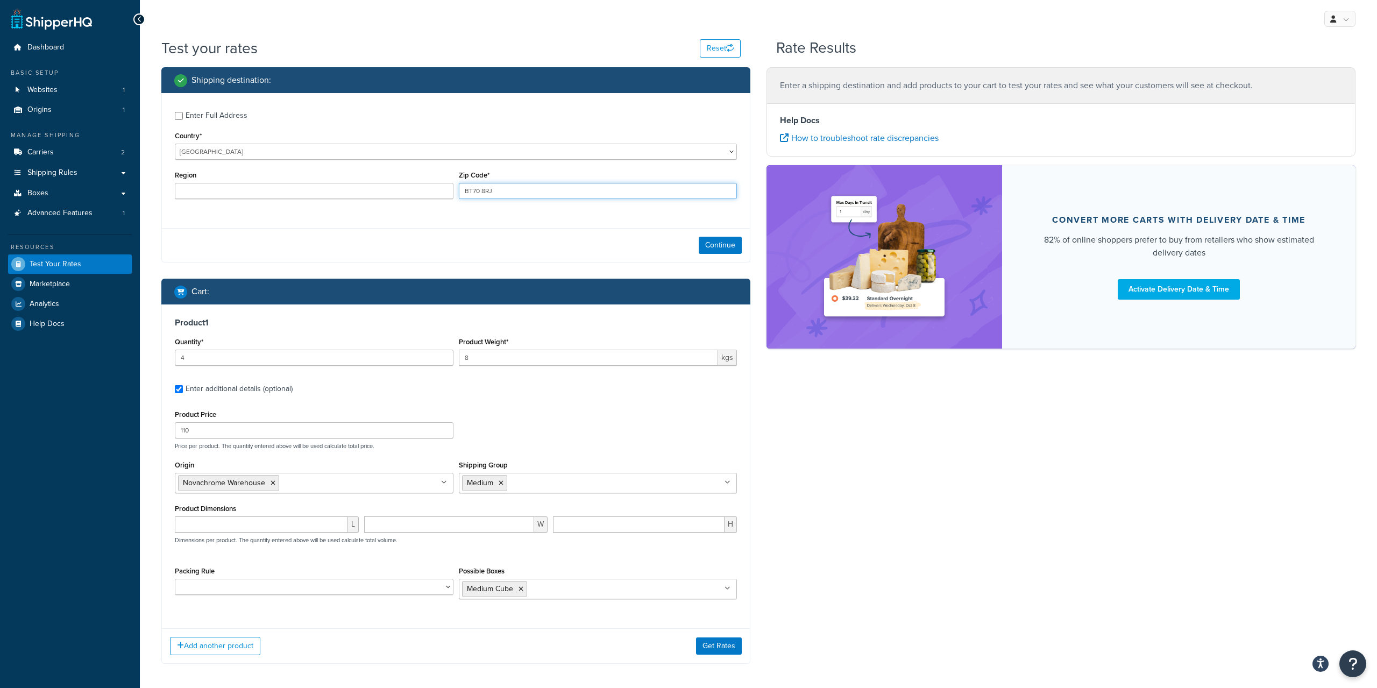
drag, startPoint x: 519, startPoint y: 193, endPoint x: 349, endPoint y: 180, distance: 170.9
click at [349, 180] on div "Region Zip Code* BT70 8RJ" at bounding box center [455, 187] width 567 height 39
drag, startPoint x: 559, startPoint y: 188, endPoint x: 457, endPoint y: 195, distance: 102.4
click at [459, 195] on input "BT70 8RJ" at bounding box center [598, 191] width 279 height 16
type input "BN2 8RJ"
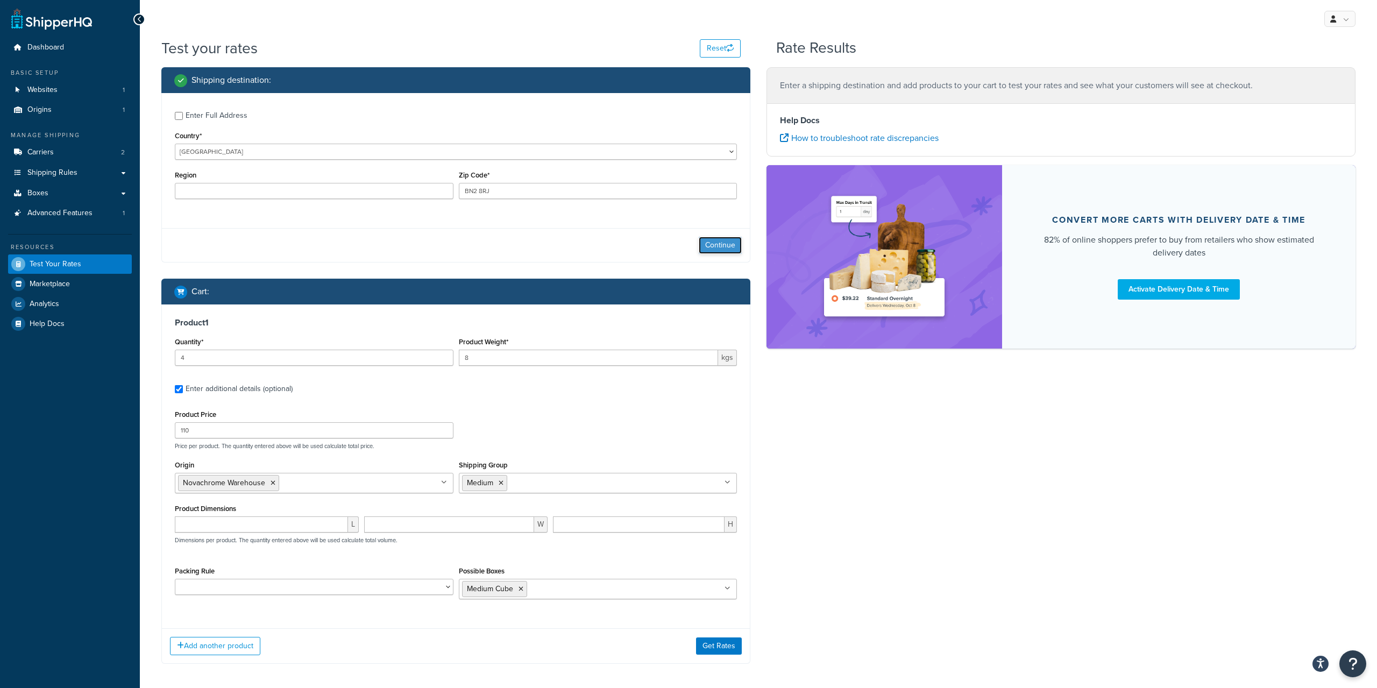
click at [725, 243] on button "Continue" at bounding box center [719, 245] width 43 height 17
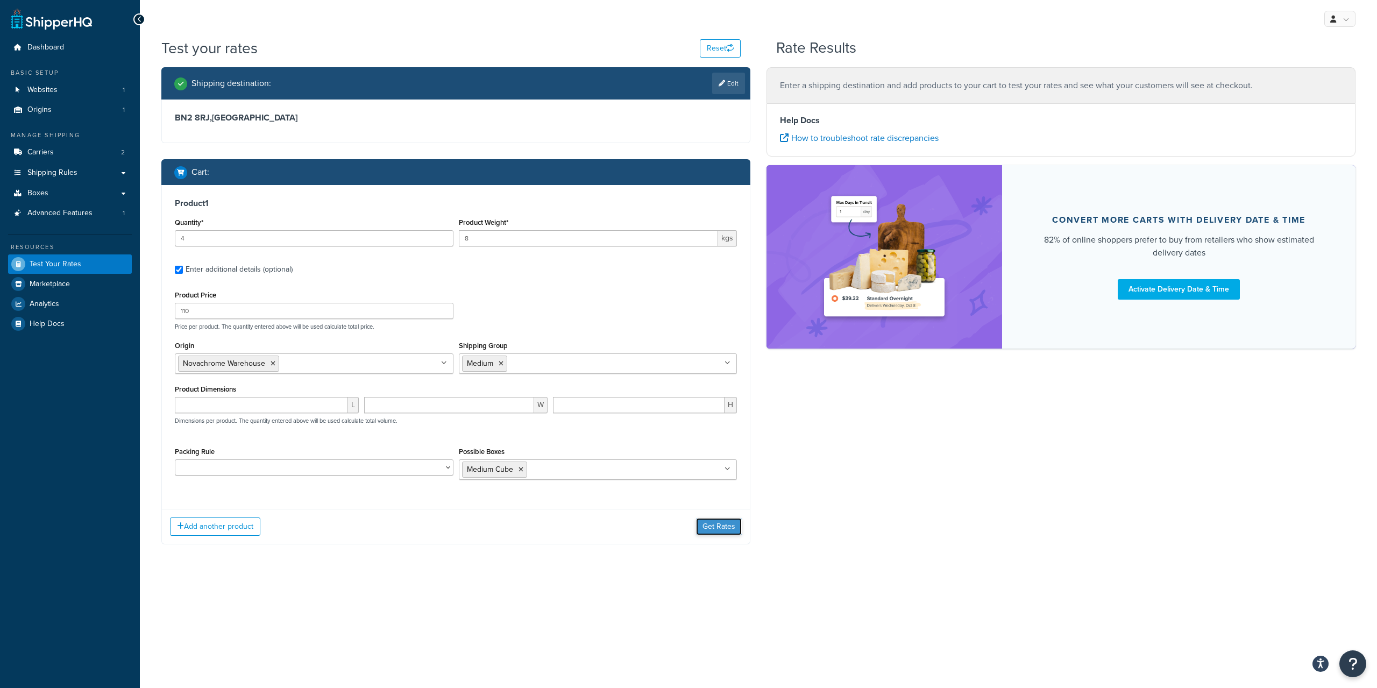
click at [718, 528] on button "Get Rates" at bounding box center [719, 526] width 46 height 17
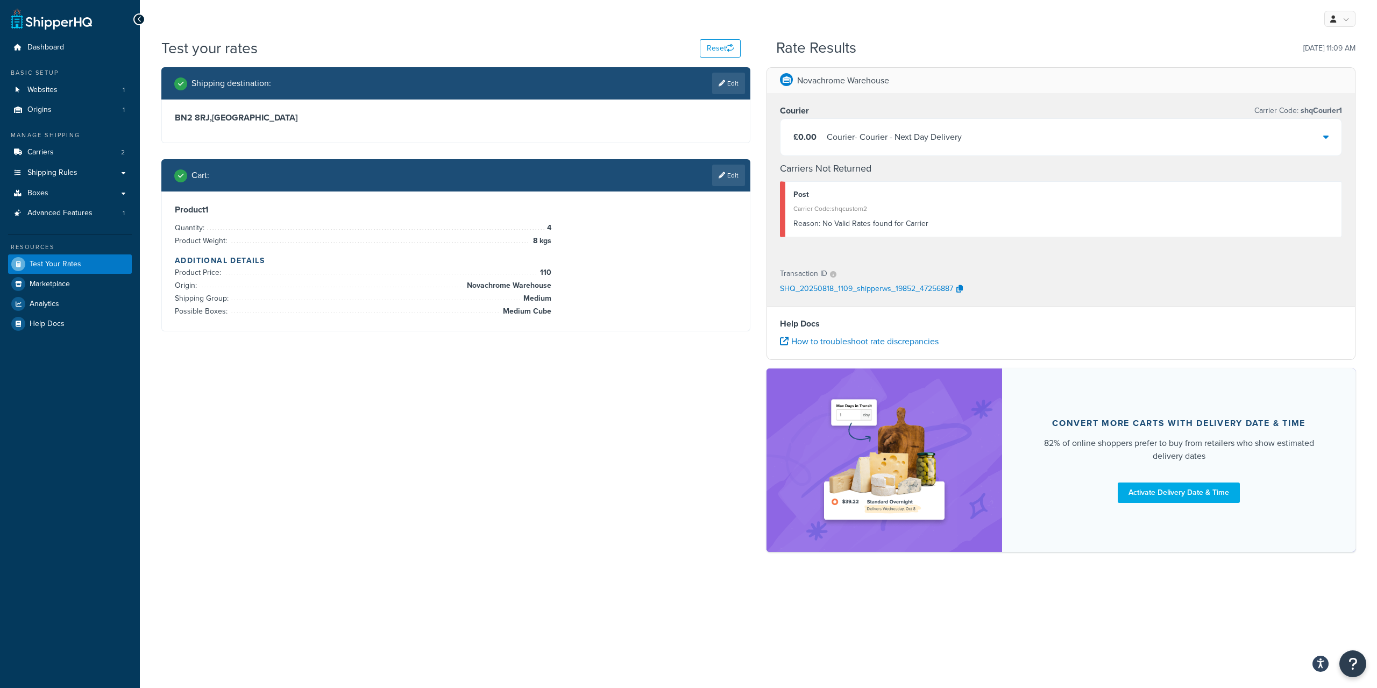
click at [633, 240] on div "Product 1 Quantity: 4 Product Weight: 8 kgs Additional Details Product Price: 1…" at bounding box center [456, 260] width 562 height 113
drag, startPoint x: 430, startPoint y: 232, endPoint x: 612, endPoint y: 306, distance: 196.5
click at [612, 306] on div "Product 1 Quantity: 4 Product Weight: 8 kgs Additional Details Product Price: 1…" at bounding box center [456, 260] width 562 height 113
drag, startPoint x: 550, startPoint y: 319, endPoint x: 283, endPoint y: 234, distance: 280.6
click at [307, 240] on div "Product 1 Quantity: 4 Product Weight: 8 kgs Additional Details Product Price: 1…" at bounding box center [456, 260] width 588 height 139
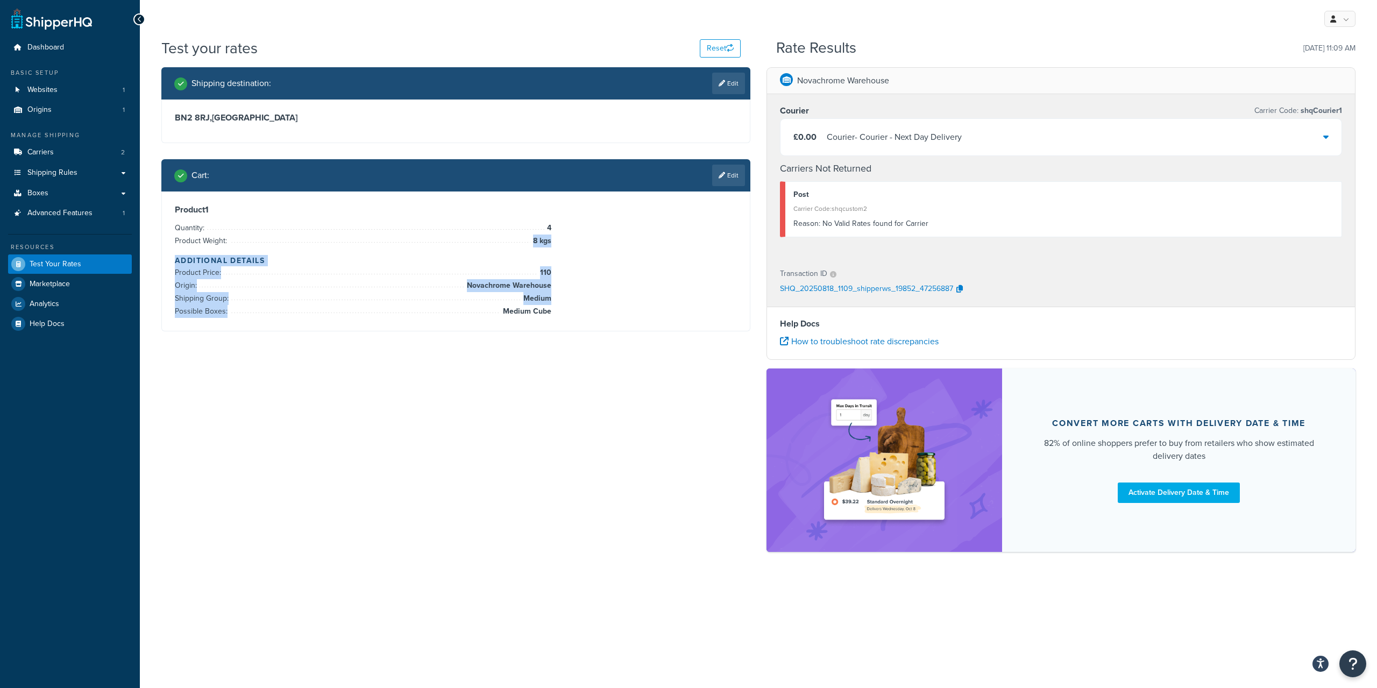
click at [273, 232] on li "Quantity: 4" at bounding box center [363, 228] width 376 height 13
drag, startPoint x: 276, startPoint y: 223, endPoint x: 583, endPoint y: 309, distance: 318.5
click at [551, 247] on ul "Quantity: 4 Product Weight: 8 kgs" at bounding box center [363, 235] width 376 height 26
click at [584, 310] on div "Product 1 Quantity: 4 Product Weight: 8 kgs Additional Details Product Price: 1…" at bounding box center [456, 260] width 562 height 113
drag, startPoint x: 540, startPoint y: 303, endPoint x: 377, endPoint y: 252, distance: 171.3
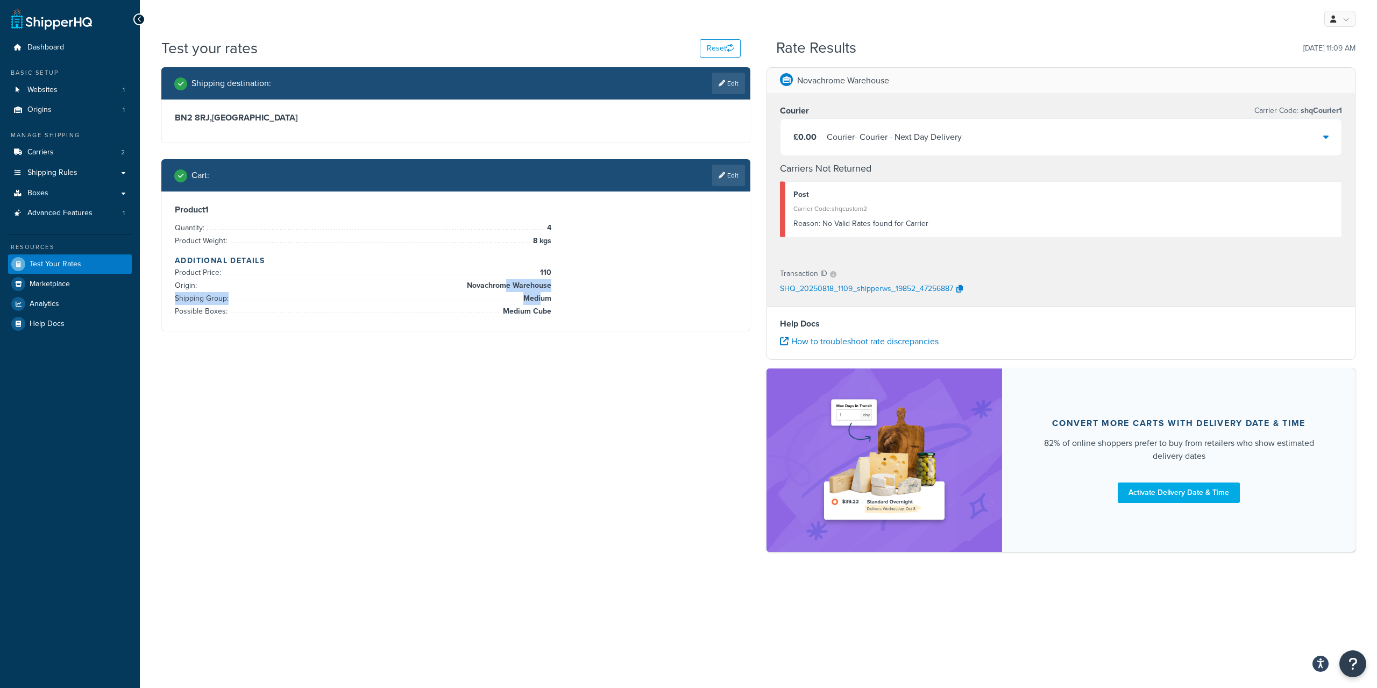
click at [504, 289] on ul "Product Price: 110 Origin: Novachrome Warehouse Shipping Group: Medium Possible…" at bounding box center [363, 292] width 376 height 52
click at [297, 255] on div "Product 1 Quantity: 4 Product Weight: 8 kgs Additional Details Product Price: 1…" at bounding box center [456, 260] width 562 height 113
drag, startPoint x: 317, startPoint y: 219, endPoint x: 531, endPoint y: 332, distance: 241.7
click at [530, 331] on div "Product 1 Quantity: 4 Product Weight: 8 kgs Additional Details Product Price: 1…" at bounding box center [455, 261] width 589 height 140
click at [555, 318] on div "Product 1 Quantity: 4 Product Weight: 8 kgs Additional Details Product Price: 1…" at bounding box center [456, 260] width 562 height 113
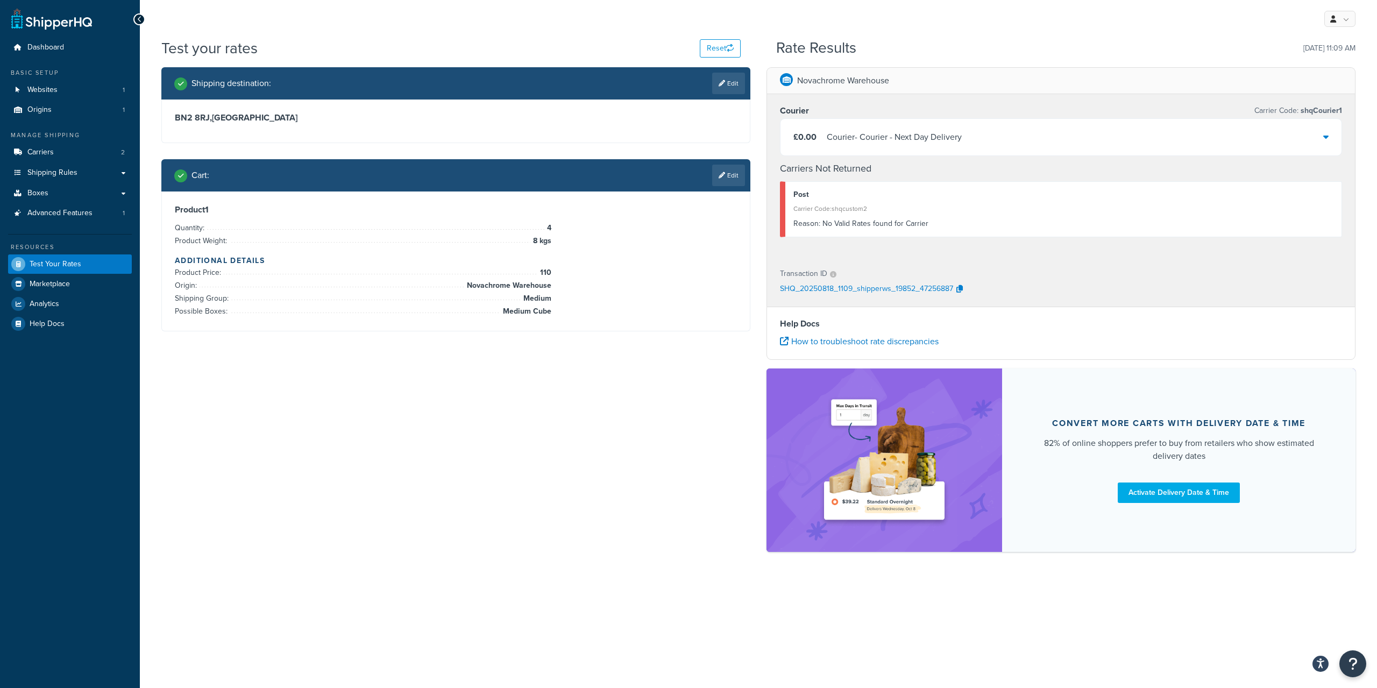
click at [363, 395] on div "Shipping destination : Edit BN2 8RJ , [GEOGRAPHIC_DATA] Cart : Edit Product 1 Q…" at bounding box center [758, 314] width 1210 height 495
